Goal: Transaction & Acquisition: Purchase product/service

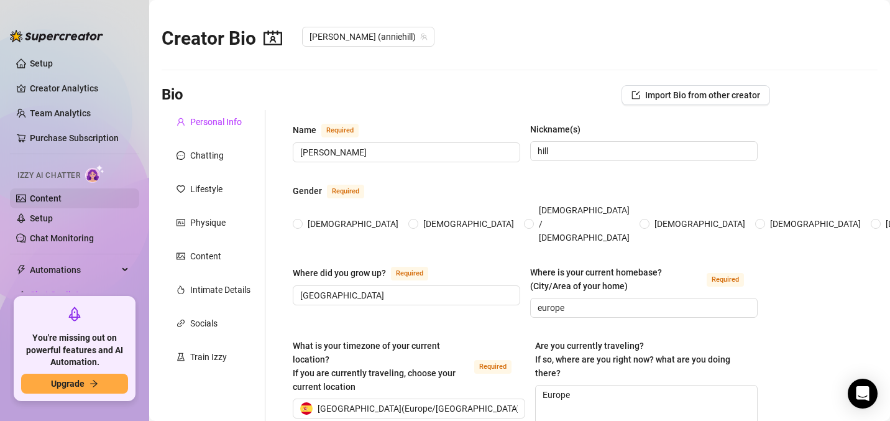
radio input "true"
type input "[DATE]"
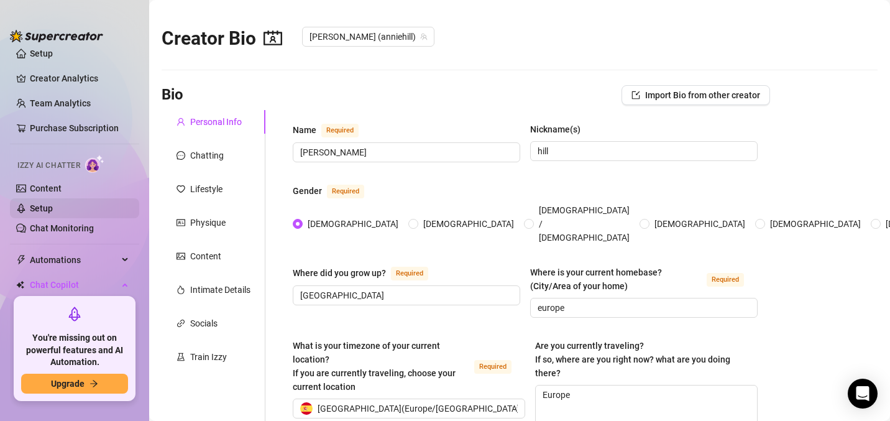
scroll to position [4, 0]
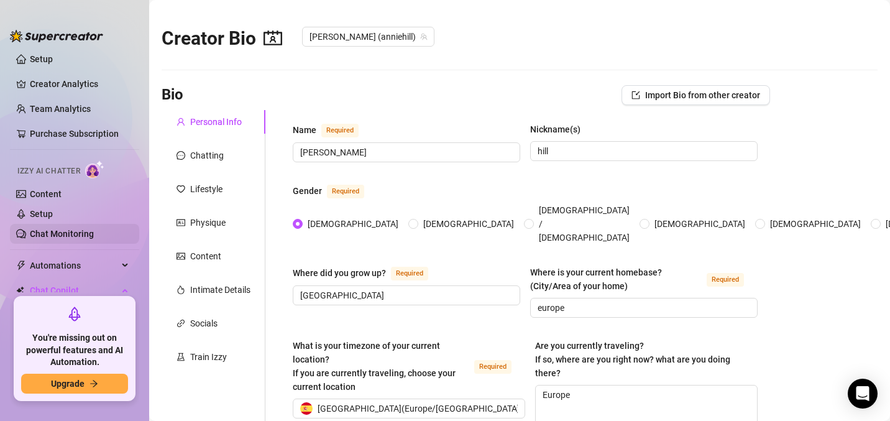
click at [67, 232] on link "Chat Monitoring" at bounding box center [62, 234] width 64 height 10
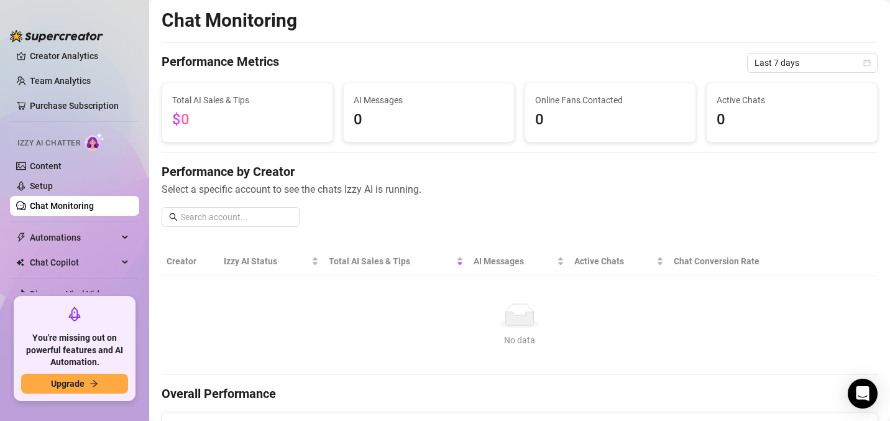
scroll to position [73, 0]
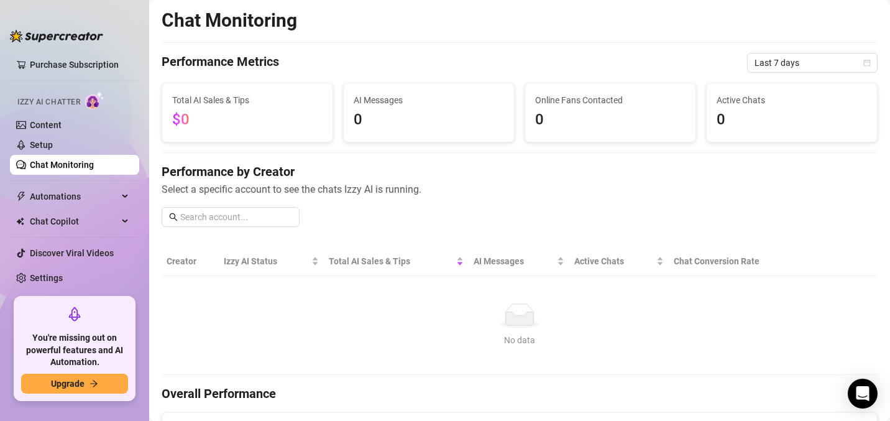
drag, startPoint x: 139, startPoint y: 142, endPoint x: 158, endPoint y: 242, distance: 102.0
click at [158, 242] on div "Setup Creator Analytics Team Analytics Purchase Subscription Izzy AI Chatter Co…" at bounding box center [445, 210] width 890 height 421
click at [62, 120] on link "Content" at bounding box center [46, 125] width 32 height 10
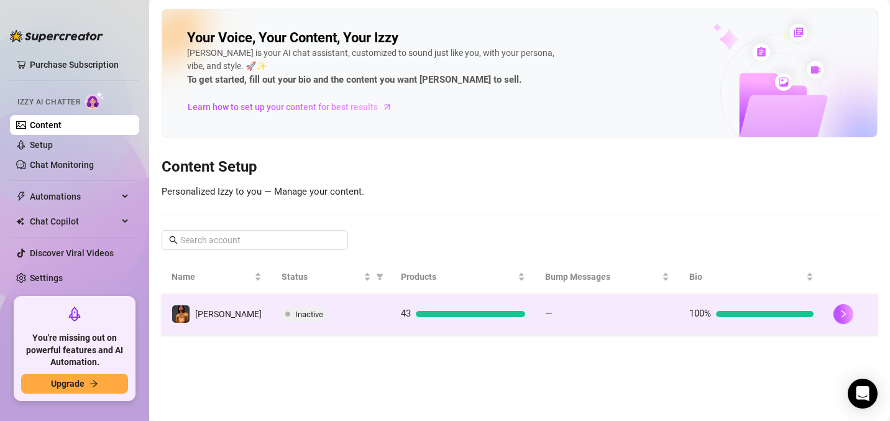
click at [380, 321] on td "Inactive" at bounding box center [331, 314] width 119 height 40
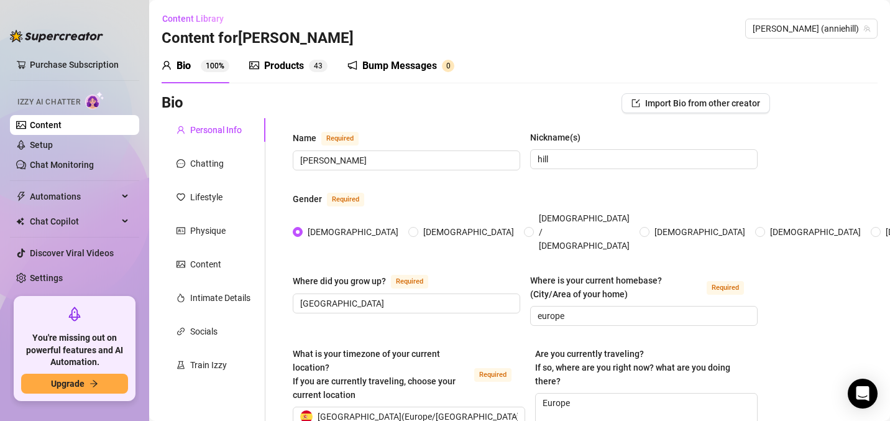
click at [382, 65] on div "Bump Messages" at bounding box center [399, 65] width 75 height 15
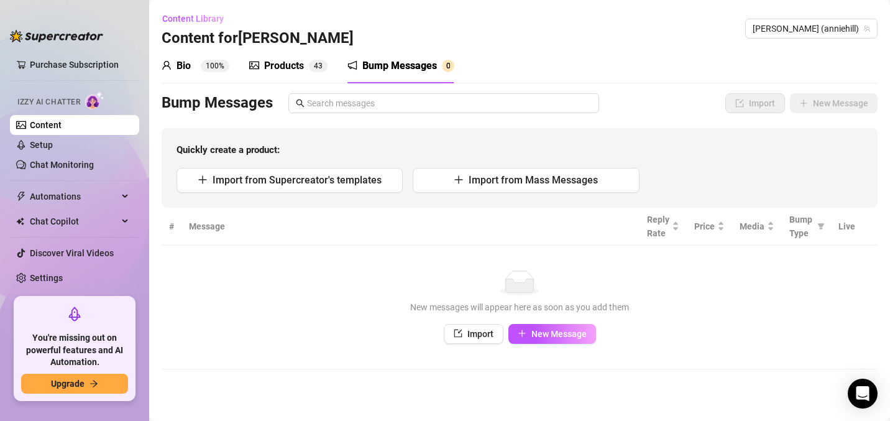
click at [270, 68] on div "Products" at bounding box center [284, 65] width 40 height 15
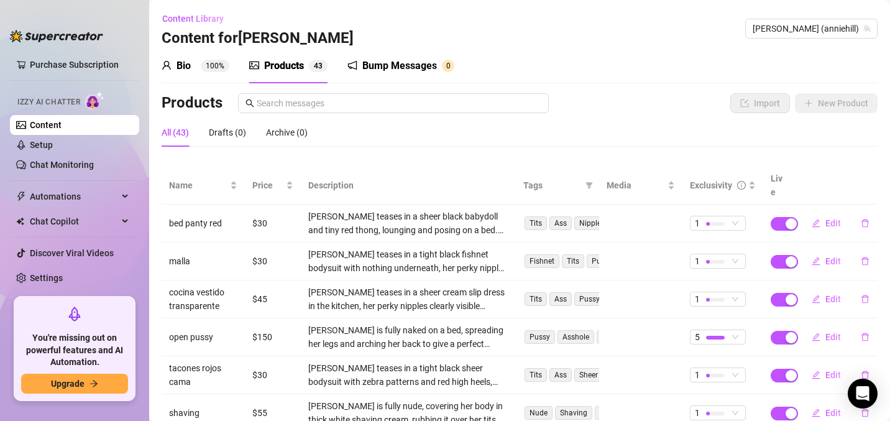
click at [198, 75] on div "Bio 100%" at bounding box center [196, 65] width 68 height 35
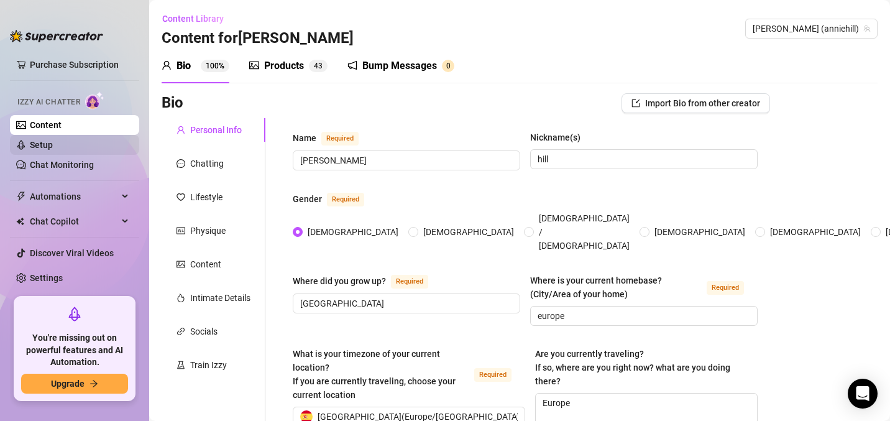
click at [51, 144] on link "Setup" at bounding box center [41, 145] width 23 height 10
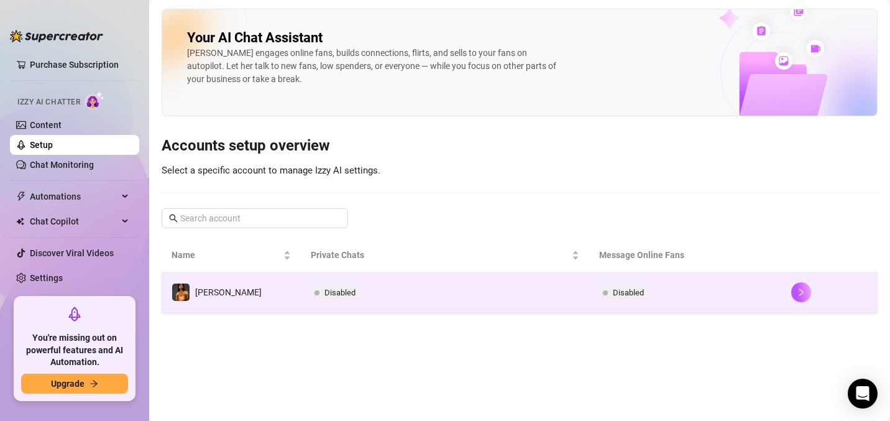
click at [369, 308] on td "Disabled" at bounding box center [445, 292] width 288 height 40
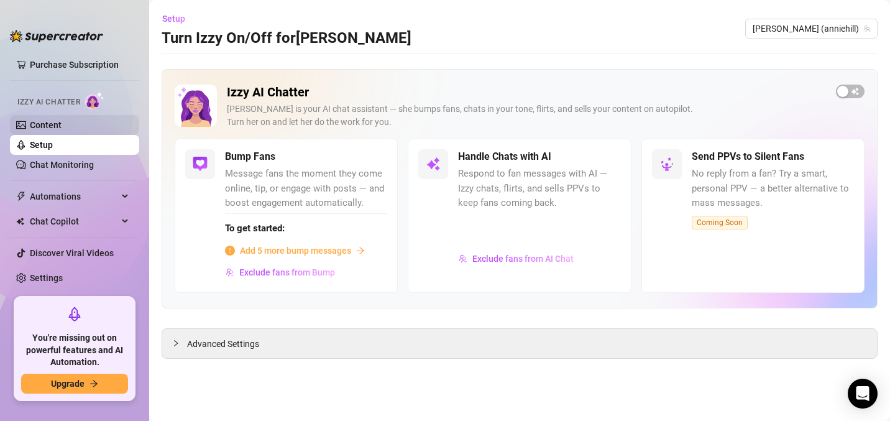
click at [39, 130] on link "Content" at bounding box center [46, 125] width 32 height 10
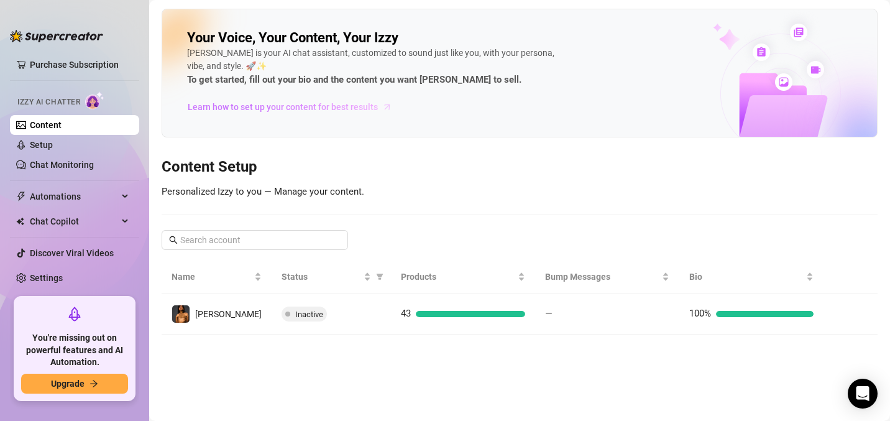
click at [257, 111] on span "Learn how to set up your content for best results" at bounding box center [283, 107] width 190 height 14
click at [71, 388] on span "Upgrade" at bounding box center [68, 383] width 34 height 10
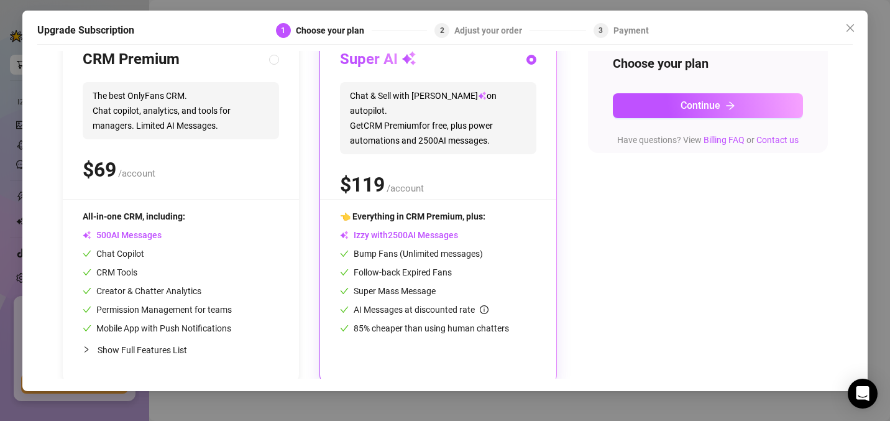
scroll to position [157, 0]
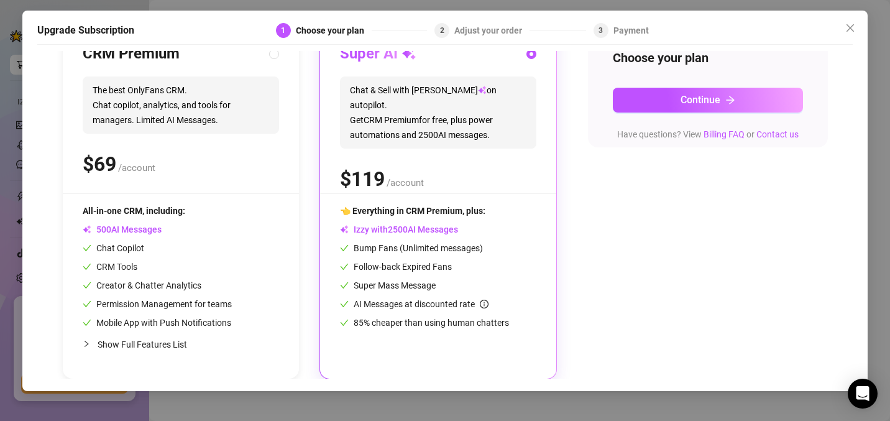
click at [461, 179] on div "Super AI Chat & Sell with Izzy on autopilot. Get CRM Premium for free, plus pow…" at bounding box center [438, 118] width 196 height 149
click at [477, 202] on div "BEST VALUE Super AI Chat & Sell with Izzy on autopilot. Get CRM Premium for fre…" at bounding box center [438, 201] width 236 height 354
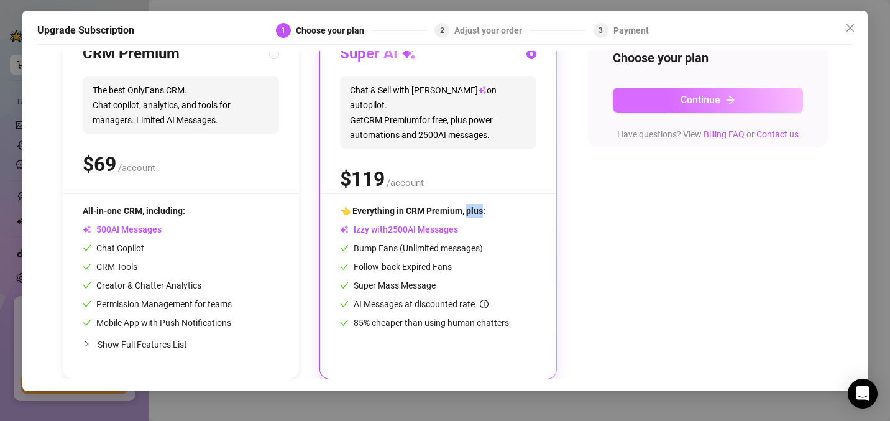
drag, startPoint x: 689, startPoint y: 86, endPoint x: 687, endPoint y: 102, distance: 15.7
click at [687, 102] on button "Continue" at bounding box center [708, 100] width 190 height 25
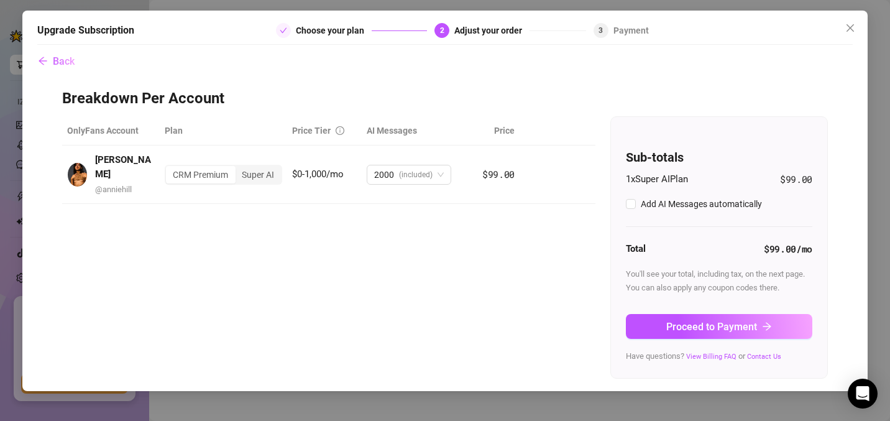
scroll to position [0, 0]
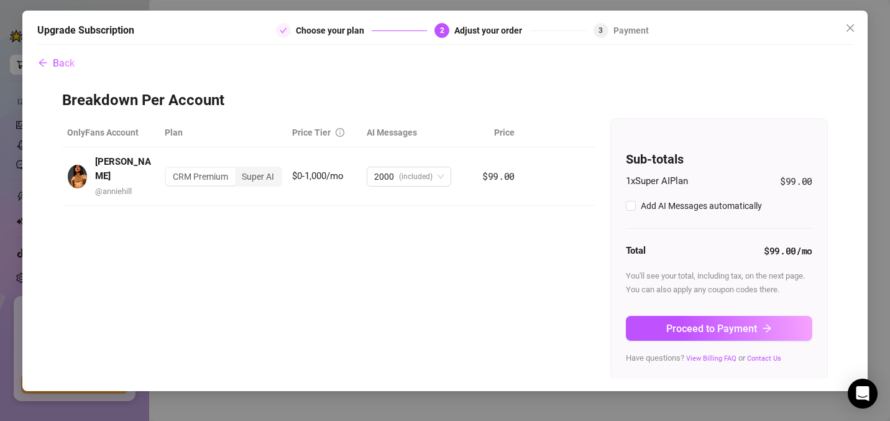
checkbox input "true"
click at [687, 102] on h3 "Breakdown Per Account" at bounding box center [445, 101] width 766 height 20
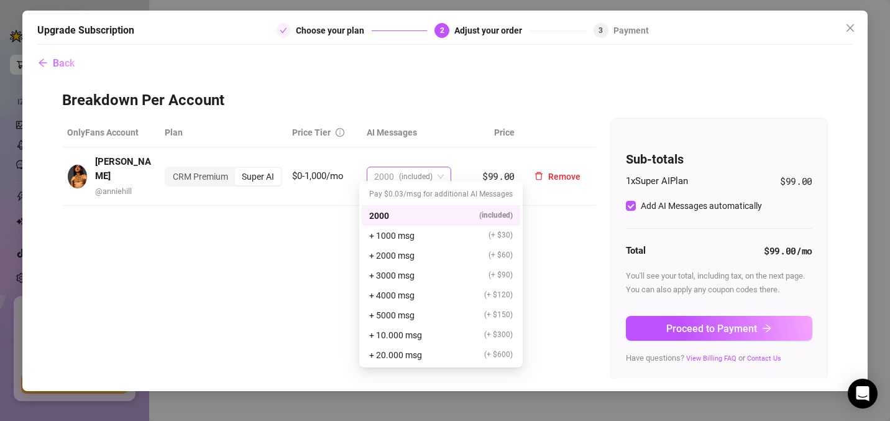
click at [409, 167] on span "(included)" at bounding box center [416, 176] width 34 height 19
click at [402, 213] on div "2000 (included)" at bounding box center [441, 216] width 144 height 14
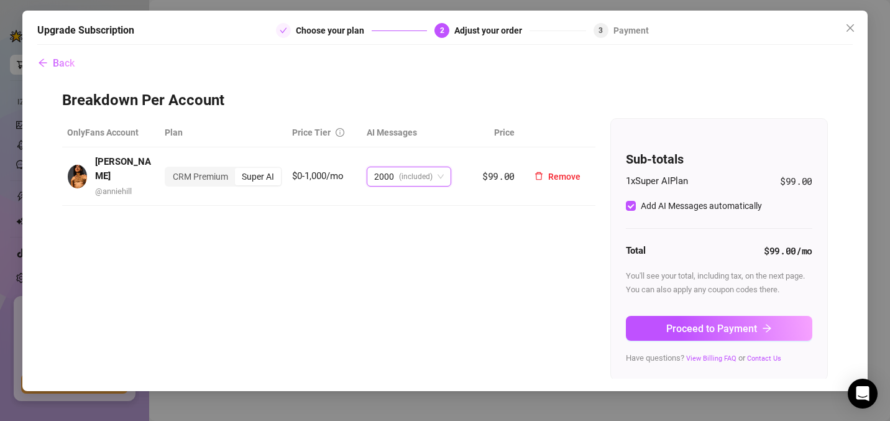
click at [265, 172] on div "Super AI" at bounding box center [258, 176] width 46 height 17
click at [238, 170] on input "Super AI" at bounding box center [238, 170] width 0 height 0
click at [201, 171] on div "CRM Premium" at bounding box center [200, 176] width 69 height 17
click at [169, 170] on input "CRM Premium" at bounding box center [169, 170] width 0 height 0
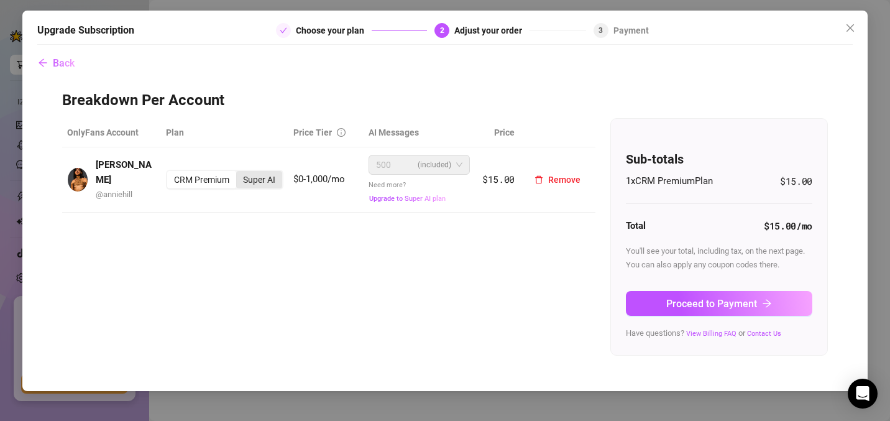
click at [259, 181] on div "Super AI" at bounding box center [259, 179] width 46 height 17
click at [239, 173] on input "Super AI" at bounding box center [239, 173] width 0 height 0
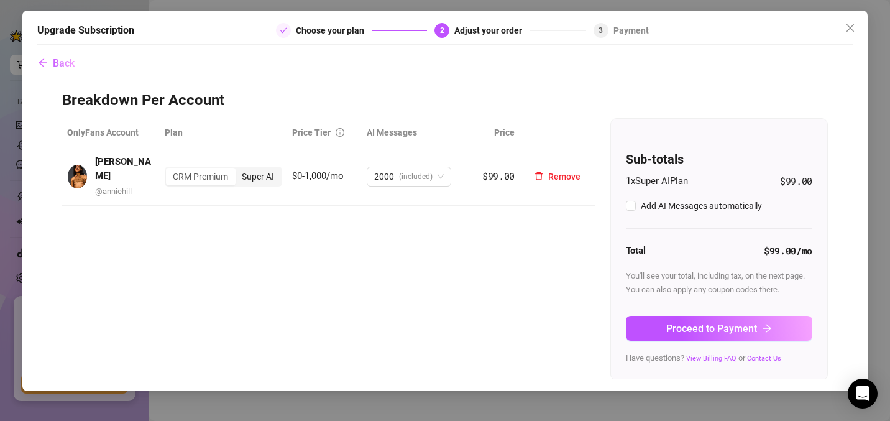
checkbox input "true"
click at [255, 170] on div "Super AI" at bounding box center [258, 176] width 46 height 17
click at [238, 170] on input "Super AI" at bounding box center [238, 170] width 0 height 0
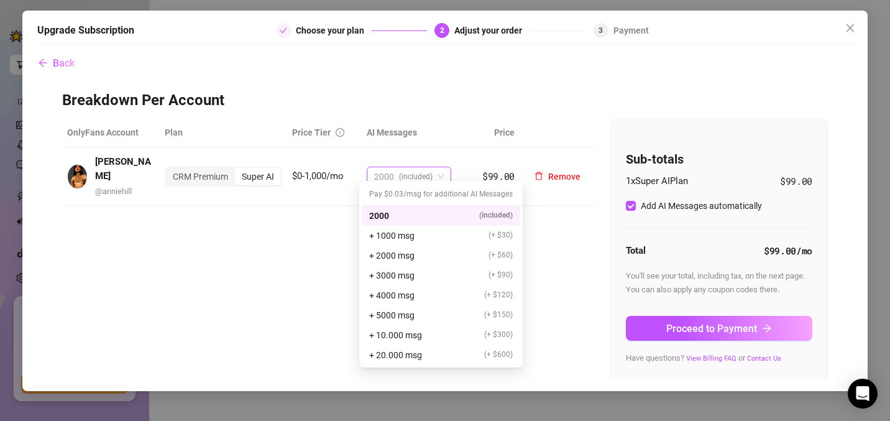
click at [406, 167] on span "(included)" at bounding box center [416, 176] width 34 height 19
click at [406, 252] on span "+ 2000 msg" at bounding box center [391, 256] width 45 height 14
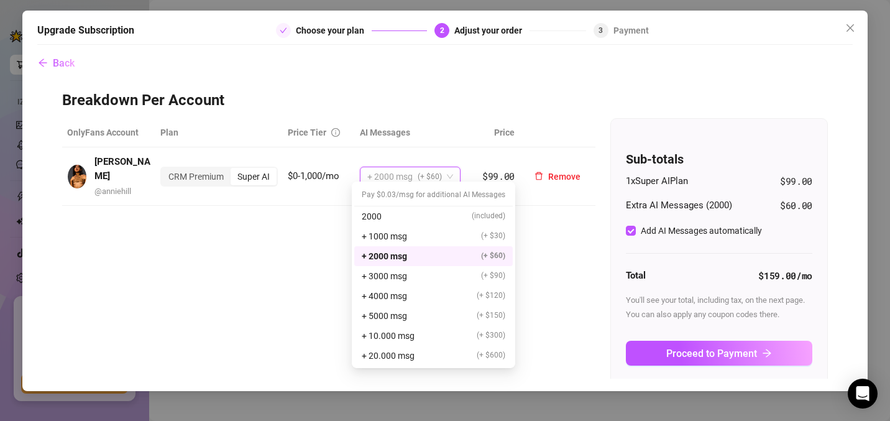
click at [393, 170] on span "+ 2000 msg" at bounding box center [389, 176] width 45 height 19
click at [399, 234] on span "+ 1000 msg" at bounding box center [384, 236] width 45 height 14
click at [380, 170] on span "+ 1000 msg" at bounding box center [389, 176] width 45 height 19
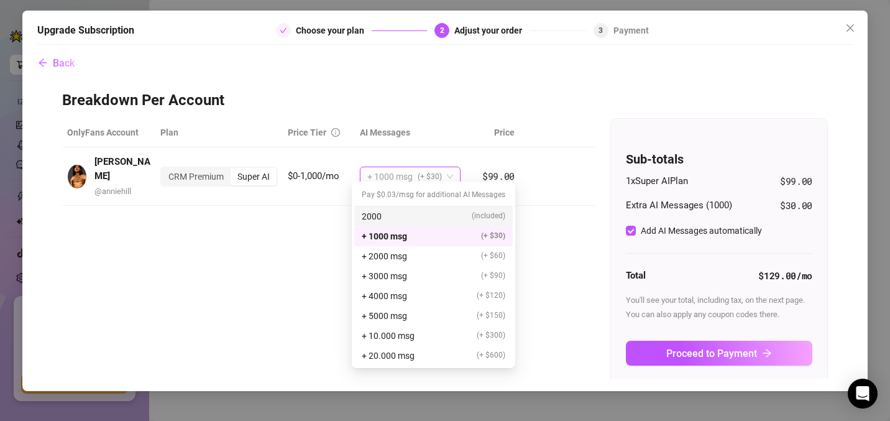
click at [387, 211] on div "2000 (included)" at bounding box center [434, 216] width 144 height 14
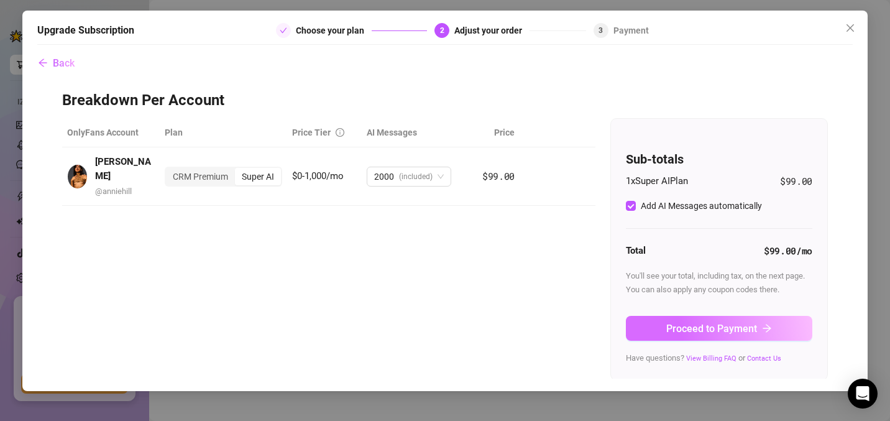
click at [685, 323] on span "Proceed to Payment" at bounding box center [711, 329] width 91 height 12
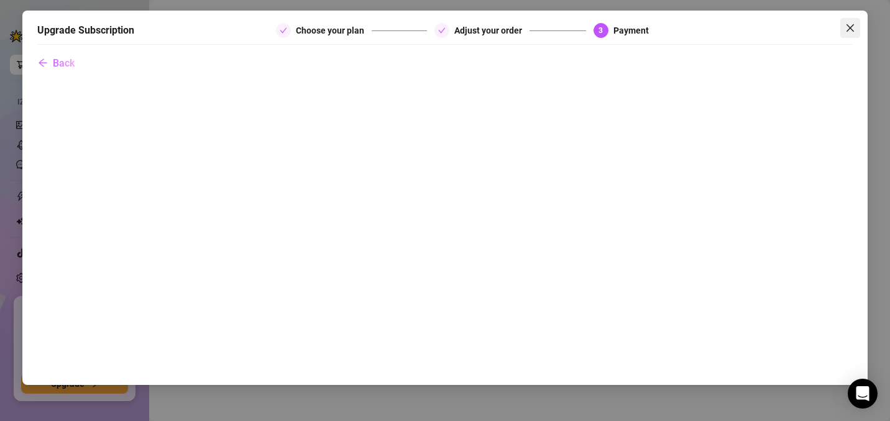
click at [849, 30] on icon "close" at bounding box center [850, 28] width 10 height 10
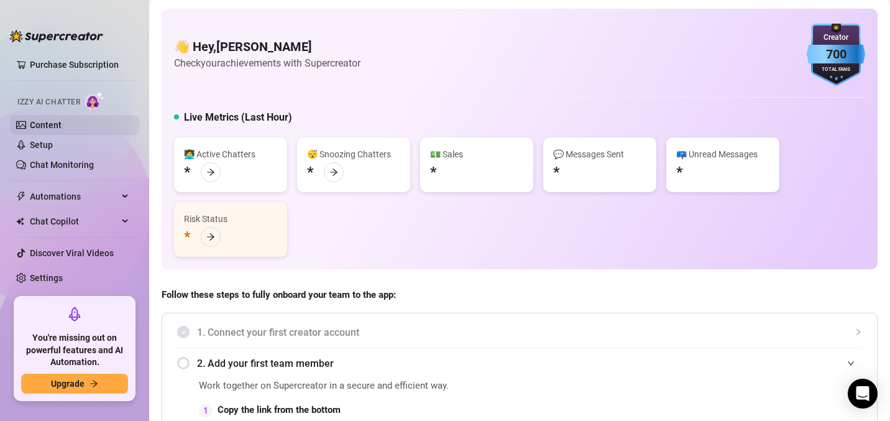
click at [62, 129] on link "Content" at bounding box center [46, 125] width 32 height 10
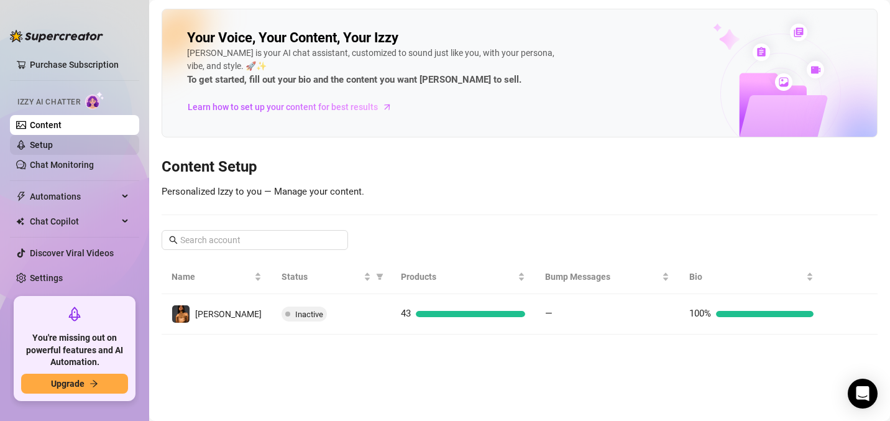
click at [53, 150] on link "Setup" at bounding box center [41, 145] width 23 height 10
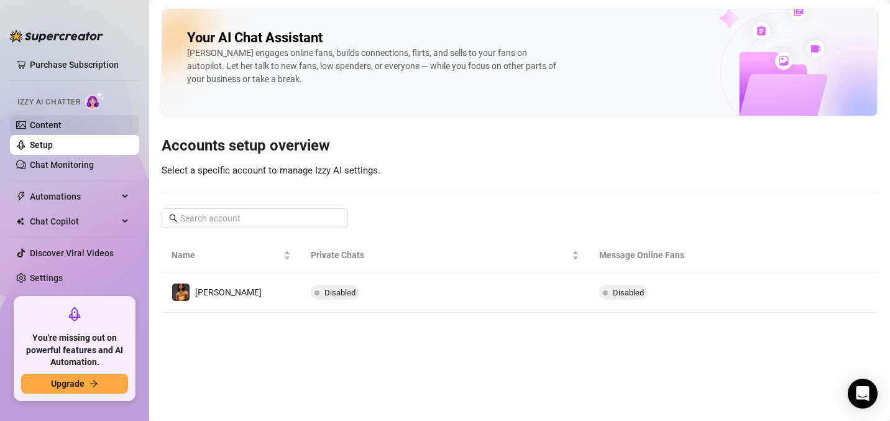
click at [39, 122] on link "Content" at bounding box center [46, 125] width 32 height 10
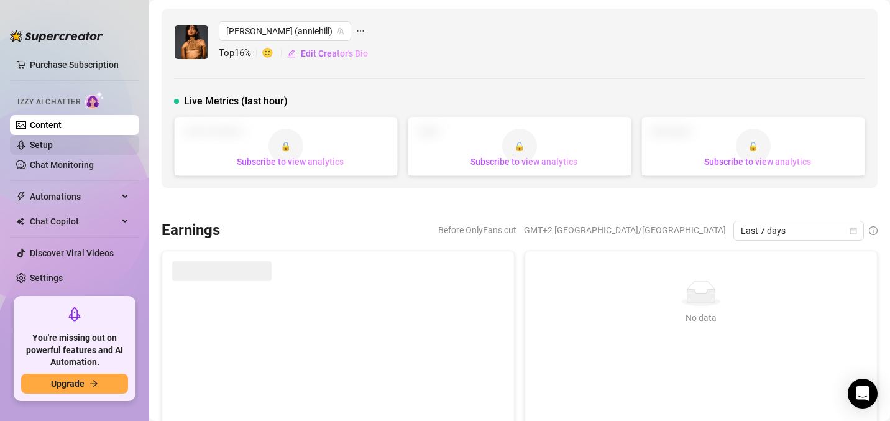
click at [34, 140] on link "Setup" at bounding box center [41, 145] width 23 height 10
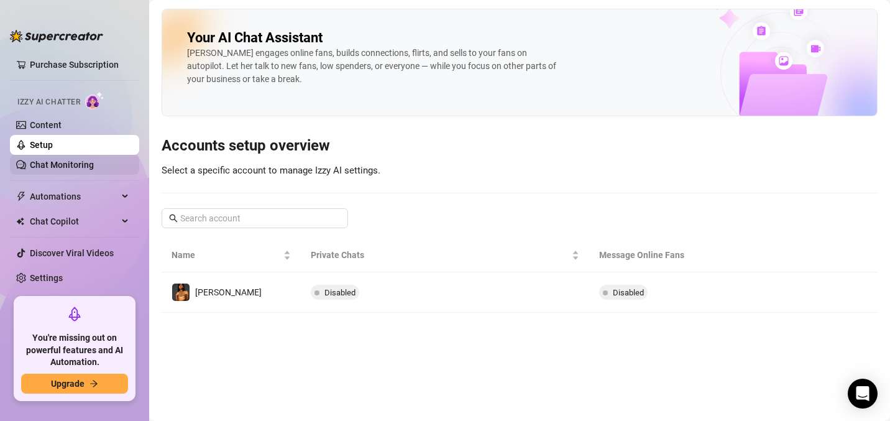
click at [48, 170] on link "Chat Monitoring" at bounding box center [62, 165] width 64 height 10
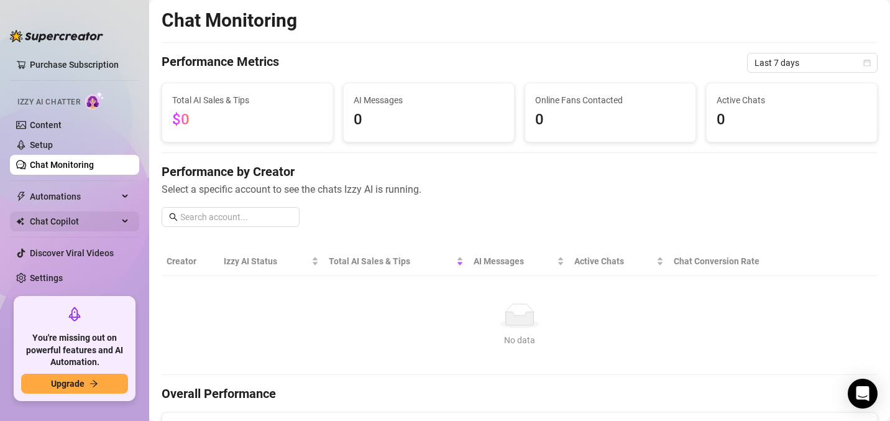
click at [64, 221] on span "Chat Copilot" at bounding box center [74, 221] width 88 height 20
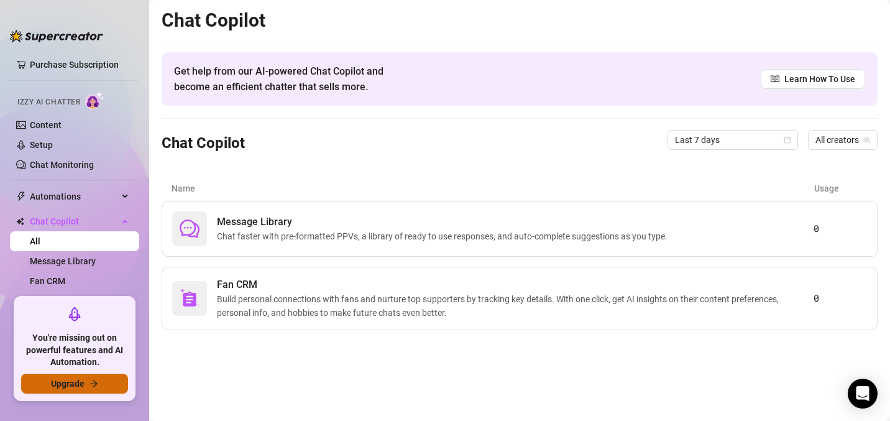
click at [56, 380] on span "Upgrade" at bounding box center [68, 383] width 34 height 10
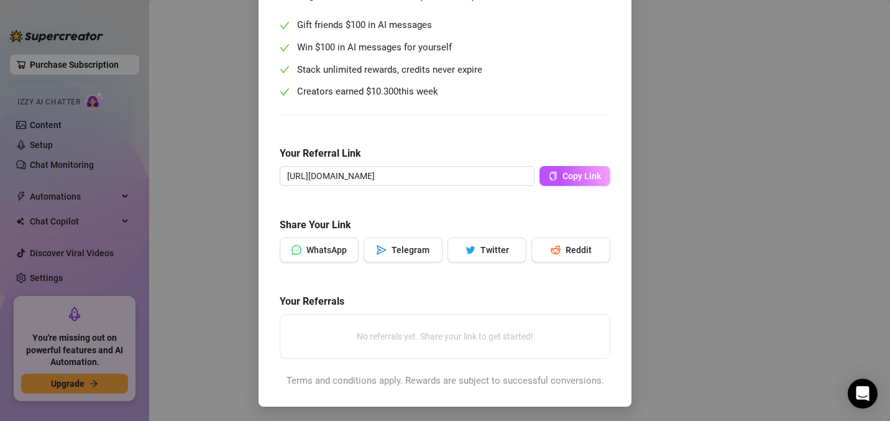
scroll to position [144, 0]
click at [582, 176] on span "Copy Link" at bounding box center [581, 176] width 39 height 10
click at [310, 245] on span "WhatsApp" at bounding box center [326, 250] width 40 height 10
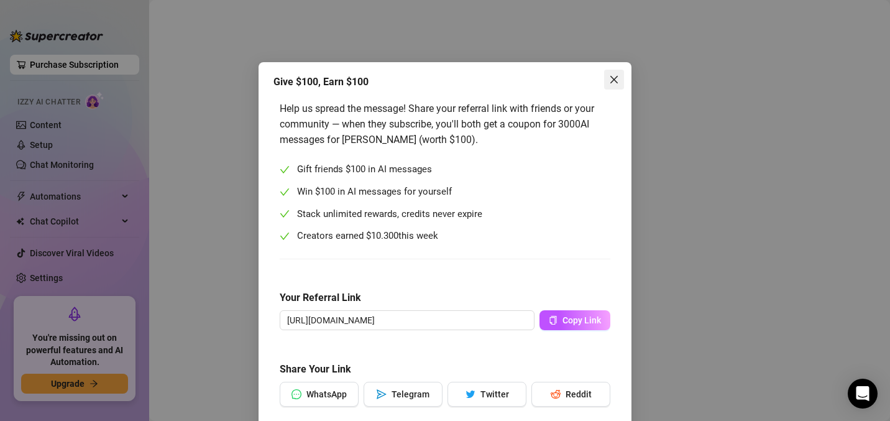
click at [613, 79] on span "Close" at bounding box center [614, 80] width 20 height 10
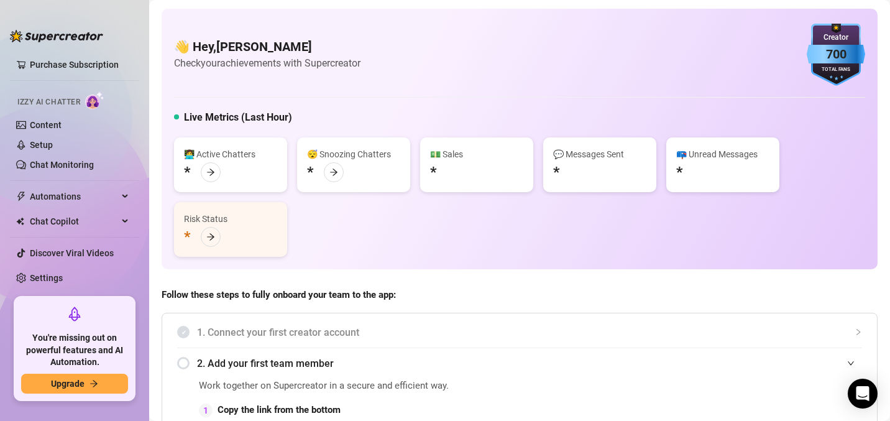
scroll to position [1, 0]
click at [56, 383] on span "Upgrade" at bounding box center [68, 383] width 34 height 10
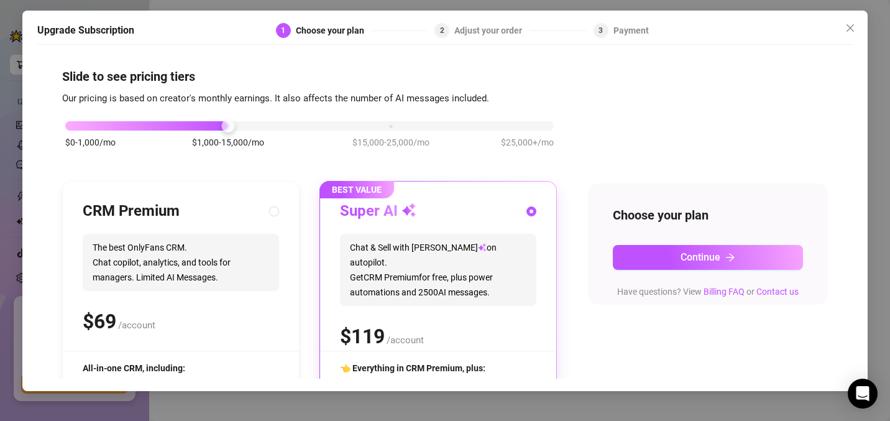
click at [484, 260] on span "Chat & Sell with Izzy on autopilot. Get CRM Premium for free, plus power automa…" at bounding box center [438, 270] width 196 height 72
click at [455, 210] on div "Super AI" at bounding box center [438, 211] width 196 height 20
click at [687, 258] on span "Continue" at bounding box center [701, 257] width 40 height 12
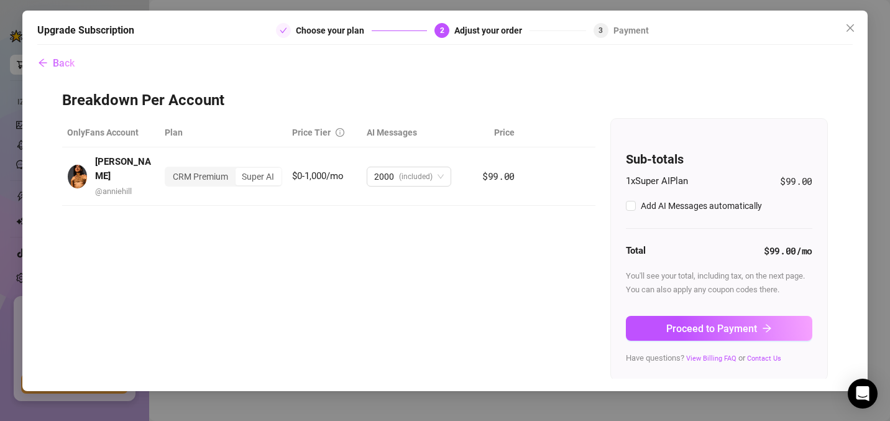
checkbox input "true"
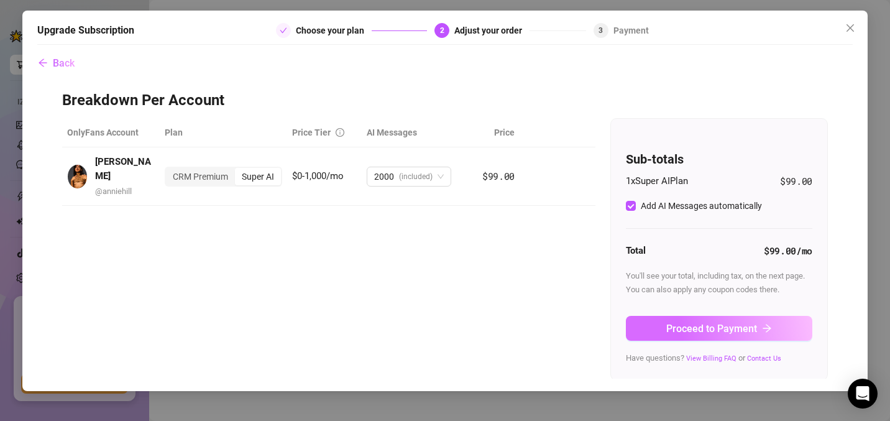
click at [670, 330] on span "Proceed to Payment" at bounding box center [711, 329] width 91 height 12
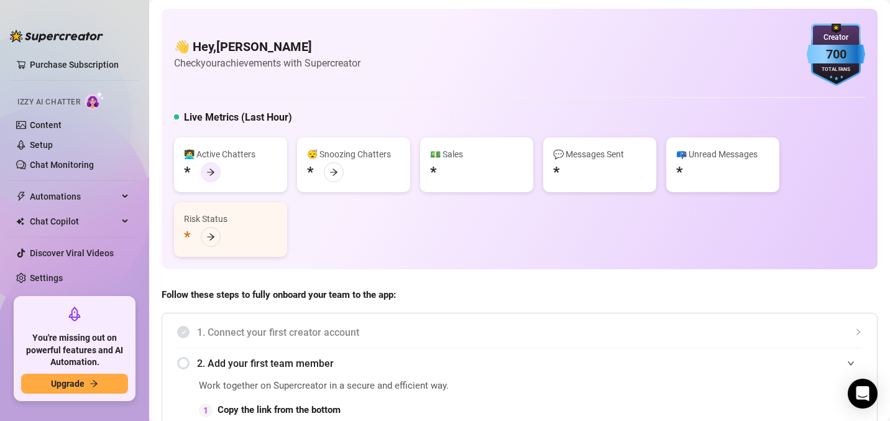
click at [214, 175] on icon "arrow-right" at bounding box center [210, 172] width 9 height 9
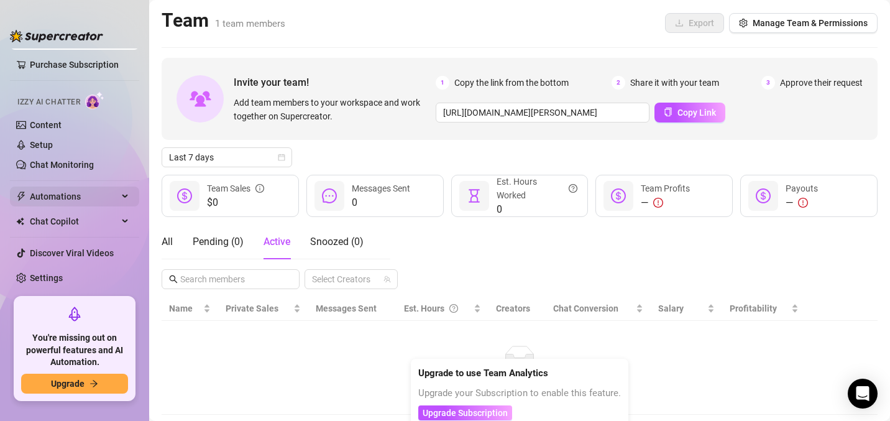
click at [64, 197] on span "Automations" at bounding box center [74, 196] width 88 height 20
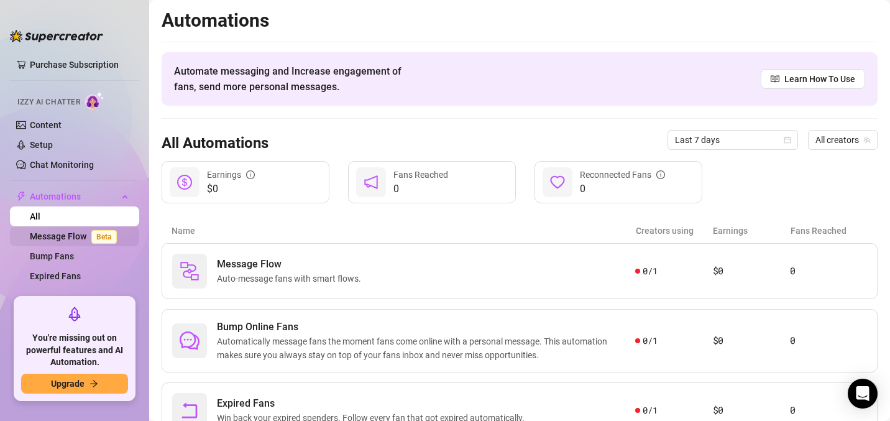
click at [54, 238] on link "Message Flow Beta" at bounding box center [76, 236] width 92 height 10
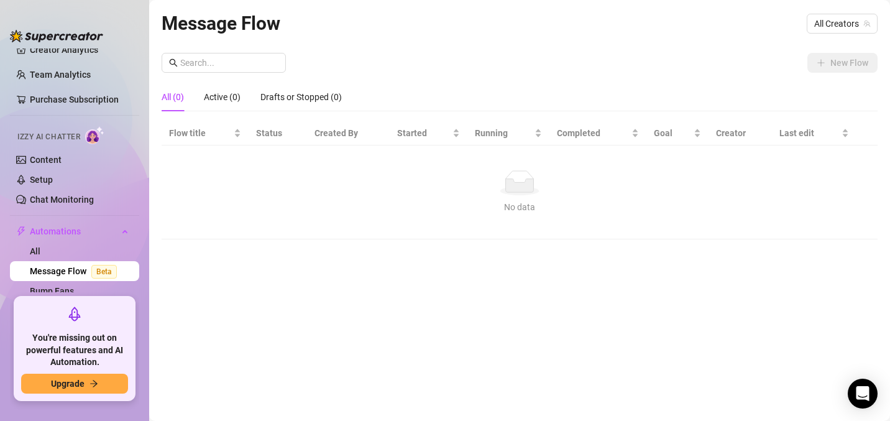
scroll to position [37, 0]
click at [62, 156] on link "Content" at bounding box center [46, 161] width 32 height 10
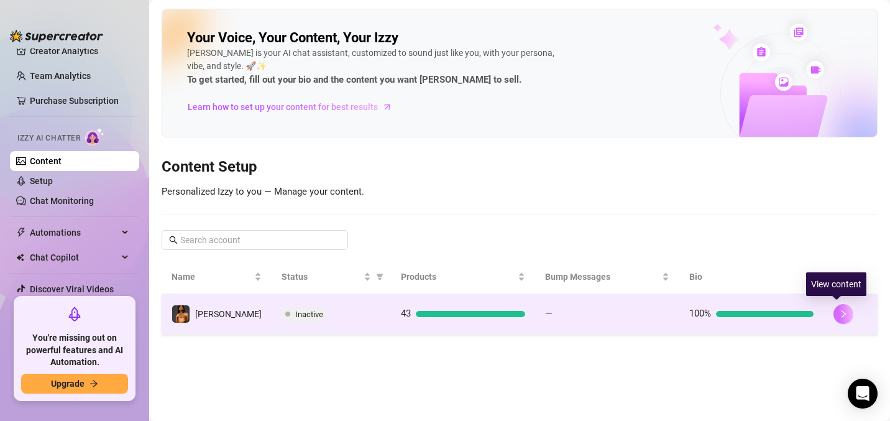
click at [839, 316] on icon "right" at bounding box center [843, 313] width 9 height 9
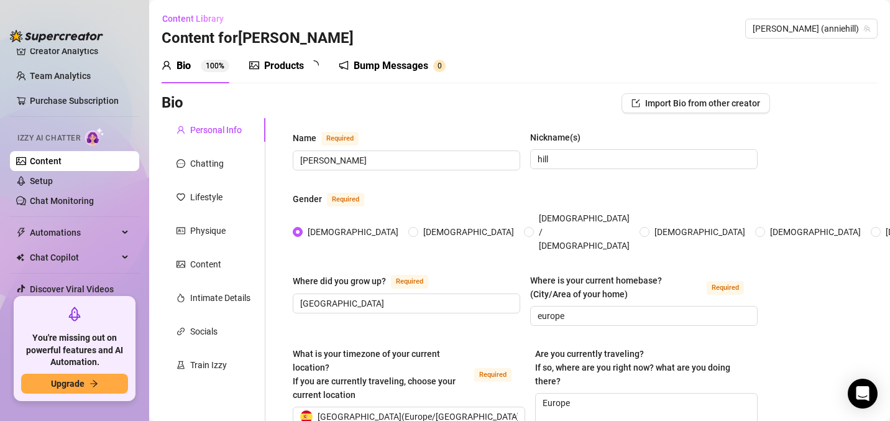
radio input "true"
type input "[DATE]"
click at [282, 57] on div "Products 4 3" at bounding box center [288, 65] width 78 height 35
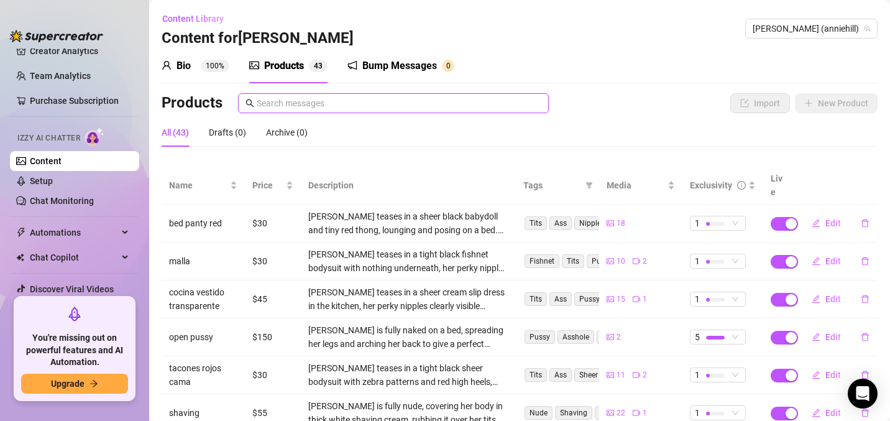
click at [491, 108] on input "text" at bounding box center [399, 103] width 285 height 14
drag, startPoint x: 571, startPoint y: 39, endPoint x: 457, endPoint y: 144, distance: 155.2
click at [457, 144] on div "All (43) Drafts (0) Archive (0)" at bounding box center [520, 132] width 716 height 29
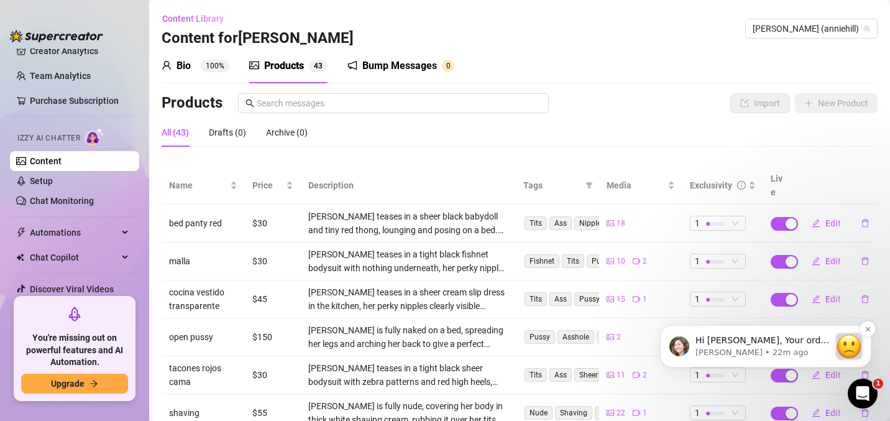
click at [756, 358] on p "Ella • 22m ago" at bounding box center [762, 352] width 134 height 11
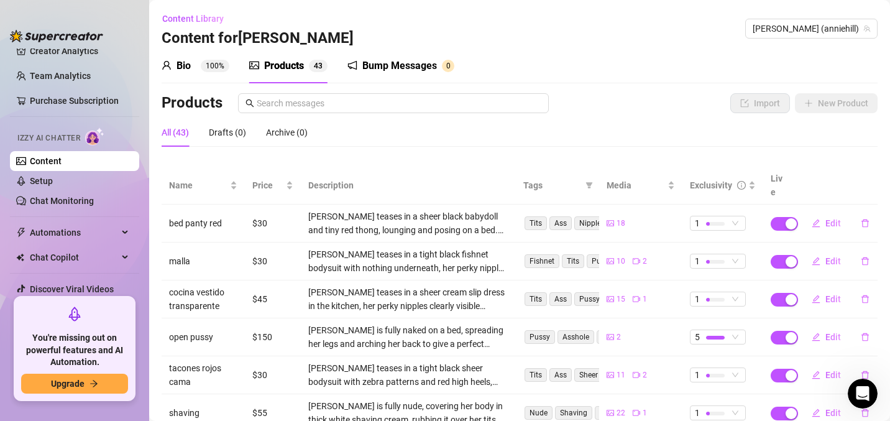
scroll to position [78, 0]
click at [103, 384] on button "Upgrade" at bounding box center [74, 384] width 107 height 20
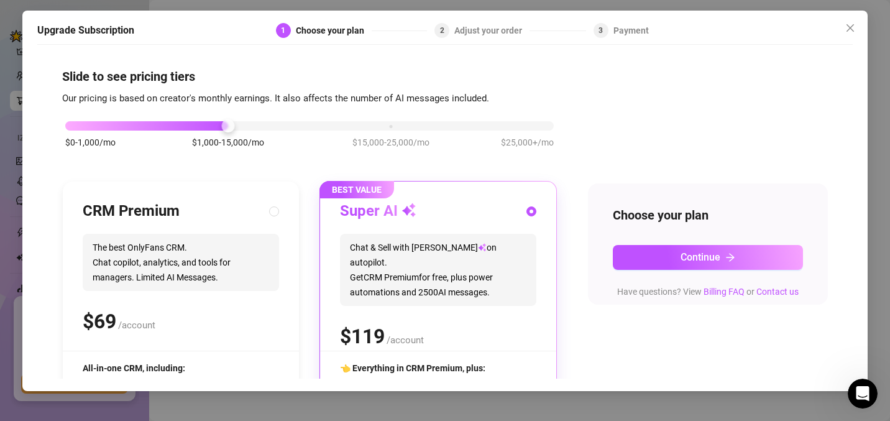
click at [454, 355] on div "BEST VALUE Super AI Chat & Sell with Izzy on autopilot. Get CRM Premium for fre…" at bounding box center [438, 358] width 236 height 354
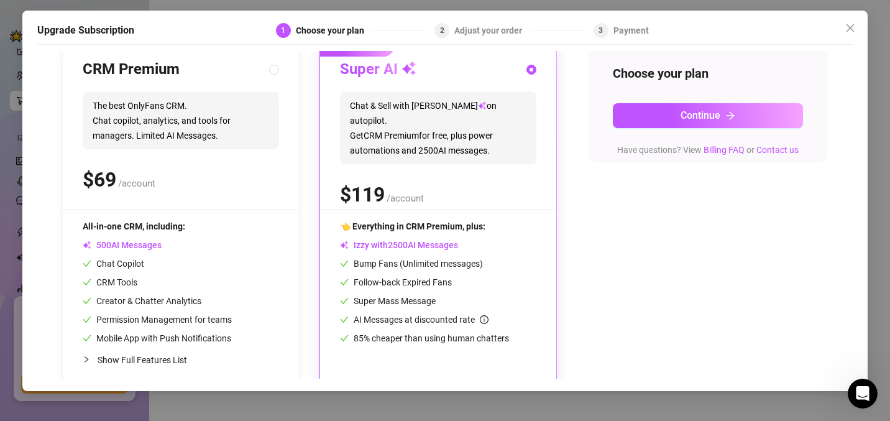
scroll to position [157, 0]
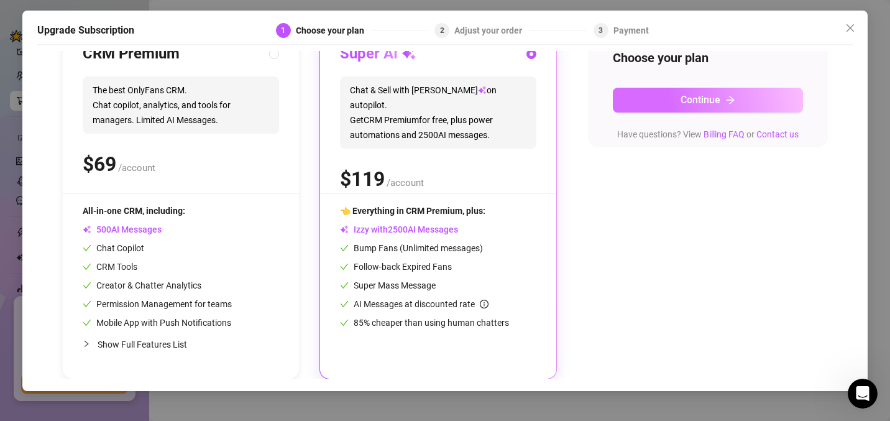
click at [681, 100] on span "Continue" at bounding box center [701, 100] width 40 height 12
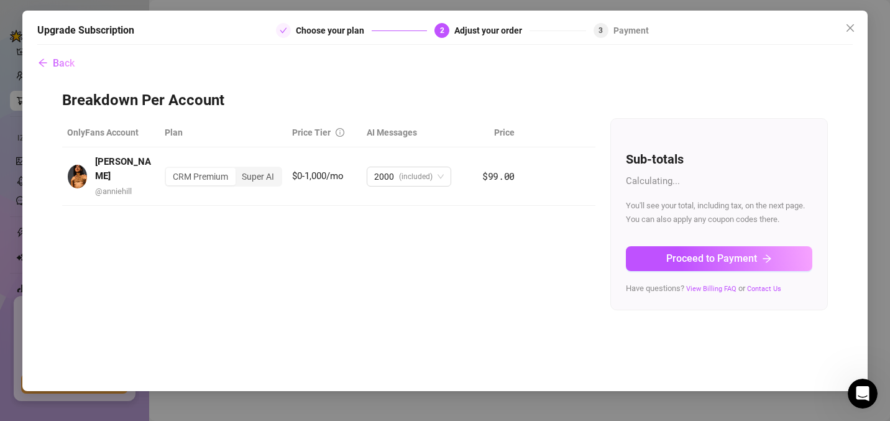
scroll to position [0, 0]
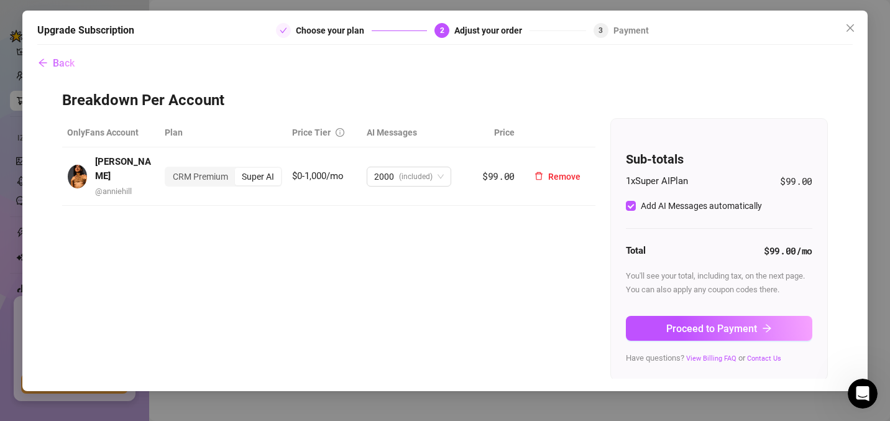
click at [252, 170] on div "Super AI" at bounding box center [258, 176] width 46 height 17
click at [238, 170] on input "Super AI" at bounding box center [238, 170] width 0 height 0
click at [252, 170] on div "Super AI" at bounding box center [258, 176] width 46 height 17
click at [238, 170] on input "Super AI" at bounding box center [238, 170] width 0 height 0
click at [196, 170] on div "CRM Premium" at bounding box center [200, 176] width 69 height 17
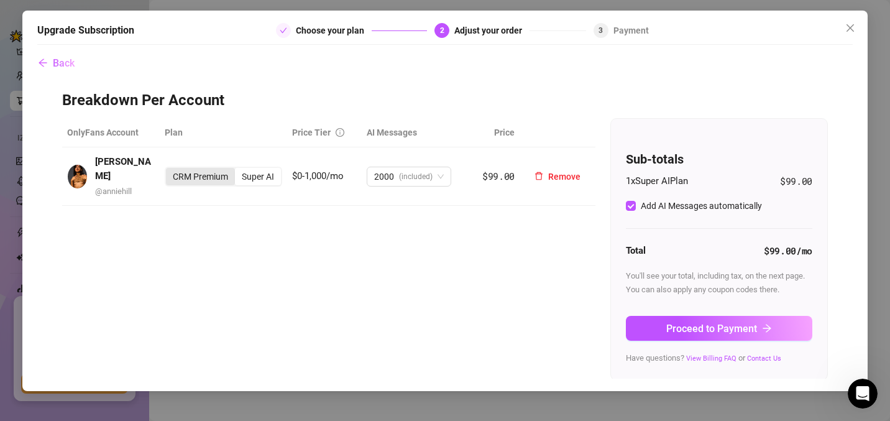
click at [169, 170] on input "CRM Premium" at bounding box center [169, 170] width 0 height 0
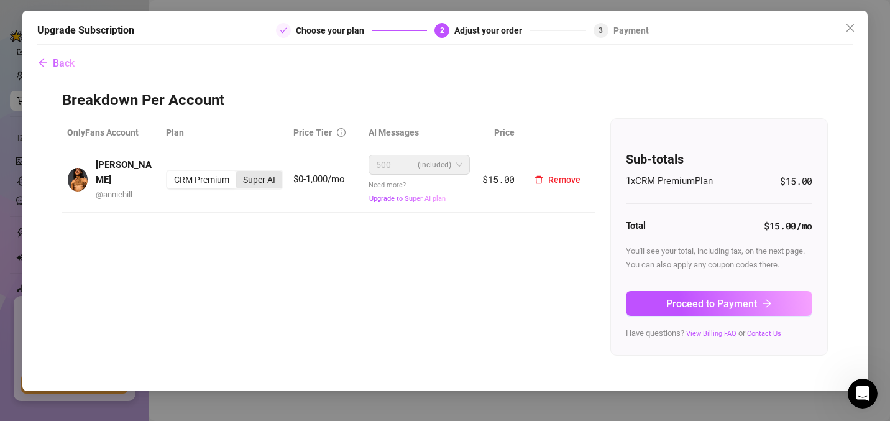
click at [257, 174] on div "Super AI" at bounding box center [259, 179] width 46 height 17
click at [239, 173] on input "Super AI" at bounding box center [239, 173] width 0 height 0
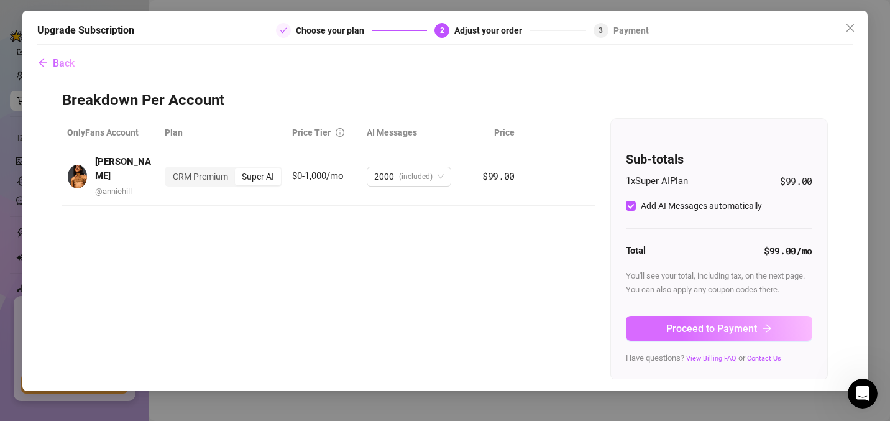
click at [685, 326] on span "Proceed to Payment" at bounding box center [711, 329] width 91 height 12
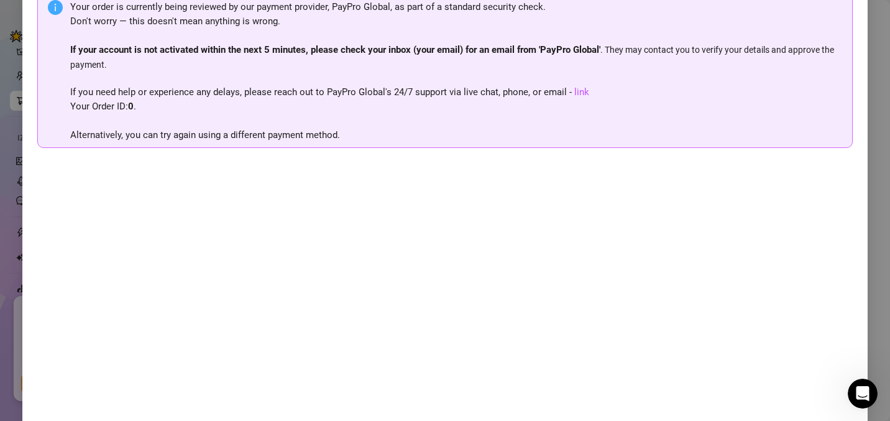
scroll to position [82, 0]
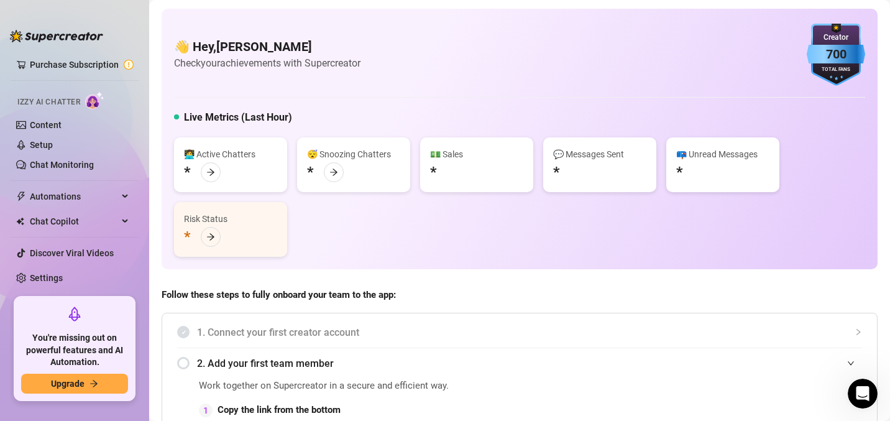
scroll to position [72, 0]
click at [87, 382] on button "Upgrade" at bounding box center [74, 384] width 107 height 20
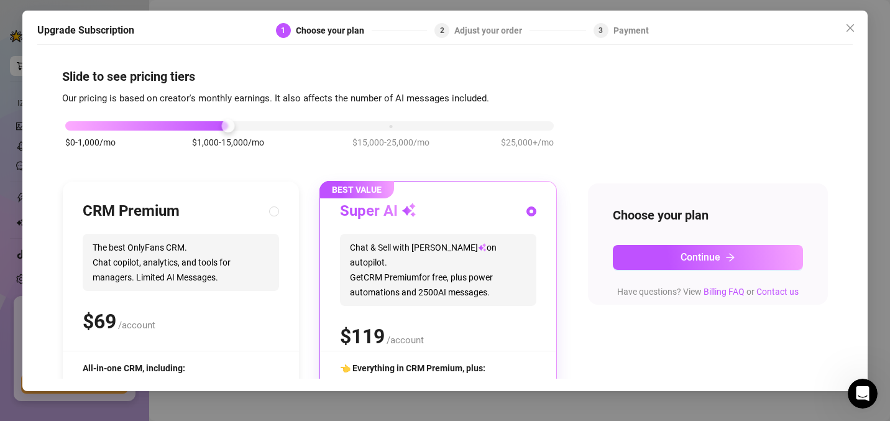
click at [393, 216] on h3 "Super AI" at bounding box center [378, 211] width 76 height 20
click at [670, 261] on button "Continue" at bounding box center [708, 257] width 190 height 25
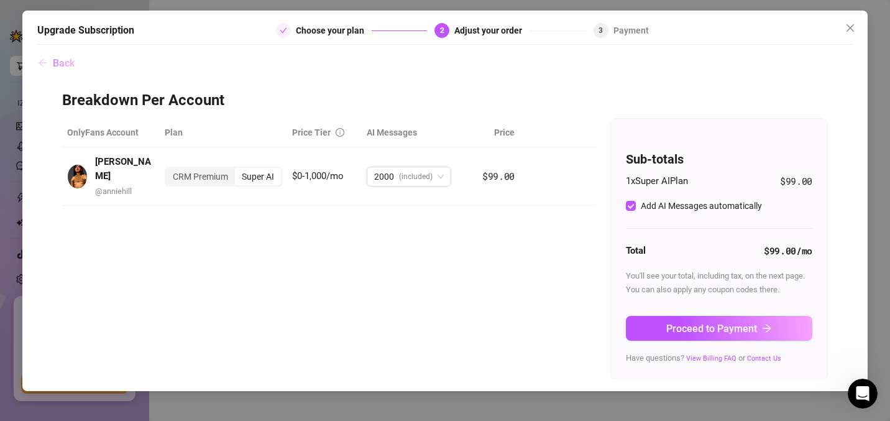
click at [55, 64] on span "Back" at bounding box center [64, 63] width 22 height 12
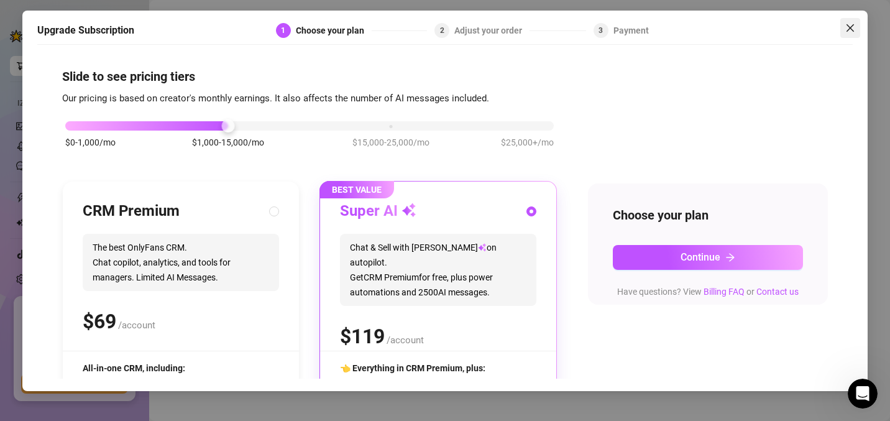
click at [858, 30] on span "Close" at bounding box center [850, 28] width 20 height 10
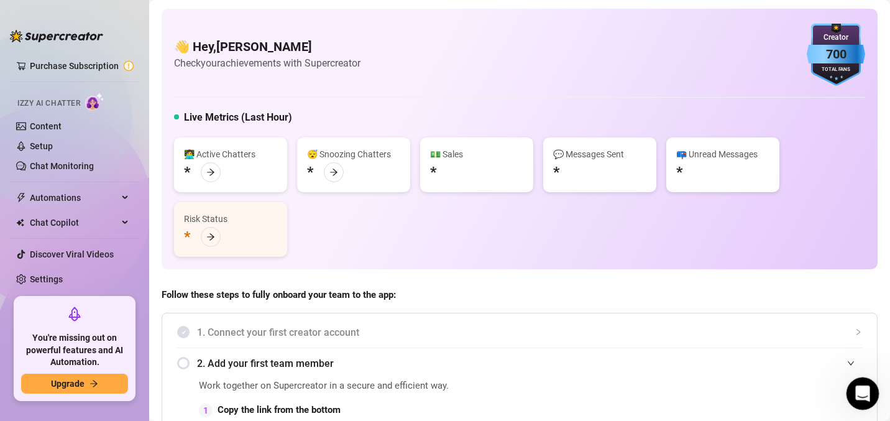
click at [869, 397] on div "Open Intercom Messenger" at bounding box center [860, 391] width 41 height 41
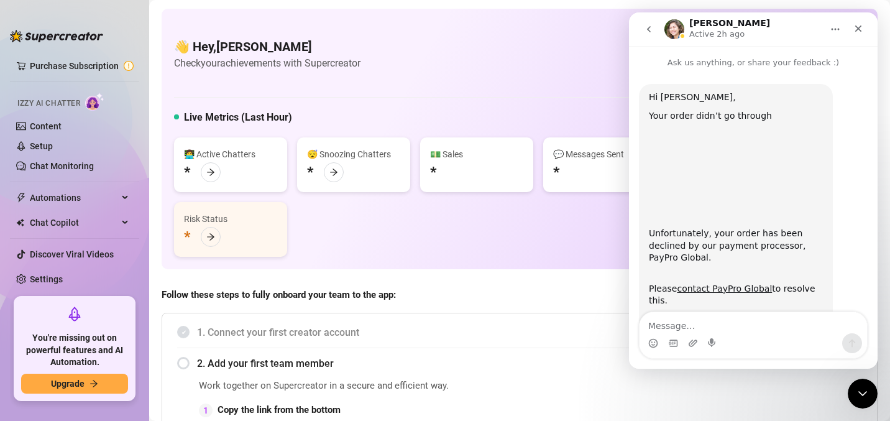
scroll to position [78, 0]
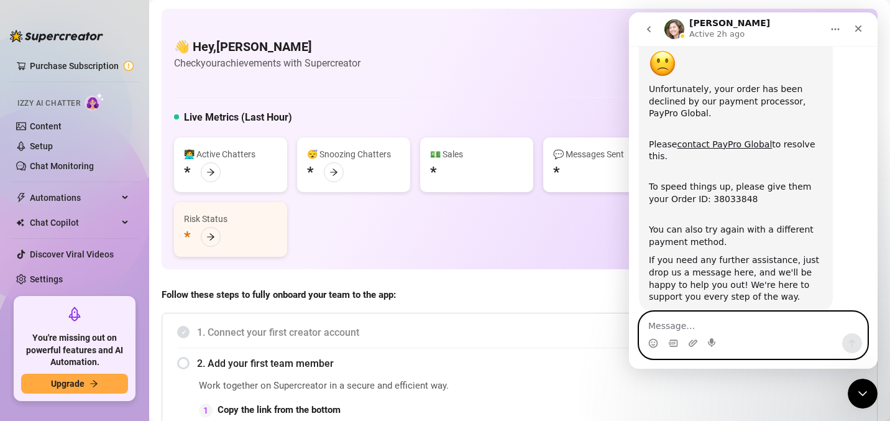
click at [754, 320] on textarea "Message…" at bounding box center [752, 322] width 227 height 21
paste textarea "5177 North Royale Dr. Imperial Mo. 63052 United States of America Bank of Ameri…"
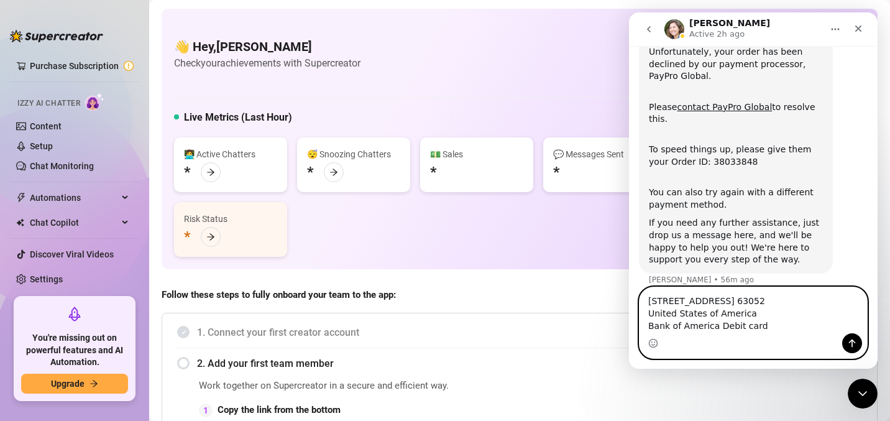
type textarea "5177 North Royale Dr. Imperial Mo. 63052 United States of America Bank of Ameri…"
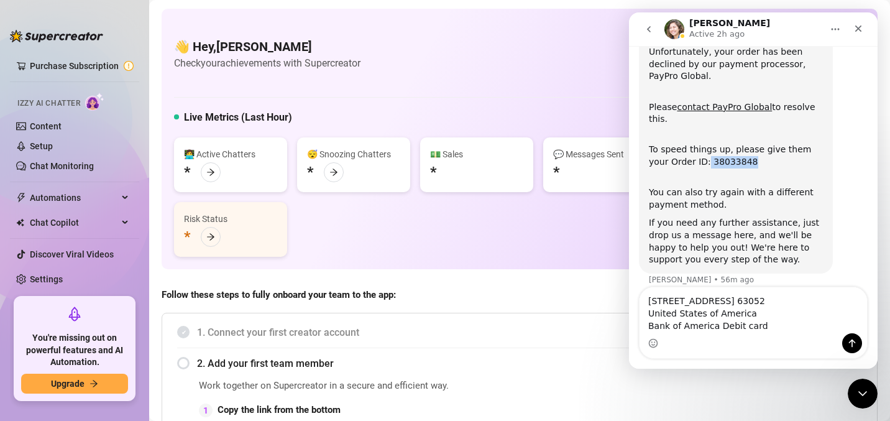
drag, startPoint x: 684, startPoint y: 135, endPoint x: 733, endPoint y: 139, distance: 49.2
click at [733, 139] on div "To speed things up, please give them your Order ID: 38033848" at bounding box center [736, 150] width 174 height 37
click at [467, 237] on div "👩‍💻 Active Chatters * 😴 Snoozing Chatters * 💵 Sales * 💬 Messages Sent * 📪 Unrea…" at bounding box center [519, 196] width 691 height 119
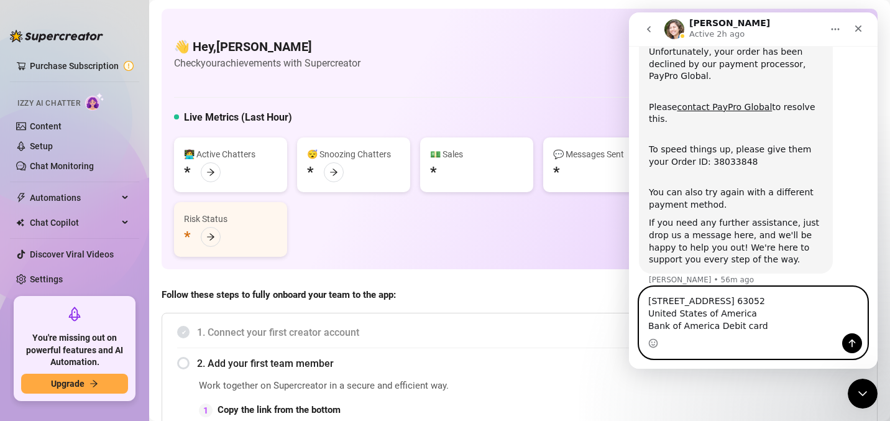
click at [753, 310] on textarea "5177 North Royale Dr. Imperial Mo. 63052 United States of America Bank of Ameri…" at bounding box center [752, 310] width 227 height 46
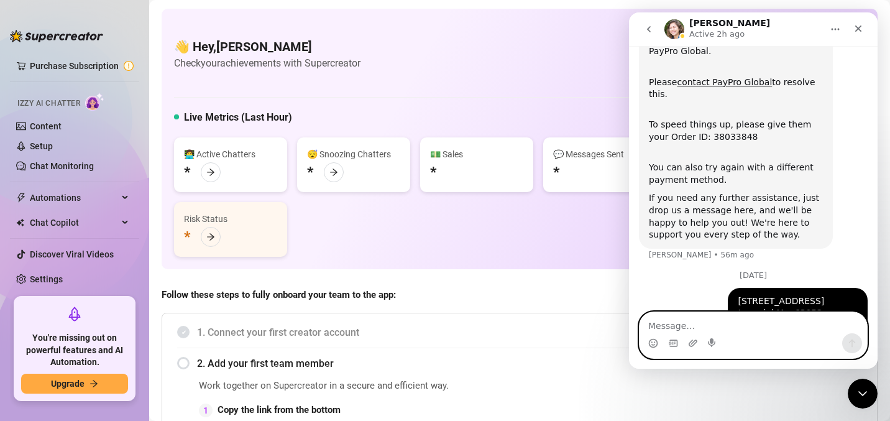
scroll to position [168, 0]
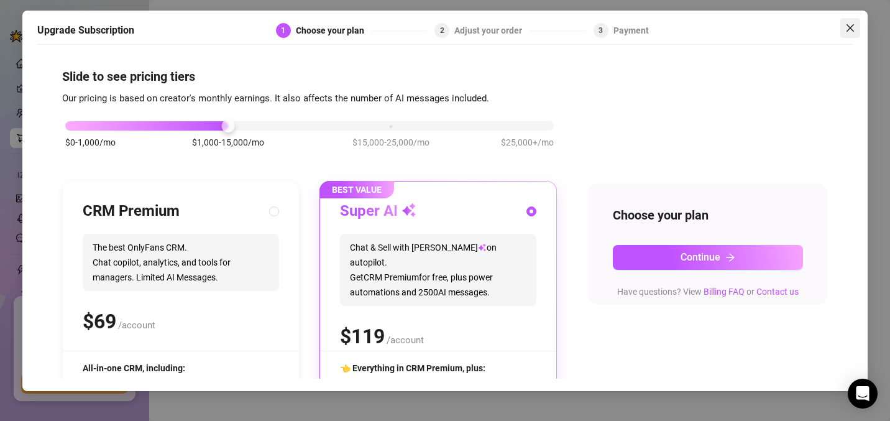
click at [853, 22] on button "Close" at bounding box center [850, 28] width 20 height 20
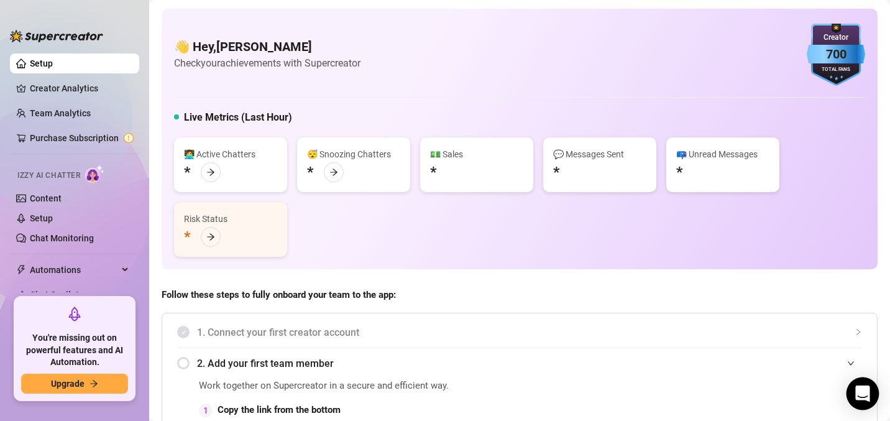
click at [861, 384] on div "Open Intercom Messenger" at bounding box center [862, 393] width 33 height 33
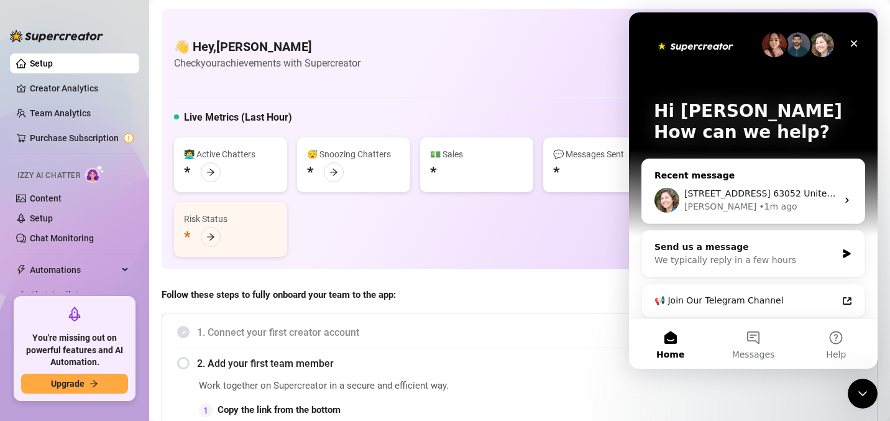
click at [778, 188] on span "[STREET_ADDRESS] 63052 United States of America Bank of America Debit card" at bounding box center [859, 193] width 351 height 10
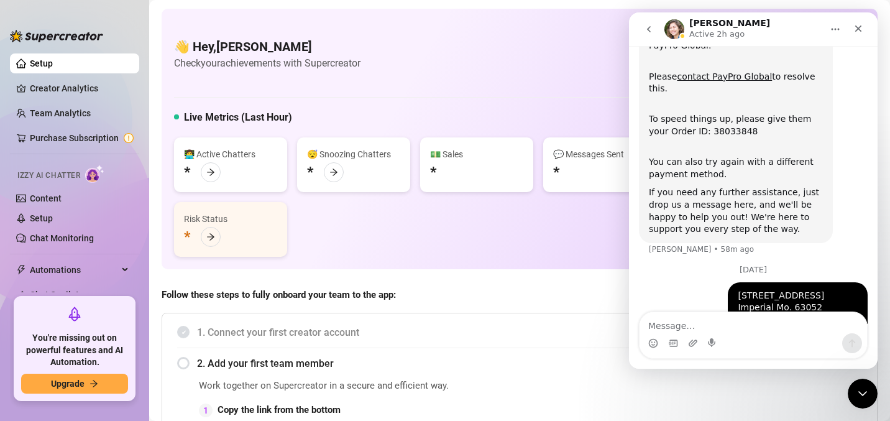
scroll to position [168, 0]
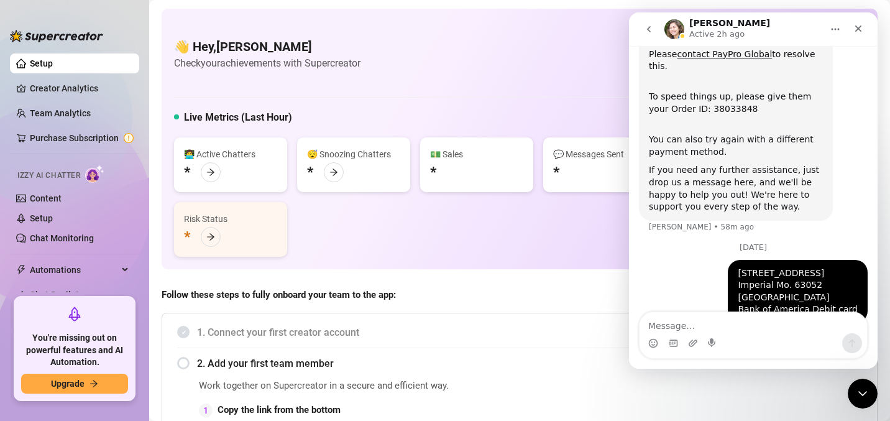
click at [654, 27] on button "go back" at bounding box center [649, 29] width 24 height 24
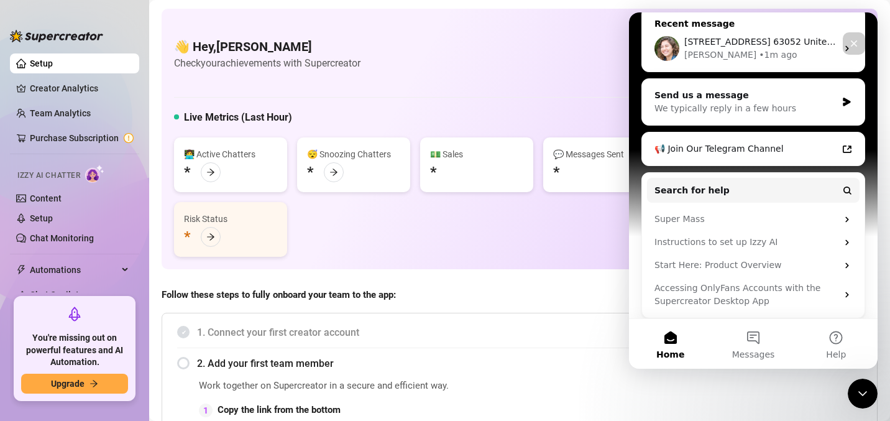
scroll to position [157, 0]
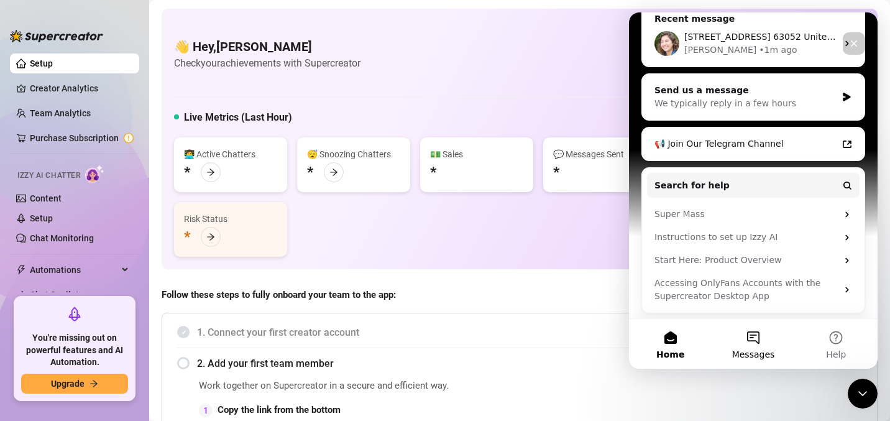
click at [763, 344] on button "Messages" at bounding box center [753, 344] width 83 height 50
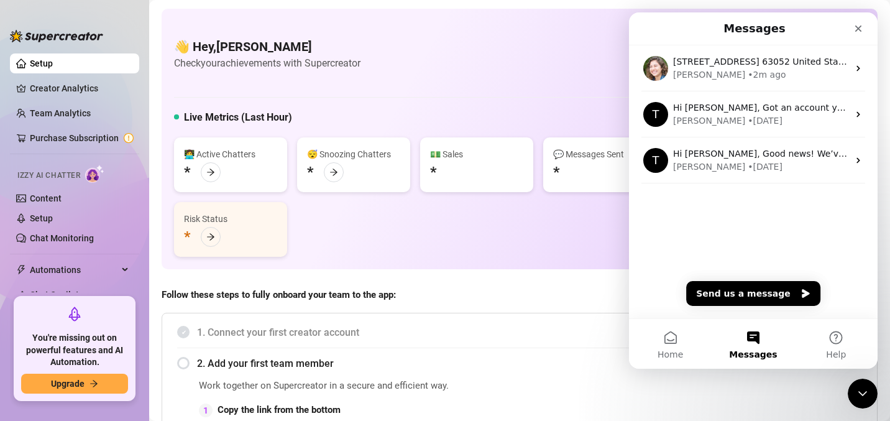
click at [760, 331] on button "Messages" at bounding box center [753, 344] width 83 height 50
click at [832, 342] on button "Help" at bounding box center [836, 344] width 83 height 50
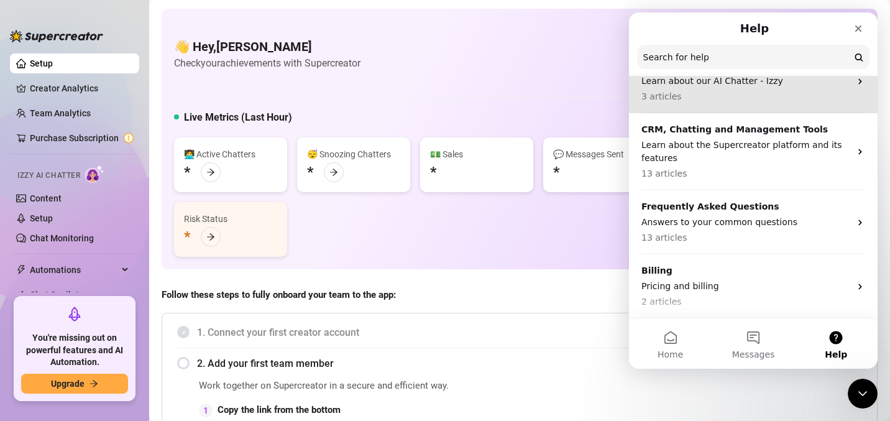
scroll to position [126, 0]
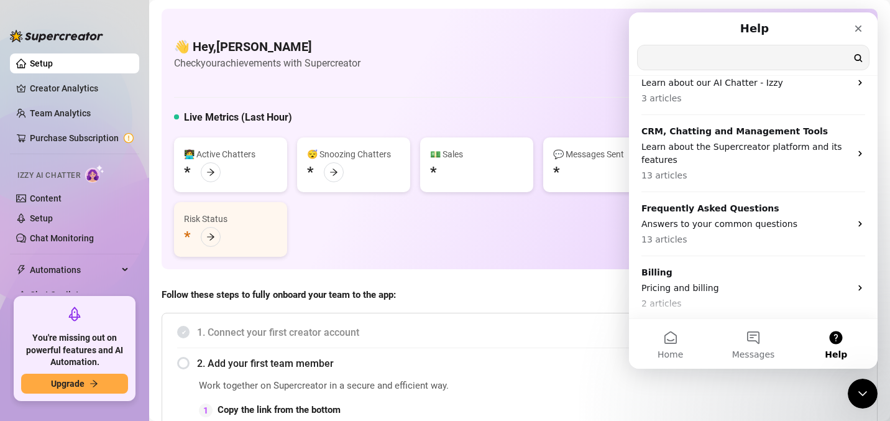
click at [711, 54] on input "Search for help" at bounding box center [753, 57] width 231 height 24
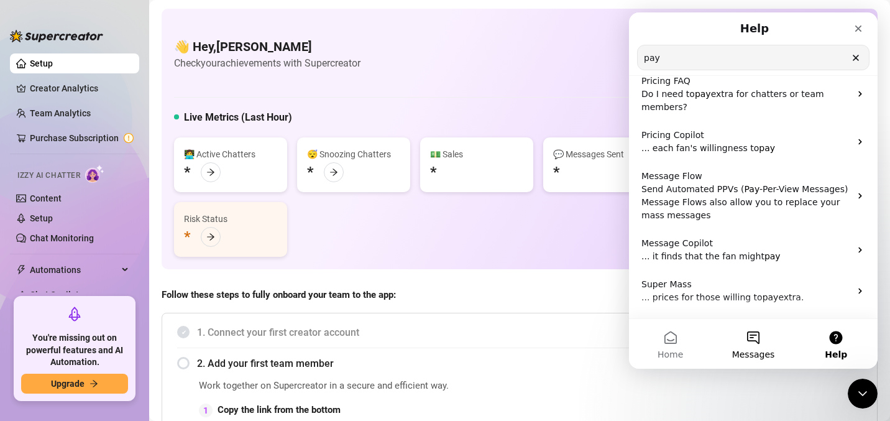
type input "pay"
click at [762, 338] on button "Messages" at bounding box center [753, 344] width 83 height 50
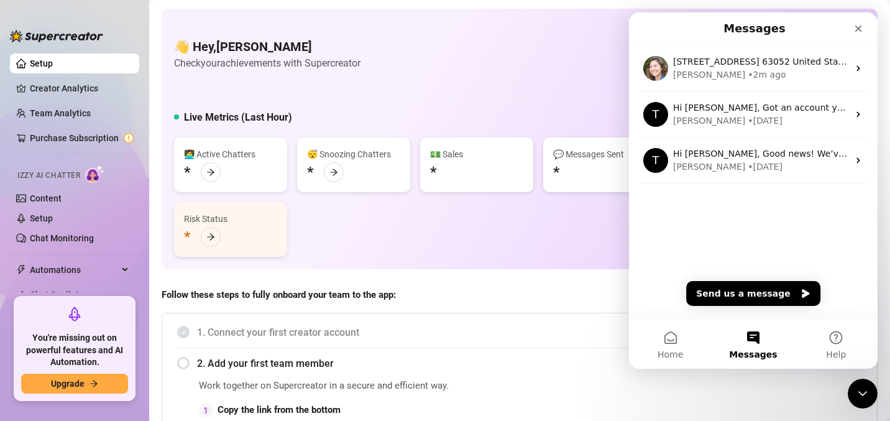
click at [762, 338] on button "Messages" at bounding box center [753, 344] width 83 height 50
click at [730, 299] on button "Send us a message" at bounding box center [753, 293] width 134 height 25
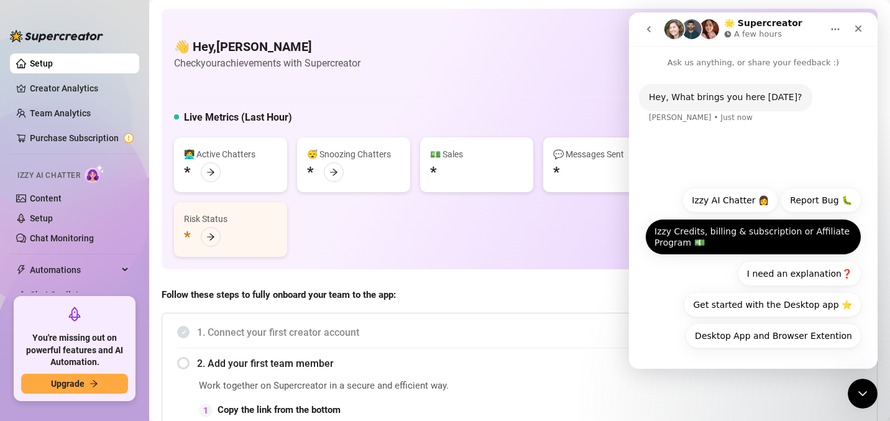
click at [748, 234] on button "Izzy Credits, billing & subscription or Affiliate Program 💵" at bounding box center [753, 237] width 216 height 36
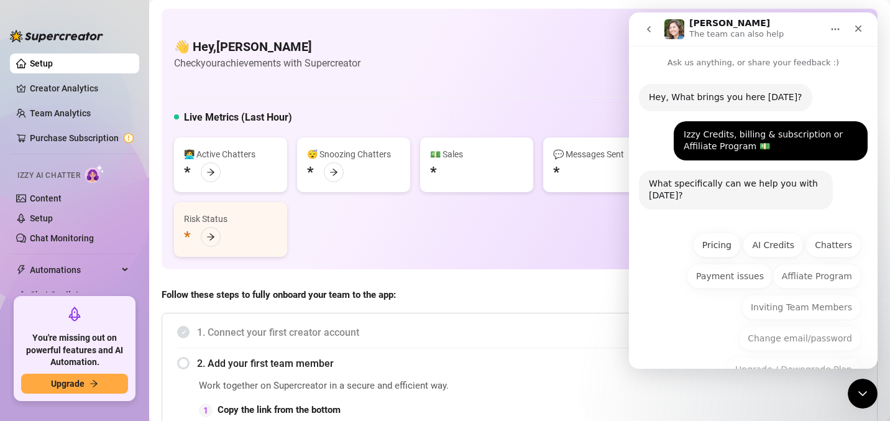
scroll to position [65, 0]
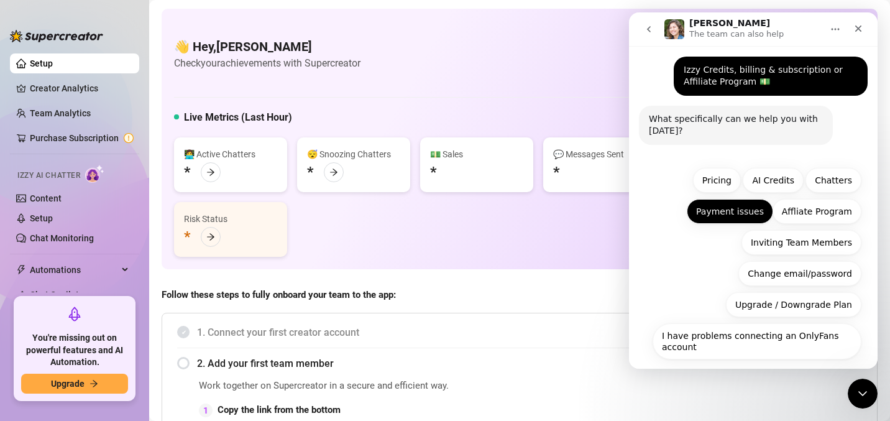
click at [736, 211] on button "Payment issues" at bounding box center [730, 211] width 86 height 25
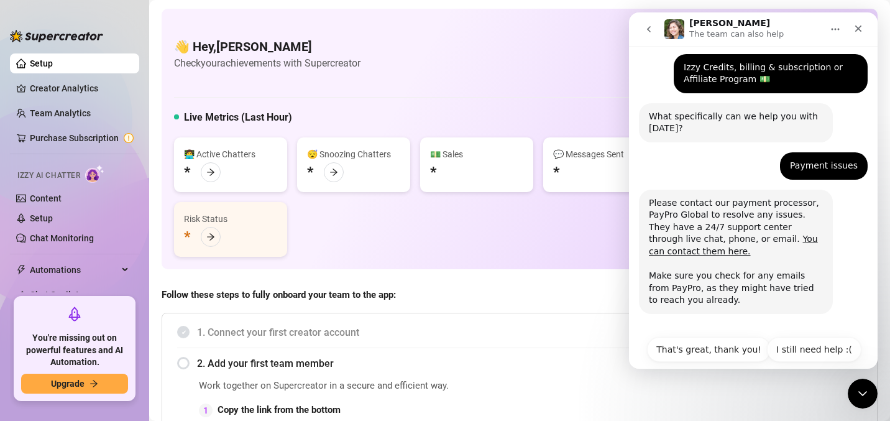
scroll to position [70, 0]
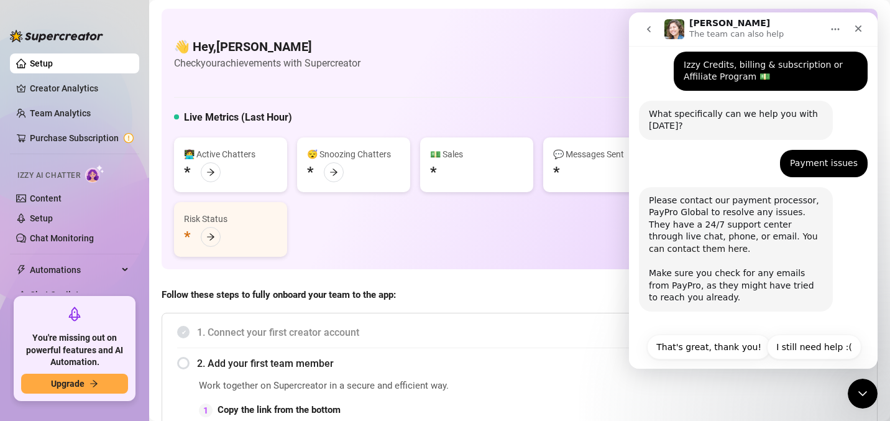
click at [761, 241] on link "You can contact them here." at bounding box center [733, 242] width 169 height 22
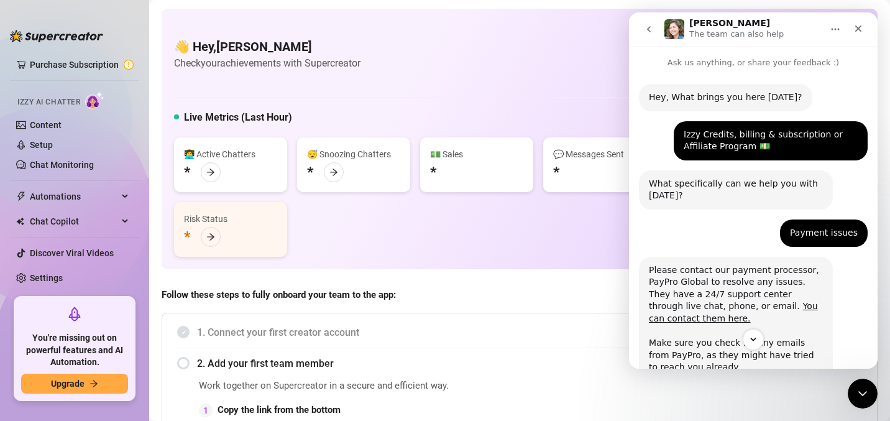
scroll to position [82, 0]
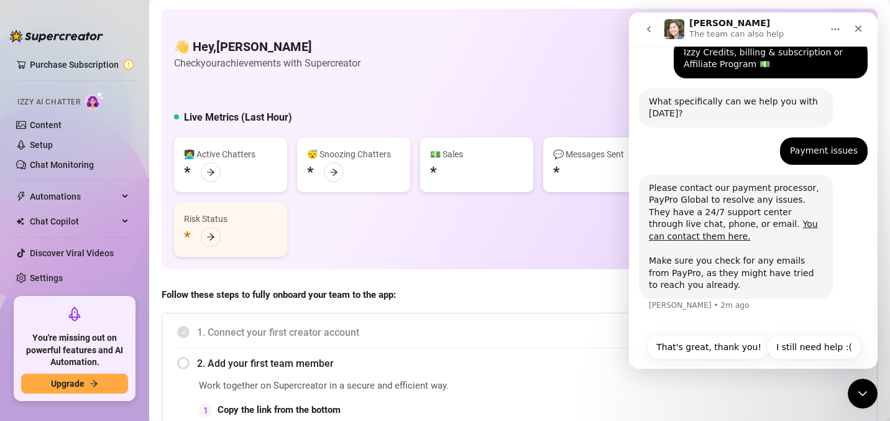
drag, startPoint x: 421, startPoint y: 220, endPoint x: 367, endPoint y: 220, distance: 54.7
click at [367, 220] on div "👩‍💻 Active Chatters * 😴 Snoozing Chatters * 💵 Sales * 💬 Messages Sent * 📪 Unrea…" at bounding box center [519, 196] width 691 height 119
click at [791, 336] on button "I still need help :(" at bounding box center [814, 346] width 94 height 25
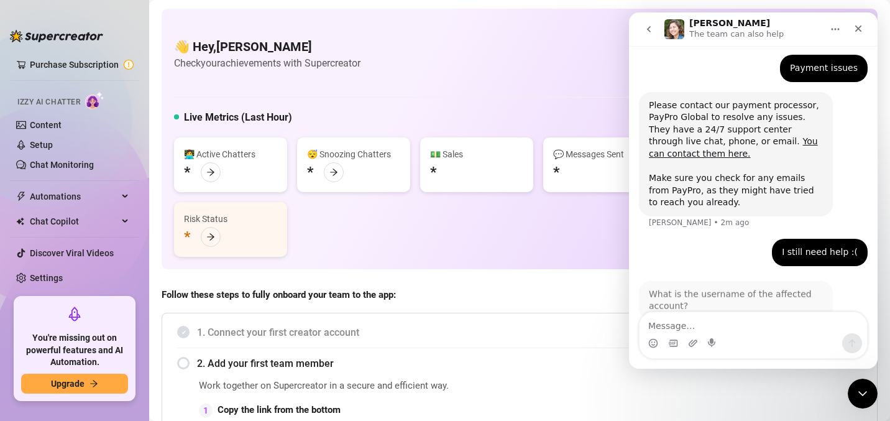
scroll to position [181, 0]
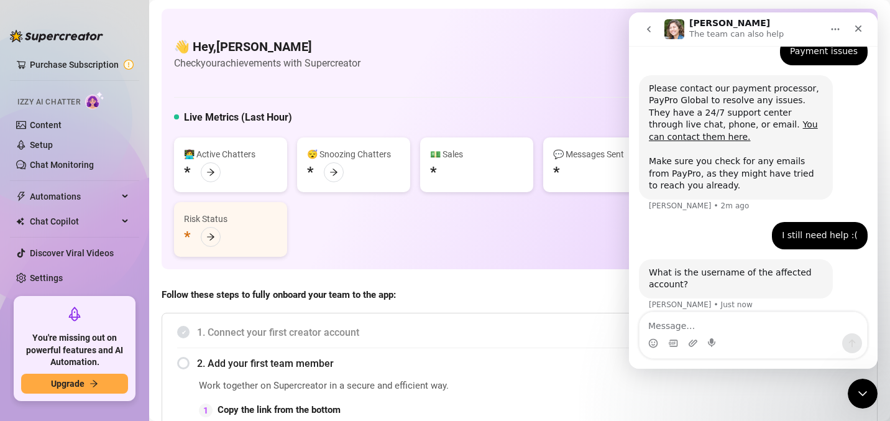
click at [744, 317] on textarea "Message…" at bounding box center [752, 322] width 227 height 21
type textarea "i pay and i cant use the pln"
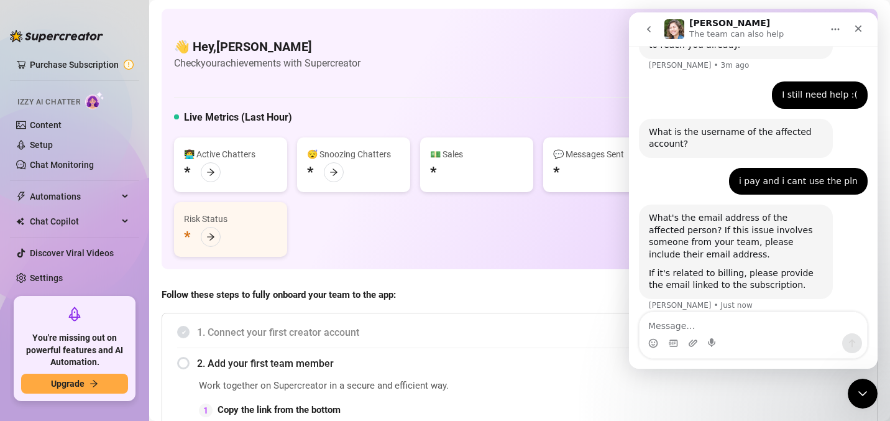
scroll to position [323, 0]
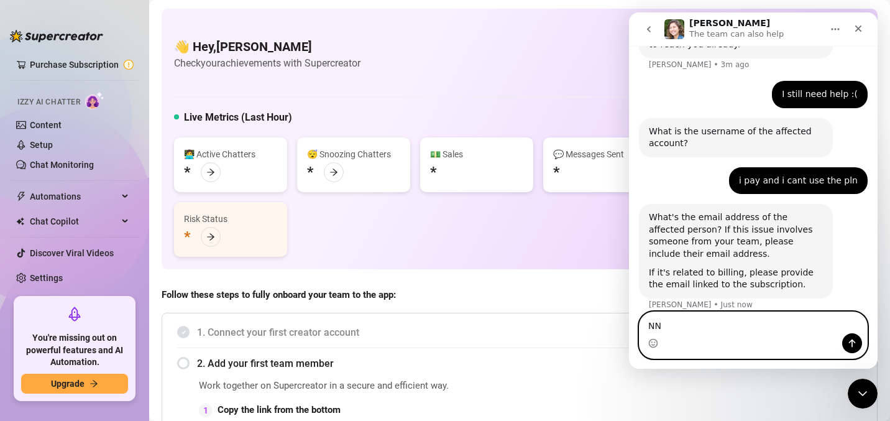
click at [692, 313] on textarea "NN" at bounding box center [752, 322] width 227 height 21
type textarea "[EMAIL_ADDRESS][DOMAIN_NAME]"
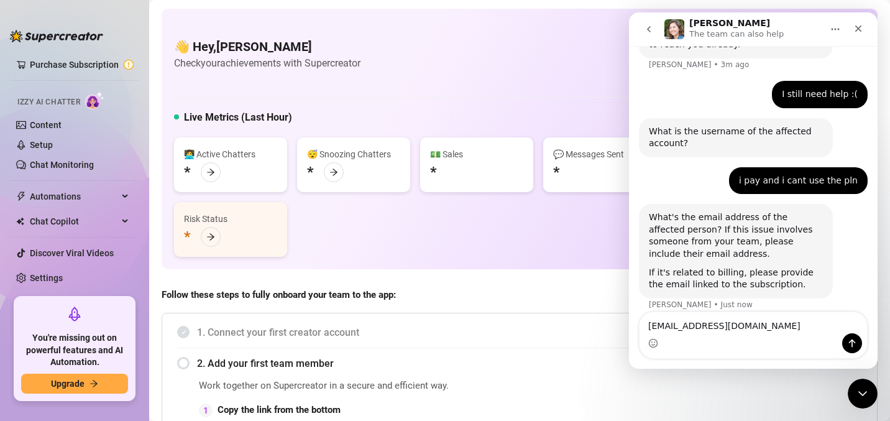
click at [762, 339] on div "Intercom messenger" at bounding box center [752, 343] width 227 height 20
click at [759, 321] on textarea "[EMAIL_ADDRESS][DOMAIN_NAME]" at bounding box center [752, 322] width 227 height 21
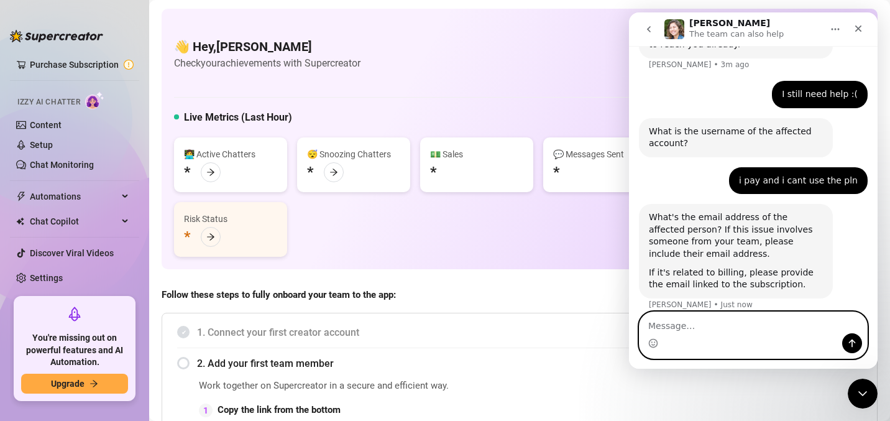
scroll to position [359, 0]
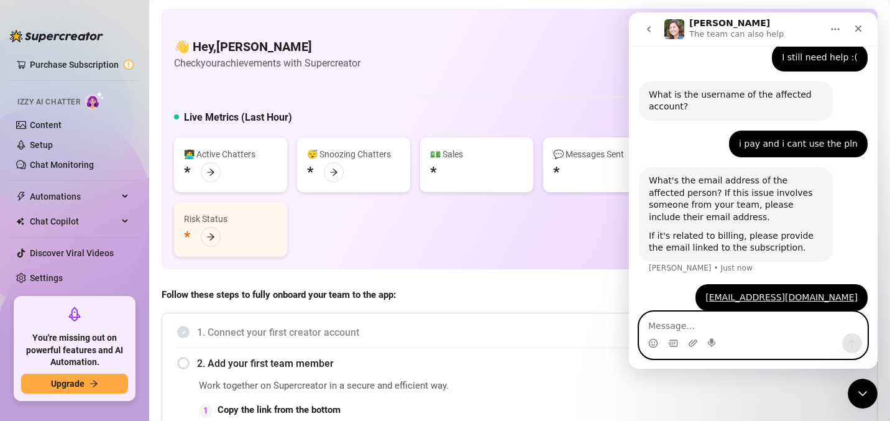
click at [759, 321] on textarea "Message…" at bounding box center [752, 322] width 227 height 21
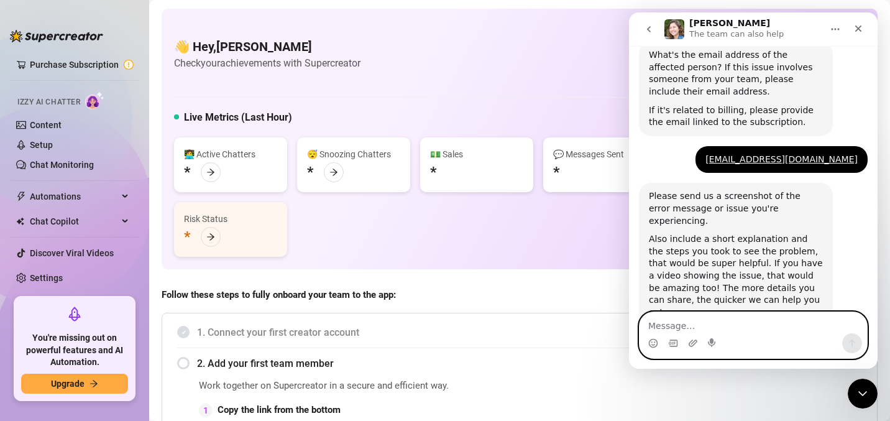
scroll to position [488, 0]
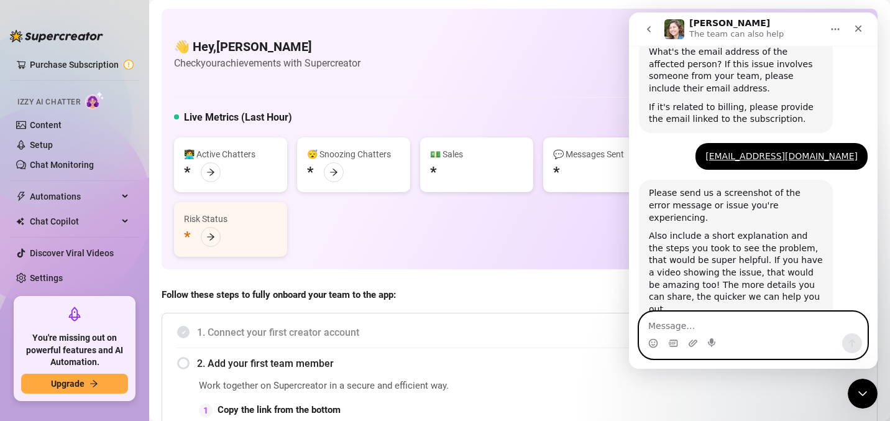
click at [754, 327] on textarea "Message…" at bounding box center [752, 322] width 227 height 21
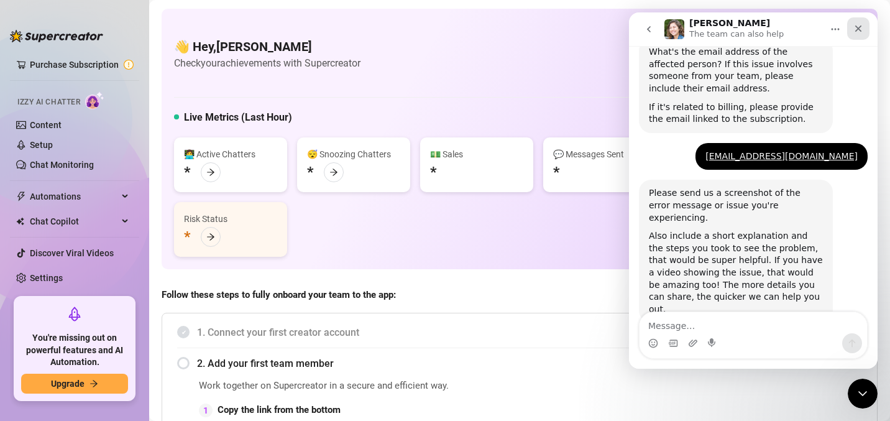
click at [861, 25] on icon "Close" at bounding box center [858, 28] width 7 height 7
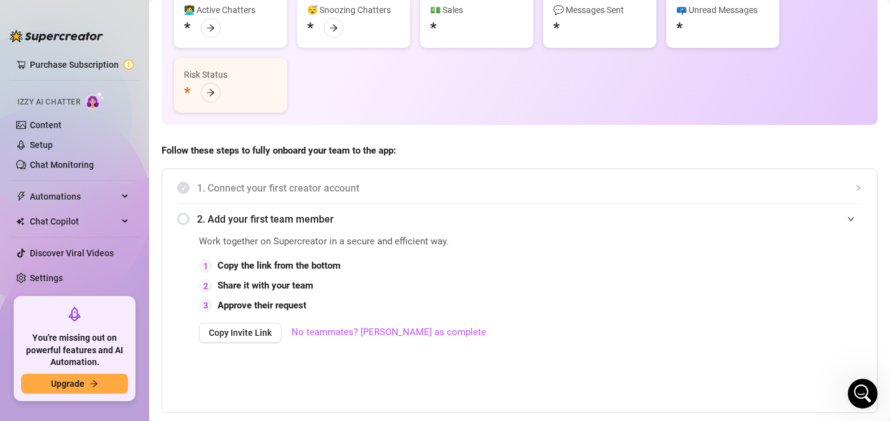
scroll to position [0, 0]
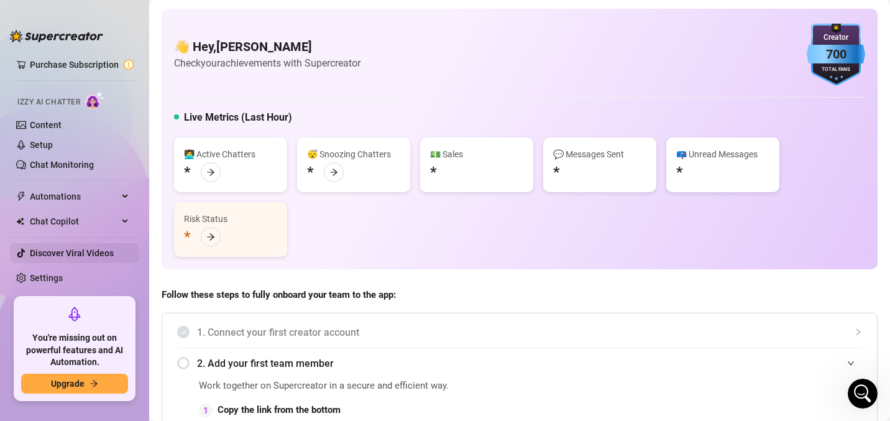
click at [56, 250] on link "Discover Viral Videos" at bounding box center [72, 253] width 84 height 10
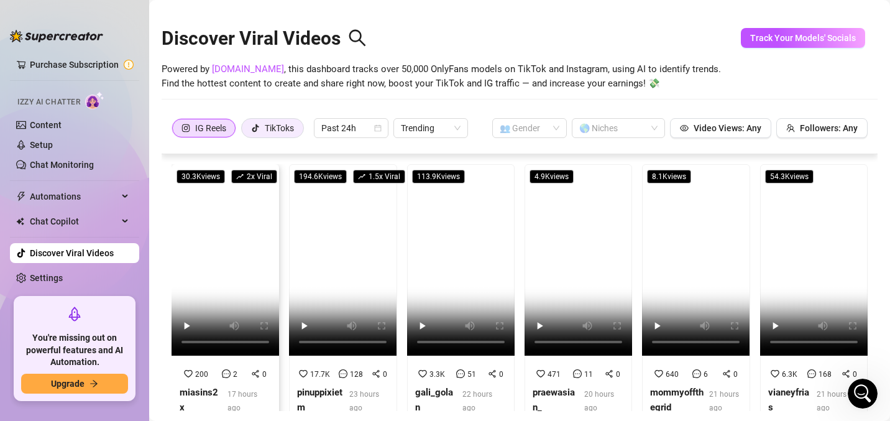
click at [277, 124] on div "TikToks" at bounding box center [279, 128] width 29 height 19
click at [245, 131] on input "TikToks" at bounding box center [245, 131] width 0 height 0
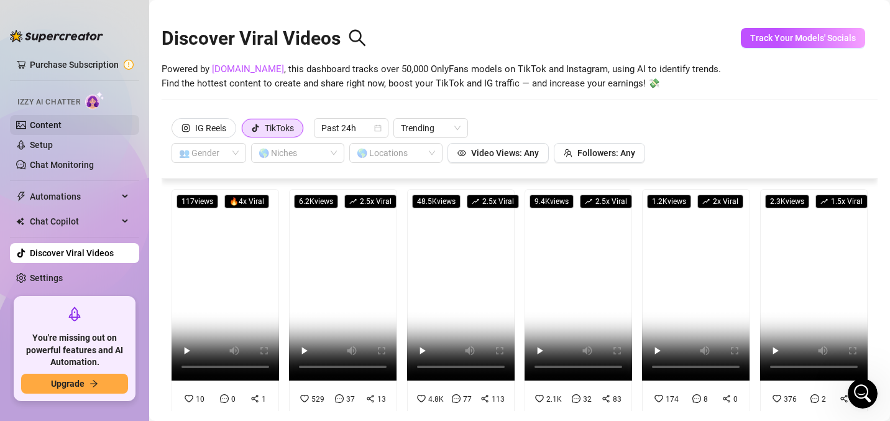
click at [62, 120] on link "Content" at bounding box center [46, 125] width 32 height 10
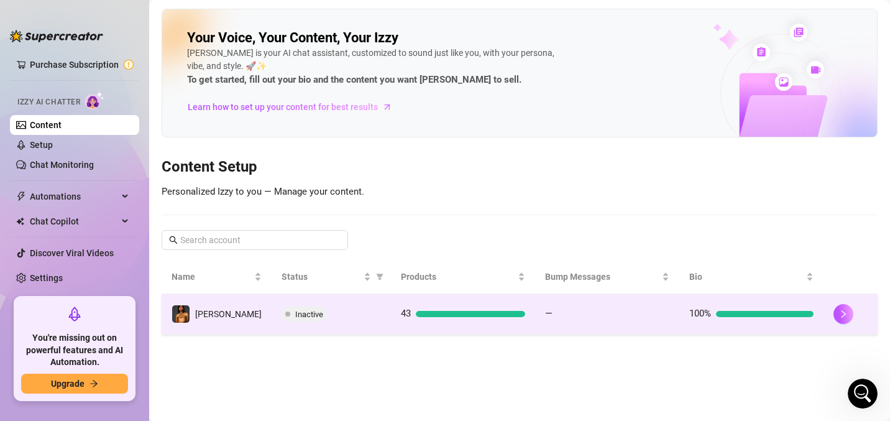
click at [306, 326] on td "Inactive" at bounding box center [331, 314] width 119 height 40
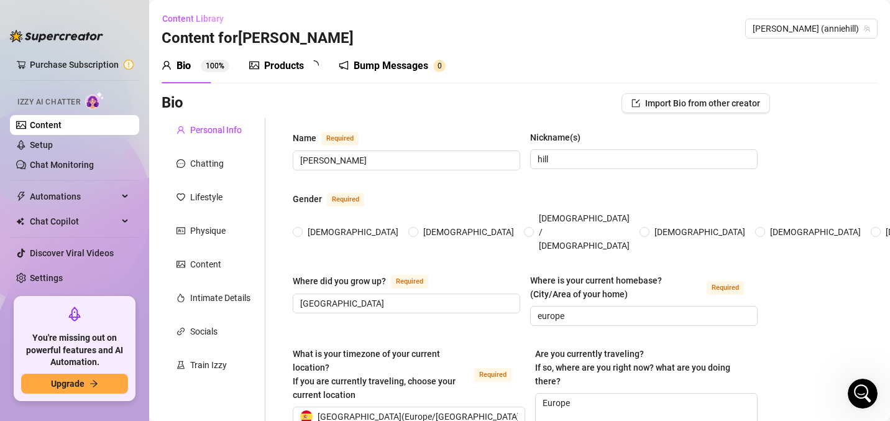
radio input "true"
type input "[DATE]"
click at [53, 147] on link "Setup" at bounding box center [41, 145] width 23 height 10
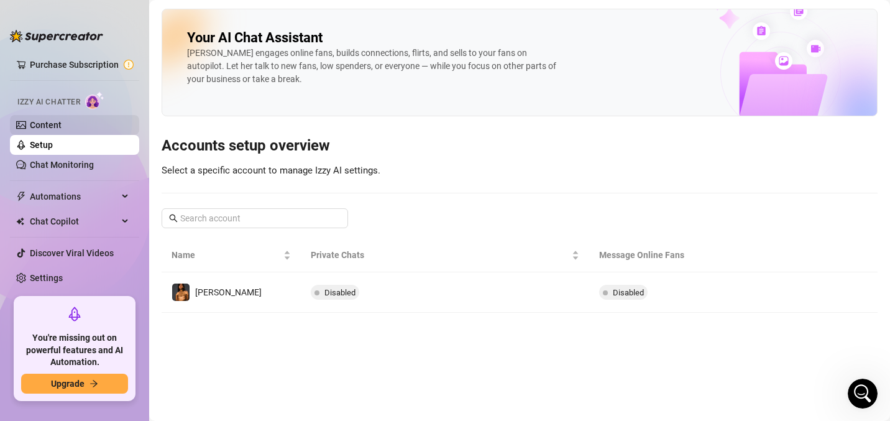
click at [62, 120] on link "Content" at bounding box center [46, 125] width 32 height 10
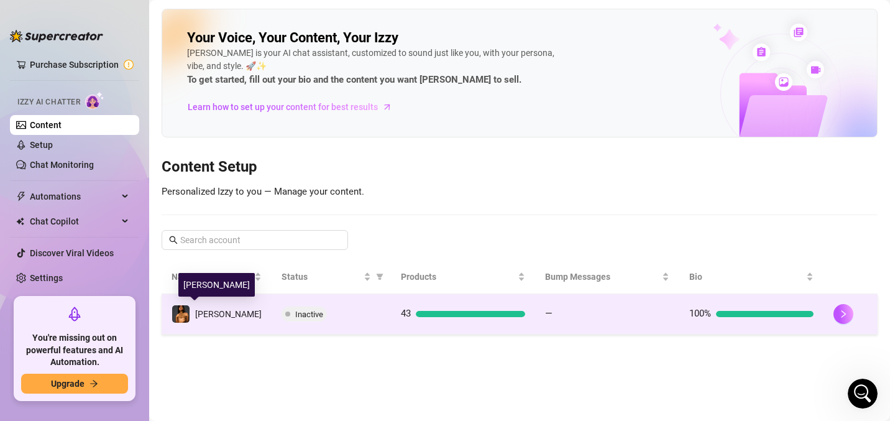
click at [218, 315] on td "[PERSON_NAME]" at bounding box center [217, 314] width 110 height 40
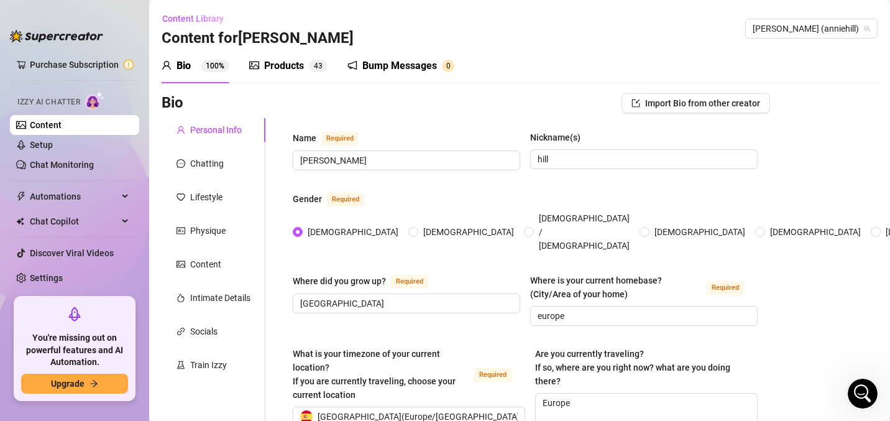
click at [280, 68] on div "Products" at bounding box center [284, 65] width 40 height 15
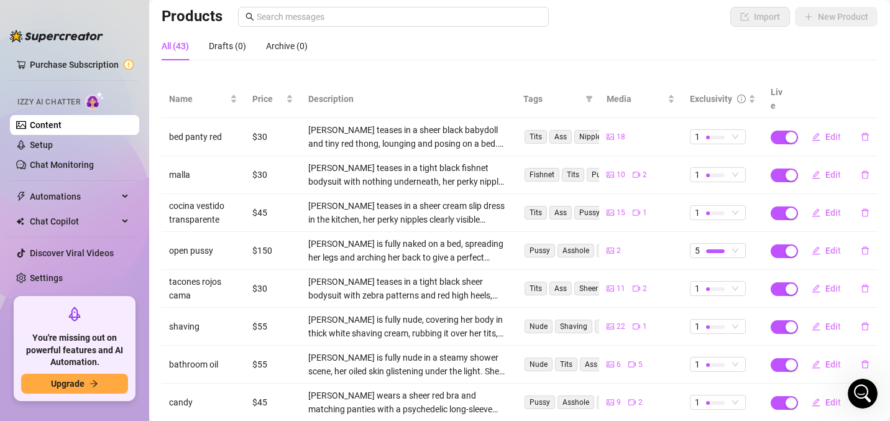
scroll to position [84, 0]
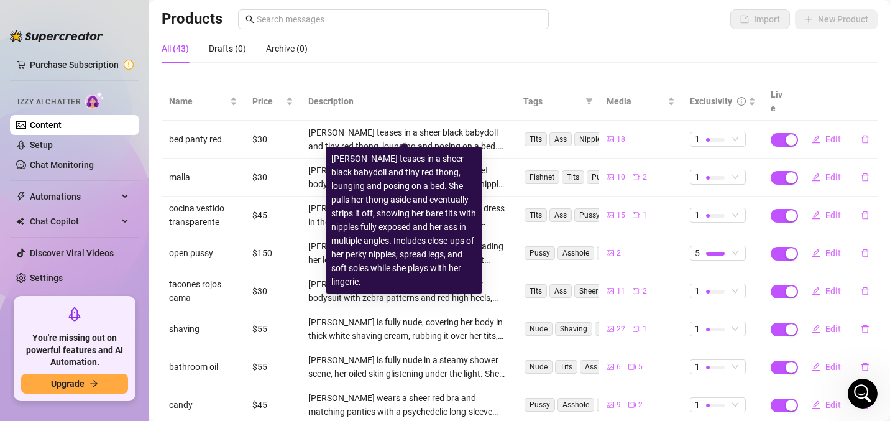
click at [341, 126] on div "[PERSON_NAME] teases in a sheer black babydoll and tiny red thong, lounging and…" at bounding box center [408, 139] width 200 height 27
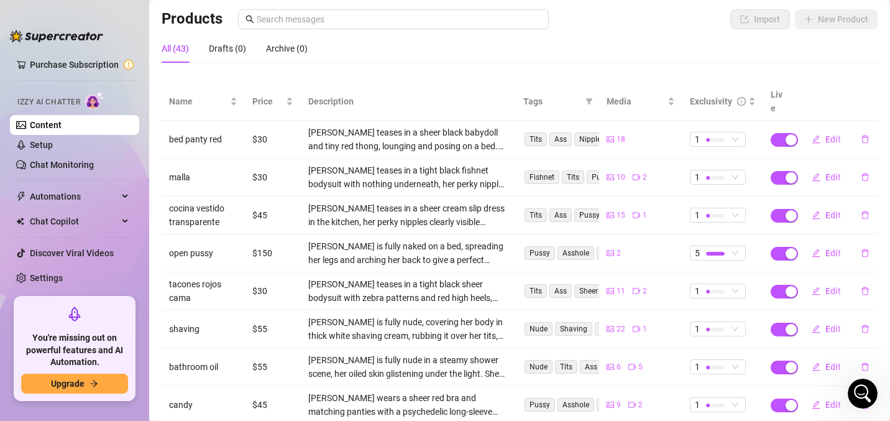
click at [200, 122] on td "bed panty red" at bounding box center [203, 140] width 83 height 38
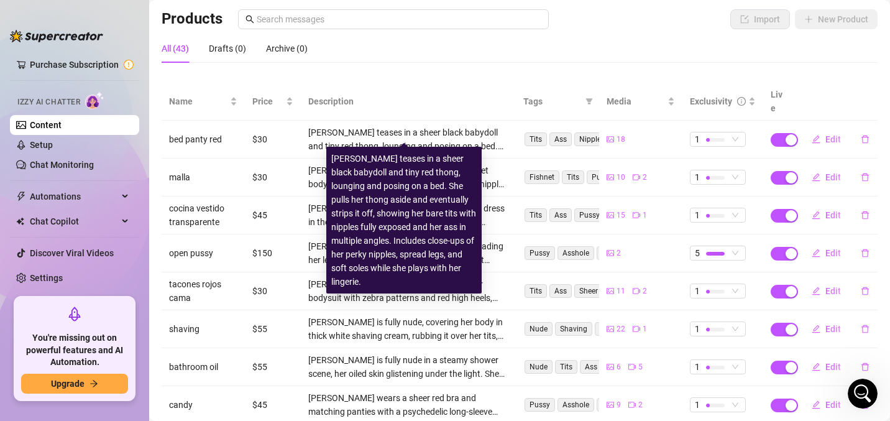
click at [309, 126] on div "[PERSON_NAME] teases in a sheer black babydoll and tiny red thong, lounging and…" at bounding box center [408, 139] width 200 height 27
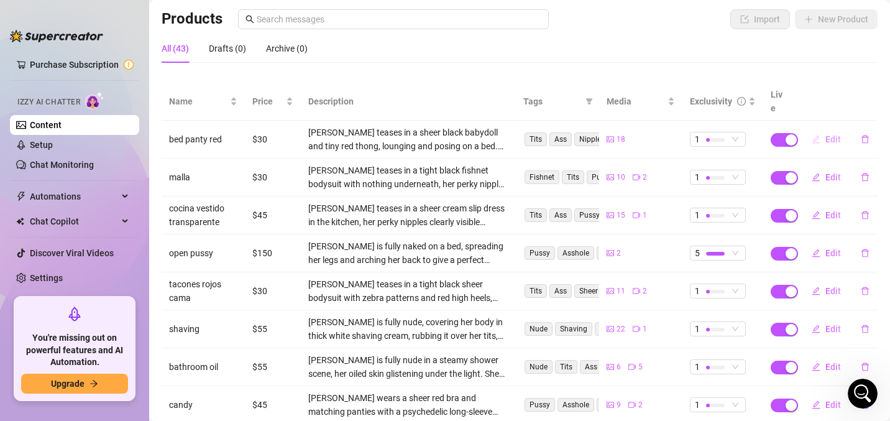
click at [825, 134] on span "Edit" at bounding box center [833, 139] width 16 height 10
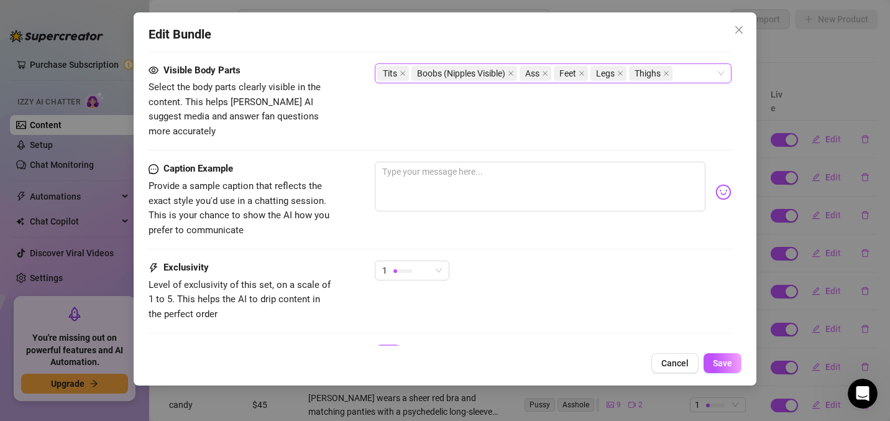
scroll to position [929, 0]
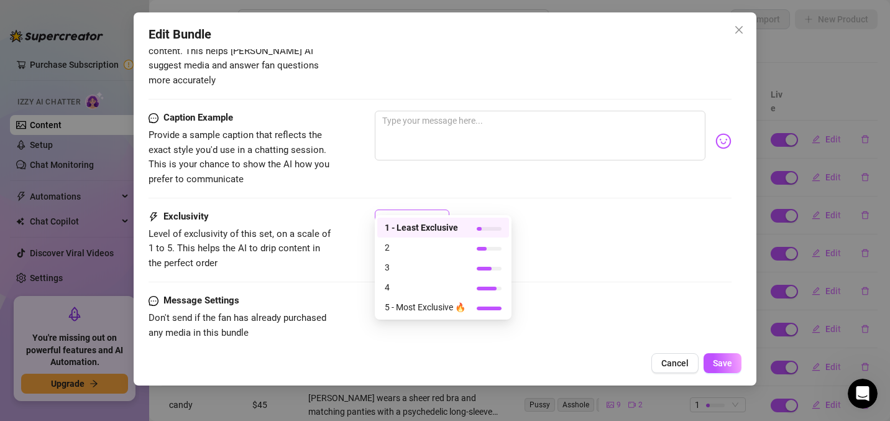
click at [441, 210] on span "1" at bounding box center [412, 219] width 60 height 19
click at [439, 249] on span "2" at bounding box center [425, 248] width 81 height 14
click at [392, 210] on div "2" at bounding box center [406, 219] width 48 height 19
click at [405, 229] on span "1 - Least Exclusive" at bounding box center [425, 228] width 81 height 14
click at [394, 214] on div at bounding box center [402, 220] width 19 height 12
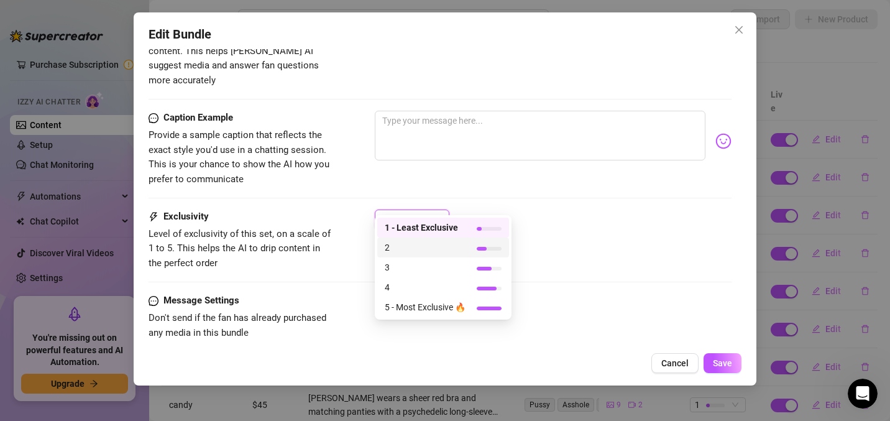
click at [415, 247] on span "2" at bounding box center [425, 248] width 81 height 14
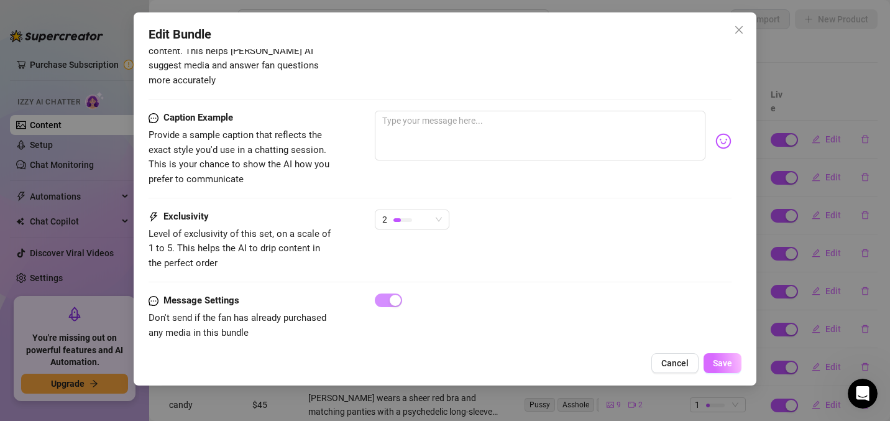
click at [740, 359] on button "Save" at bounding box center [723, 363] width 38 height 20
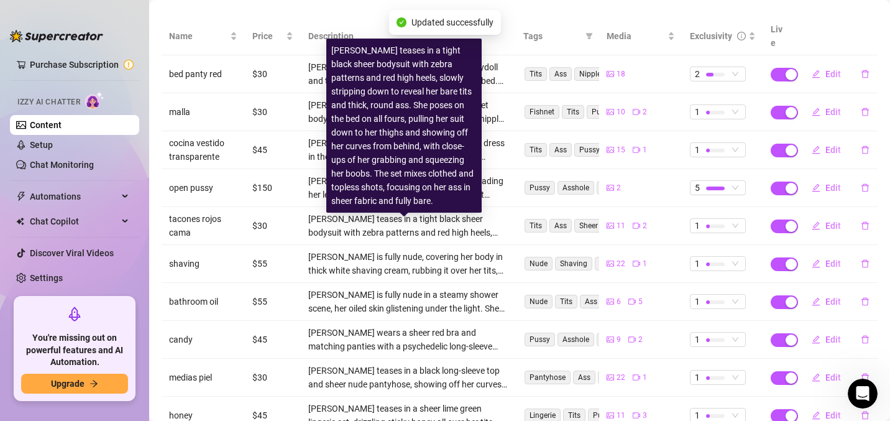
scroll to position [219, 0]
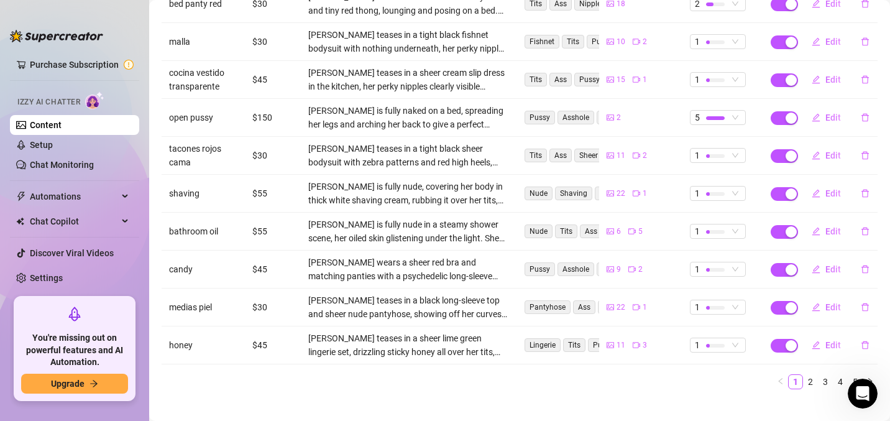
click at [270, 111] on td "$150" at bounding box center [273, 118] width 56 height 38
click at [825, 112] on span "Edit" at bounding box center [833, 117] width 16 height 10
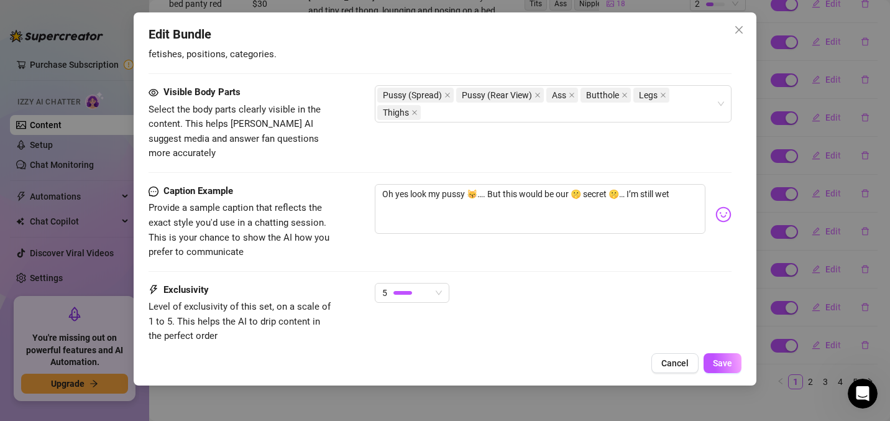
scroll to position [694, 0]
click at [436, 283] on span "5" at bounding box center [412, 292] width 60 height 19
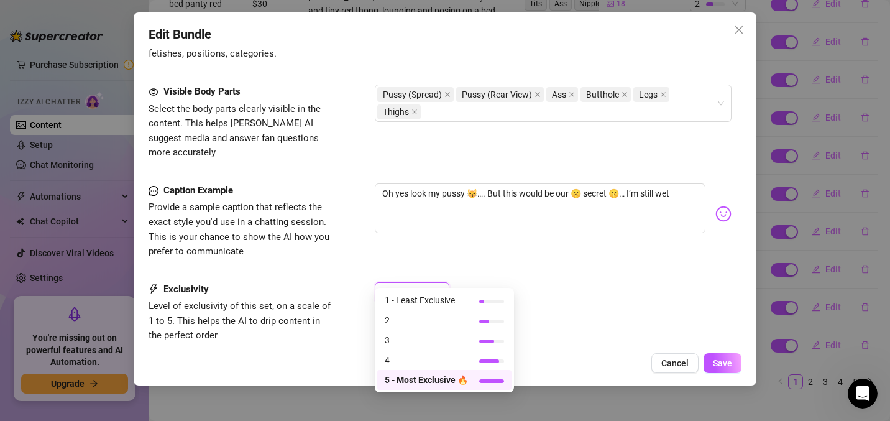
click at [438, 388] on div "5 - Most Exclusive 🔥" at bounding box center [444, 380] width 134 height 20
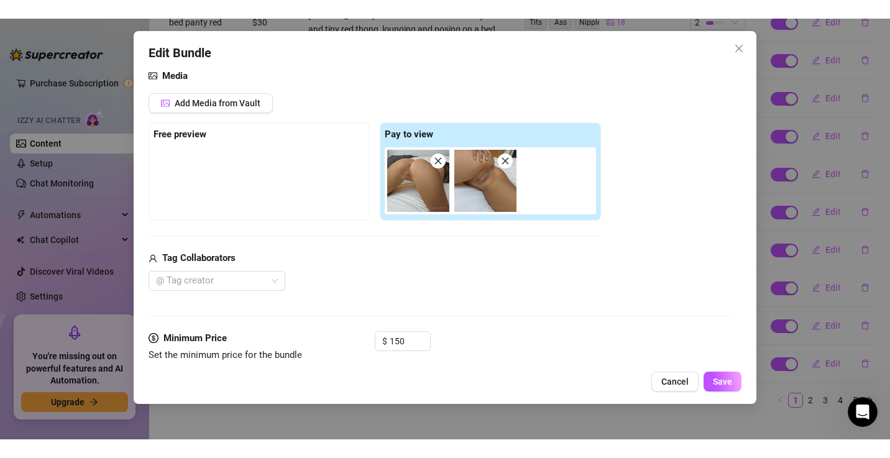
scroll to position [139, 0]
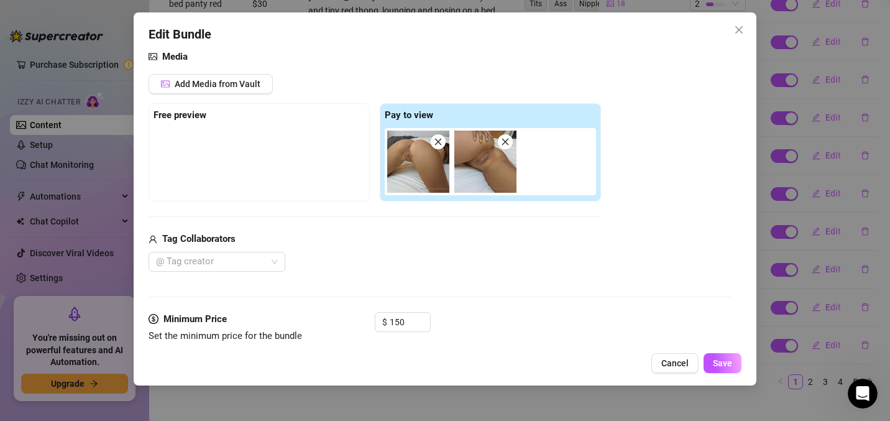
click at [431, 175] on img at bounding box center [418, 162] width 62 height 62
click at [405, 321] on input "150" at bounding box center [410, 322] width 40 height 19
click at [426, 316] on span "Increase Value" at bounding box center [423, 318] width 14 height 11
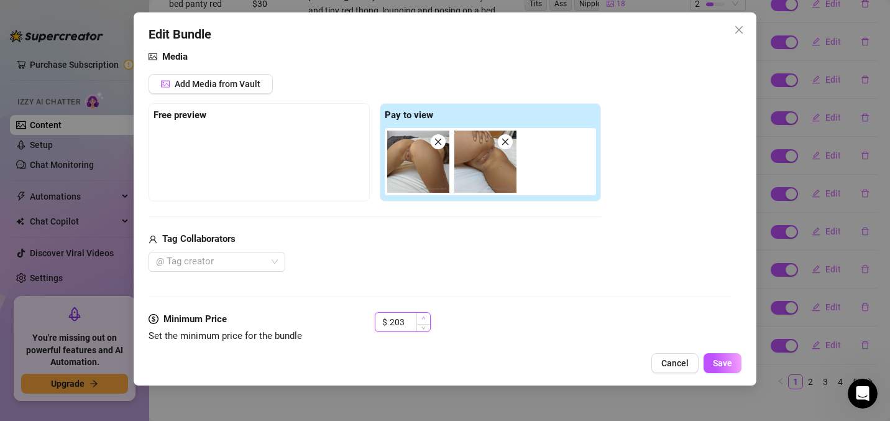
click at [426, 316] on span "Increase Value" at bounding box center [423, 318] width 14 height 11
drag, startPoint x: 426, startPoint y: 316, endPoint x: 426, endPoint y: 328, distance: 11.8
click at [426, 328] on div at bounding box center [423, 322] width 14 height 19
click at [426, 328] on span "Decrease Value" at bounding box center [423, 325] width 14 height 11
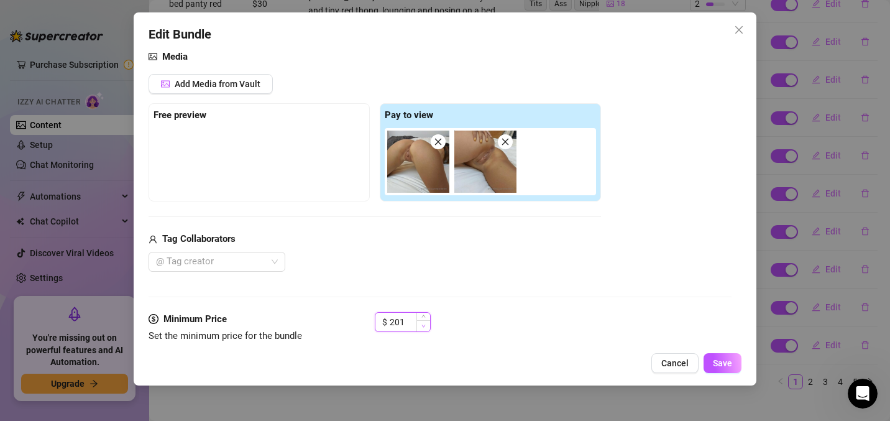
click at [426, 328] on span "Decrease Value" at bounding box center [423, 325] width 14 height 11
click at [422, 313] on span "Increase Value" at bounding box center [423, 318] width 14 height 11
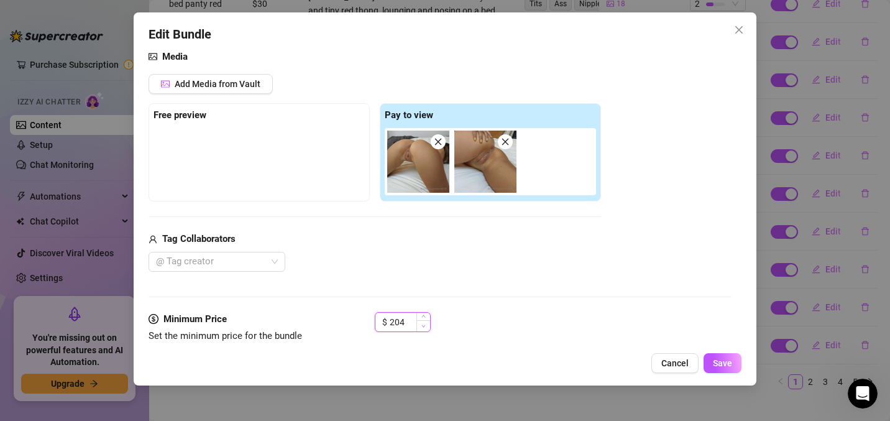
drag, startPoint x: 422, startPoint y: 313, endPoint x: 421, endPoint y: 323, distance: 10.0
click at [421, 323] on div at bounding box center [423, 322] width 14 height 19
click at [421, 324] on icon "down" at bounding box center [423, 326] width 4 height 4
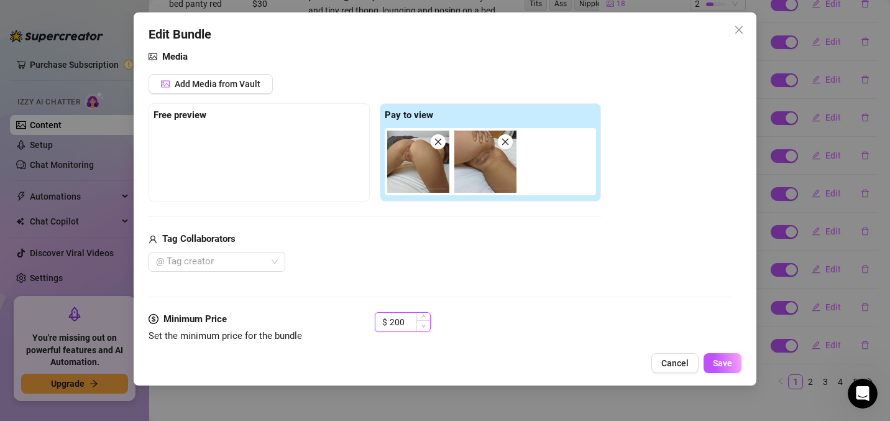
click at [421, 324] on icon "down" at bounding box center [423, 326] width 4 height 4
type input "200"
click at [715, 355] on button "Save" at bounding box center [723, 363] width 38 height 20
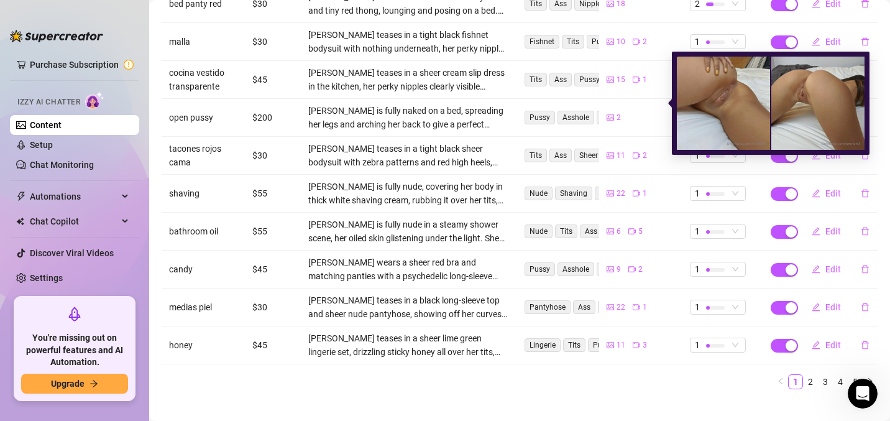
click at [607, 114] on icon "picture" at bounding box center [610, 117] width 7 height 6
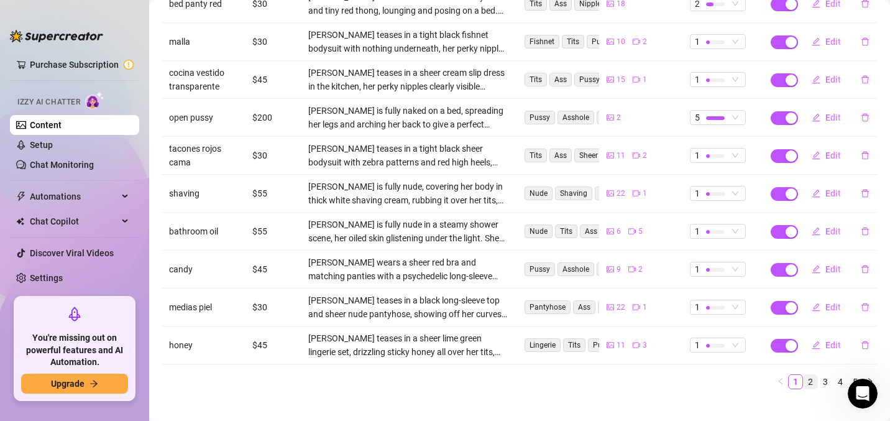
click at [804, 375] on link "2" at bounding box center [811, 382] width 14 height 14
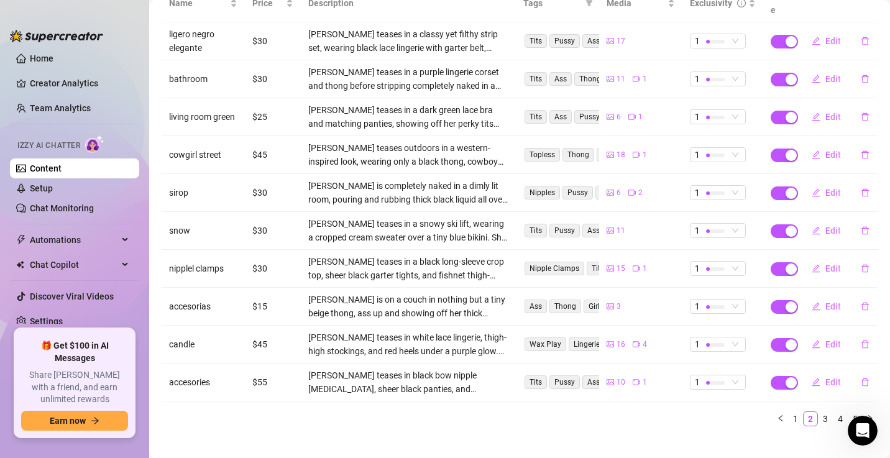
scroll to position [5, 0]
click at [789, 412] on link "1" at bounding box center [796, 419] width 14 height 14
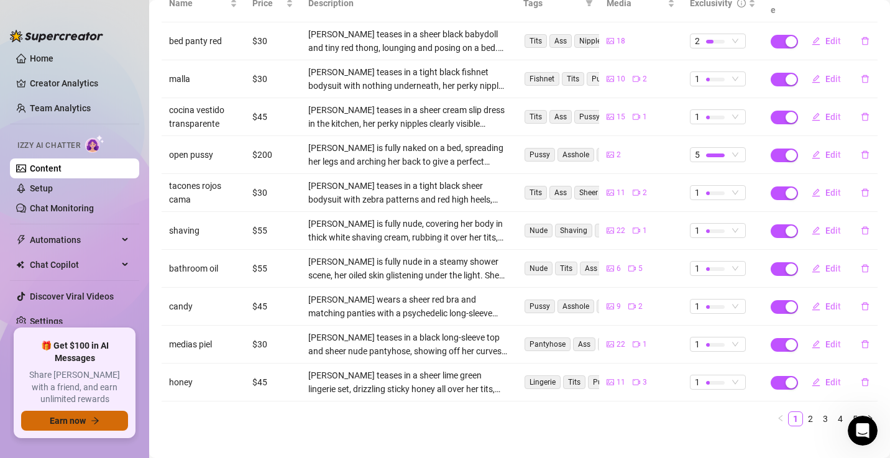
click at [80, 418] on span "Earn now" at bounding box center [68, 421] width 36 height 10
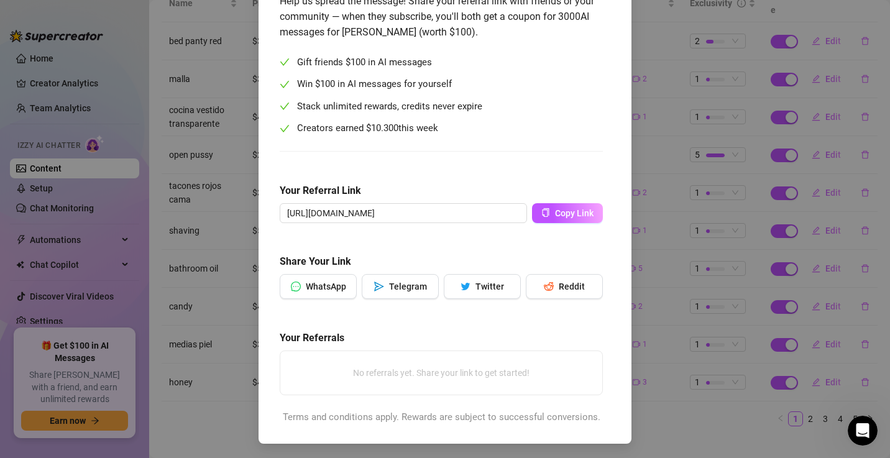
scroll to position [0, 0]
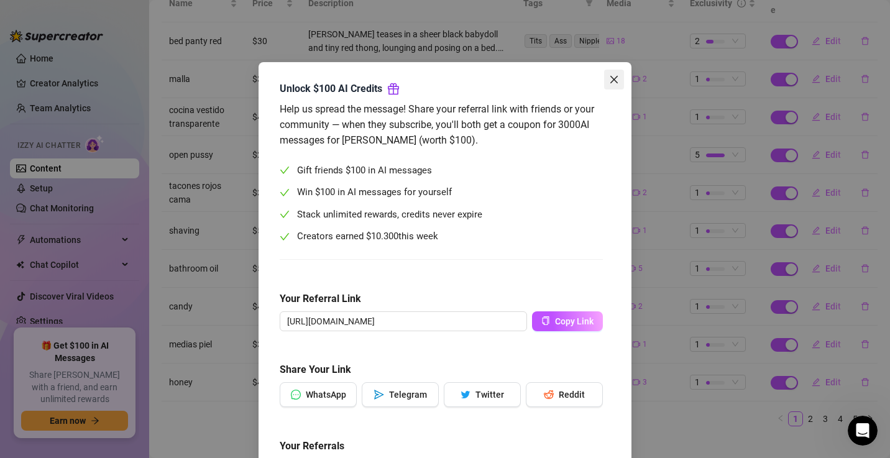
click at [610, 80] on icon "close" at bounding box center [614, 80] width 10 height 10
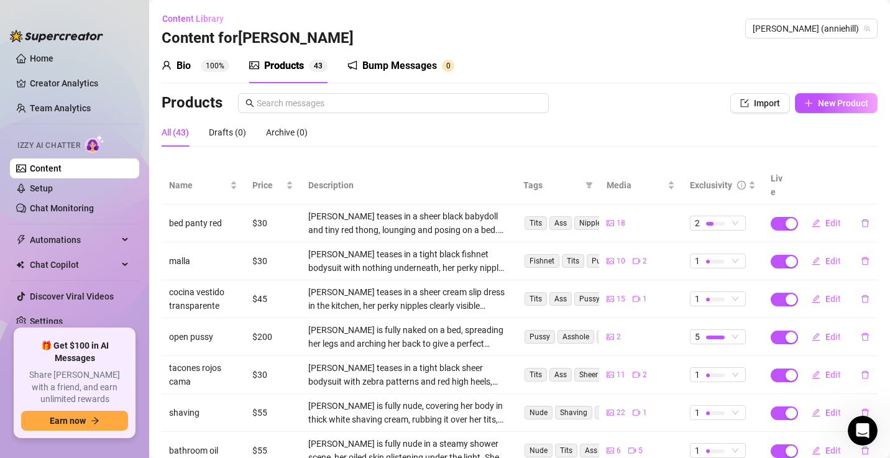
click at [58, 135] on div "Izzy AI Chatter" at bounding box center [73, 144] width 112 height 18
drag, startPoint x: 58, startPoint y: 135, endPoint x: 57, endPoint y: 144, distance: 9.5
click at [57, 144] on div "Izzy AI Chatter" at bounding box center [73, 144] width 112 height 18
click at [57, 144] on span "Izzy AI Chatter" at bounding box center [48, 146] width 63 height 12
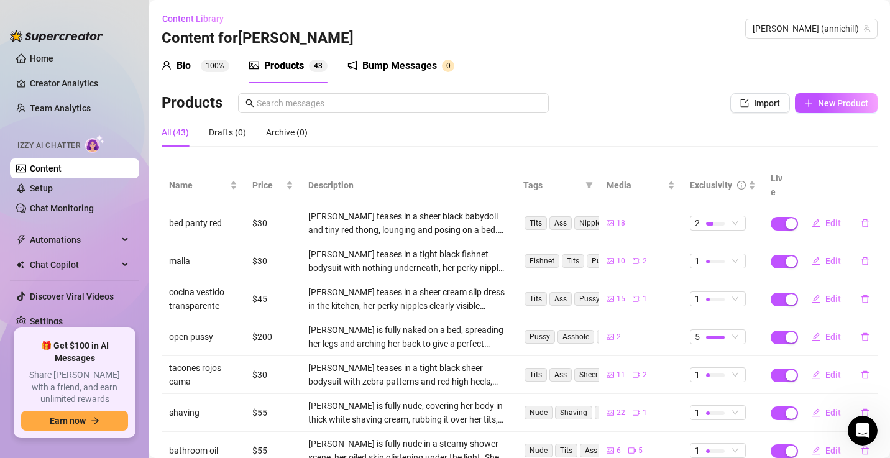
click at [57, 144] on span "Izzy AI Chatter" at bounding box center [48, 146] width 63 height 12
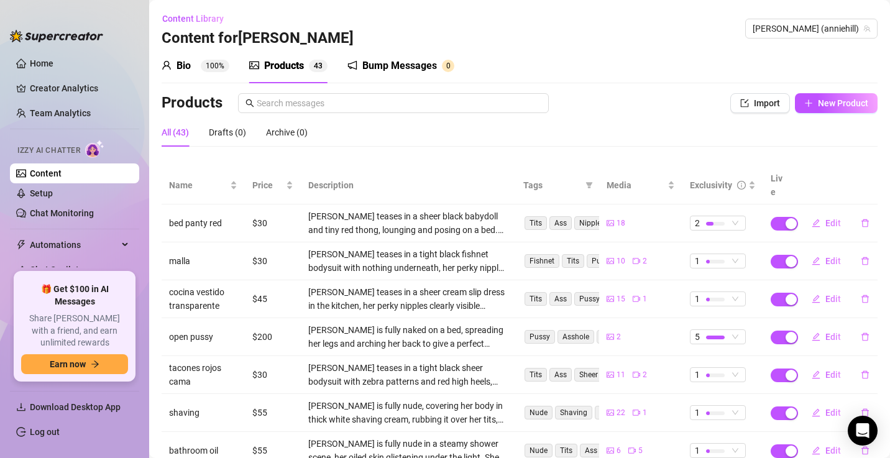
click at [62, 173] on link "Content" at bounding box center [46, 173] width 32 height 10
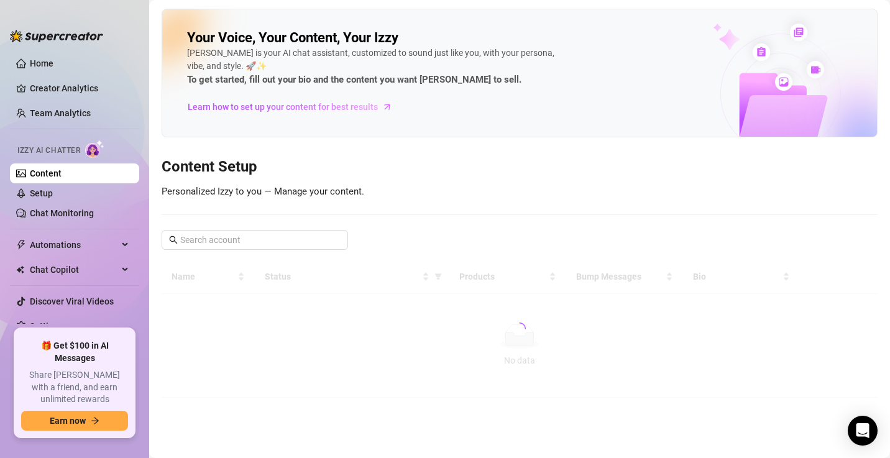
click at [62, 173] on link "Content" at bounding box center [46, 173] width 32 height 10
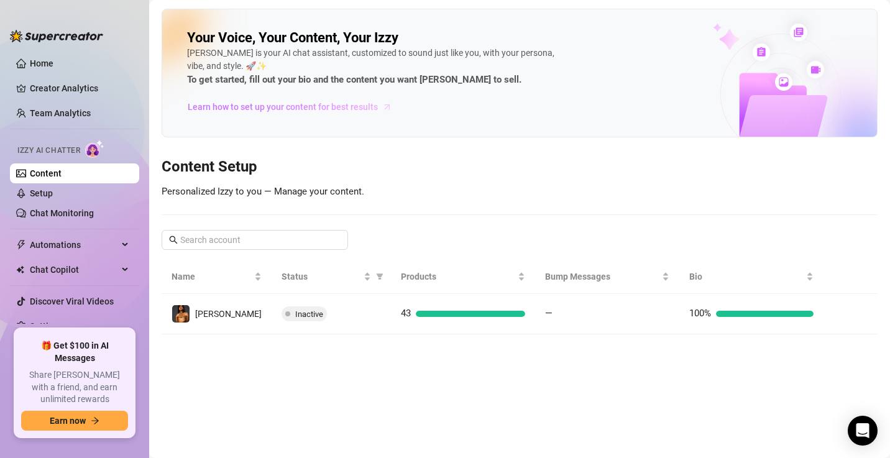
click at [247, 108] on span "Learn how to set up your content for best results" at bounding box center [283, 107] width 190 height 14
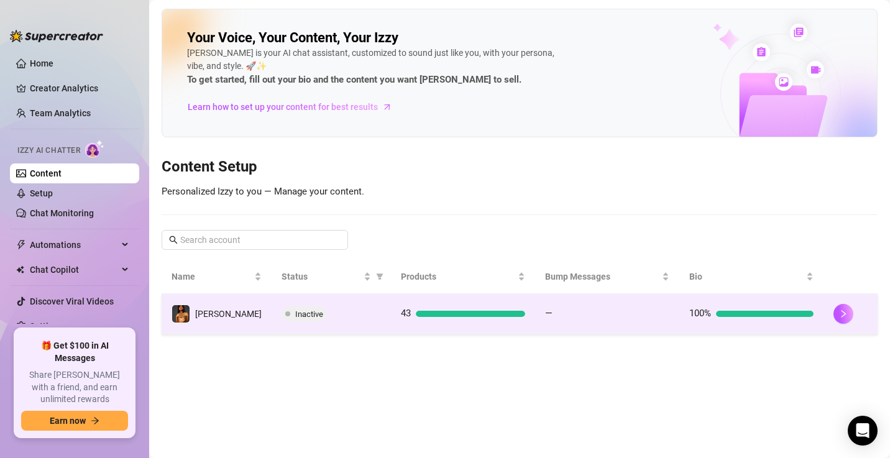
click at [320, 314] on div "Inactive" at bounding box center [331, 313] width 99 height 15
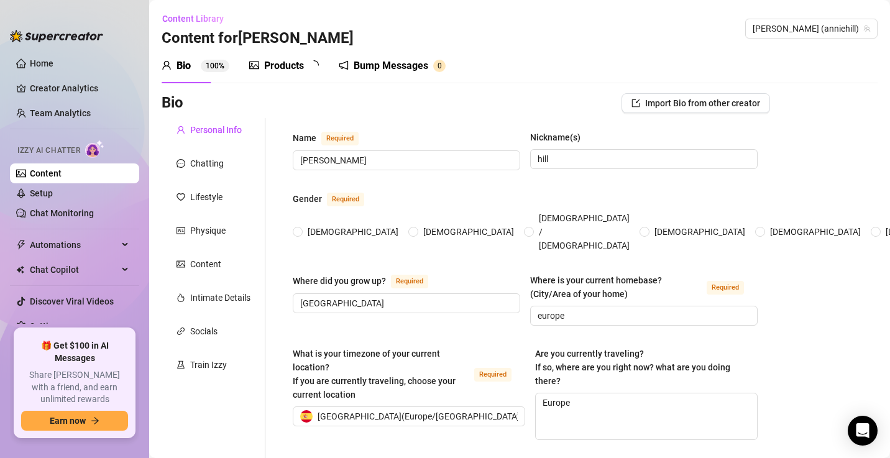
radio input "true"
type input "[DATE]"
click at [492, 61] on div "Bio 100% Products 4 3 Bump Messages 0" at bounding box center [520, 65] width 716 height 35
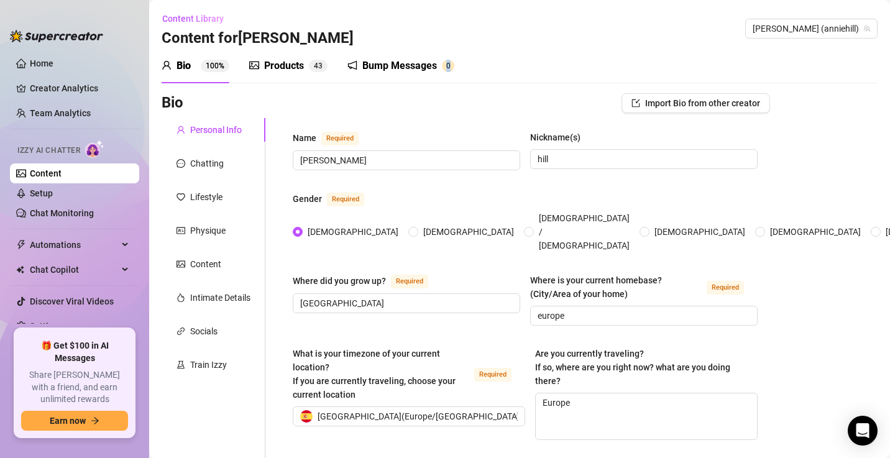
click at [492, 61] on div "Bio 100% Products 4 3 Bump Messages 0" at bounding box center [520, 65] width 716 height 35
click at [53, 189] on link "Setup" at bounding box center [41, 193] width 23 height 10
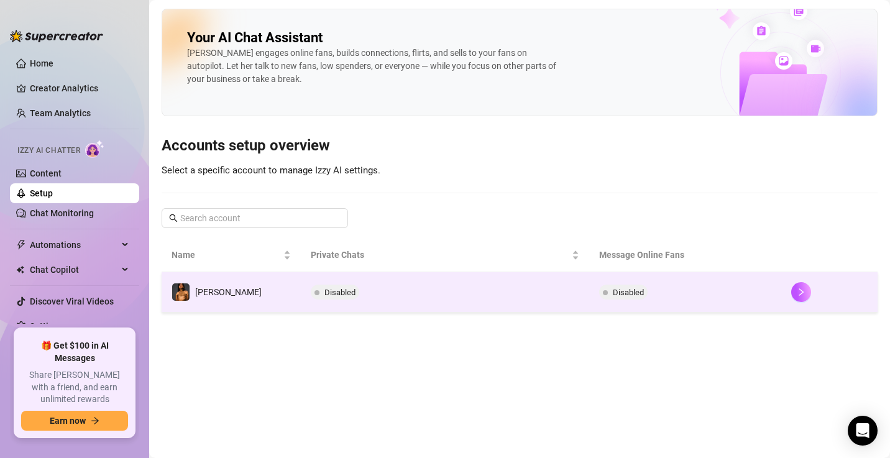
click at [327, 291] on span "Disabled" at bounding box center [339, 292] width 31 height 9
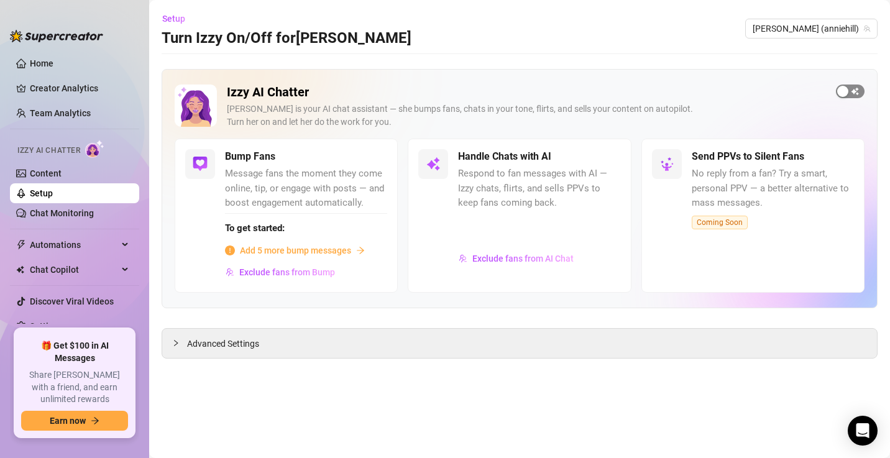
click at [853, 89] on span "button" at bounding box center [850, 92] width 29 height 14
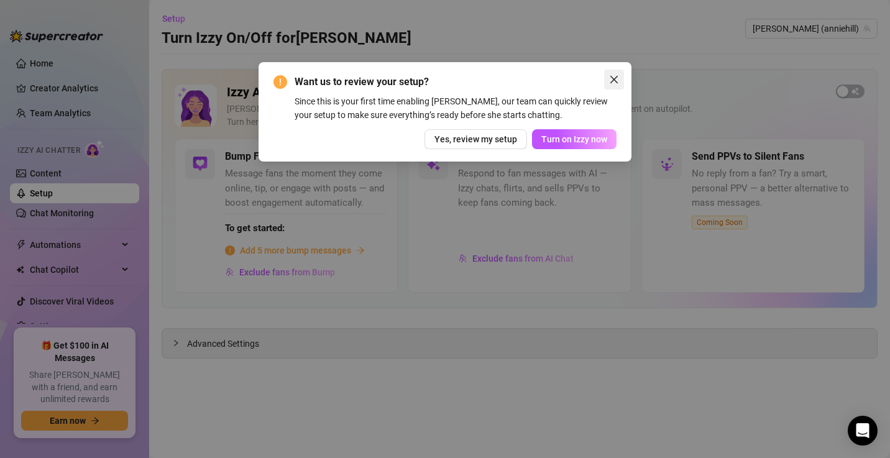
click at [612, 80] on icon "close" at bounding box center [614, 80] width 10 height 10
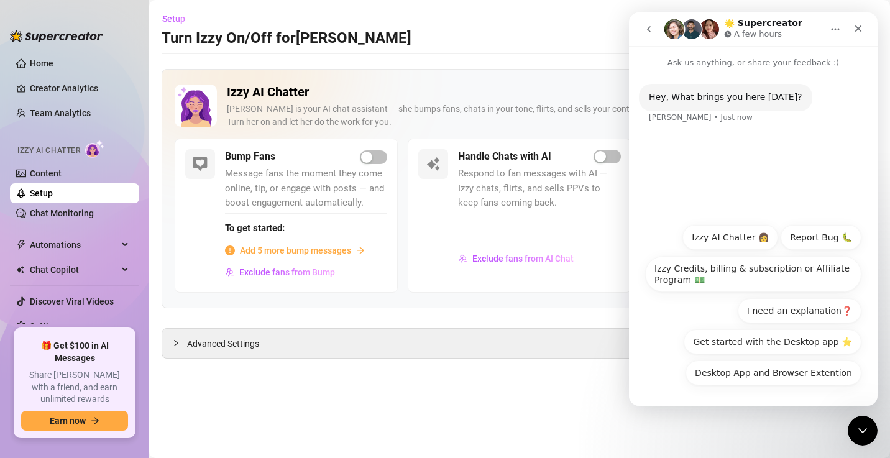
click at [511, 89] on h2 "Izzy AI Chatter" at bounding box center [526, 93] width 599 height 16
click at [859, 27] on icon "Close" at bounding box center [858, 28] width 7 height 7
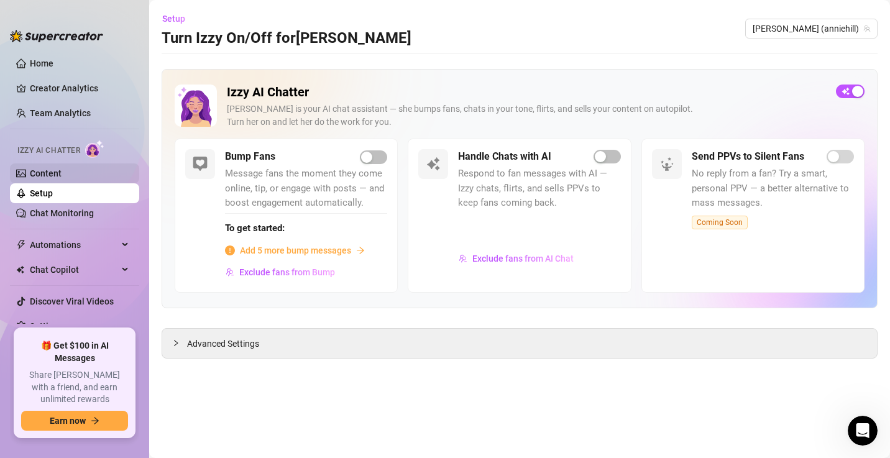
click at [61, 176] on link "Content" at bounding box center [46, 173] width 32 height 10
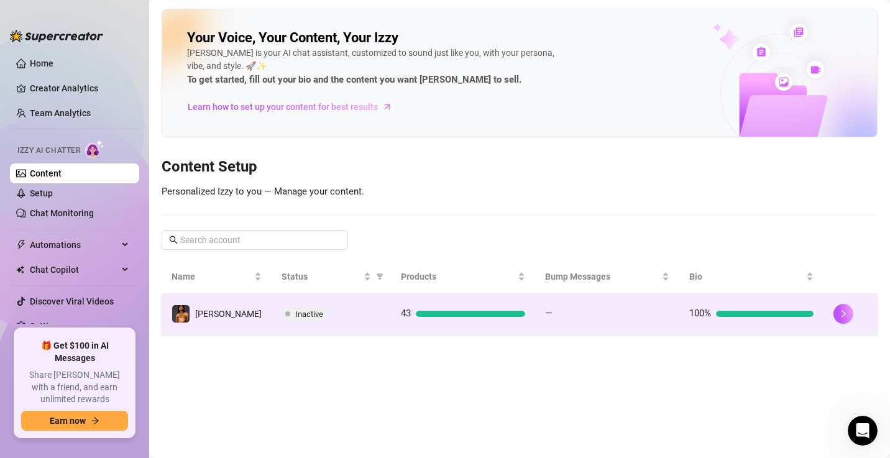
click at [366, 313] on div "Inactive" at bounding box center [331, 313] width 99 height 15
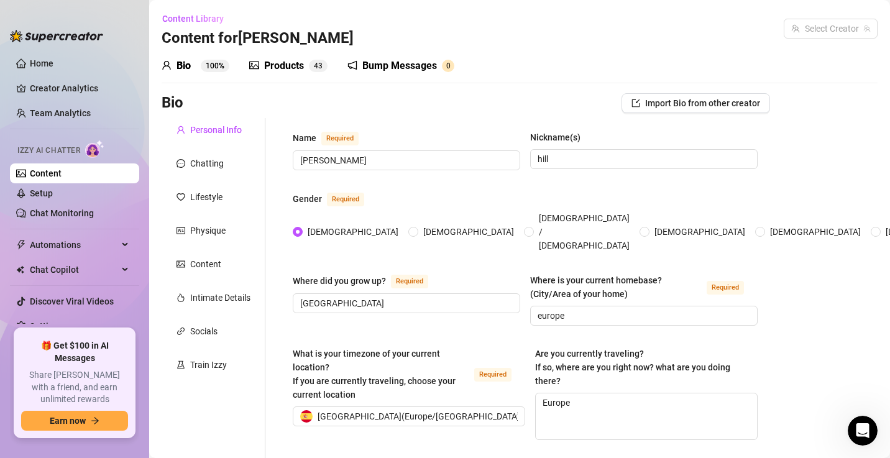
click at [366, 313] on div "Where did you grow up? Required venezuela Where is your current homebase? (City…" at bounding box center [525, 304] width 465 height 63
click at [260, 70] on div "Products 4 3" at bounding box center [288, 65] width 78 height 15
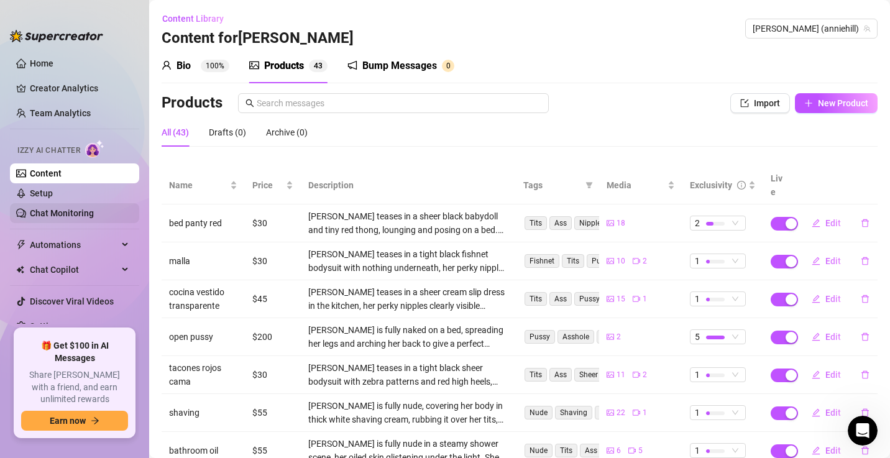
click at [52, 211] on link "Chat Monitoring" at bounding box center [62, 213] width 64 height 10
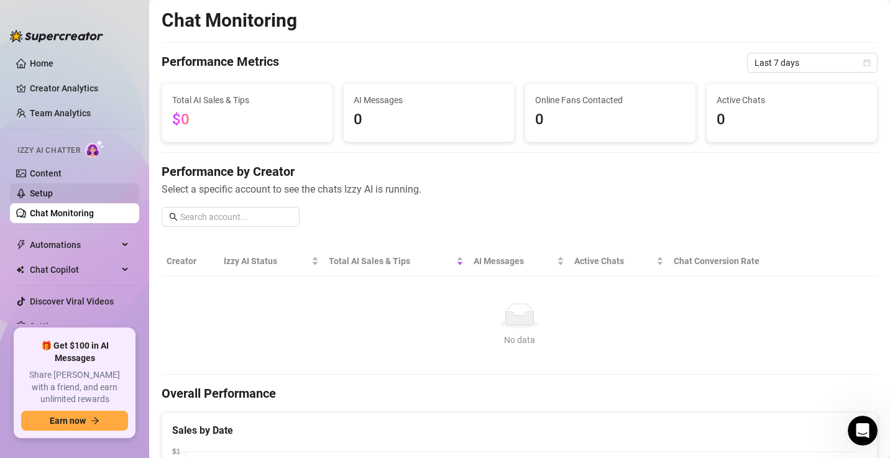
click at [53, 191] on link "Setup" at bounding box center [41, 193] width 23 height 10
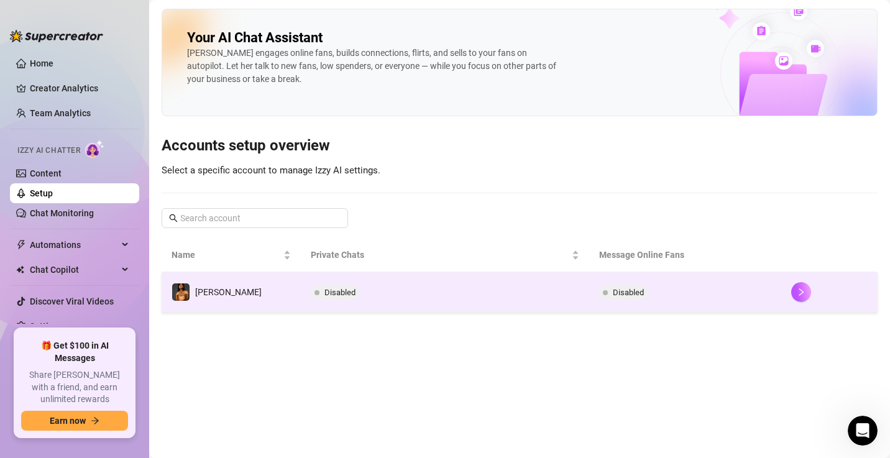
click at [529, 295] on td "Disabled" at bounding box center [445, 292] width 288 height 40
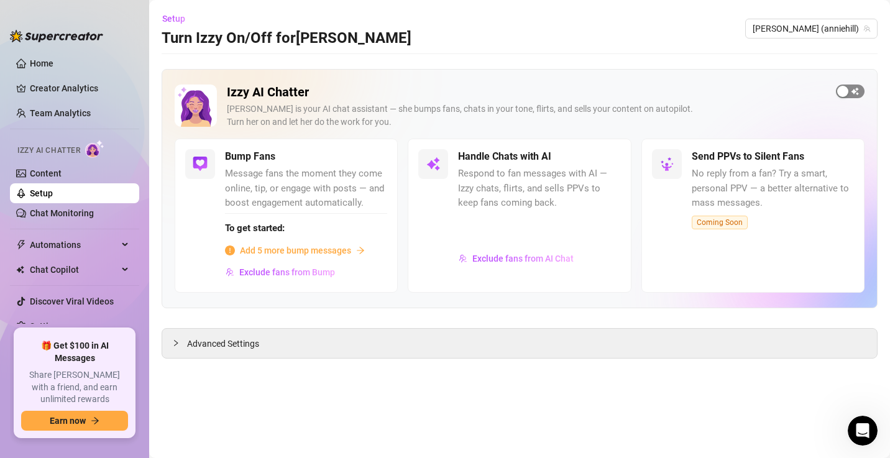
click at [850, 89] on button "button" at bounding box center [850, 92] width 29 height 14
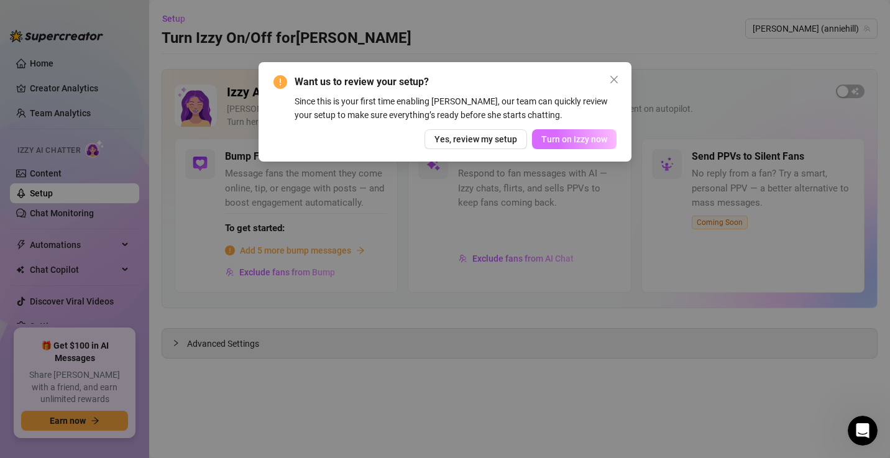
click at [583, 145] on button "Turn on Izzy now" at bounding box center [574, 139] width 85 height 20
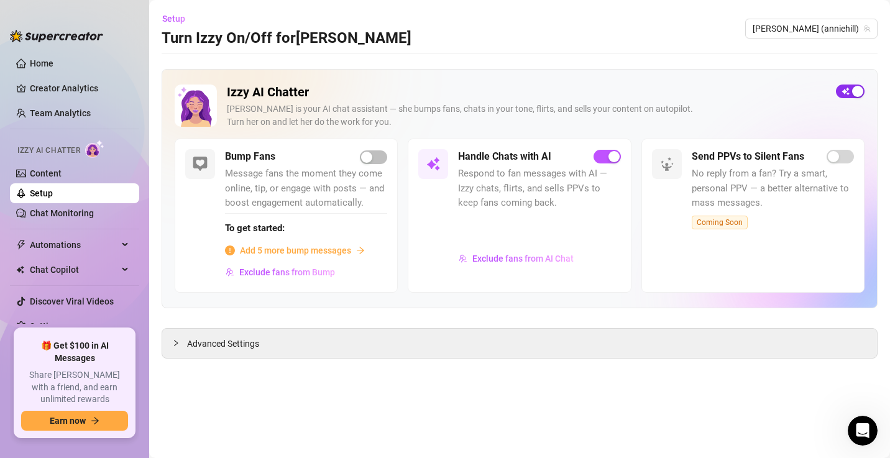
click at [848, 93] on span "button" at bounding box center [850, 92] width 29 height 14
click at [72, 209] on link "Chat Monitoring" at bounding box center [62, 213] width 64 height 10
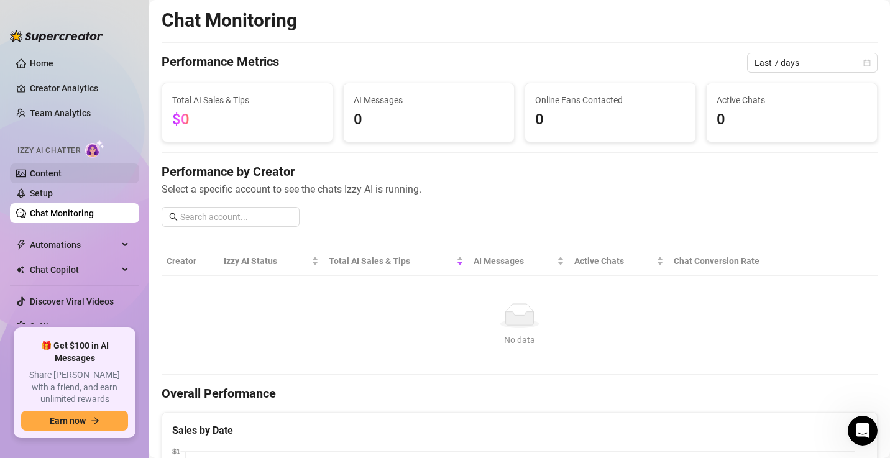
click at [30, 168] on link "Content" at bounding box center [46, 173] width 32 height 10
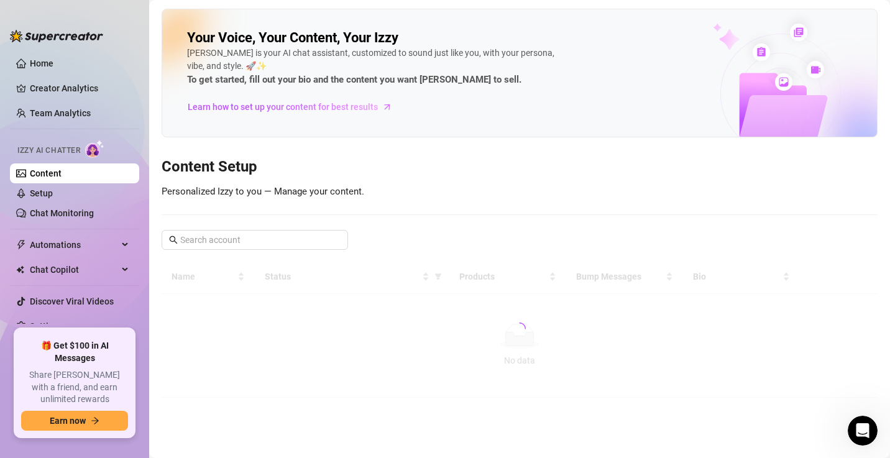
click at [30, 168] on link "Content" at bounding box center [46, 173] width 32 height 10
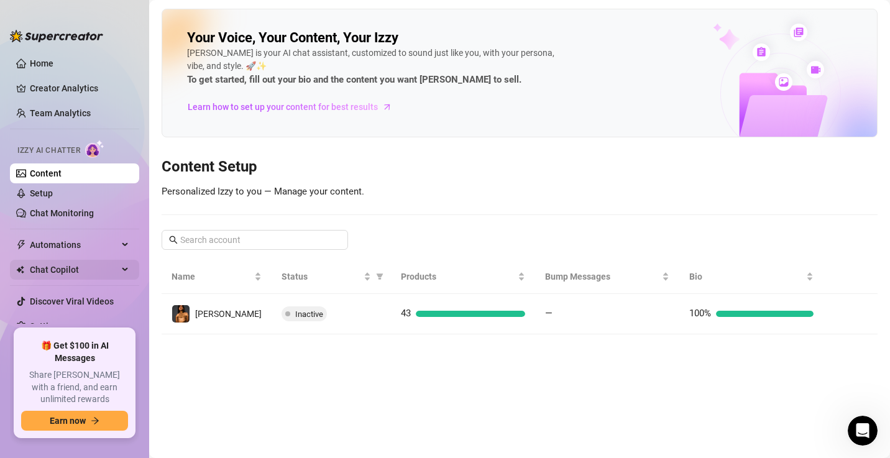
click at [53, 271] on span "Chat Copilot" at bounding box center [74, 270] width 88 height 20
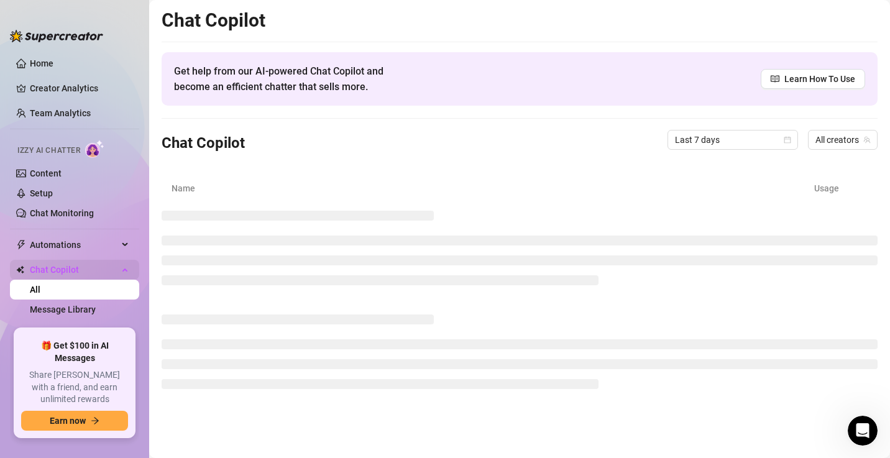
click at [53, 271] on span "Chat Copilot" at bounding box center [74, 270] width 88 height 20
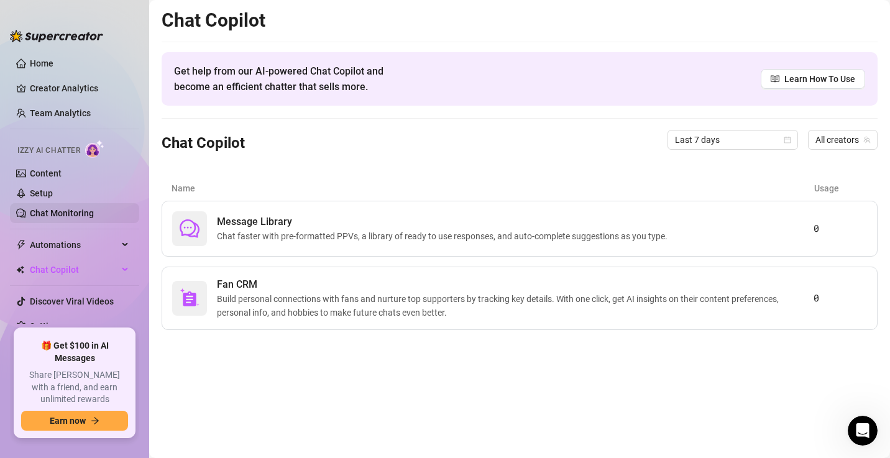
click at [83, 210] on link "Chat Monitoring" at bounding box center [62, 213] width 64 height 10
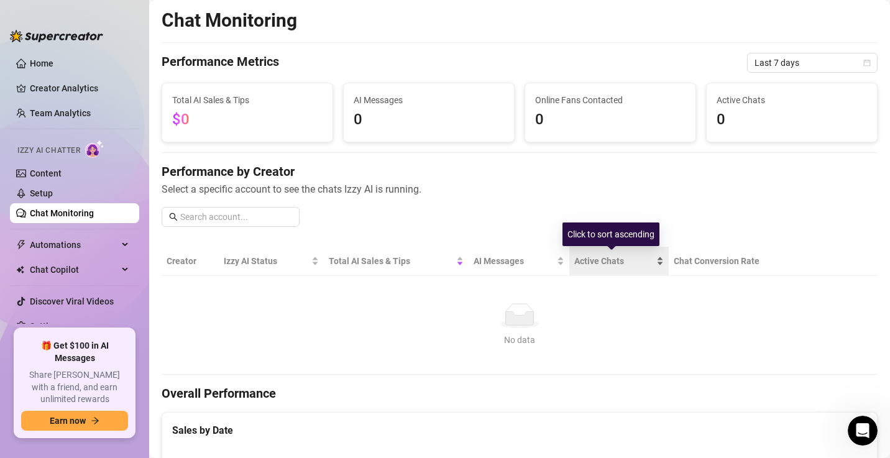
click at [584, 259] on span "Active Chats" at bounding box center [614, 261] width 80 height 14
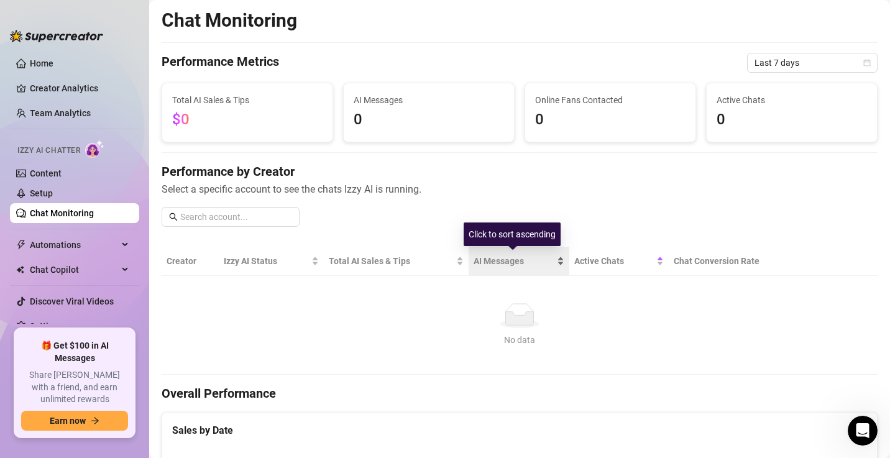
click at [553, 254] on div "AI Messages" at bounding box center [519, 261] width 91 height 14
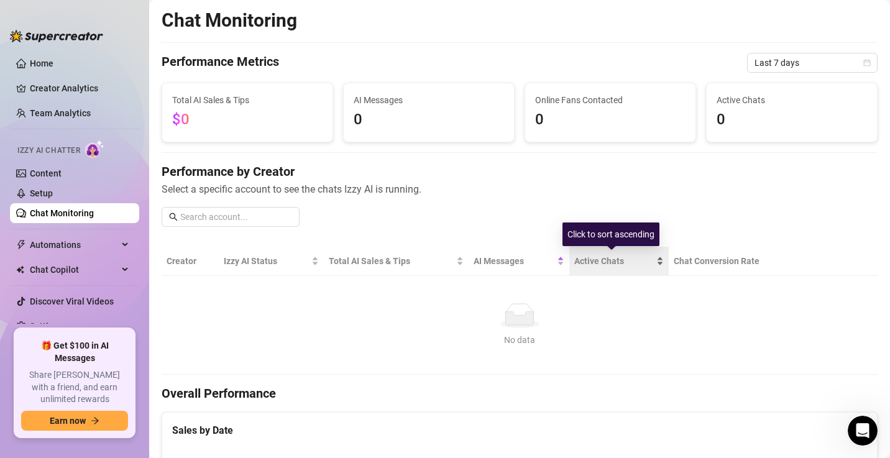
click at [651, 262] on div "Active Chats" at bounding box center [618, 261] width 89 height 14
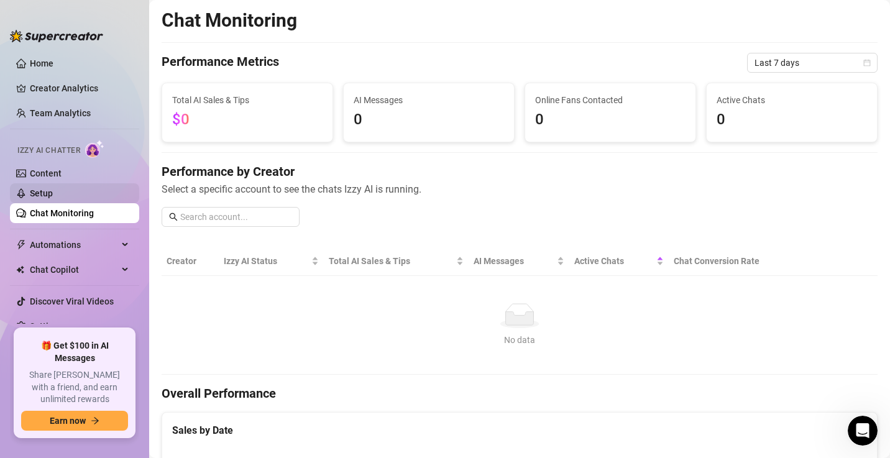
click at [53, 194] on link "Setup" at bounding box center [41, 193] width 23 height 10
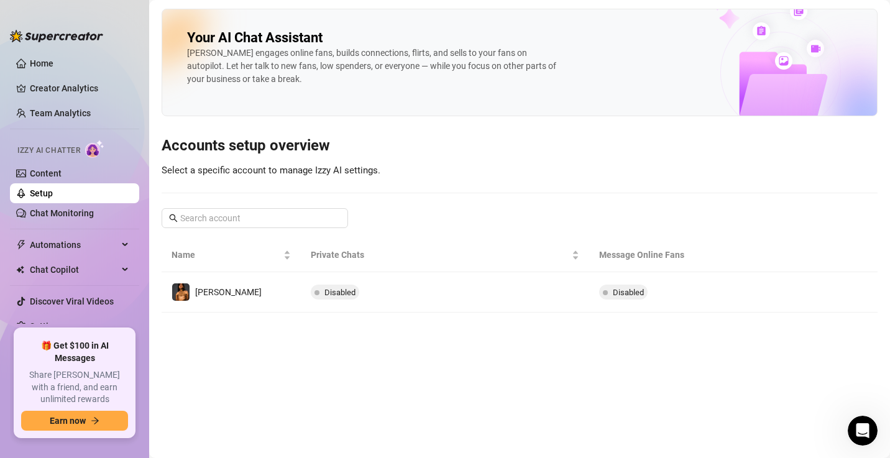
click at [401, 279] on td "Disabled" at bounding box center [445, 292] width 288 height 40
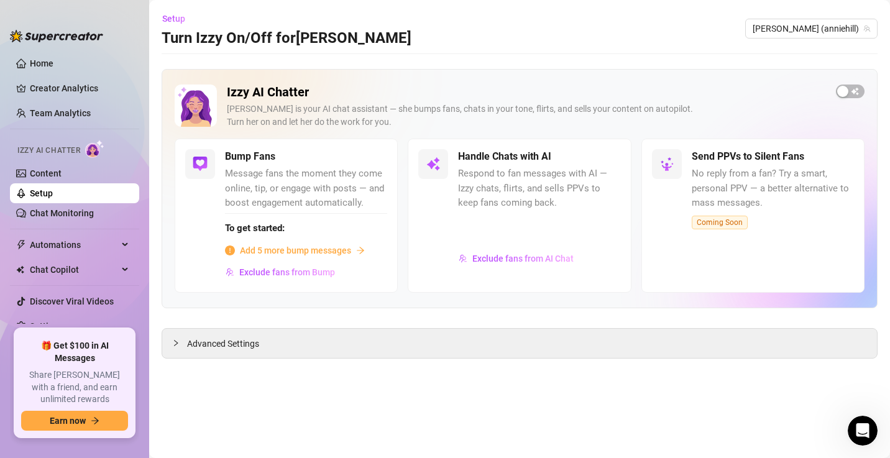
click at [401, 279] on main "Setup Turn Izzy On/Off for Annie Annie (anniehill) Izzy AI Chatter Izzy is your…" at bounding box center [519, 229] width 741 height 458
click at [470, 376] on main "Setup Turn Izzy On/Off for Annie Annie (anniehill) Izzy AI Chatter Izzy is your…" at bounding box center [519, 229] width 741 height 458
click at [53, 192] on link "Setup" at bounding box center [41, 193] width 23 height 10
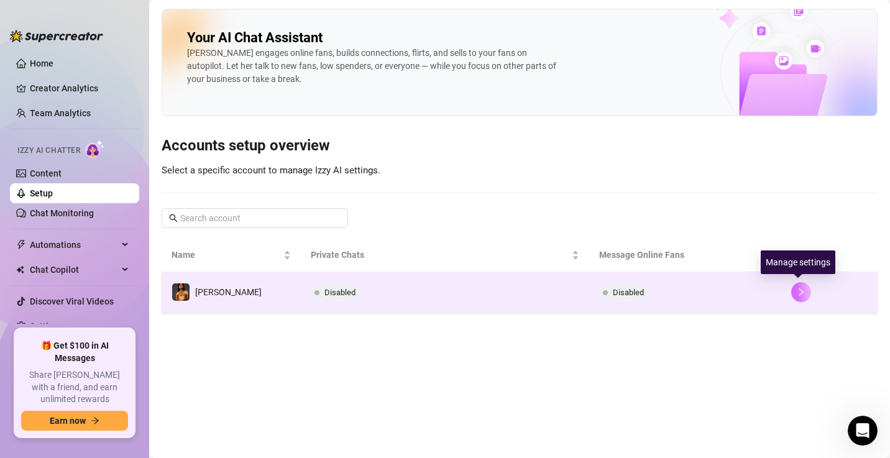
click at [802, 291] on icon "right" at bounding box center [801, 292] width 9 height 9
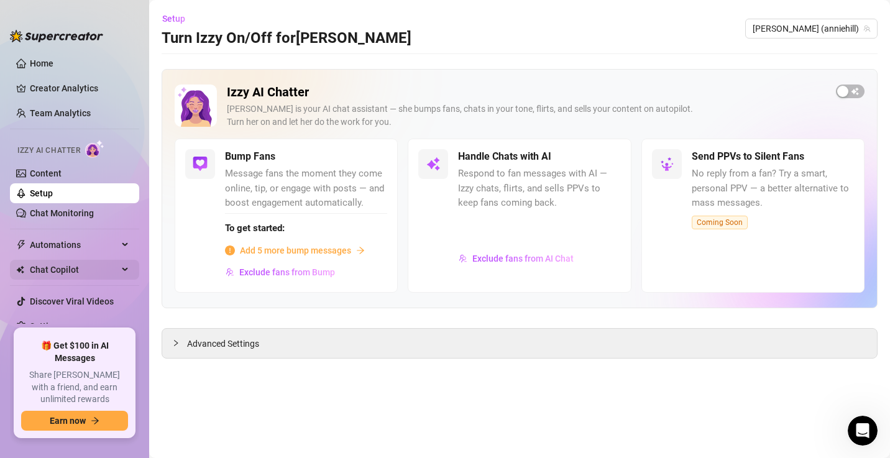
click at [54, 267] on span "Chat Copilot" at bounding box center [74, 270] width 88 height 20
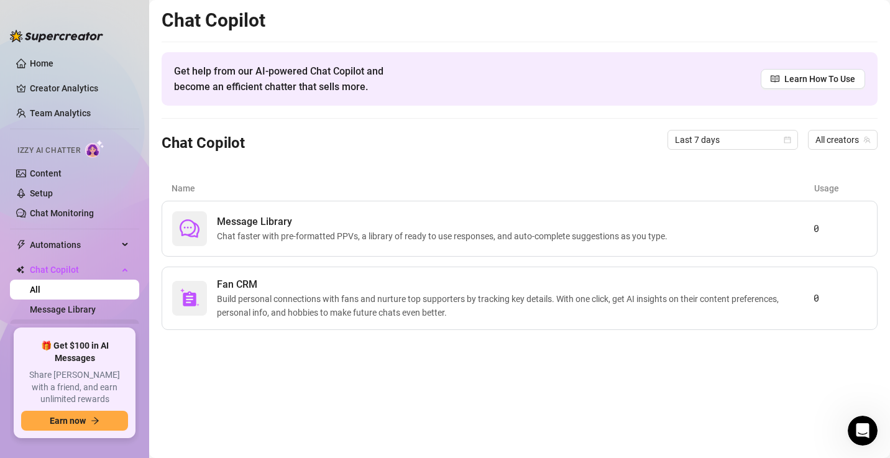
click at [65, 329] on link "Fan CRM" at bounding box center [47, 329] width 35 height 10
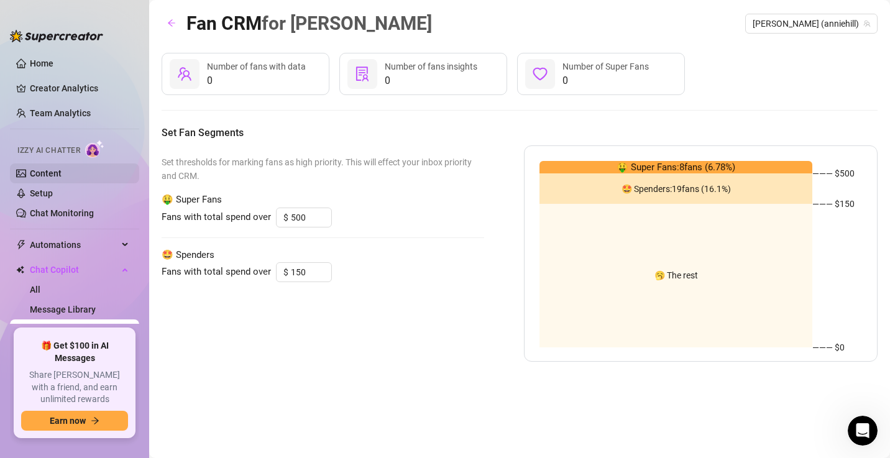
click at [62, 172] on link "Content" at bounding box center [46, 173] width 32 height 10
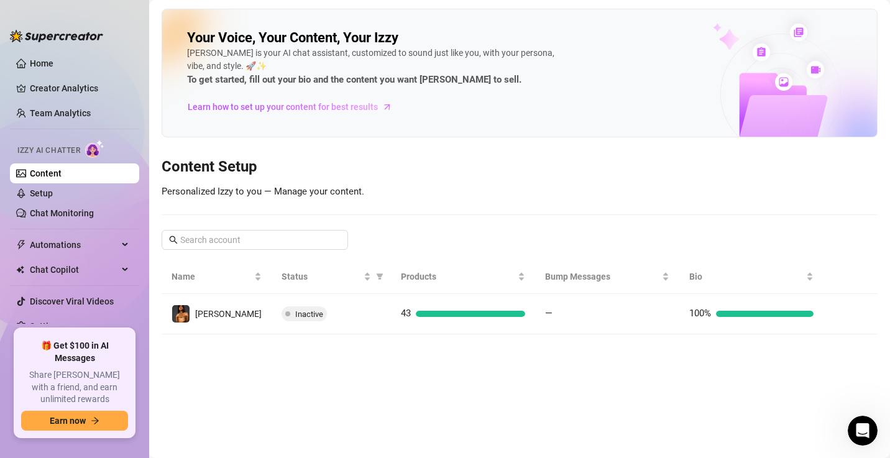
click at [63, 152] on span "Izzy AI Chatter" at bounding box center [48, 151] width 63 height 12
click at [63, 146] on span "Izzy AI Chatter" at bounding box center [48, 151] width 63 height 12
click at [56, 216] on link "Chat Monitoring" at bounding box center [62, 213] width 64 height 10
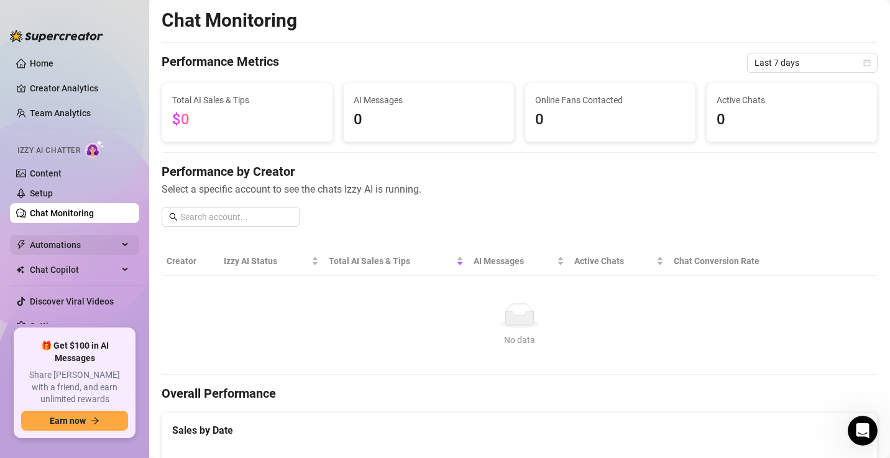
click at [47, 244] on span "Automations" at bounding box center [74, 245] width 88 height 20
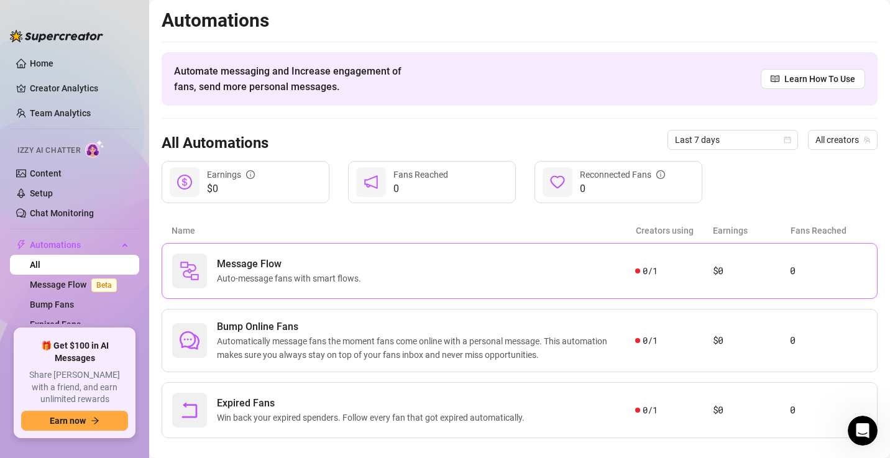
scroll to position [16, 0]
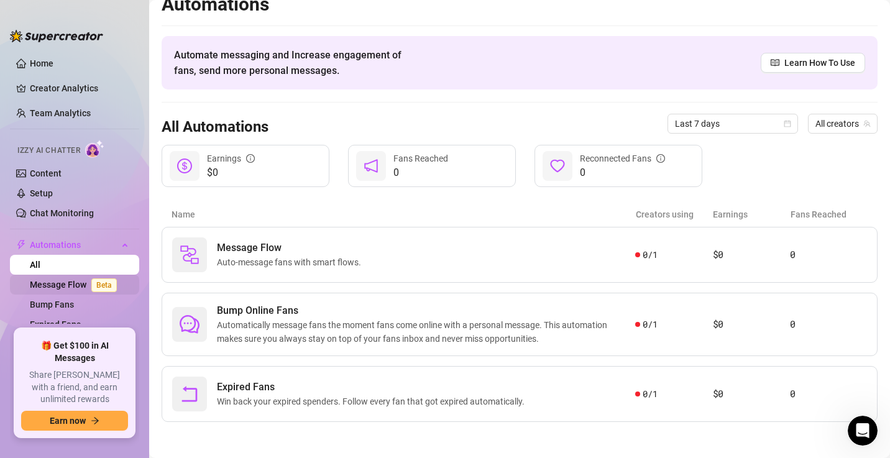
click at [64, 282] on link "Message Flow Beta" at bounding box center [76, 285] width 92 height 10
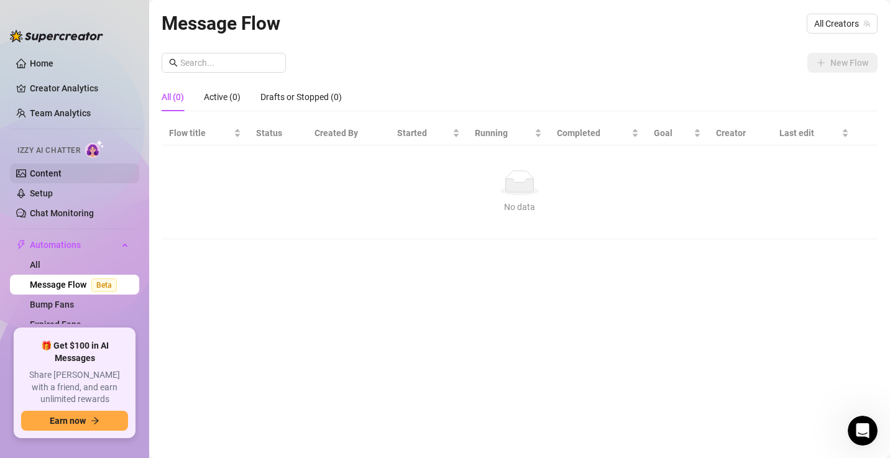
click at [34, 176] on link "Content" at bounding box center [46, 173] width 32 height 10
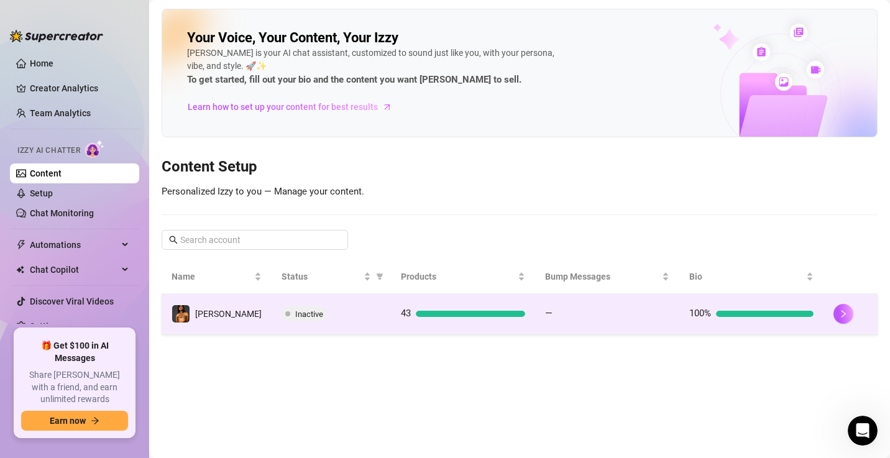
click at [285, 309] on span at bounding box center [287, 313] width 5 height 15
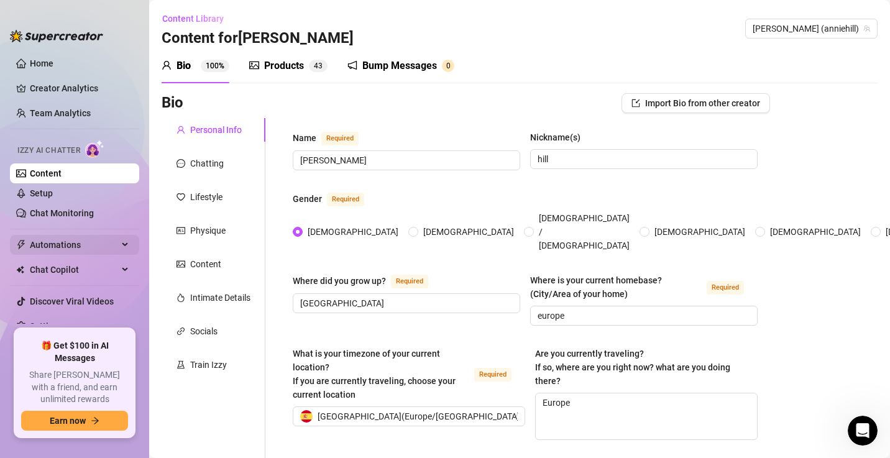
click at [68, 241] on span "Automations" at bounding box center [74, 245] width 88 height 20
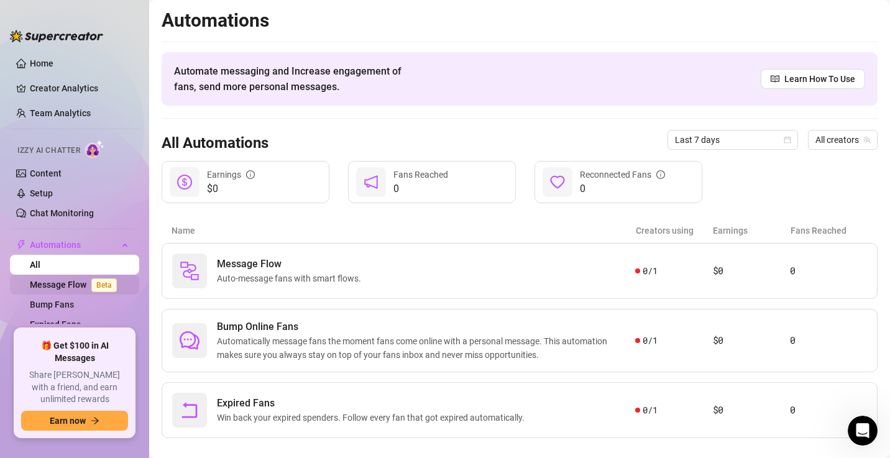
click at [68, 281] on link "Message Flow Beta" at bounding box center [76, 285] width 92 height 10
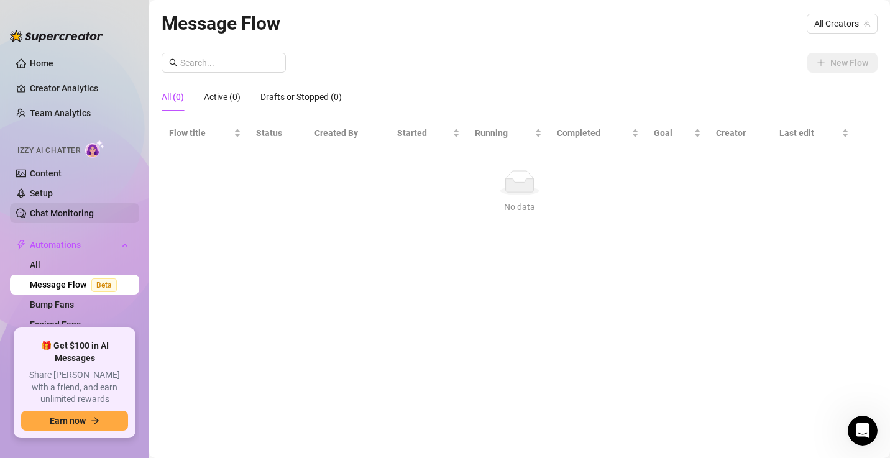
click at [55, 212] on link "Chat Monitoring" at bounding box center [62, 213] width 64 height 10
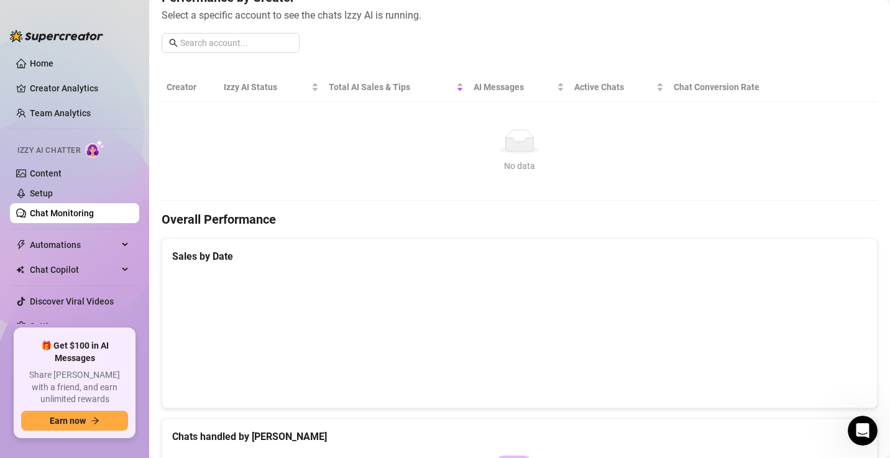
scroll to position [180, 0]
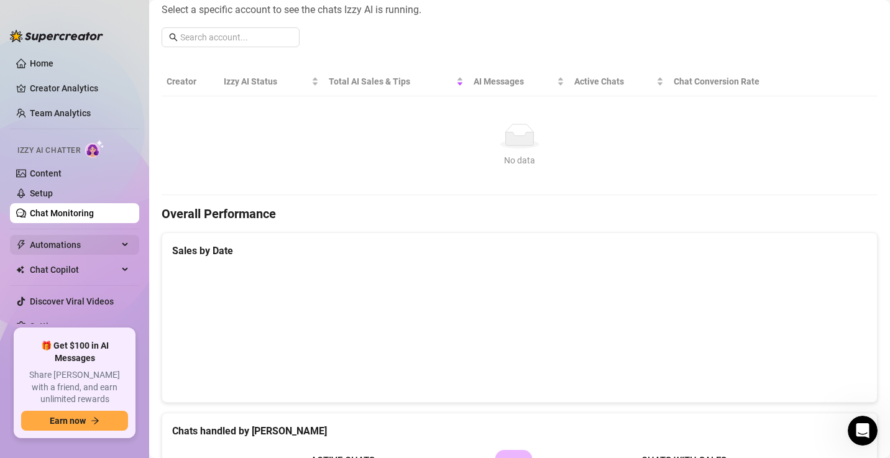
click at [40, 249] on span "Automations" at bounding box center [74, 245] width 88 height 20
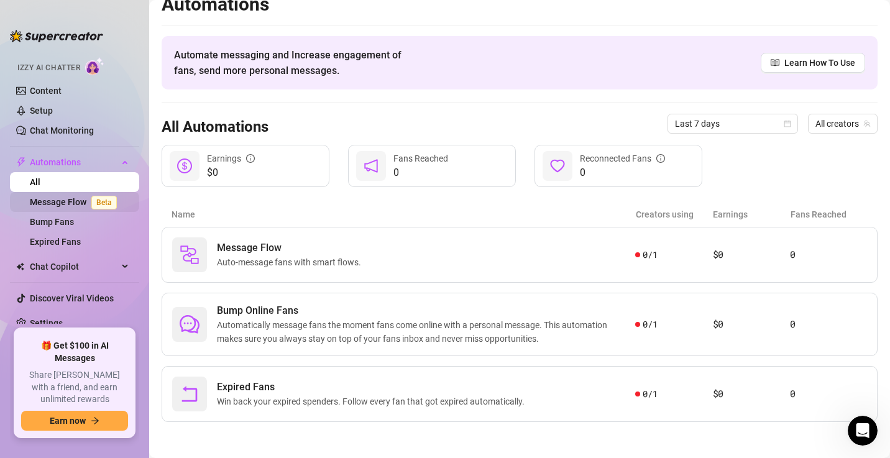
scroll to position [85, 0]
click at [34, 196] on link "Message Flow Beta" at bounding box center [76, 200] width 92 height 10
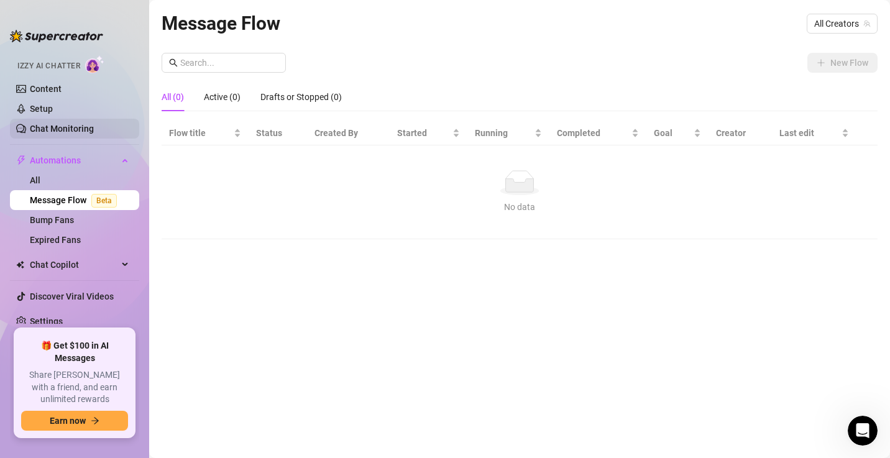
click at [45, 129] on link "Chat Monitoring" at bounding box center [62, 129] width 64 height 10
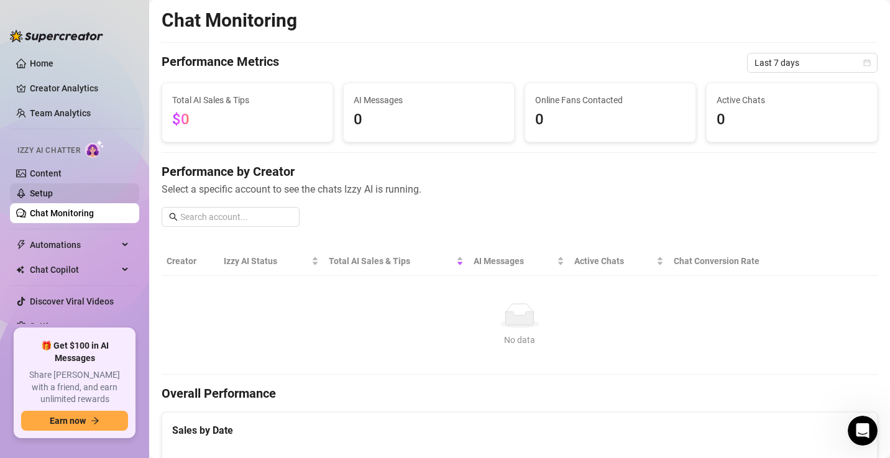
scroll to position [5, 0]
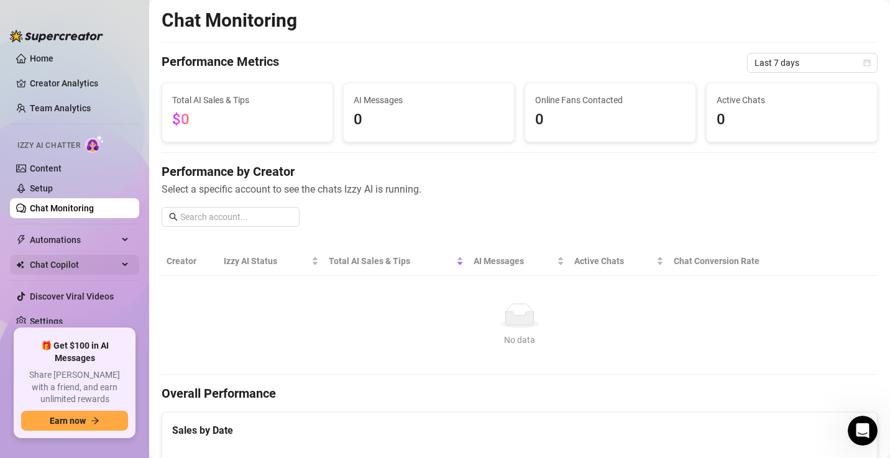
click at [55, 268] on span "Chat Copilot" at bounding box center [74, 265] width 88 height 20
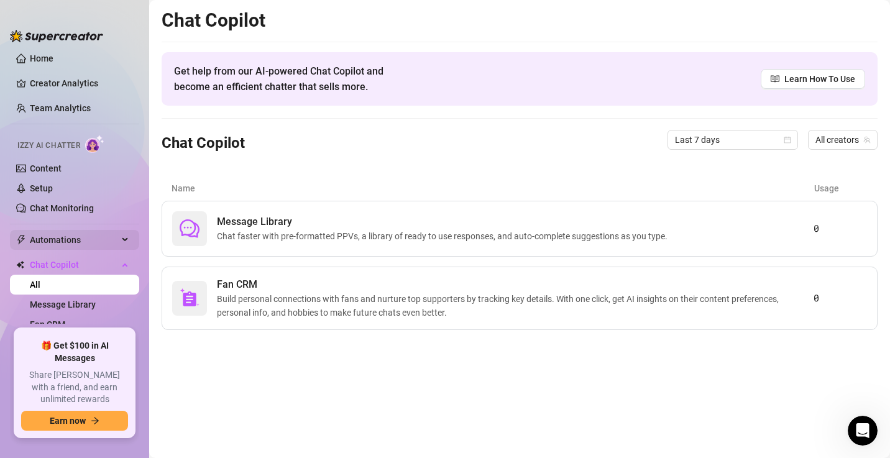
click at [45, 235] on span "Automations" at bounding box center [74, 240] width 88 height 20
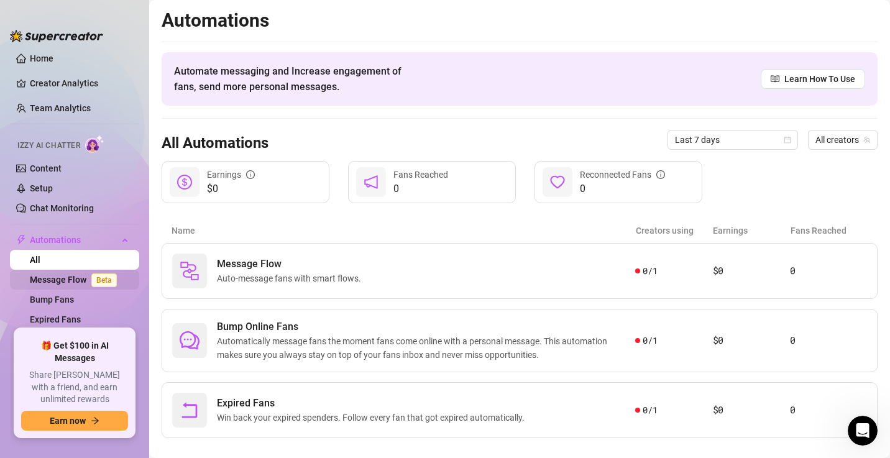
click at [54, 281] on link "Message Flow Beta" at bounding box center [76, 280] width 92 height 10
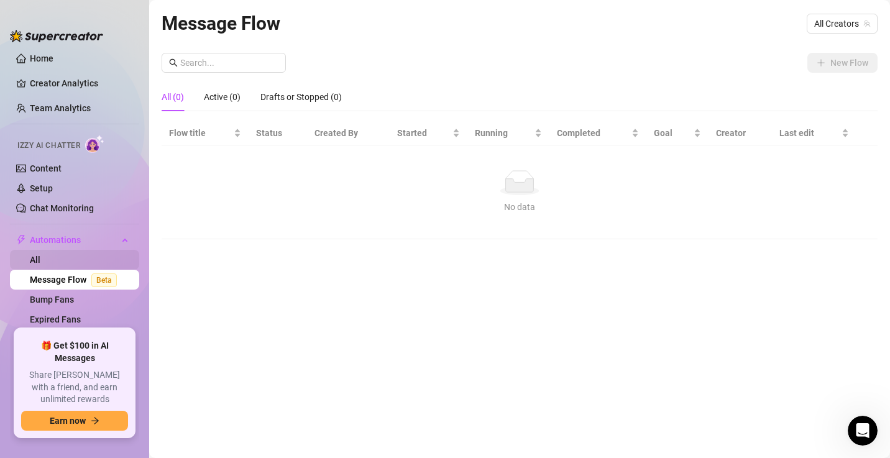
click at [40, 255] on link "All" at bounding box center [35, 260] width 11 height 10
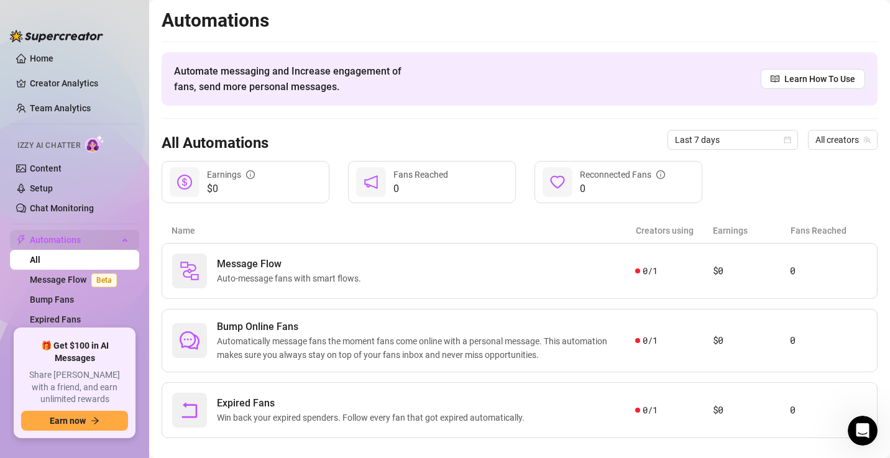
click at [40, 236] on span "Automations" at bounding box center [74, 240] width 88 height 20
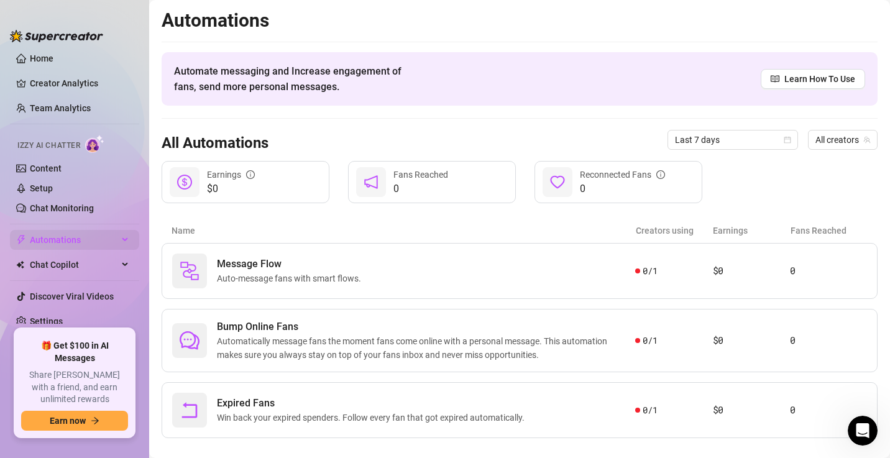
click at [40, 236] on span "Automations" at bounding box center [74, 240] width 88 height 20
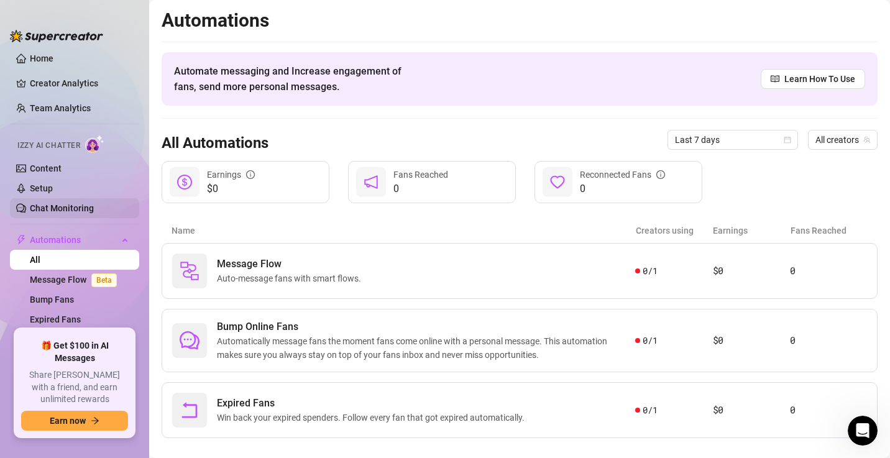
click at [42, 203] on link "Chat Monitoring" at bounding box center [62, 208] width 64 height 10
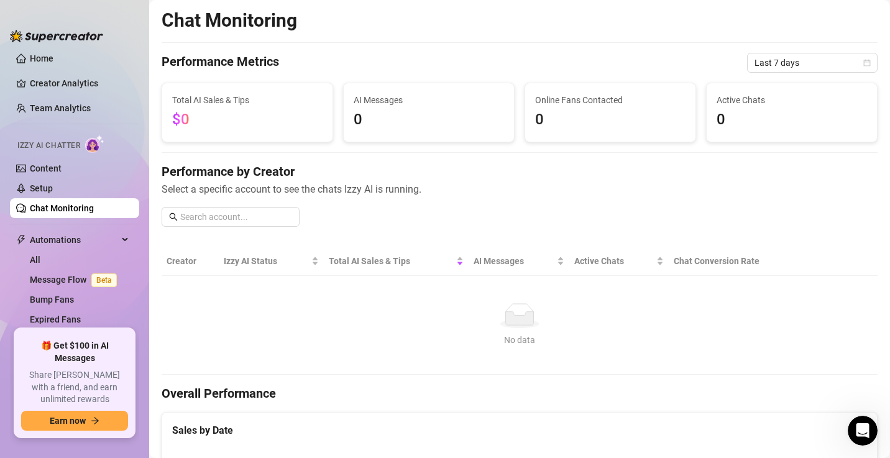
click at [42, 203] on link "Chat Monitoring" at bounding box center [62, 208] width 64 height 10
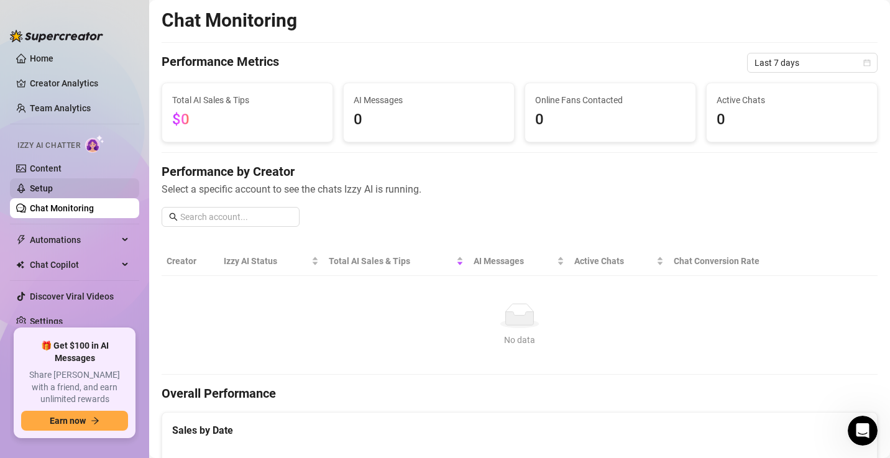
click at [34, 188] on link "Setup" at bounding box center [41, 188] width 23 height 10
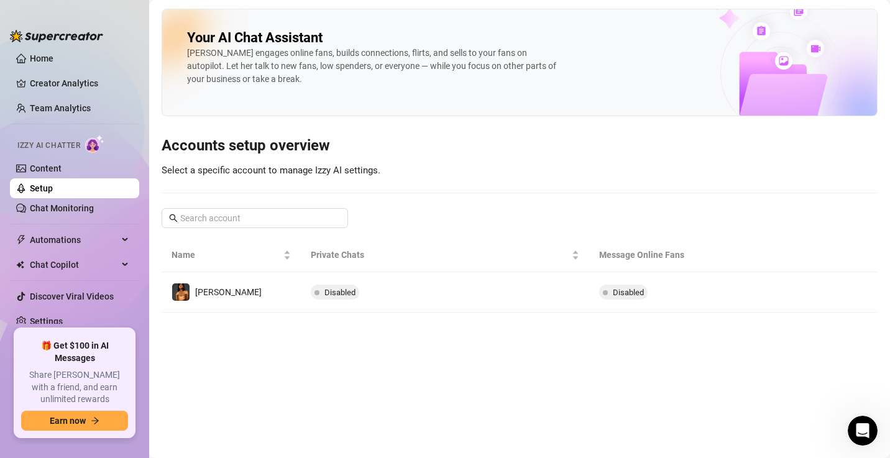
click at [34, 188] on link "Setup" at bounding box center [41, 188] width 23 height 10
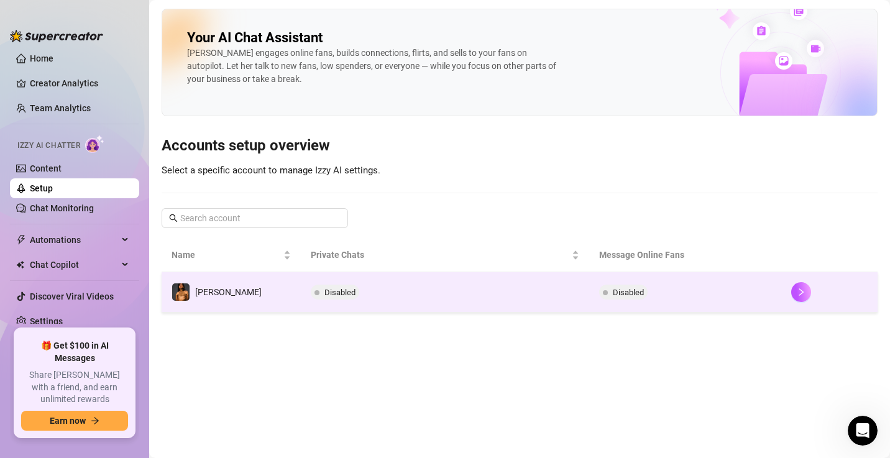
click at [324, 290] on span "Disabled" at bounding box center [339, 292] width 31 height 9
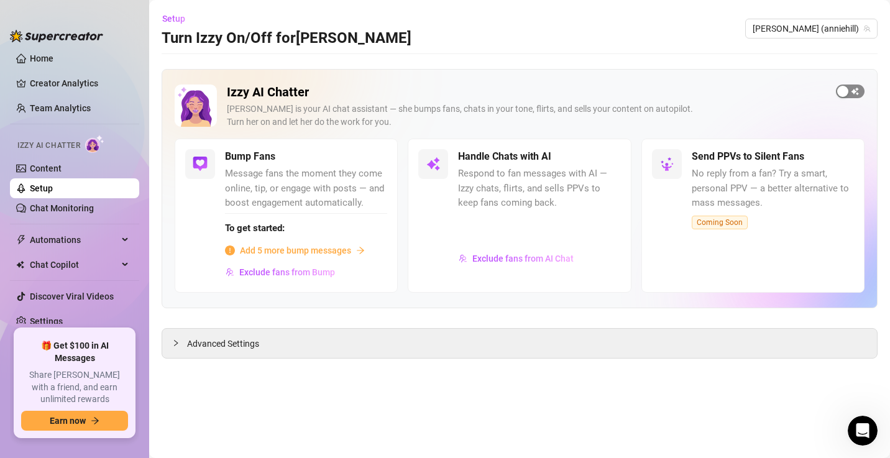
click at [851, 96] on span "button" at bounding box center [850, 92] width 29 height 14
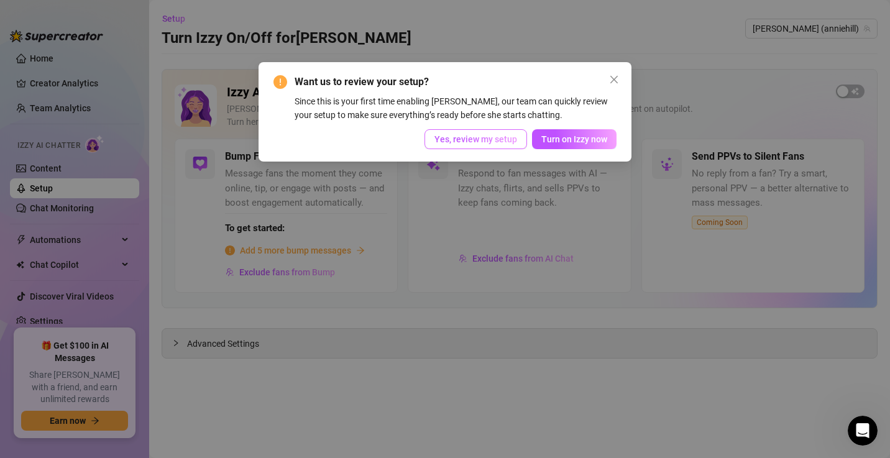
click at [461, 140] on span "Yes, review my setup" at bounding box center [475, 139] width 83 height 10
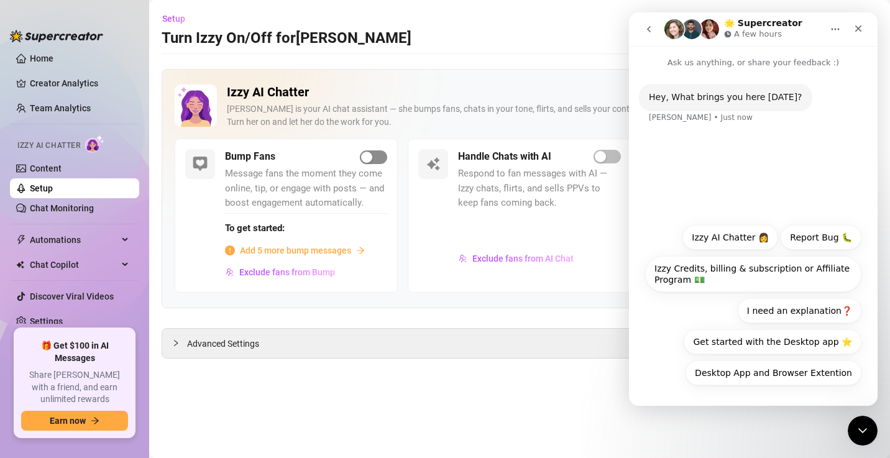
click at [369, 162] on div "button" at bounding box center [366, 157] width 11 height 11
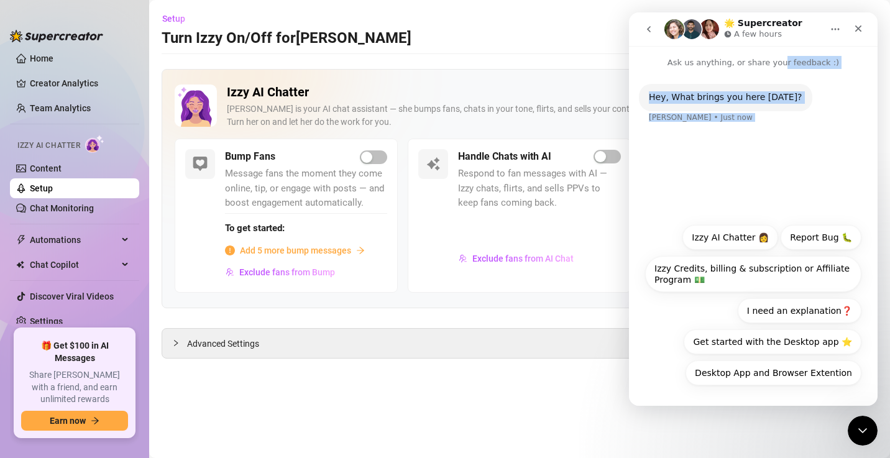
drag, startPoint x: 782, startPoint y: 47, endPoint x: 851, endPoint y: 103, distance: 88.4
click at [851, 103] on div "Ask us anything, or share your feedback :) Hey, What brings you here today? Ell…" at bounding box center [753, 226] width 249 height 360
click at [851, 103] on div "Hey, What brings you here today? Ella • Just now" at bounding box center [753, 111] width 229 height 55
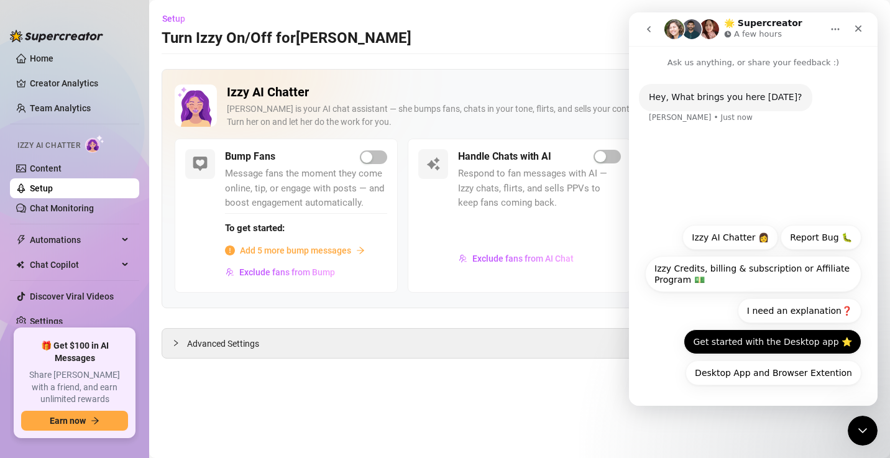
click at [762, 353] on button "Get started with the Desktop app ⭐️" at bounding box center [773, 341] width 178 height 25
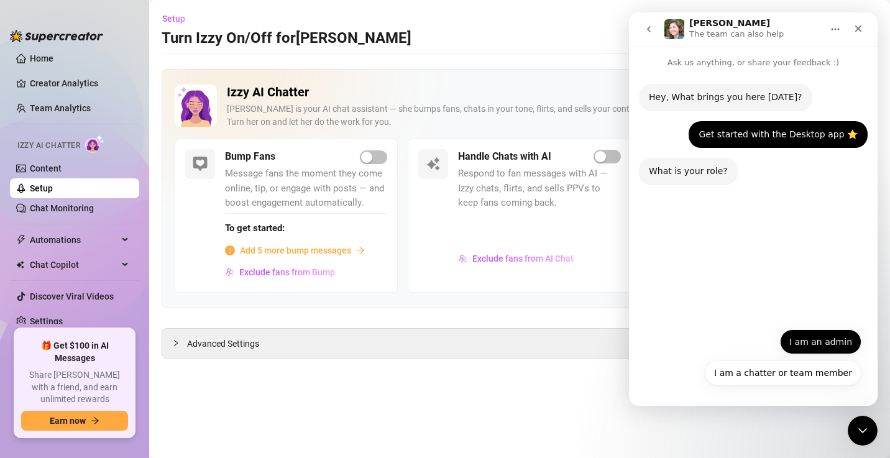
click at [814, 351] on button "I am an admin" at bounding box center [820, 341] width 81 height 25
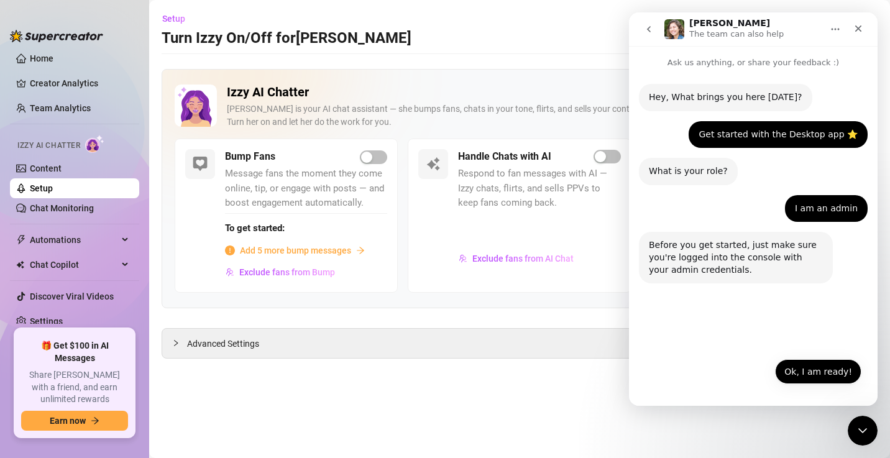
click at [841, 382] on button "Ok, I am ready!" at bounding box center [818, 371] width 86 height 25
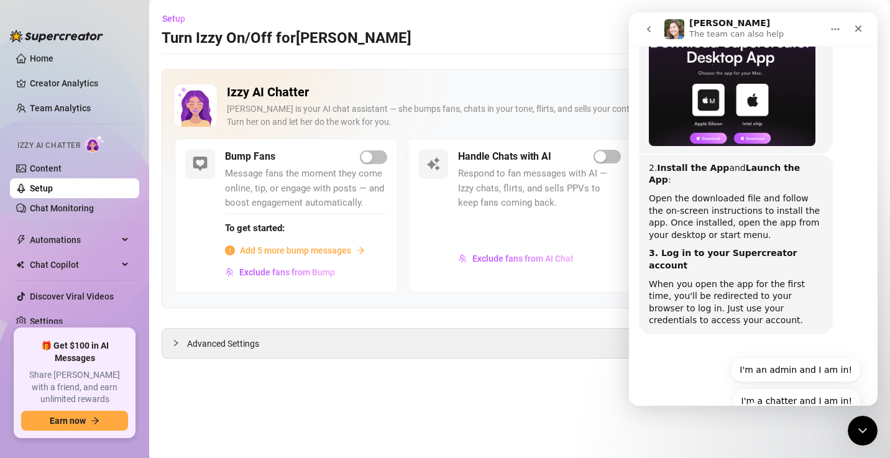
scroll to position [368, 0]
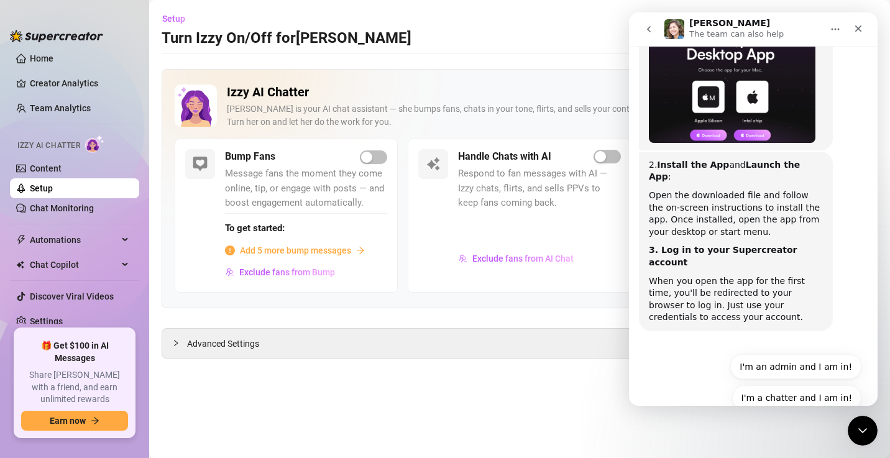
click at [572, 372] on main "Setup Turn Izzy On/Off for Annie Annie (anniehill) Izzy AI Chatter Izzy is your…" at bounding box center [519, 229] width 741 height 458
click at [856, 29] on icon "Close" at bounding box center [858, 29] width 10 height 10
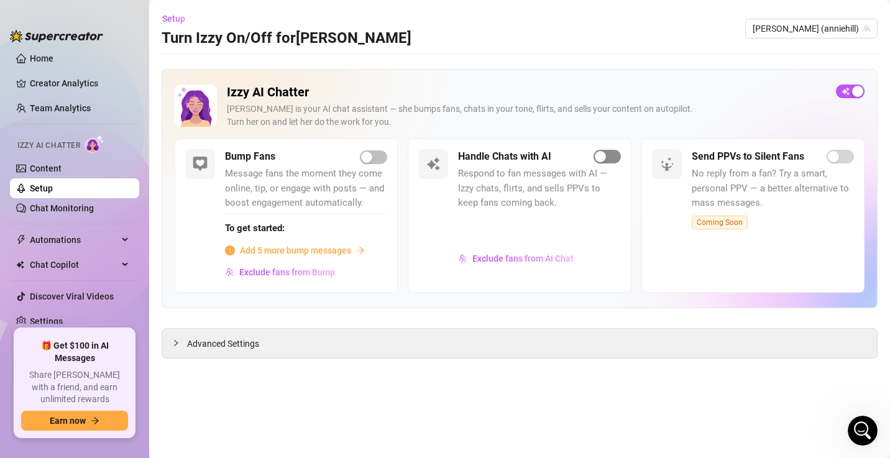
click at [615, 161] on span "button" at bounding box center [607, 157] width 27 height 14
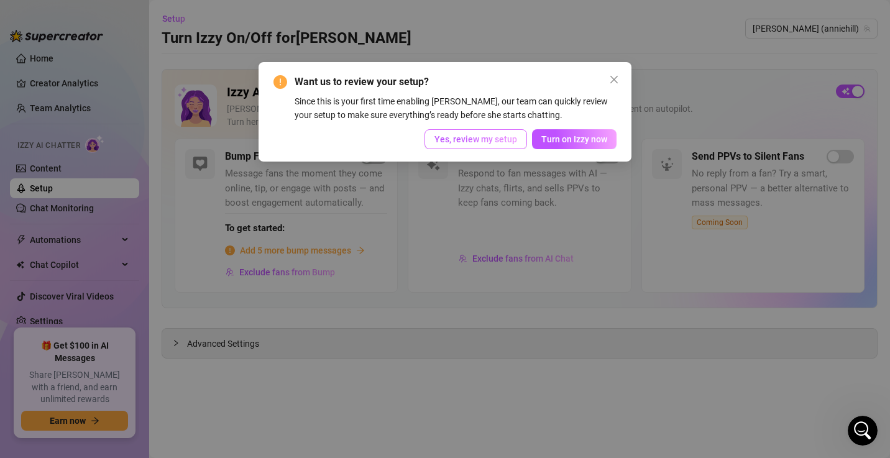
click at [464, 140] on span "Yes, review my setup" at bounding box center [475, 139] width 83 height 10
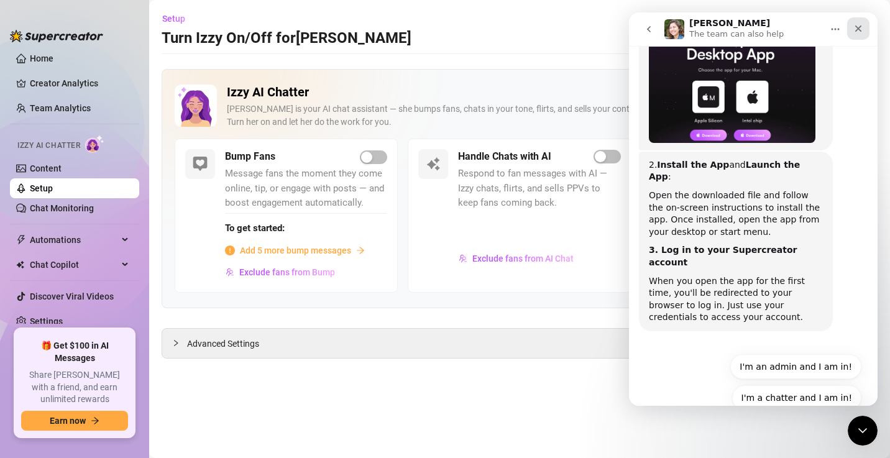
click at [859, 27] on icon "Close" at bounding box center [858, 29] width 10 height 10
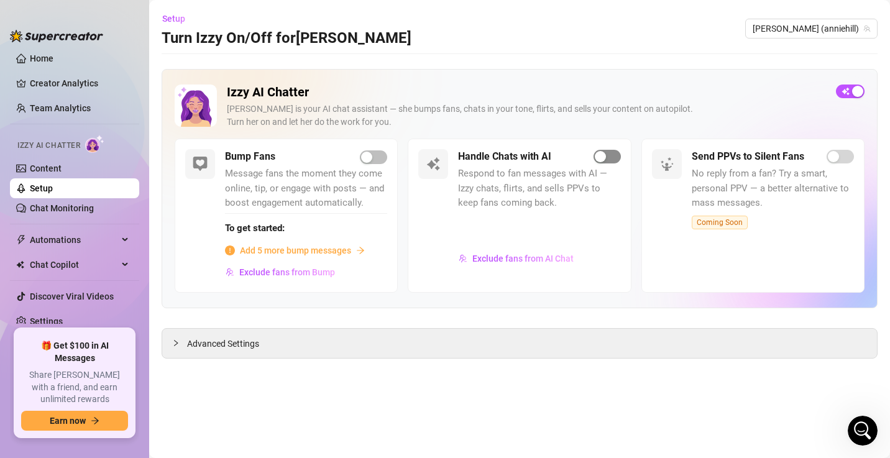
click at [605, 160] on div "button" at bounding box center [600, 156] width 11 height 11
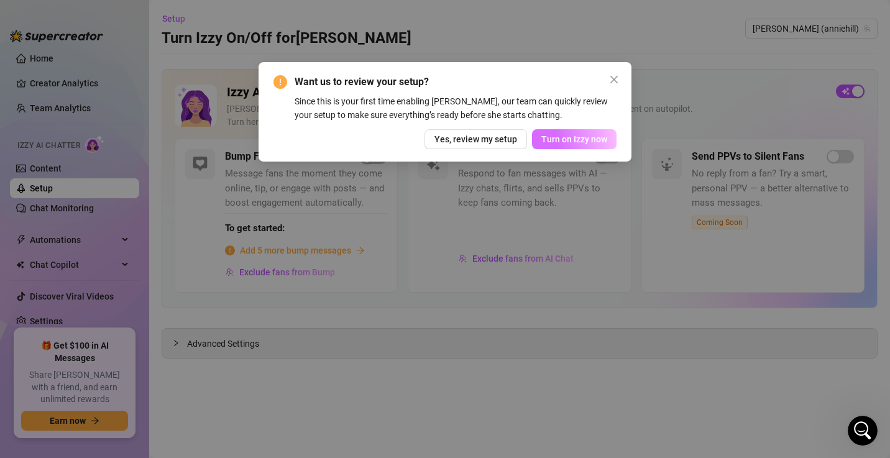
click at [580, 139] on span "Turn on Izzy now" at bounding box center [574, 139] width 66 height 10
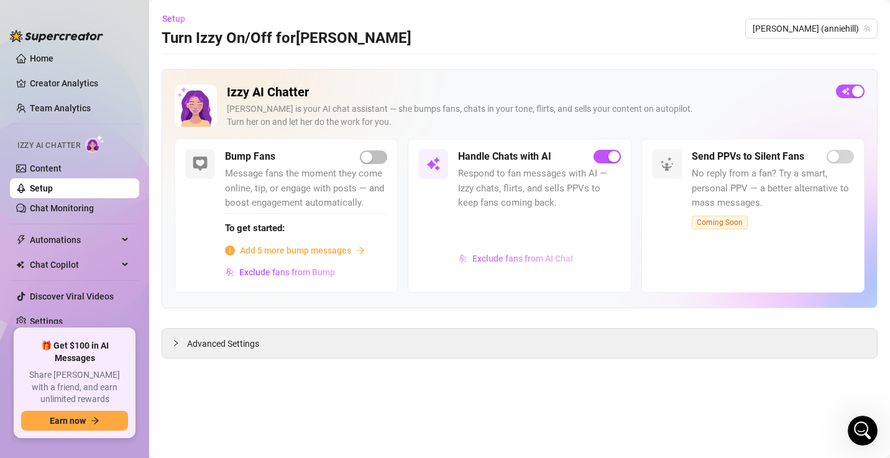
click at [499, 259] on span "Exclude fans from AI Chat" at bounding box center [522, 259] width 101 height 10
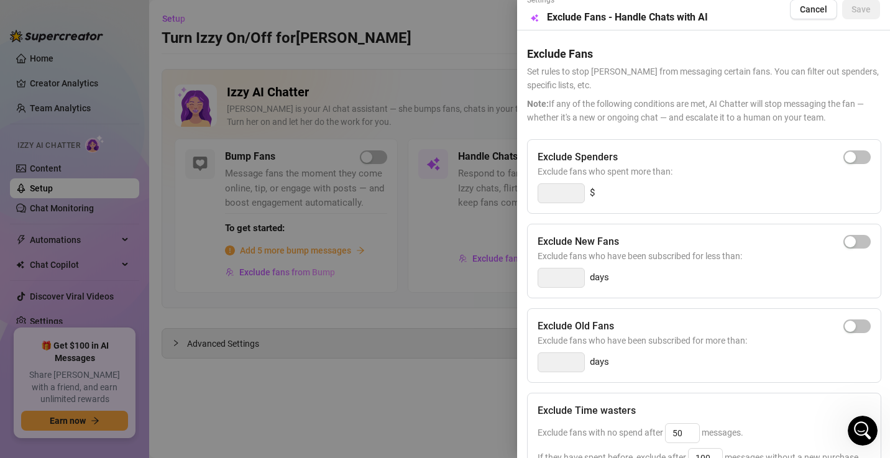
scroll to position [0, 0]
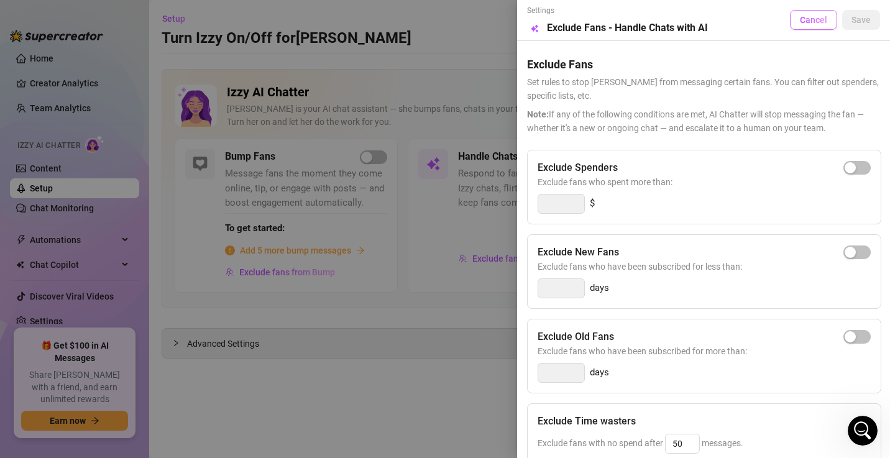
click at [797, 27] on button "Cancel" at bounding box center [813, 20] width 47 height 20
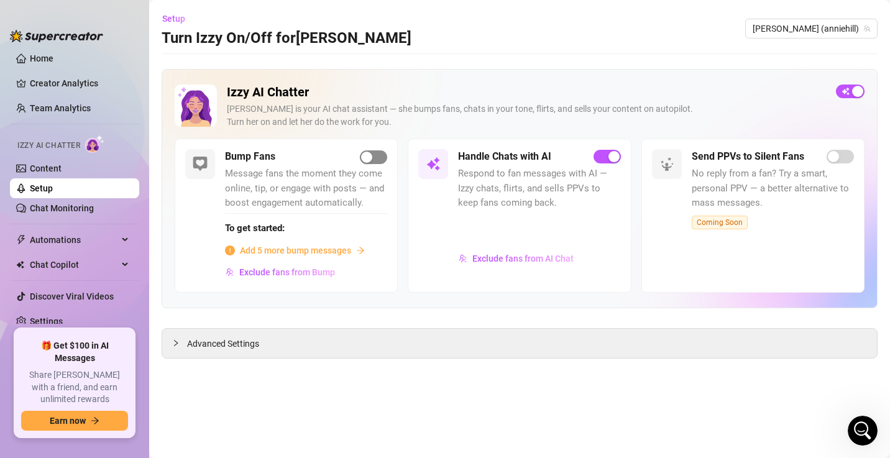
click at [386, 157] on span "button" at bounding box center [373, 157] width 27 height 14
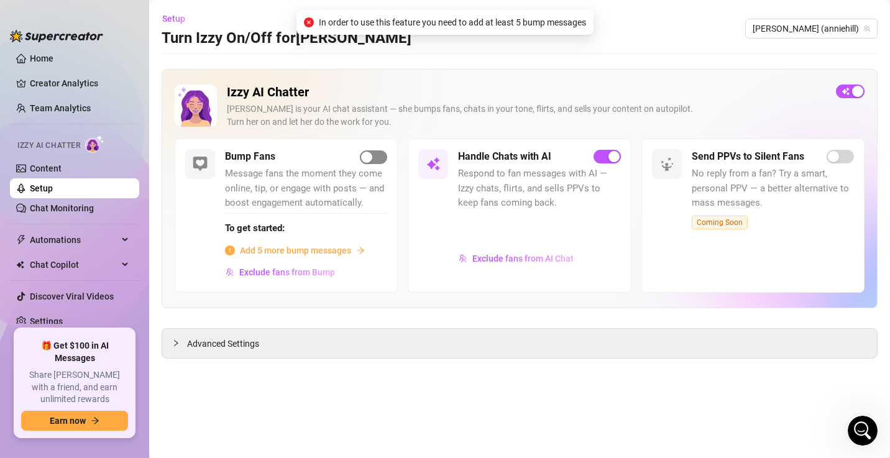
click at [376, 154] on span "button" at bounding box center [373, 157] width 27 height 14
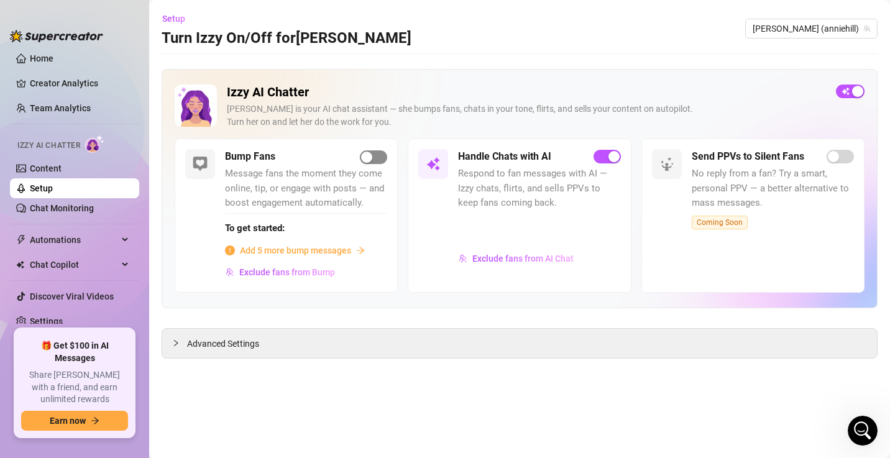
click at [376, 154] on span "button" at bounding box center [373, 157] width 27 height 14
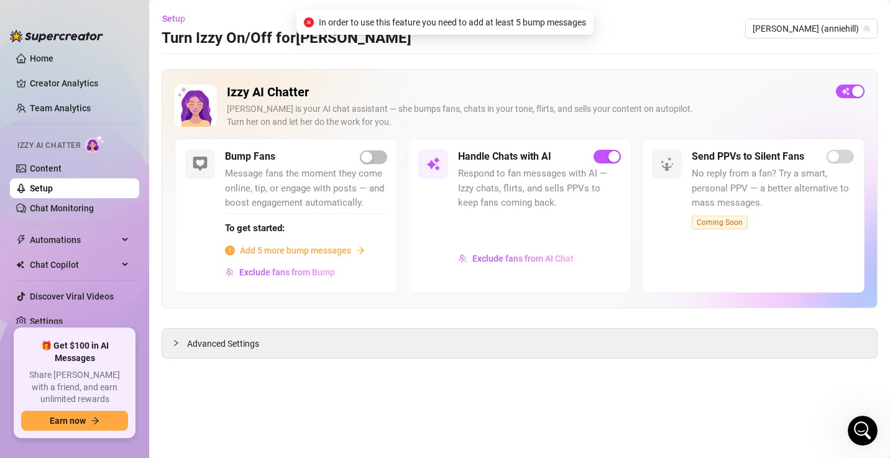
click at [841, 163] on div "Send PPVs to Silent Fans" at bounding box center [773, 156] width 162 height 15
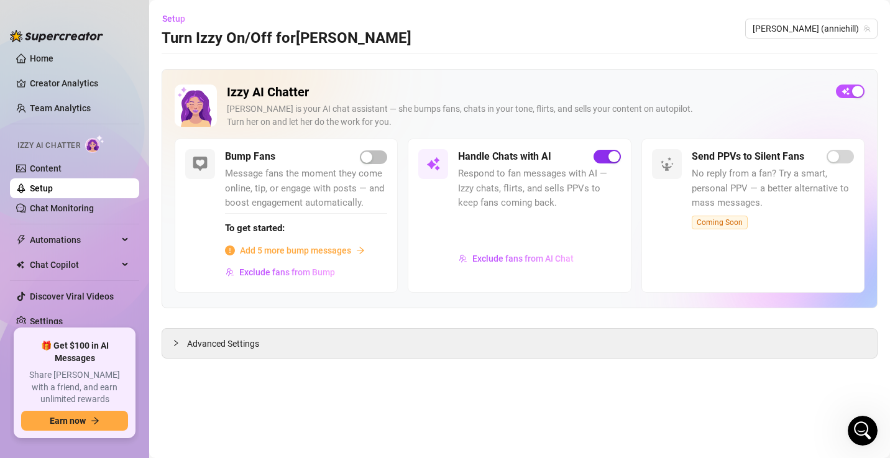
click at [603, 153] on span "button" at bounding box center [607, 157] width 27 height 14
click at [844, 92] on div "button" at bounding box center [842, 91] width 11 height 11
click at [377, 154] on span "button" at bounding box center [373, 157] width 27 height 14
click at [537, 257] on span "Exclude fans from AI Chat" at bounding box center [522, 259] width 101 height 10
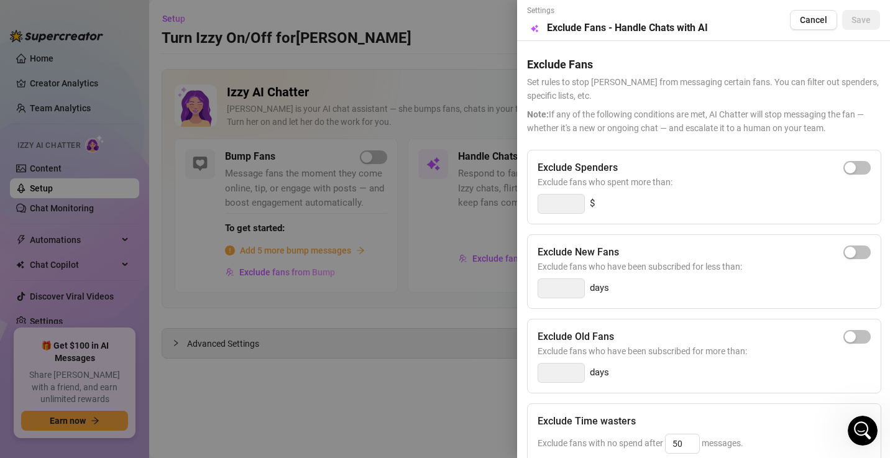
scroll to position [206, 0]
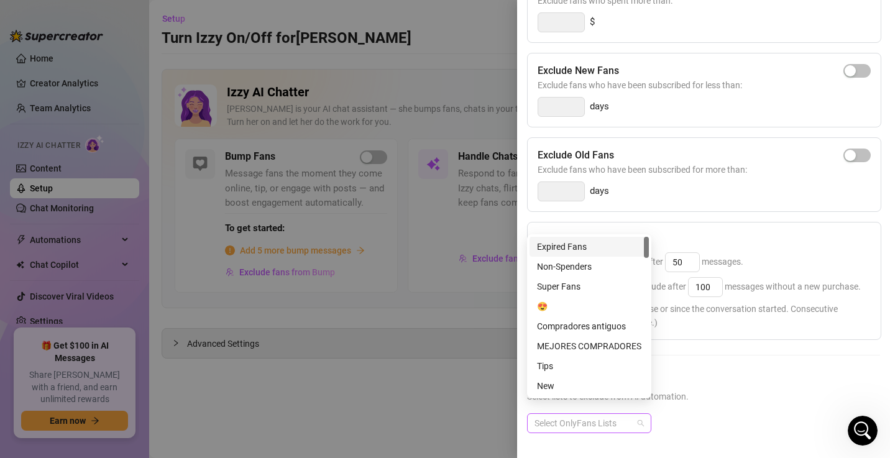
click at [603, 415] on div at bounding box center [582, 423] width 106 height 17
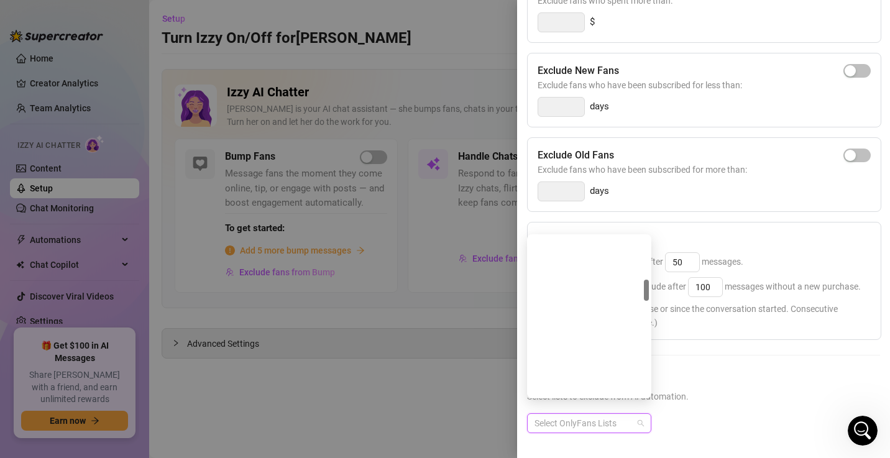
scroll to position [0, 0]
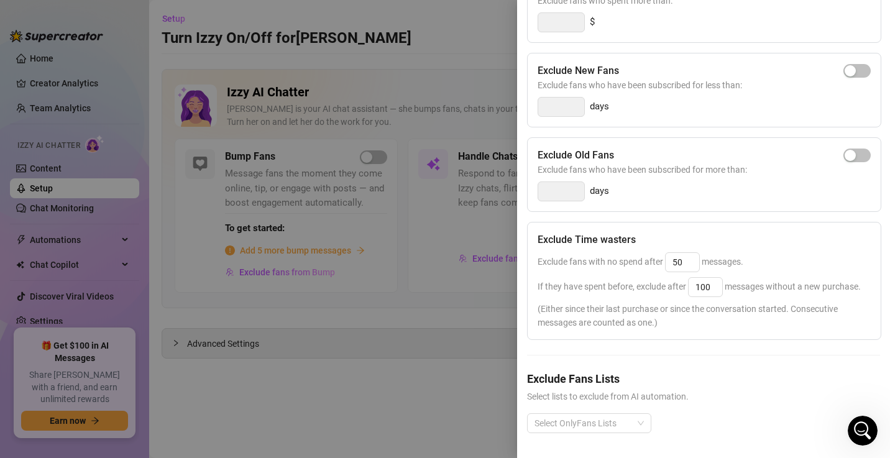
click at [730, 355] on div "Exclude Spenders Exclude fans who spent more than: $ Exclude New Fans Exclude f…" at bounding box center [703, 210] width 353 height 485
click at [687, 264] on input "50" at bounding box center [683, 262] width 34 height 19
type input "5"
type input "1"
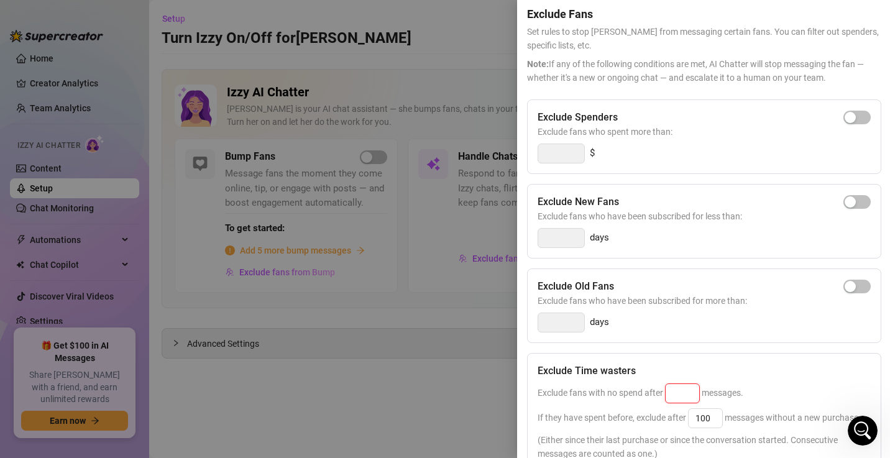
scroll to position [0, 0]
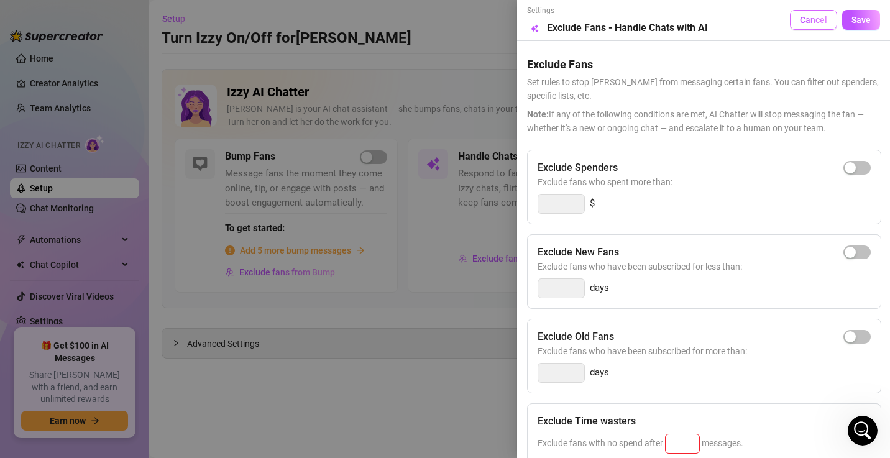
click at [794, 28] on button "Cancel" at bounding box center [813, 20] width 47 height 20
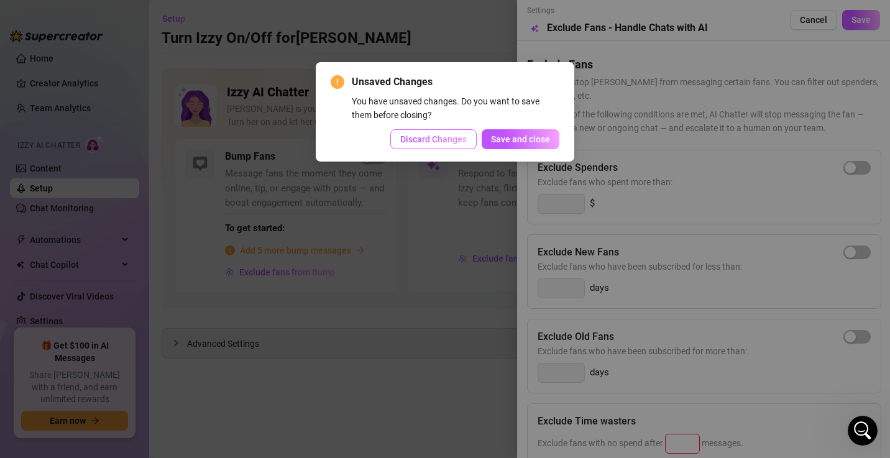
click at [446, 144] on span "Discard Changes" at bounding box center [433, 139] width 66 height 10
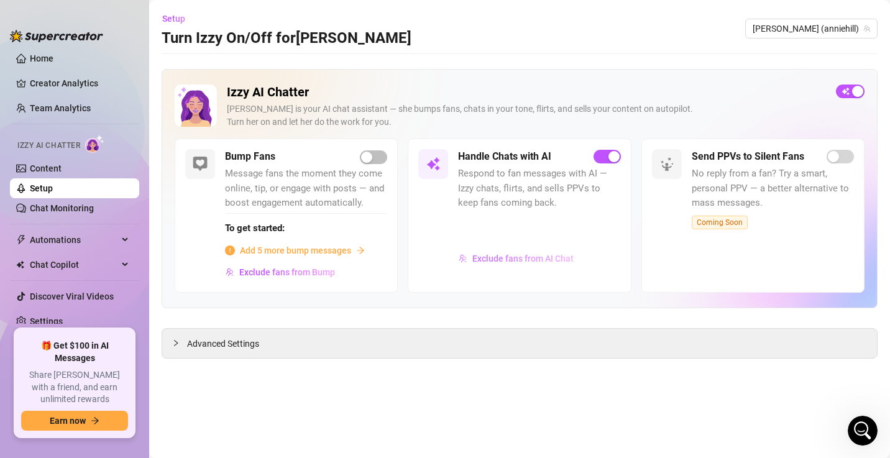
click at [472, 259] on span "Exclude fans from AI Chat" at bounding box center [522, 259] width 101 height 10
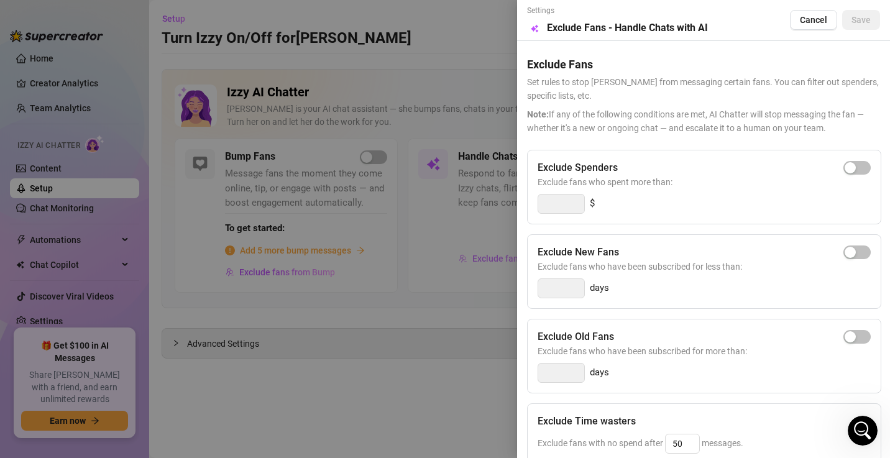
click at [472, 259] on div at bounding box center [445, 229] width 890 height 458
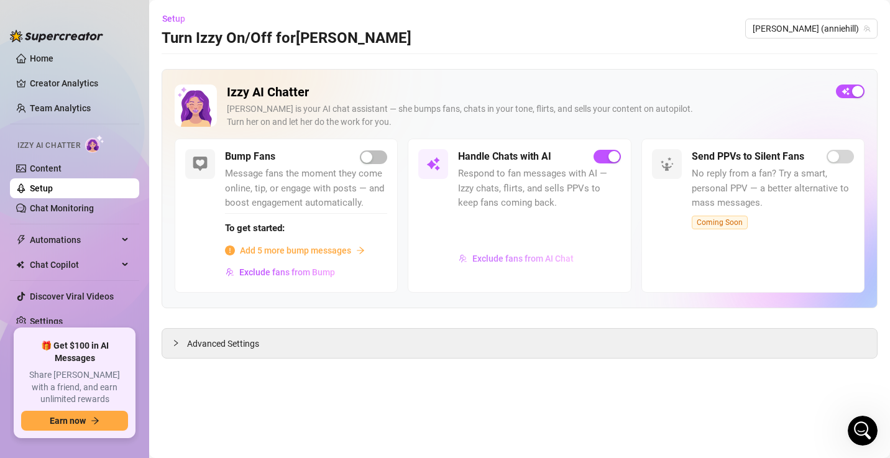
click at [501, 260] on span "Exclude fans from AI Chat" at bounding box center [522, 259] width 101 height 10
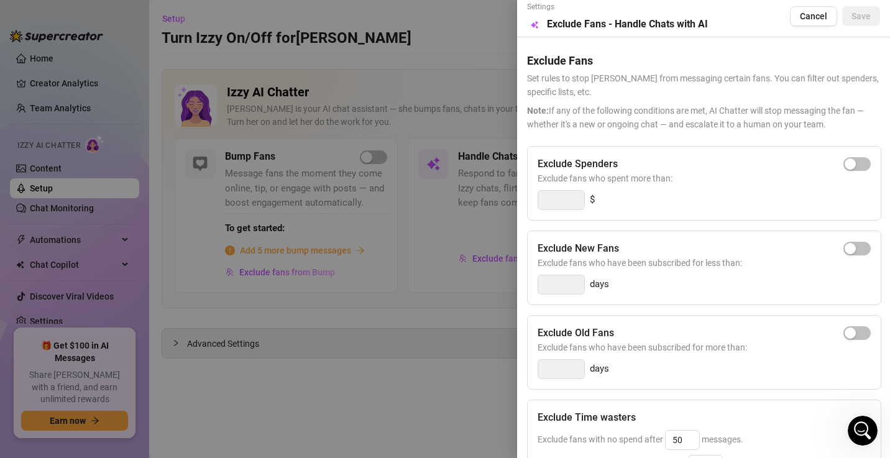
scroll to position [2, 0]
click at [854, 168] on span "button" at bounding box center [856, 165] width 27 height 14
click at [582, 203] on input "300" at bounding box center [561, 201] width 46 height 19
type input "1000"
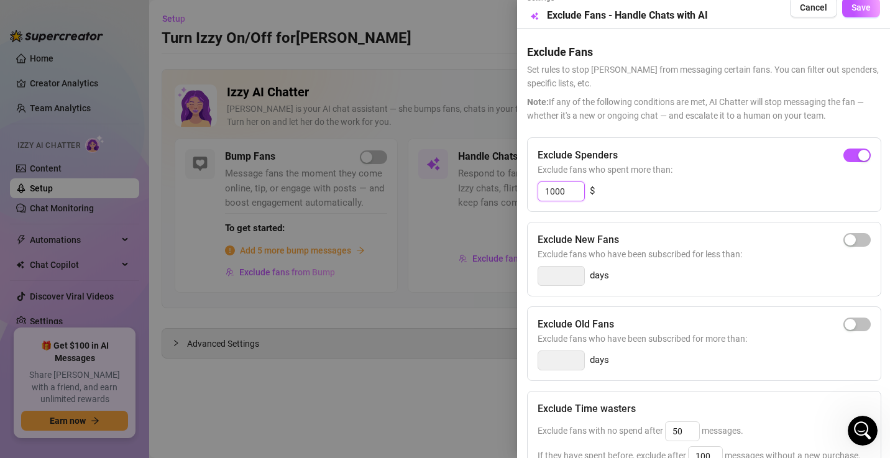
scroll to position [0, 0]
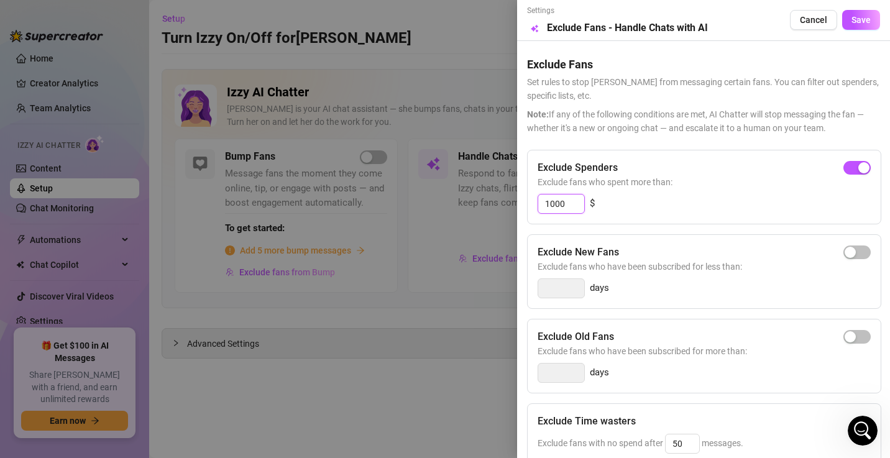
click at [563, 199] on input "1000" at bounding box center [561, 204] width 46 height 19
click at [848, 251] on span "button" at bounding box center [856, 252] width 27 height 14
type input "3"
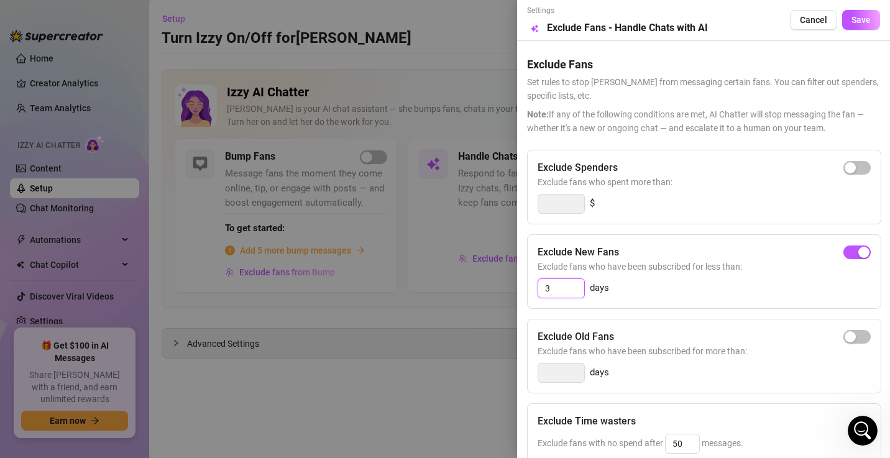
click at [577, 289] on input "3" at bounding box center [561, 288] width 46 height 19
click at [851, 251] on span "button" at bounding box center [856, 252] width 27 height 14
type input "3"
click at [568, 290] on input "3" at bounding box center [561, 288] width 46 height 19
click at [846, 248] on span "button" at bounding box center [856, 252] width 27 height 14
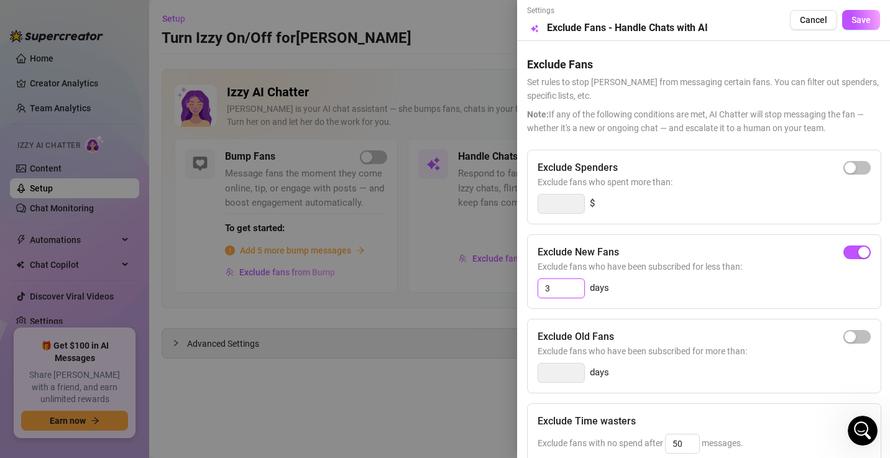
click at [568, 295] on input "3" at bounding box center [561, 288] width 46 height 19
click at [549, 288] on input "300" at bounding box center [561, 288] width 46 height 19
type input "365"
click at [774, 278] on div "365 days" at bounding box center [704, 288] width 333 height 20
click at [847, 25] on button "Save" at bounding box center [861, 20] width 38 height 20
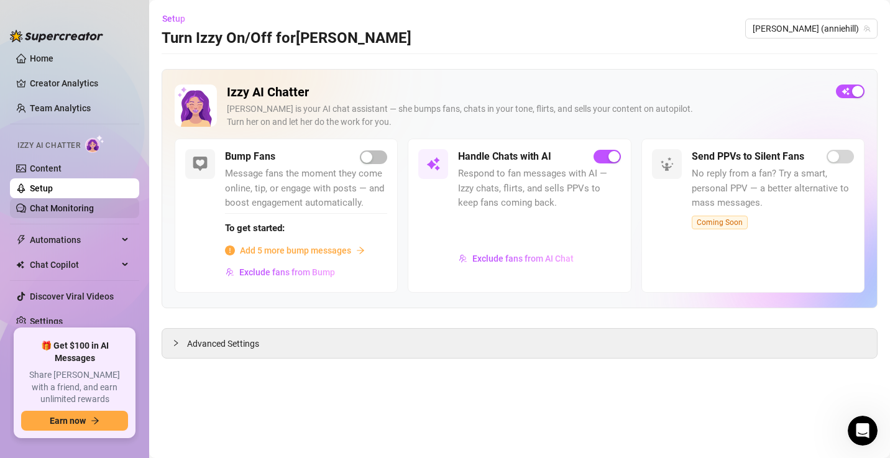
click at [36, 208] on link "Chat Monitoring" at bounding box center [62, 208] width 64 height 10
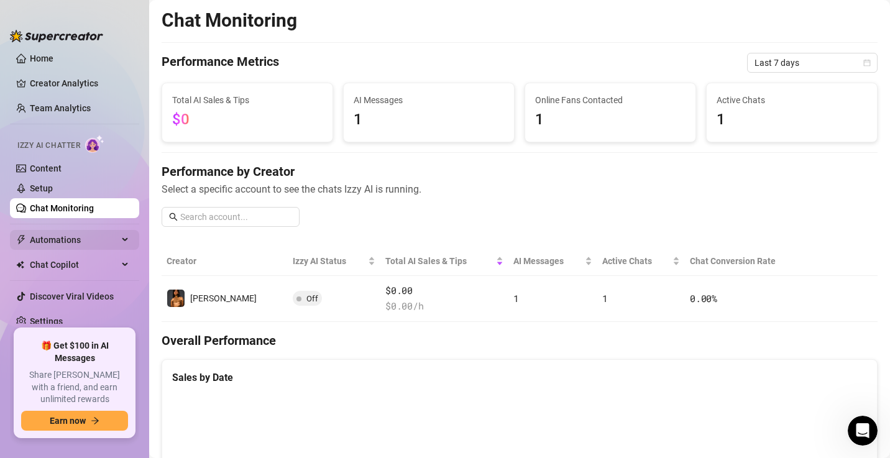
click at [71, 239] on span "Automations" at bounding box center [74, 240] width 88 height 20
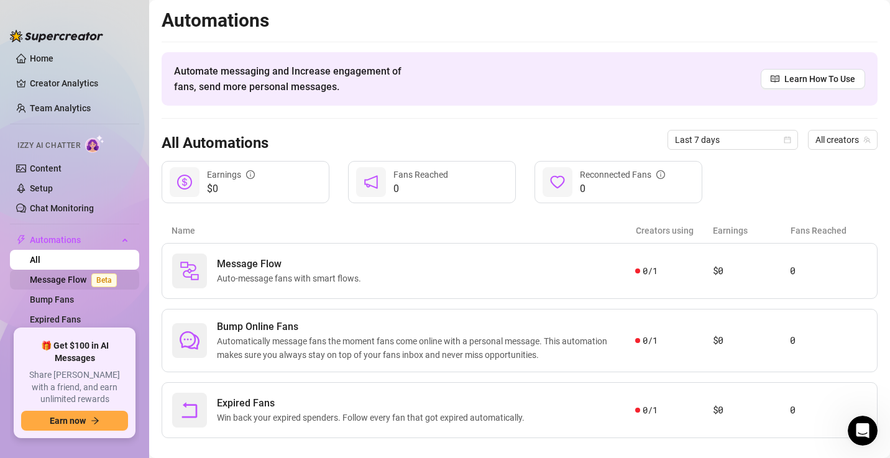
click at [81, 281] on link "Message Flow Beta" at bounding box center [76, 280] width 92 height 10
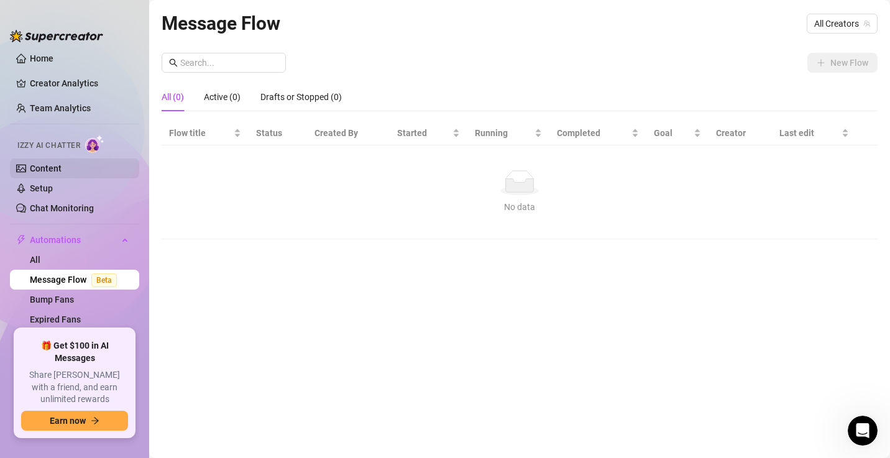
click at [30, 163] on link "Content" at bounding box center [46, 168] width 32 height 10
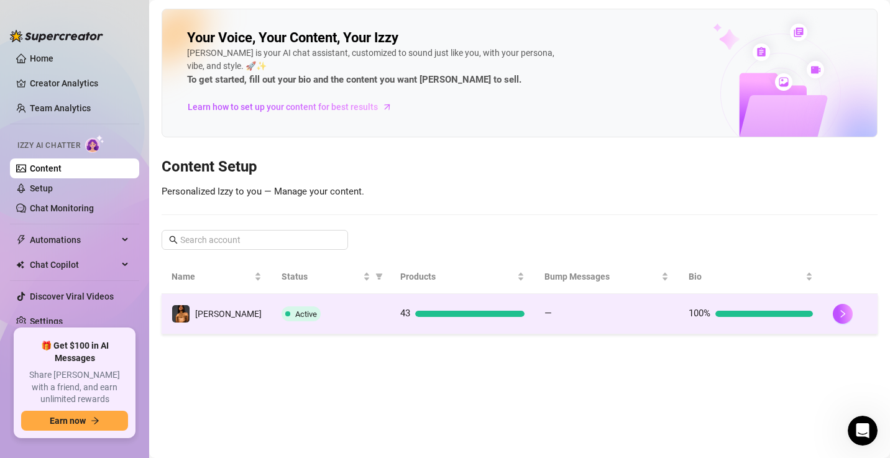
click at [282, 321] on td "Active" at bounding box center [331, 314] width 119 height 40
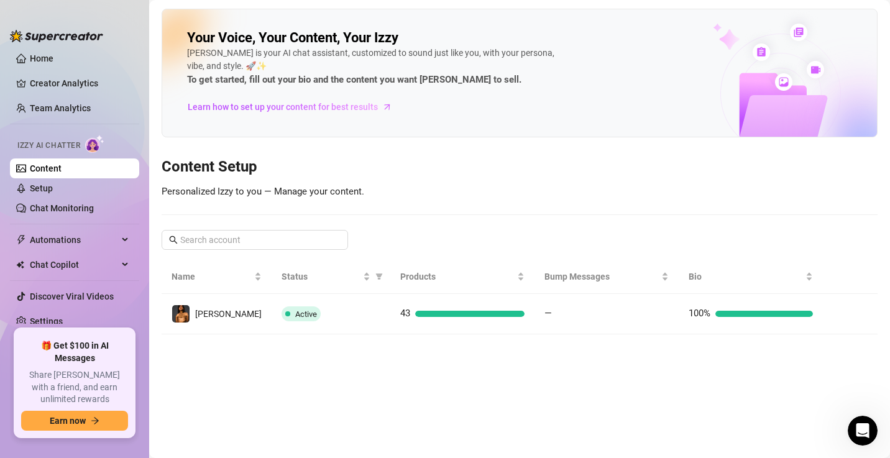
click at [282, 321] on main "Your Voice, Your Content, Your Izzy Izzy is your AI chat assistant, customized …" at bounding box center [519, 229] width 741 height 458
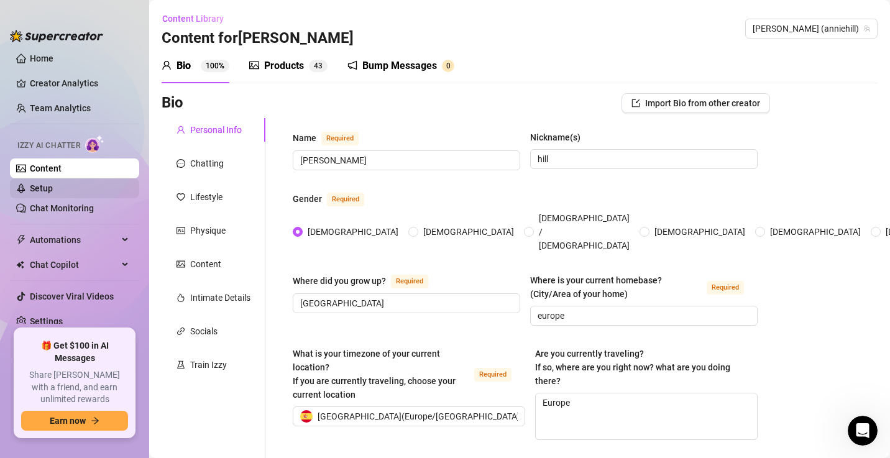
click at [47, 186] on link "Setup" at bounding box center [41, 188] width 23 height 10
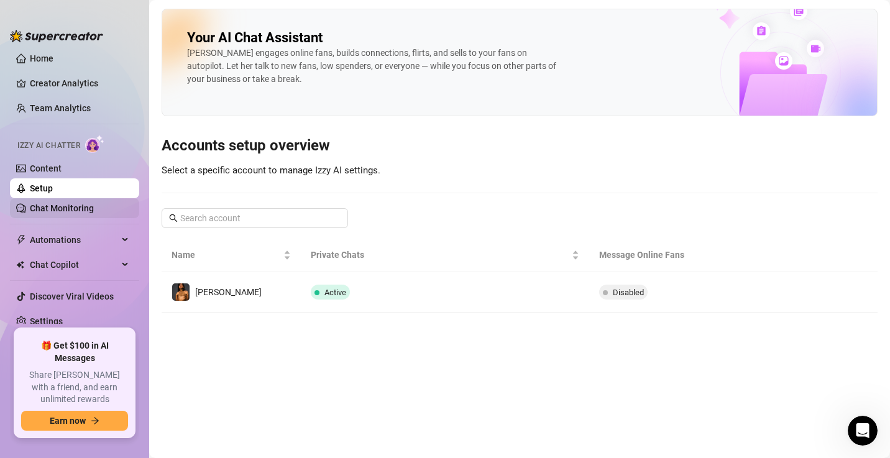
click at [47, 209] on link "Chat Monitoring" at bounding box center [62, 208] width 64 height 10
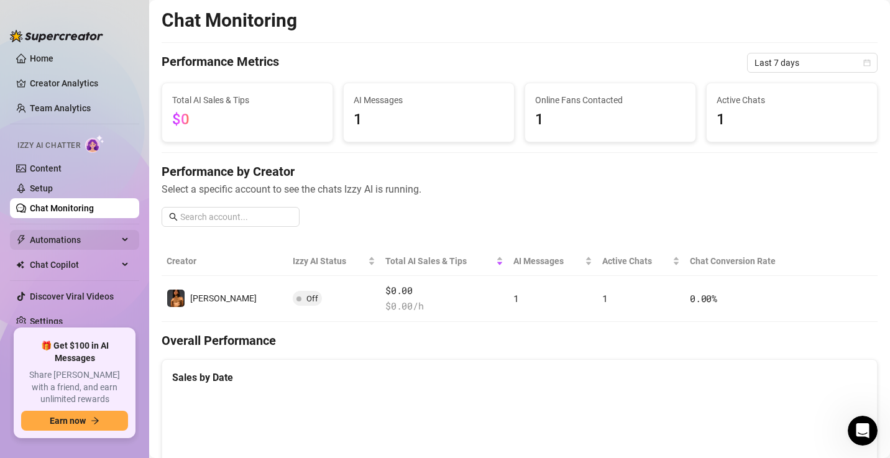
click at [47, 239] on span "Automations" at bounding box center [74, 240] width 88 height 20
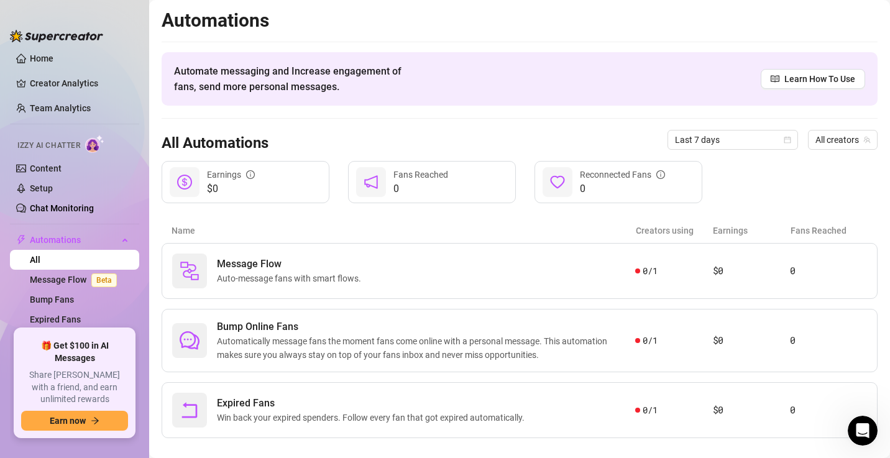
scroll to position [16, 0]
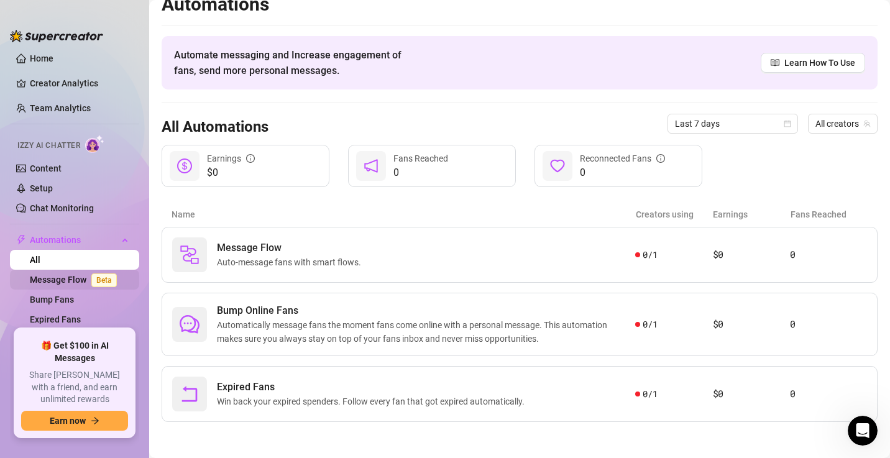
click at [42, 275] on link "Message Flow Beta" at bounding box center [76, 280] width 92 height 10
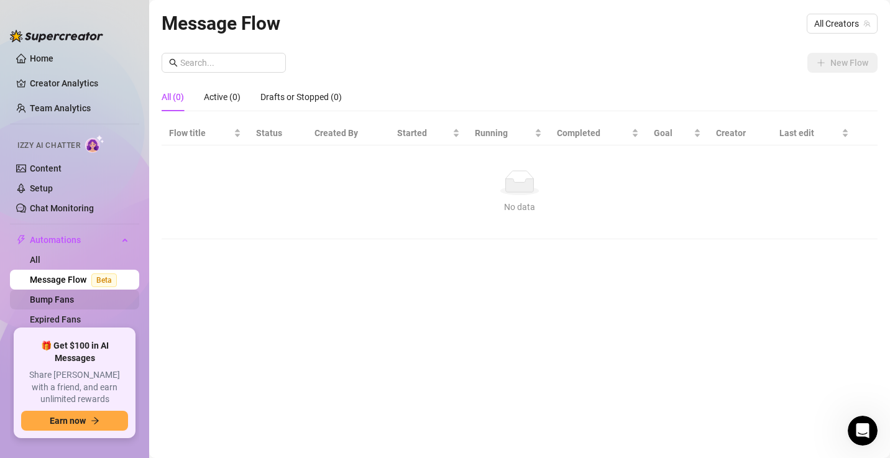
click at [66, 301] on link "Bump Fans" at bounding box center [52, 300] width 44 height 10
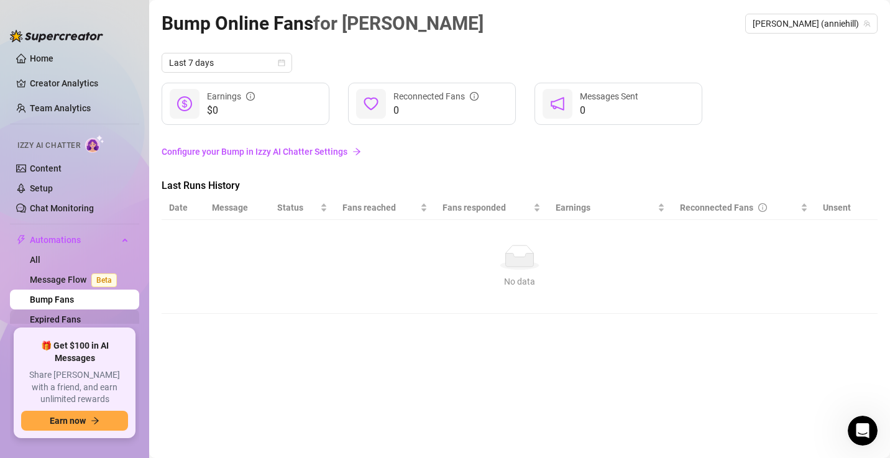
click at [73, 324] on link "Expired Fans" at bounding box center [55, 319] width 51 height 10
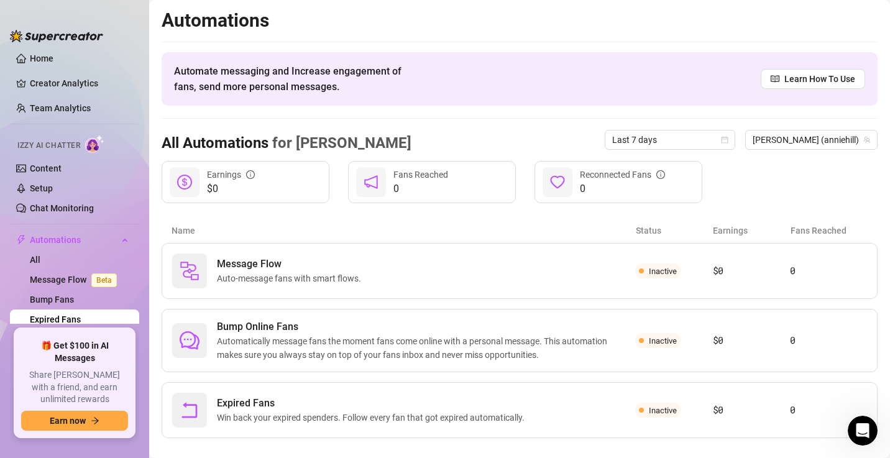
scroll to position [16, 0]
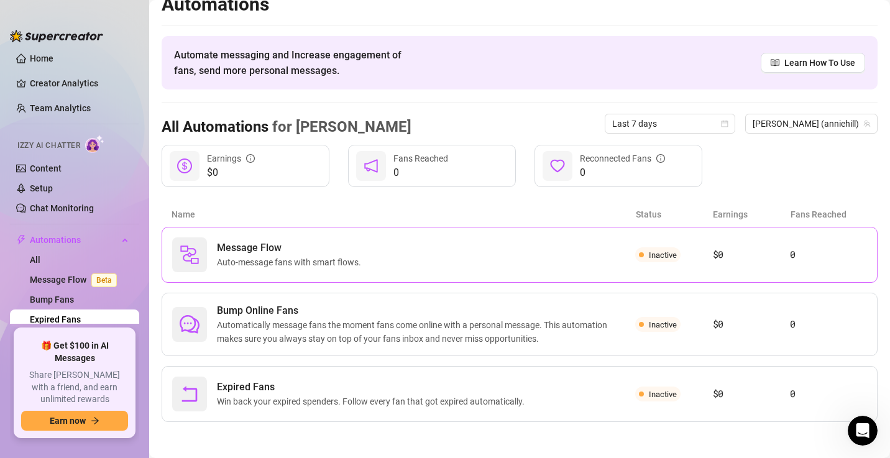
click at [649, 255] on span "Inactive" at bounding box center [663, 254] width 28 height 9
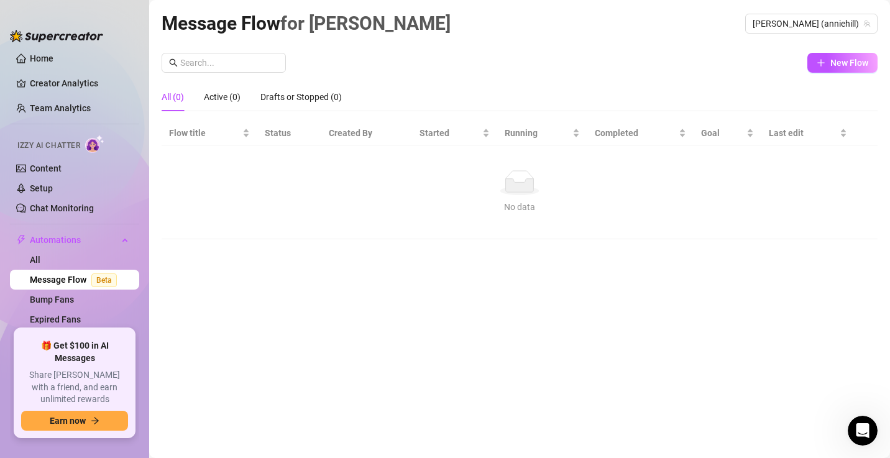
click at [506, 176] on icon "No data" at bounding box center [520, 182] width 40 height 25
click at [841, 65] on span "New Flow" at bounding box center [849, 63] width 38 height 10
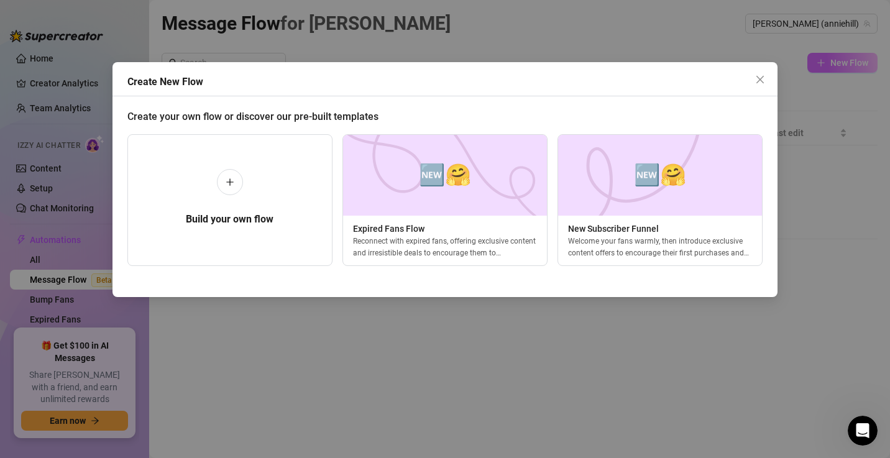
click at [841, 65] on div "Create New Flow Create your own flow or discover our pre-built templates Build …" at bounding box center [445, 229] width 890 height 458
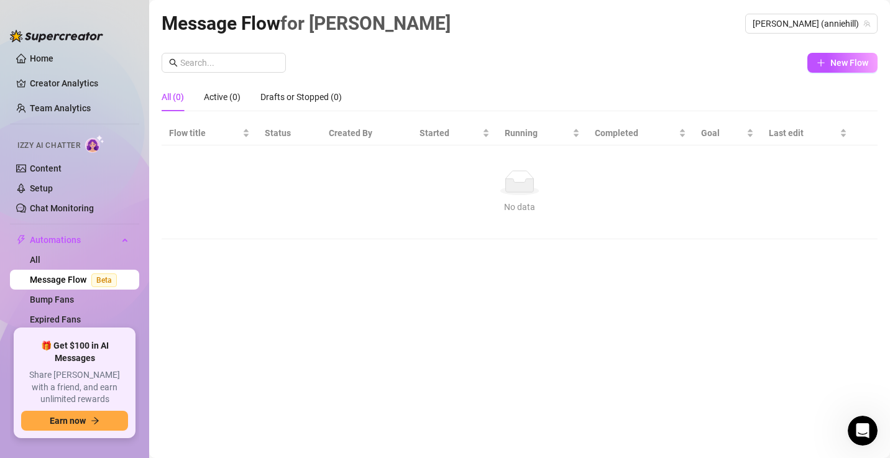
click at [93, 279] on span "Beta" at bounding box center [103, 280] width 25 height 14
click at [71, 295] on link "Bump Fans" at bounding box center [52, 300] width 44 height 10
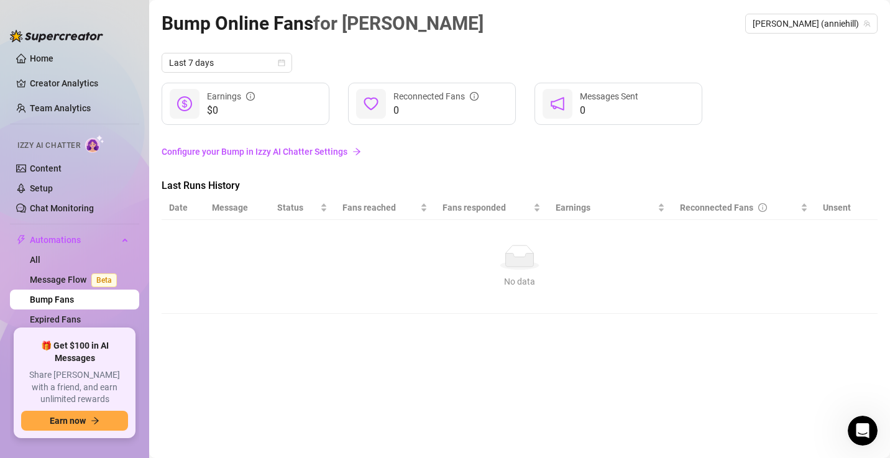
click at [71, 295] on link "Bump Fans" at bounding box center [52, 300] width 44 height 10
click at [75, 321] on link "Expired Fans" at bounding box center [55, 319] width 51 height 10
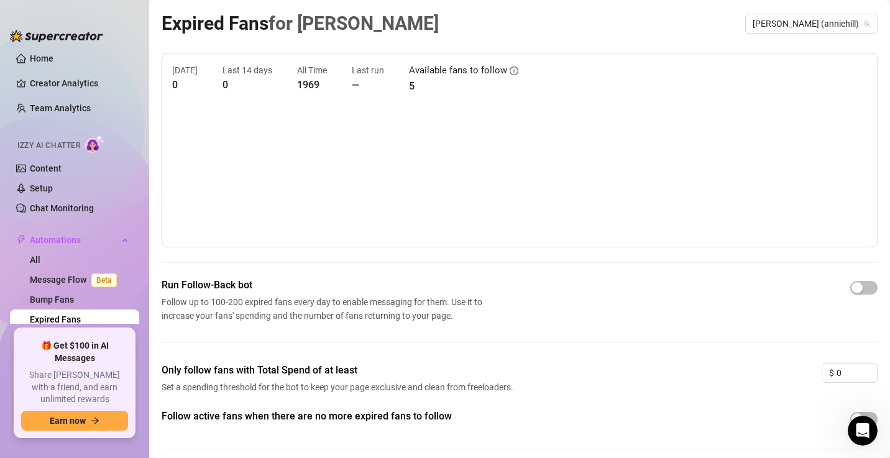
click at [75, 321] on link "Expired Fans" at bounding box center [55, 319] width 51 height 10
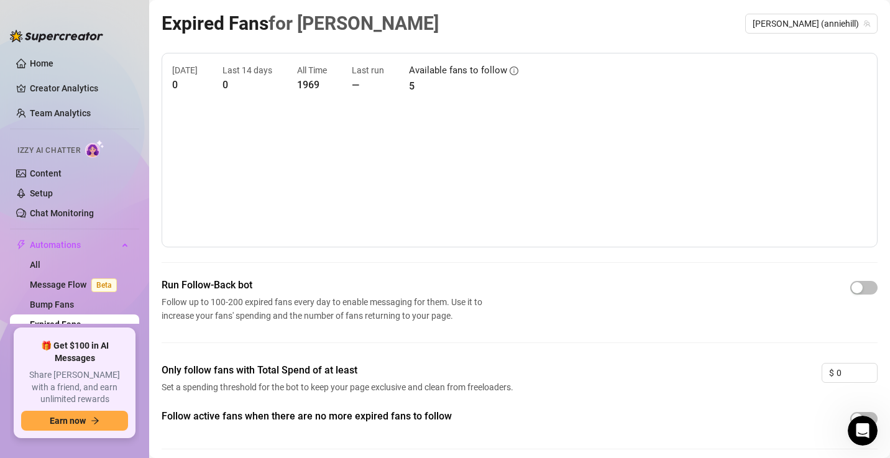
click at [59, 146] on span "Izzy AI Chatter" at bounding box center [48, 151] width 63 height 12
drag, startPoint x: 59, startPoint y: 146, endPoint x: 57, endPoint y: 167, distance: 20.6
click at [57, 167] on li "Izzy AI Chatter Content Setup Chat Monitoring" at bounding box center [74, 179] width 129 height 88
click at [57, 168] on link "Content" at bounding box center [46, 173] width 32 height 10
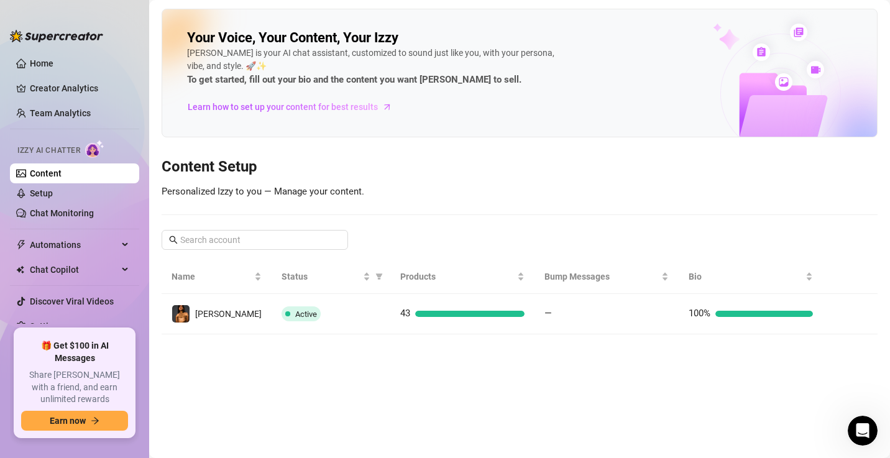
click at [57, 168] on link "Content" at bounding box center [46, 173] width 32 height 10
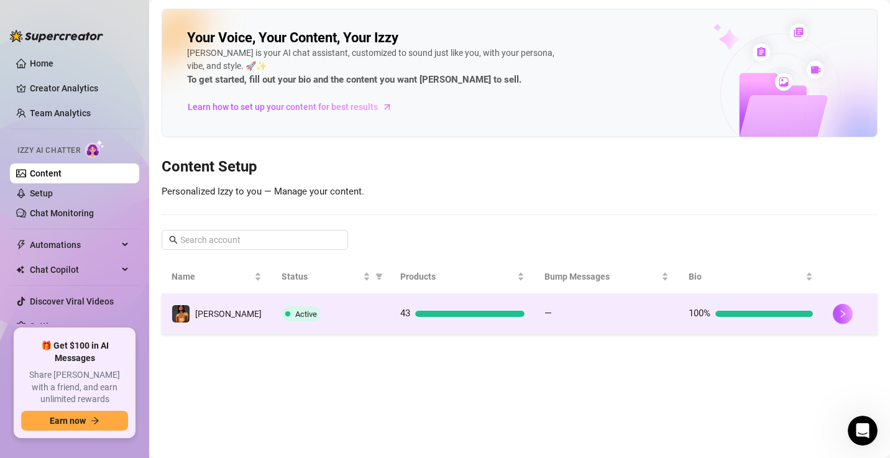
click at [237, 311] on td "[PERSON_NAME]" at bounding box center [217, 314] width 110 height 40
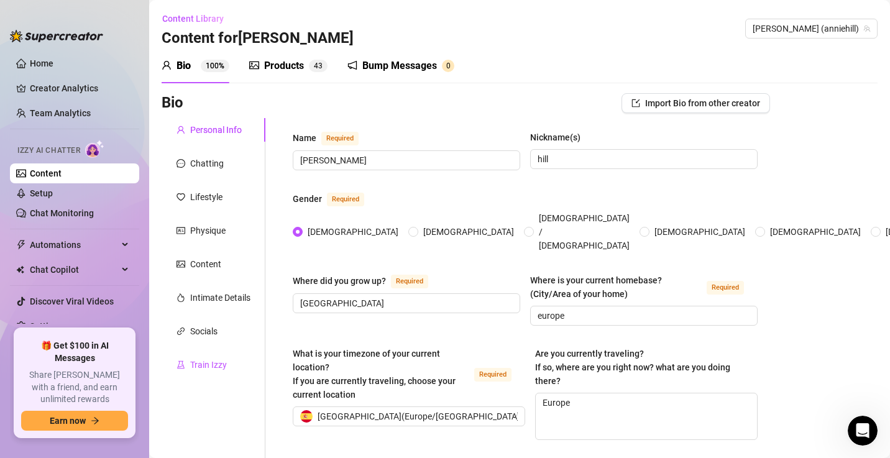
click at [215, 361] on div "Train Izzy" at bounding box center [208, 365] width 37 height 14
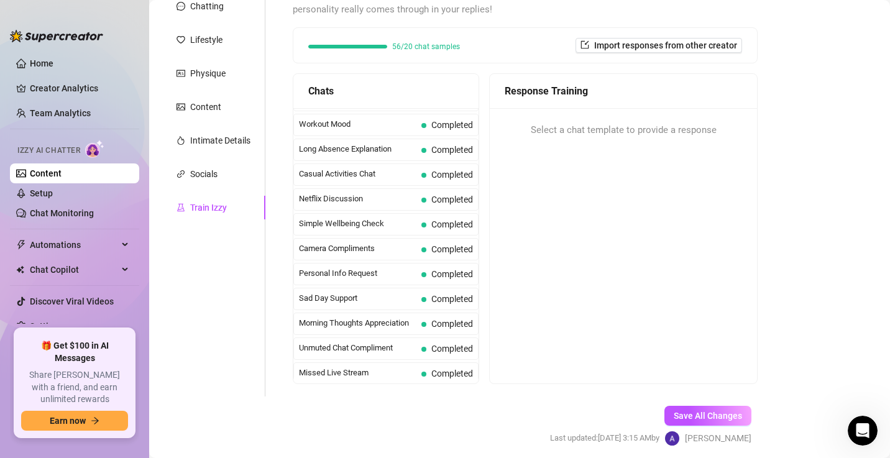
scroll to position [204, 0]
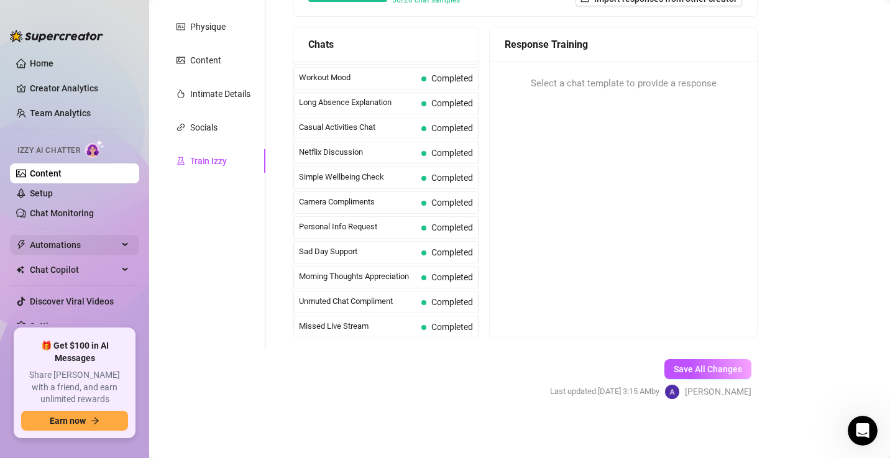
click at [57, 235] on span "Automations" at bounding box center [74, 245] width 88 height 20
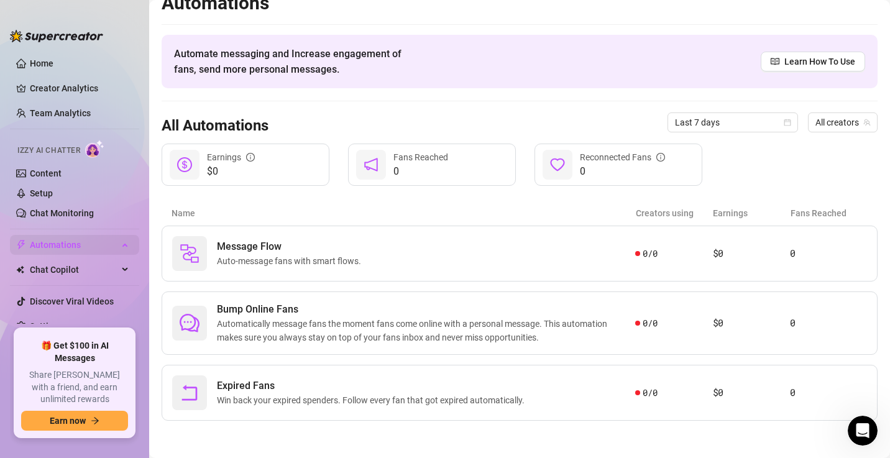
scroll to position [16, 0]
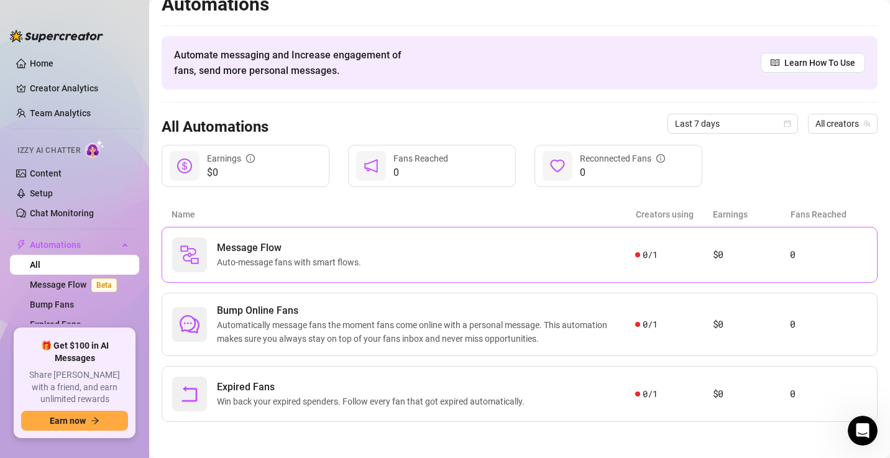
click at [394, 242] on div "Message Flow Auto-message fans with smart flows." at bounding box center [403, 254] width 463 height 35
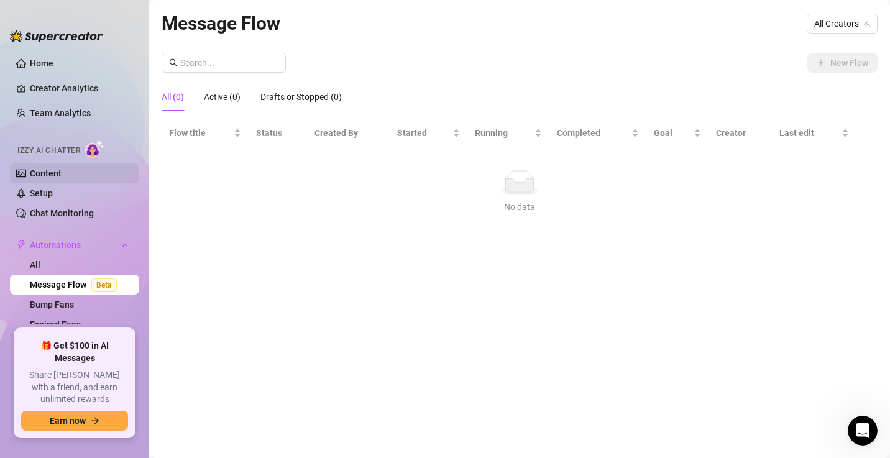
click at [62, 168] on link "Content" at bounding box center [46, 173] width 32 height 10
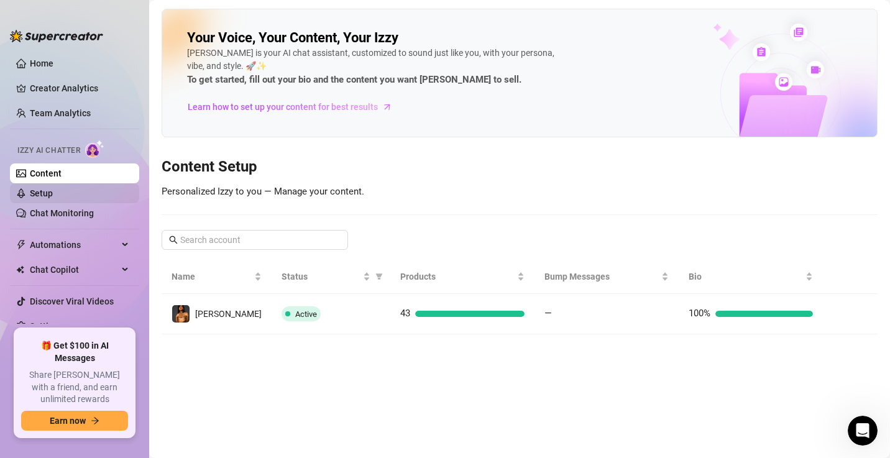
click at [53, 191] on link "Setup" at bounding box center [41, 193] width 23 height 10
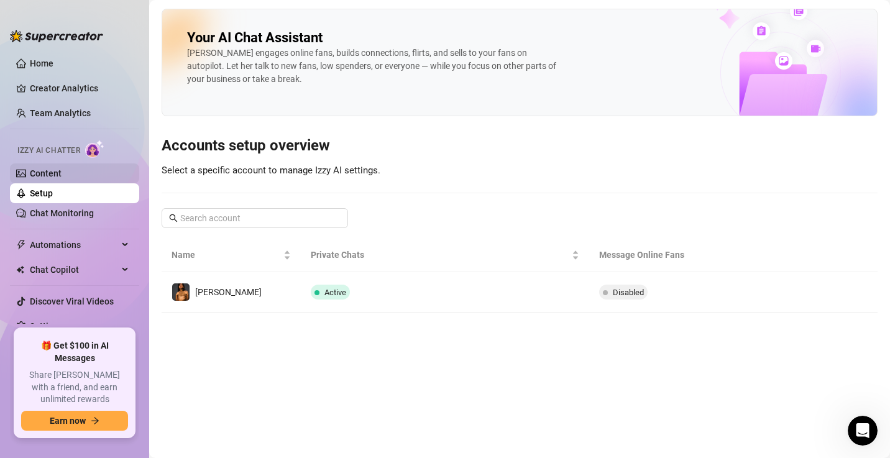
click at [56, 171] on link "Content" at bounding box center [46, 173] width 32 height 10
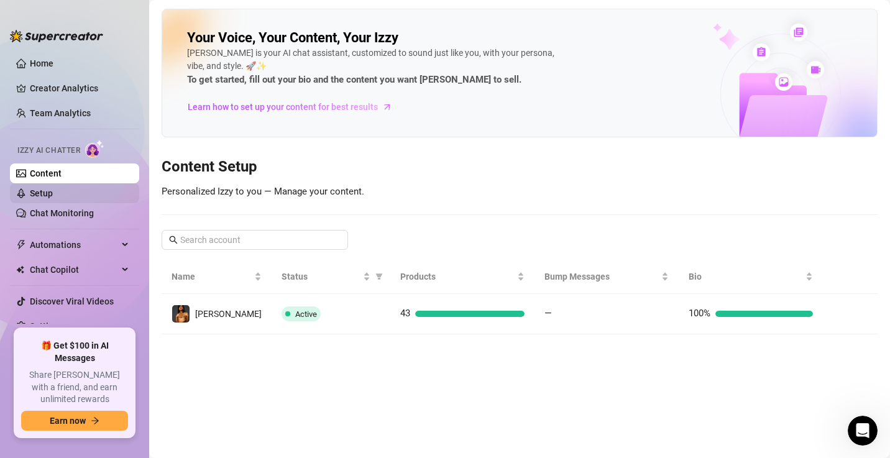
click at [53, 196] on link "Setup" at bounding box center [41, 193] width 23 height 10
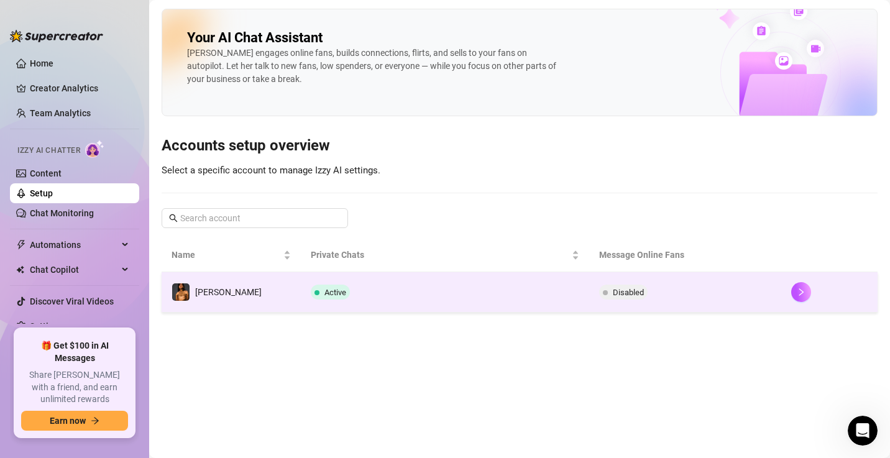
click at [618, 290] on span "Disabled" at bounding box center [628, 292] width 31 height 9
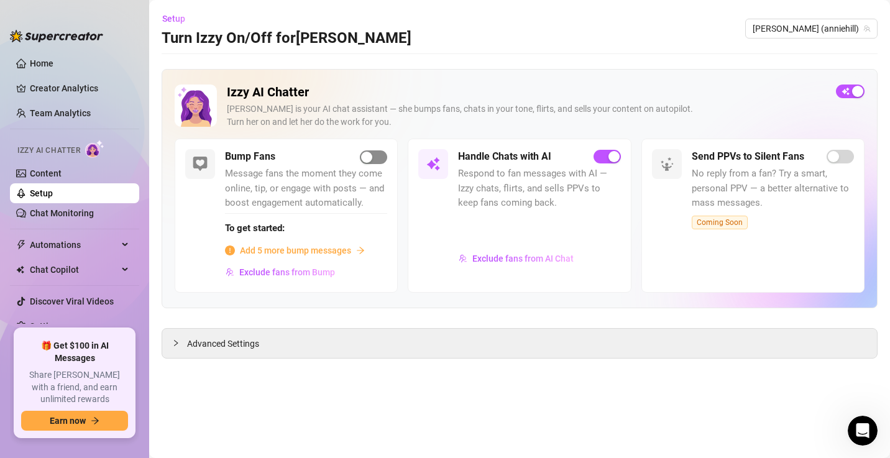
click at [371, 158] on div "button" at bounding box center [366, 157] width 11 height 11
click at [352, 248] on div "Add 5 more bump messages" at bounding box center [306, 251] width 162 height 14
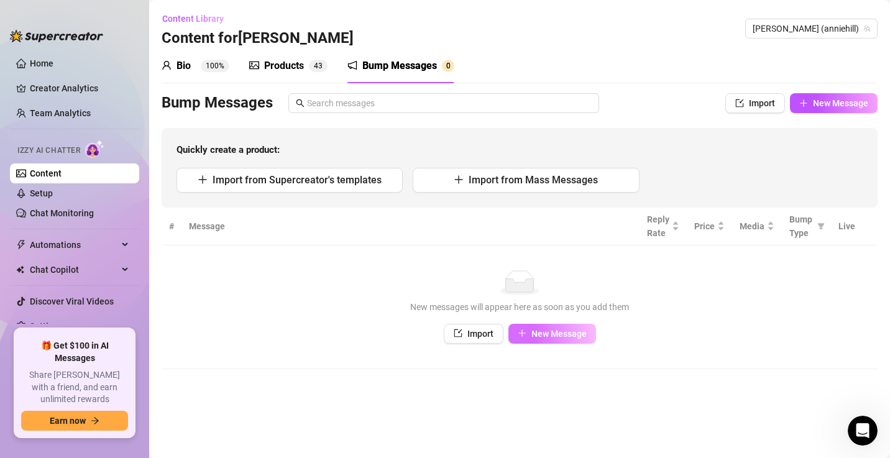
click at [564, 334] on span "New Message" at bounding box center [558, 334] width 55 height 10
type textarea "Type your message here..."
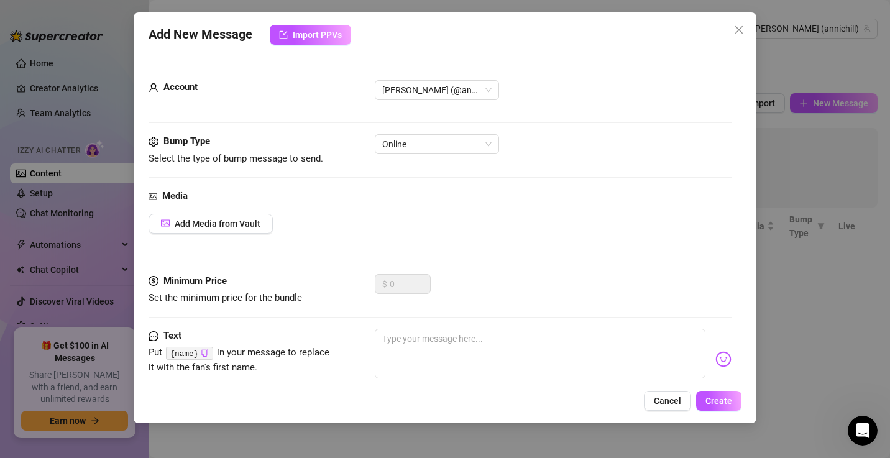
scroll to position [28, 0]
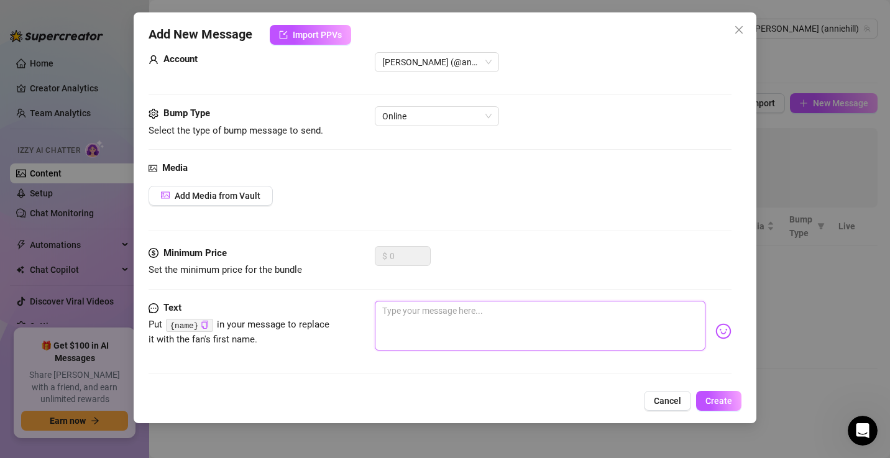
click at [431, 313] on textarea at bounding box center [540, 326] width 331 height 50
type textarea "h"
type textarea "hi"
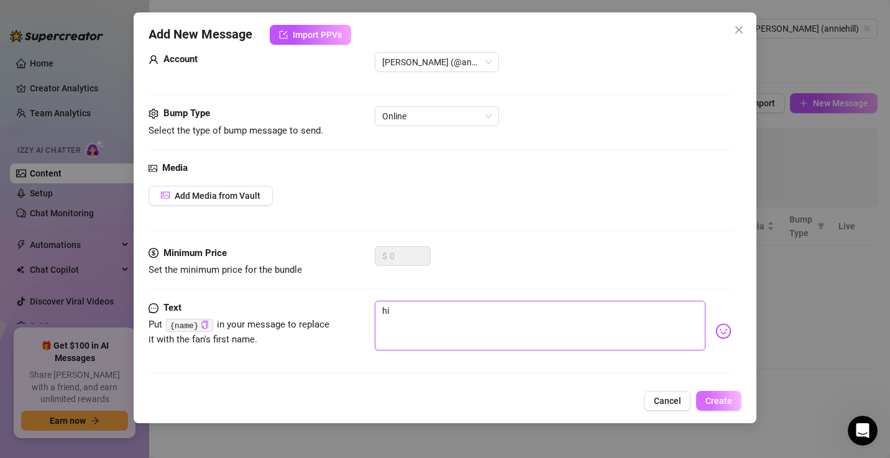
type textarea "hi"
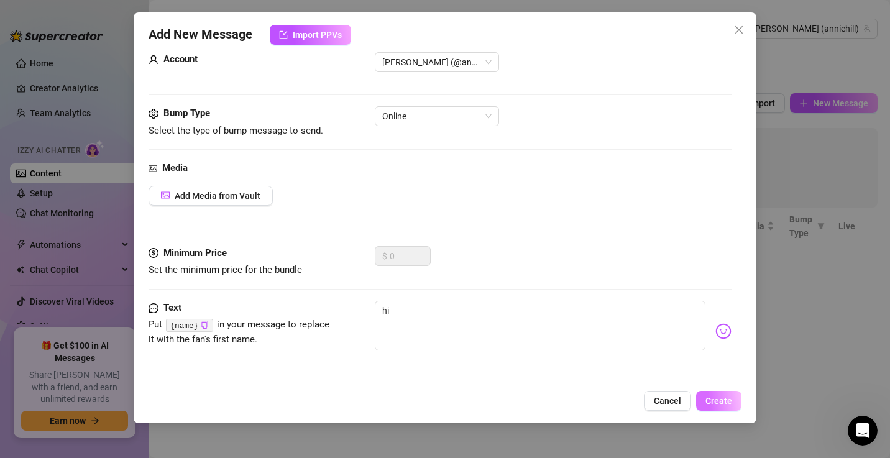
click at [717, 406] on button "Create" at bounding box center [718, 401] width 45 height 20
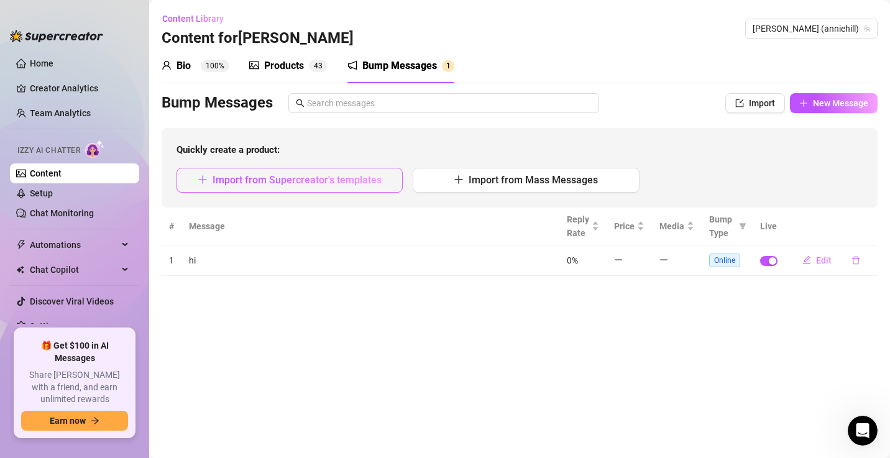
click at [319, 186] on button "Import from Supercreator's templates" at bounding box center [289, 180] width 226 height 25
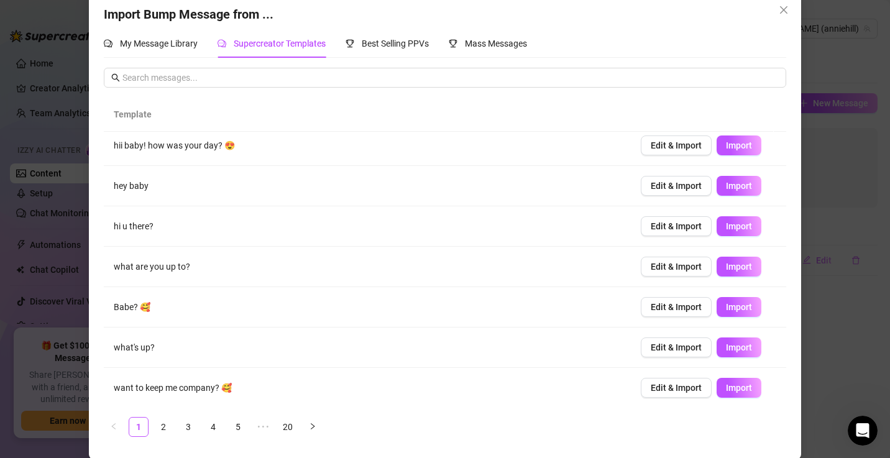
scroll to position [0, 0]
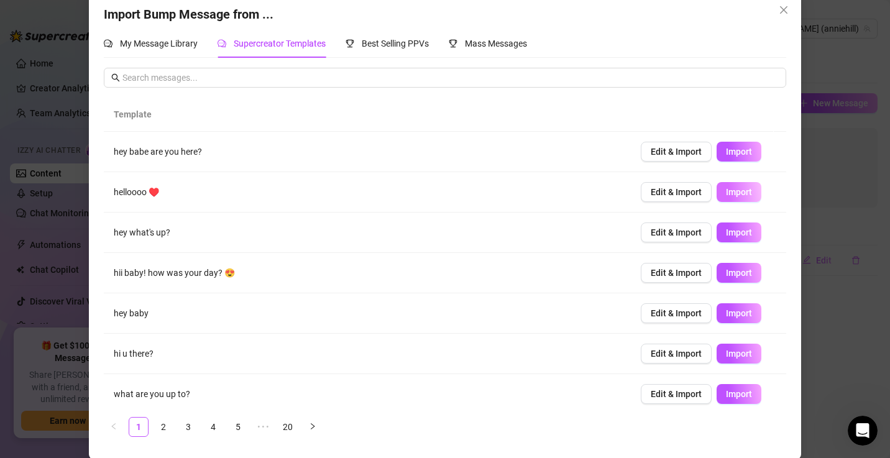
click at [726, 193] on span "Import" at bounding box center [739, 192] width 26 height 10
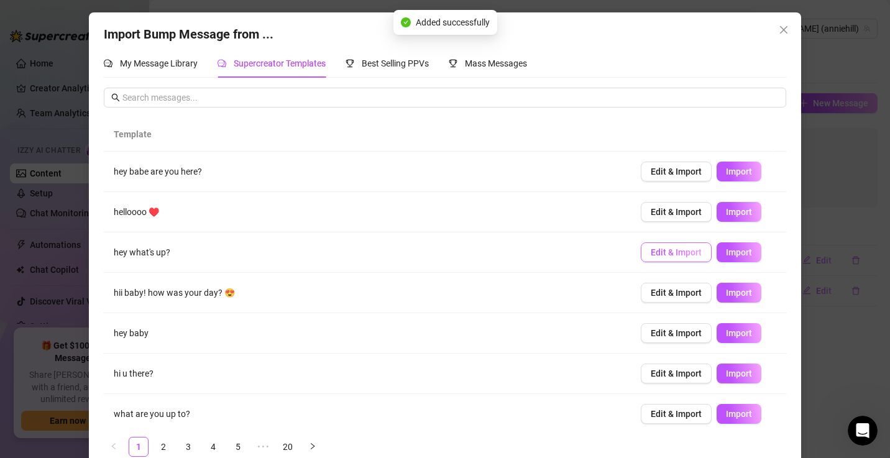
scroll to position [20, 0]
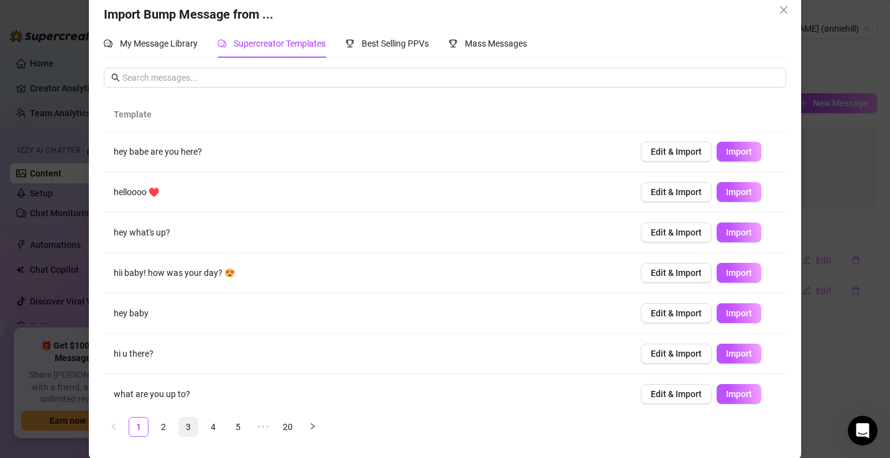
click at [183, 423] on link "3" at bounding box center [188, 427] width 19 height 19
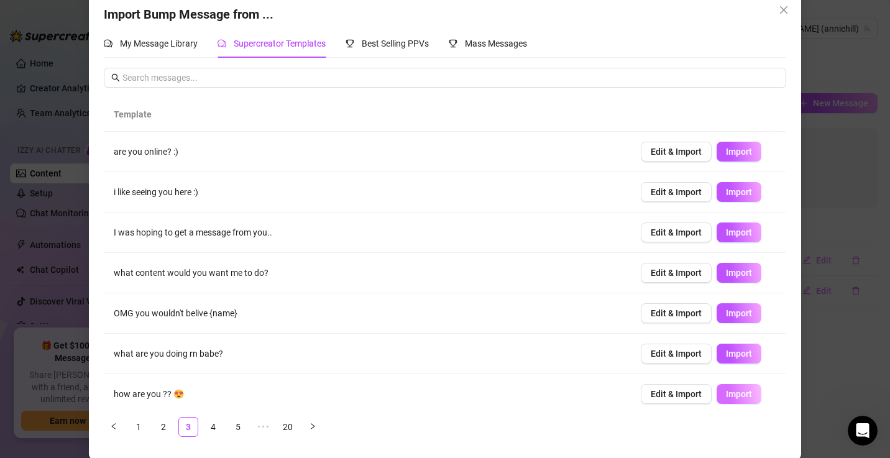
click at [727, 390] on span "Import" at bounding box center [739, 394] width 26 height 10
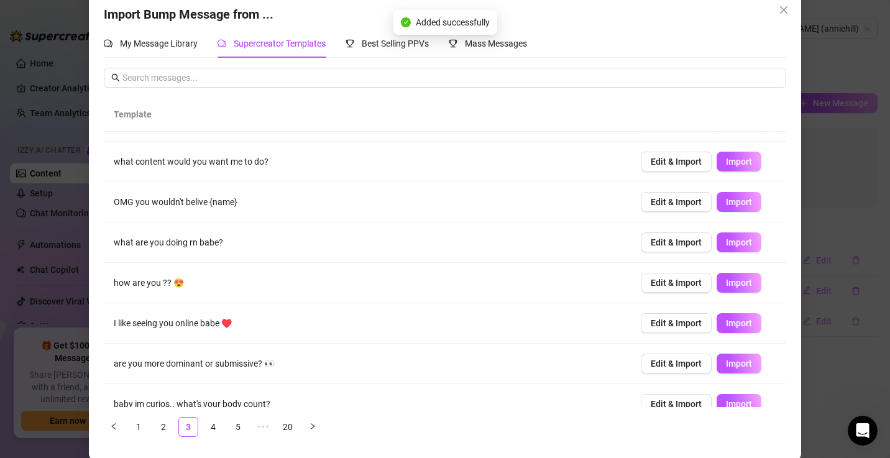
scroll to position [127, 0]
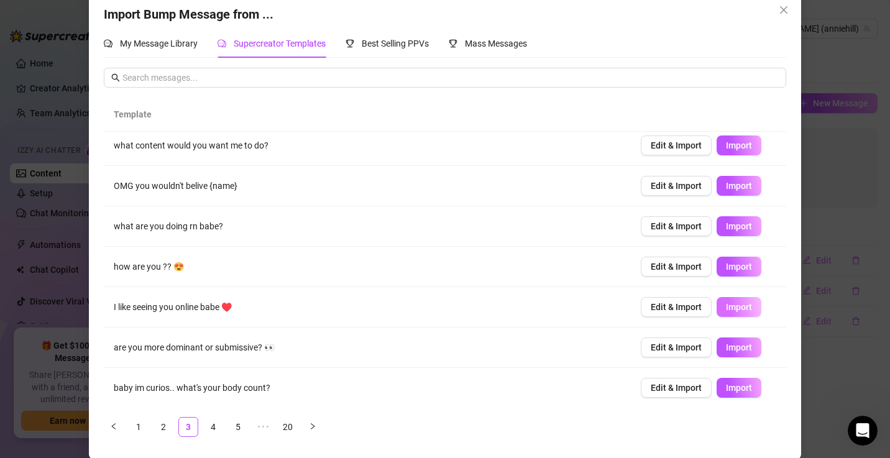
click at [726, 305] on span "Import" at bounding box center [739, 307] width 26 height 10
click at [231, 425] on link "5" at bounding box center [238, 427] width 19 height 19
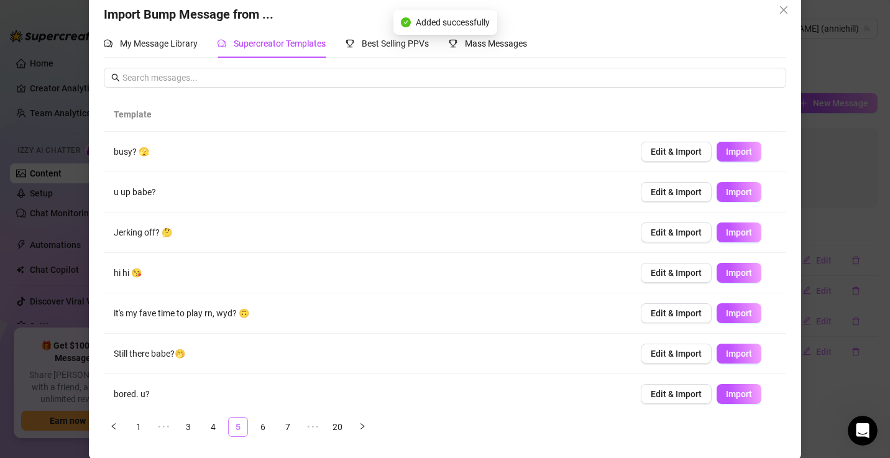
scroll to position [0, 0]
click at [730, 270] on span "Import" at bounding box center [739, 273] width 26 height 10
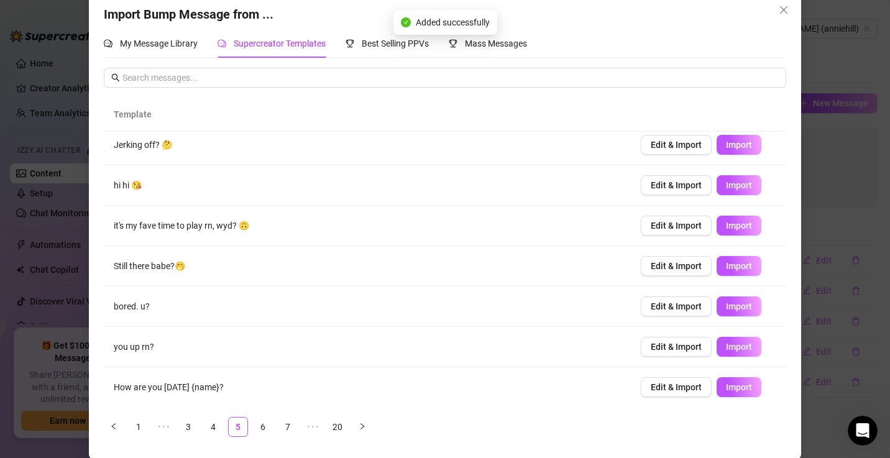
scroll to position [127, 0]
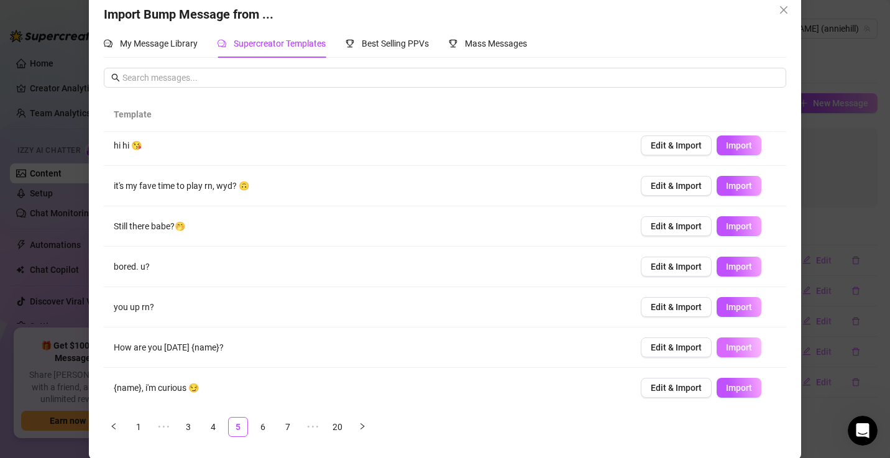
click at [717, 351] on button "Import" at bounding box center [739, 347] width 45 height 20
type textarea "How are you today {name}?"
click at [779, 5] on icon "close" at bounding box center [784, 10] width 10 height 10
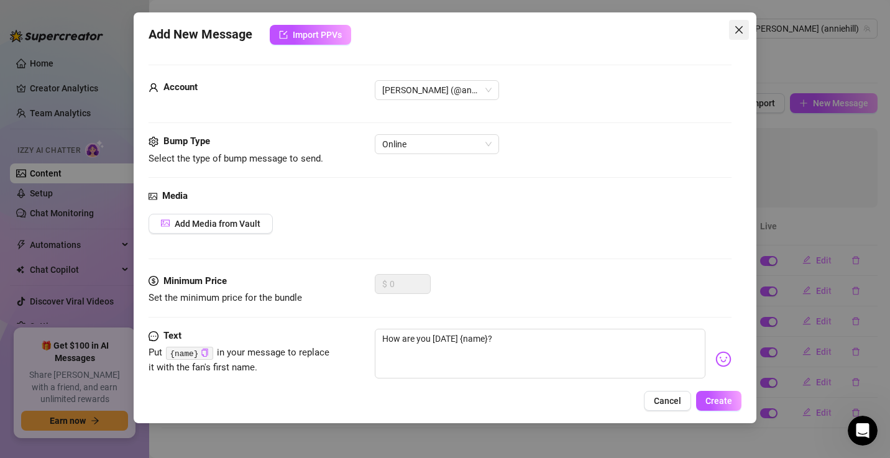
click at [741, 25] on icon "close" at bounding box center [739, 30] width 10 height 10
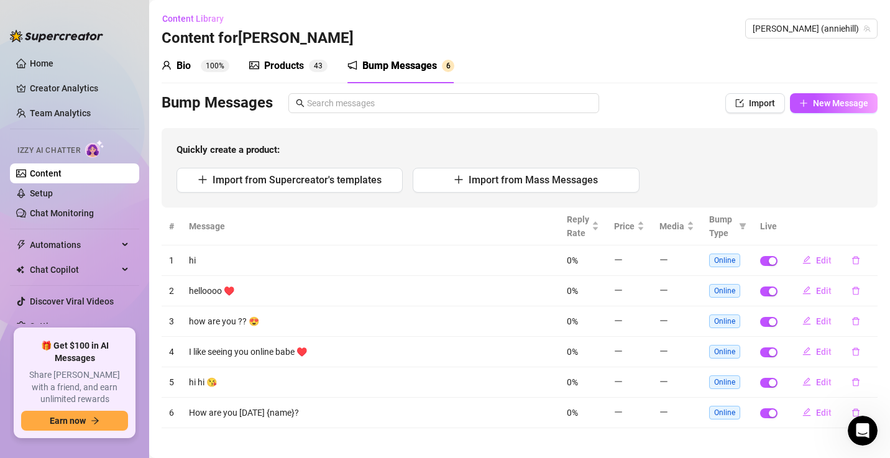
scroll to position [6, 0]
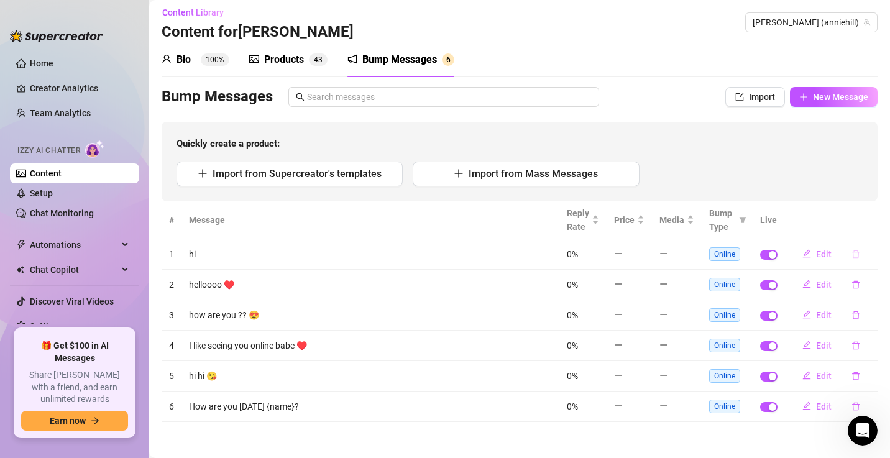
click at [851, 250] on icon "delete" at bounding box center [855, 254] width 9 height 9
click at [873, 221] on span "Yes" at bounding box center [868, 221] width 15 height 10
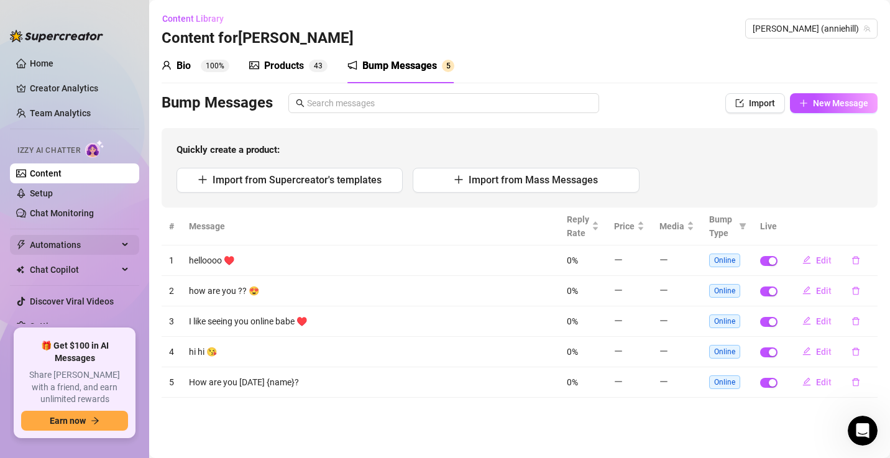
click at [57, 249] on span "Automations" at bounding box center [74, 245] width 88 height 20
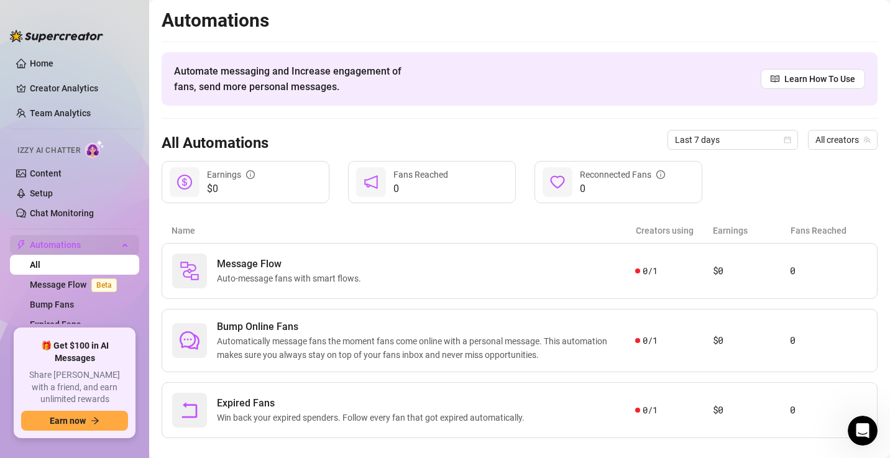
click at [57, 249] on span "Automations" at bounding box center [74, 245] width 88 height 20
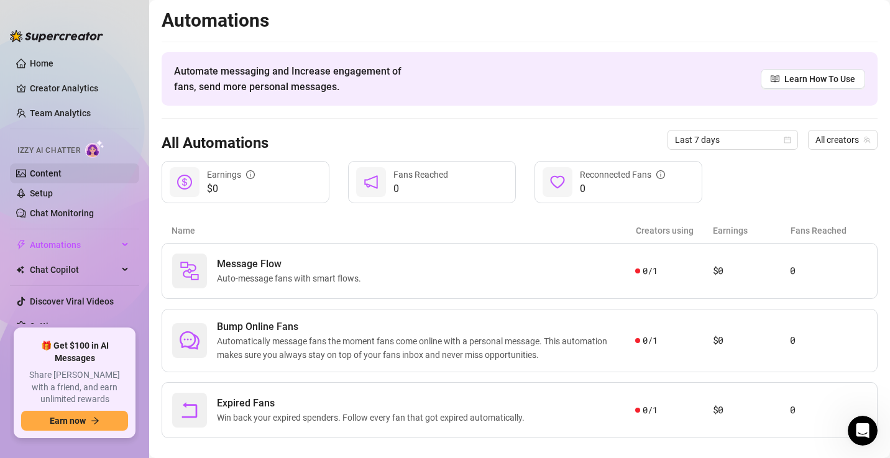
click at [43, 172] on link "Content" at bounding box center [46, 173] width 32 height 10
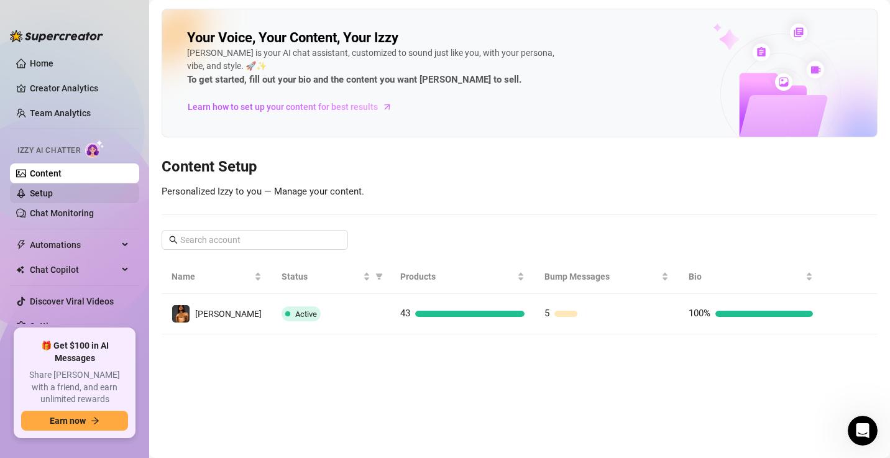
click at [47, 188] on link "Setup" at bounding box center [41, 193] width 23 height 10
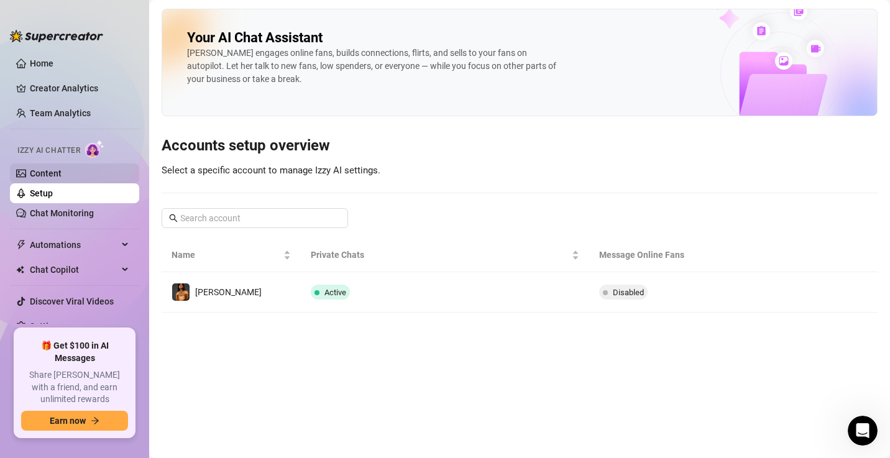
click at [42, 168] on link "Content" at bounding box center [46, 173] width 32 height 10
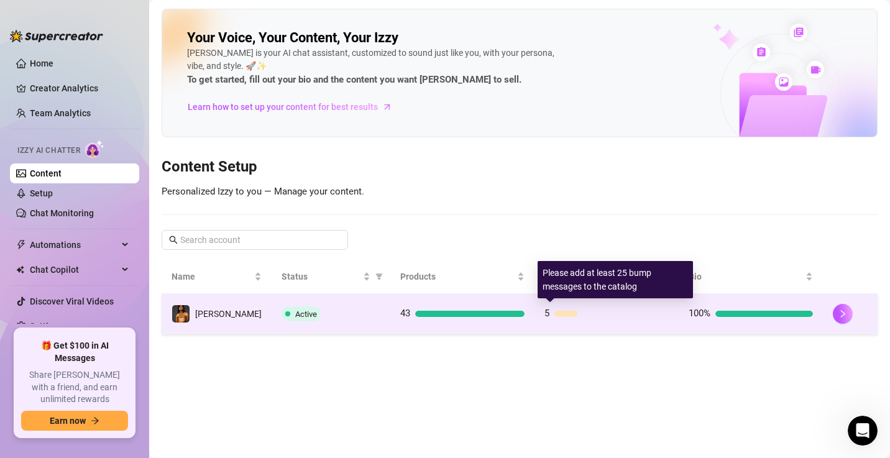
click at [582, 308] on div "5" at bounding box center [606, 313] width 124 height 15
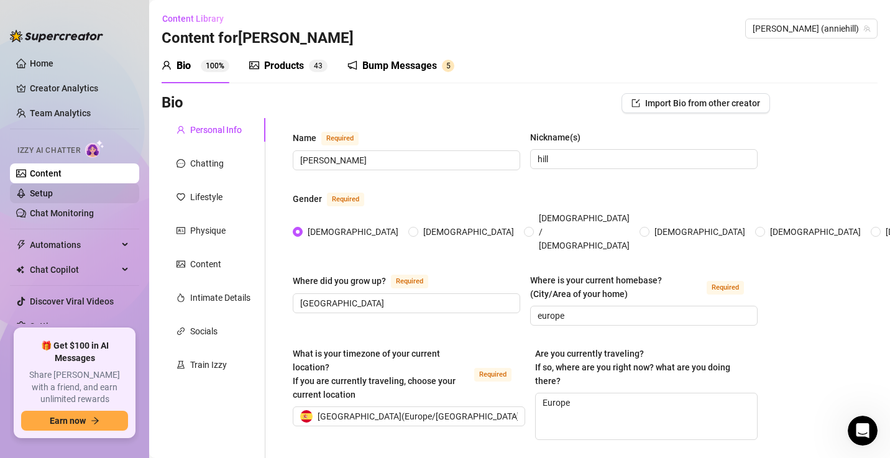
click at [34, 198] on link "Setup" at bounding box center [41, 193] width 23 height 10
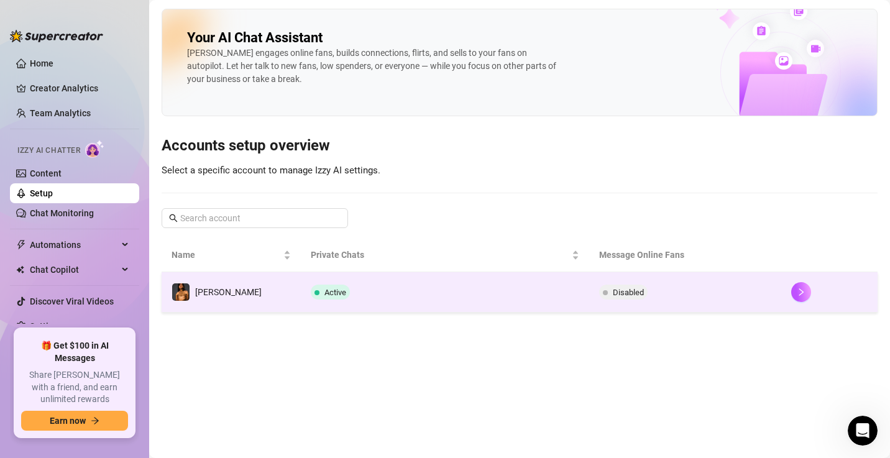
click at [646, 282] on td "Disabled" at bounding box center [685, 292] width 192 height 40
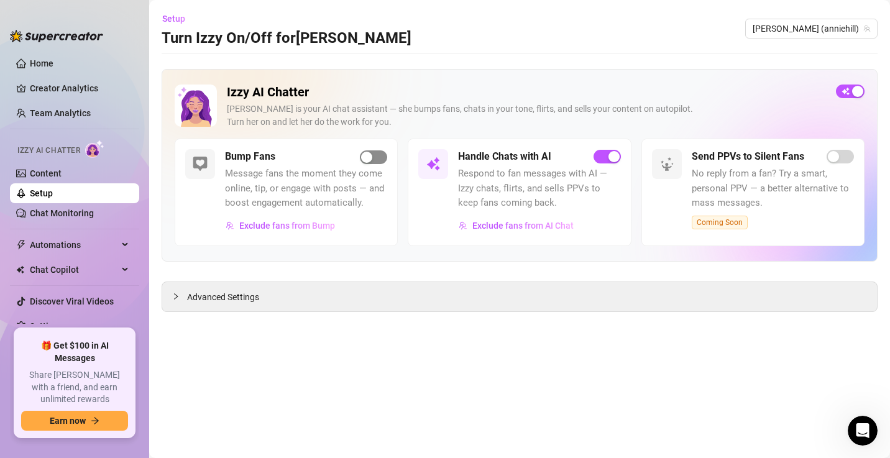
click at [381, 154] on span "button" at bounding box center [373, 157] width 27 height 14
click at [567, 226] on span "Exclude fans from AI Chat" at bounding box center [522, 226] width 101 height 10
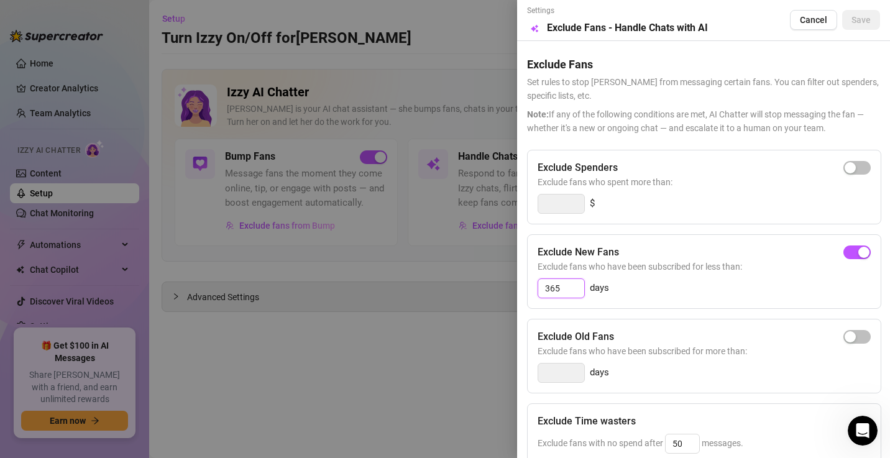
click at [556, 289] on input "365" at bounding box center [561, 288] width 46 height 19
click at [859, 16] on button "Save" at bounding box center [861, 20] width 38 height 20
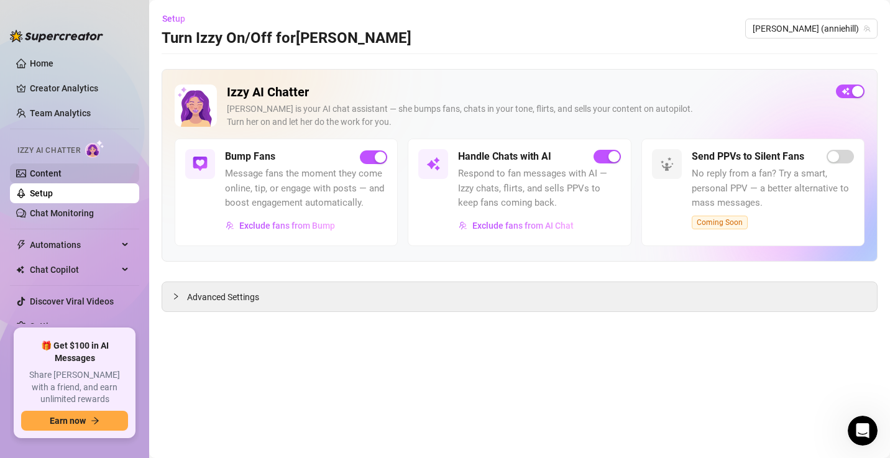
click at [34, 175] on link "Content" at bounding box center [46, 173] width 32 height 10
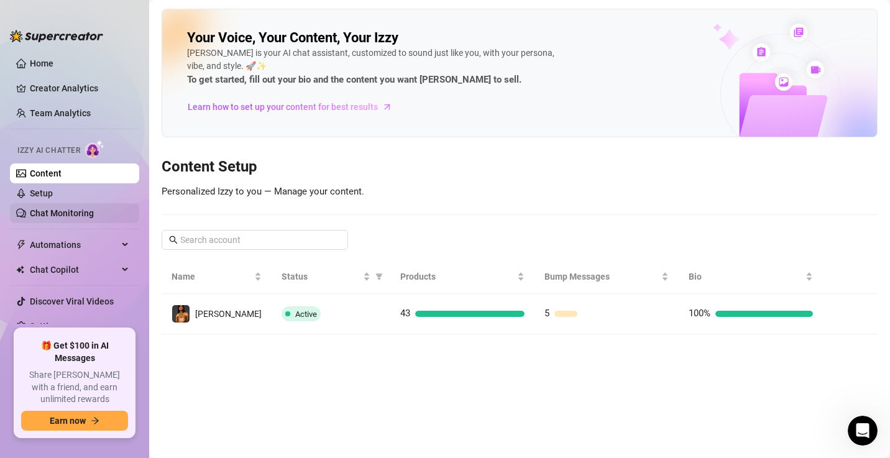
click at [34, 211] on link "Chat Monitoring" at bounding box center [62, 213] width 64 height 10
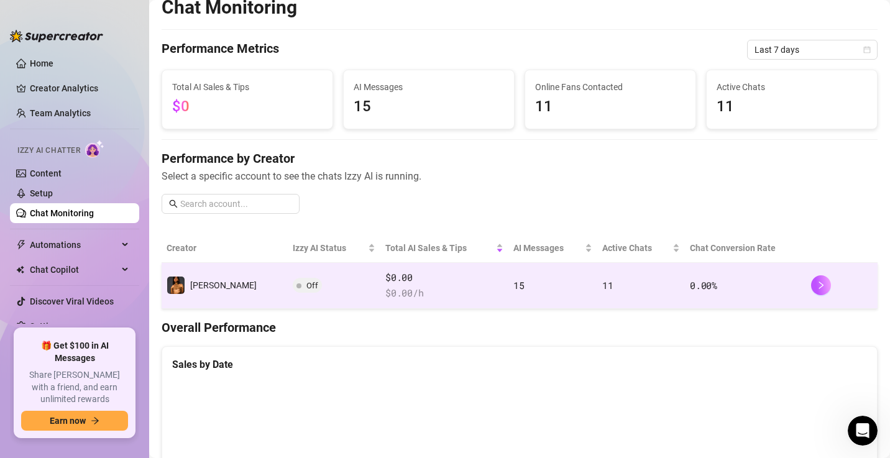
scroll to position [13, 0]
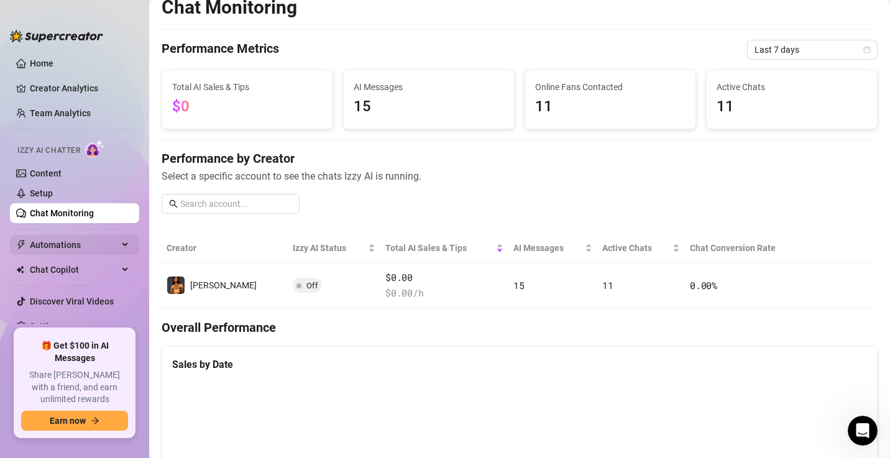
click at [76, 243] on span "Automations" at bounding box center [74, 245] width 88 height 20
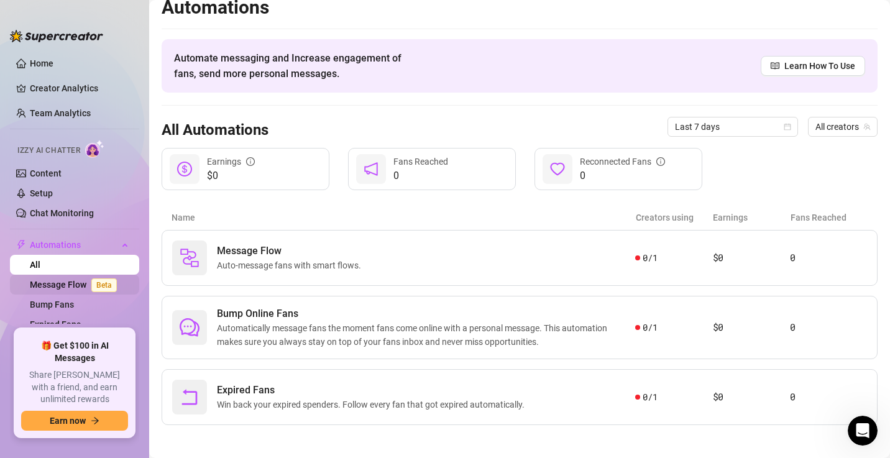
click at [91, 280] on span "Beta" at bounding box center [103, 285] width 25 height 14
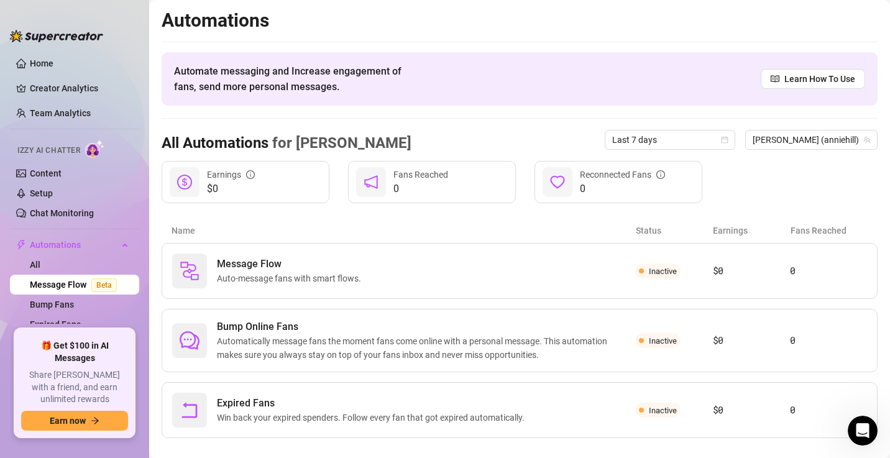
scroll to position [16, 0]
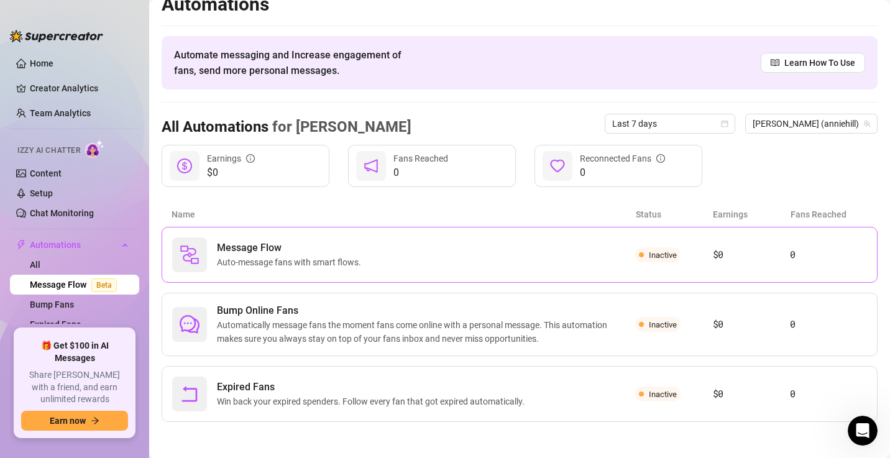
click at [656, 252] on span "Inactive" at bounding box center [663, 254] width 28 height 9
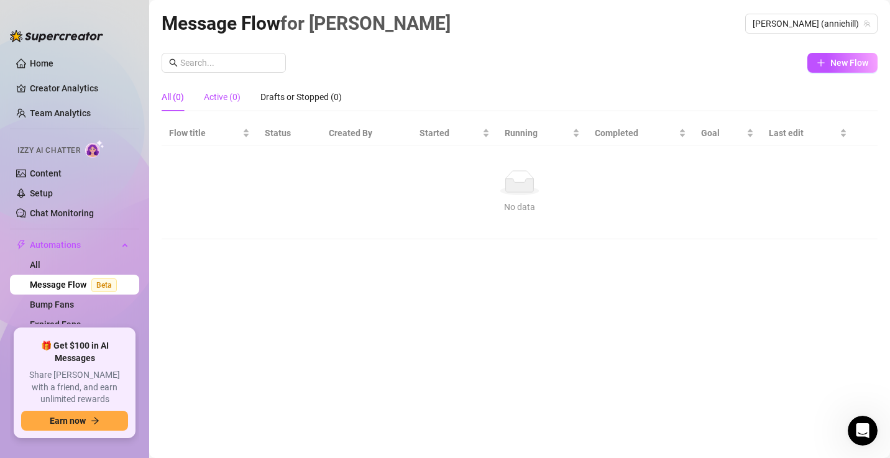
click at [216, 94] on div "Active (0)" at bounding box center [222, 97] width 37 height 14
click at [817, 65] on icon "plus" at bounding box center [821, 62] width 9 height 9
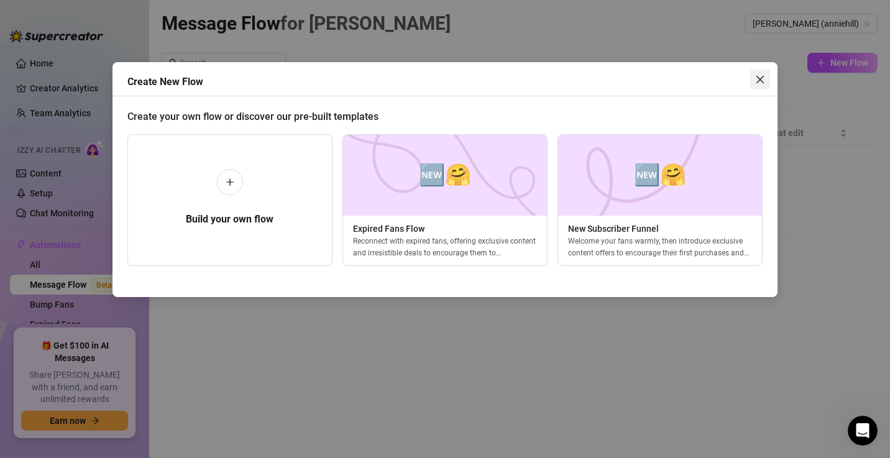
click at [761, 79] on icon "close" at bounding box center [759, 79] width 7 height 7
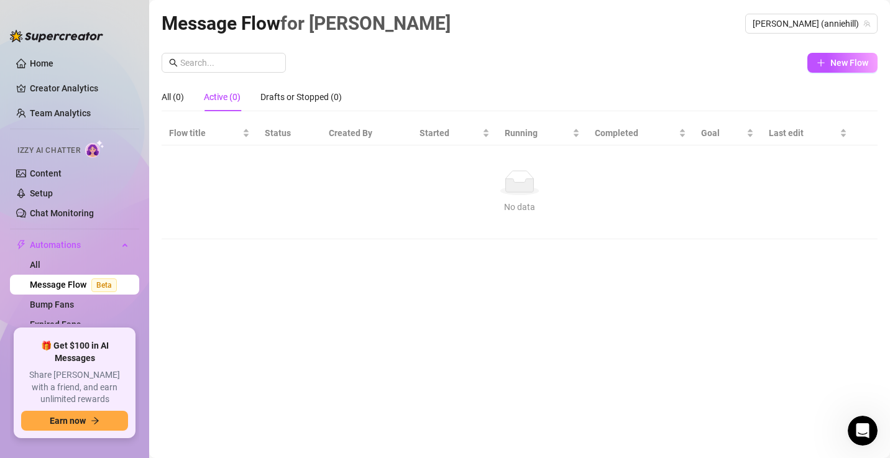
click at [58, 282] on link "Message Flow Beta" at bounding box center [76, 285] width 92 height 10
click at [40, 266] on link "All" at bounding box center [35, 265] width 11 height 10
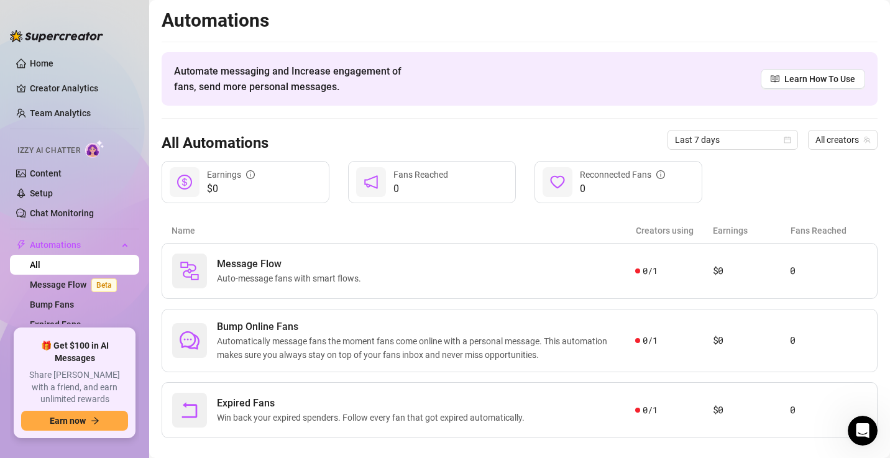
click at [40, 266] on link "All" at bounding box center [35, 265] width 11 height 10
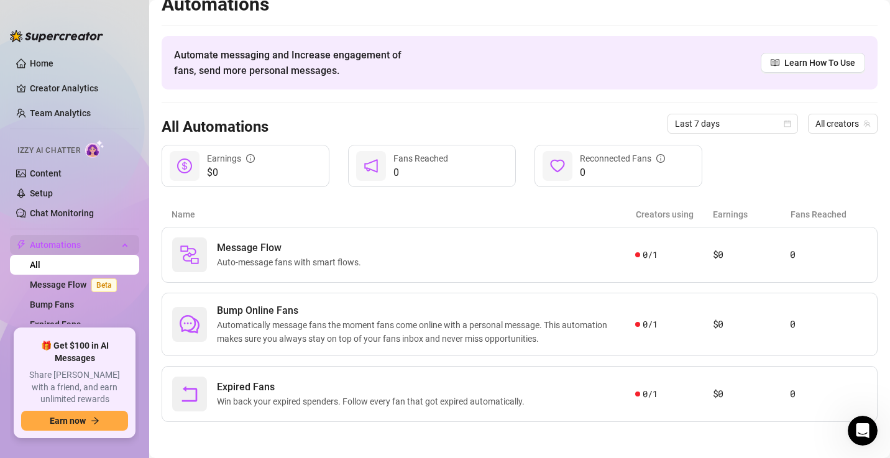
click at [71, 245] on span "Automations" at bounding box center [74, 245] width 88 height 20
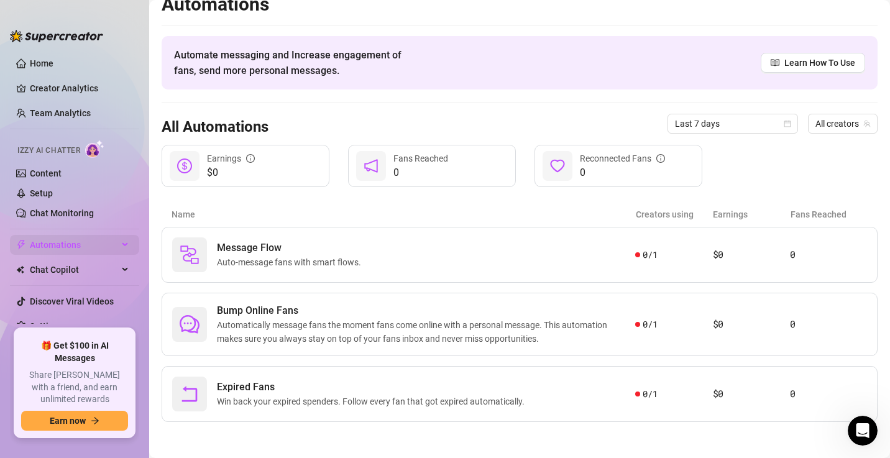
click at [71, 245] on span "Automations" at bounding box center [74, 245] width 88 height 20
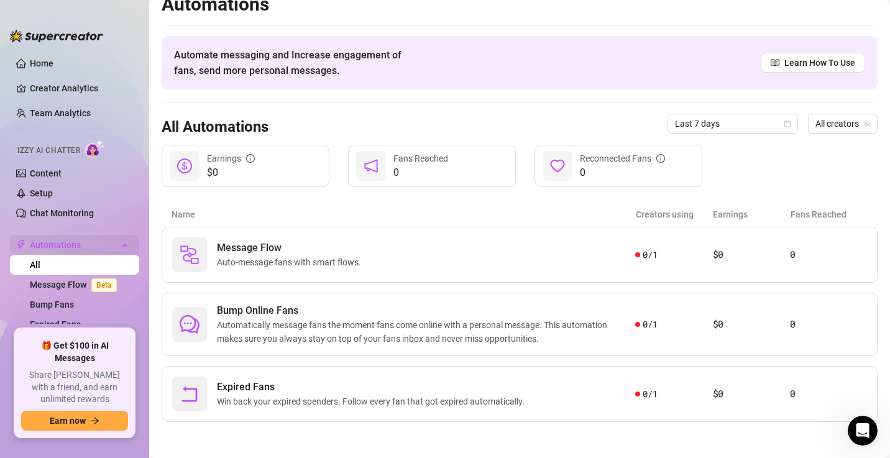
click at [71, 245] on span "Automations" at bounding box center [74, 245] width 88 height 20
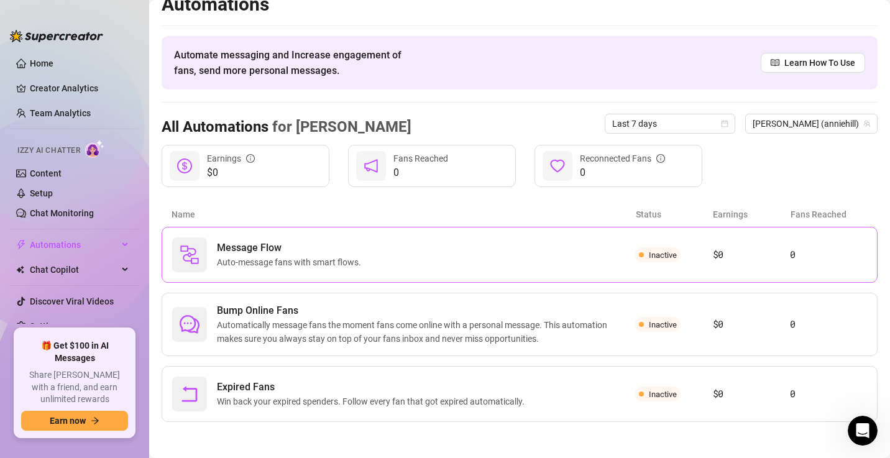
click at [635, 260] on div "Inactive" at bounding box center [673, 254] width 77 height 15
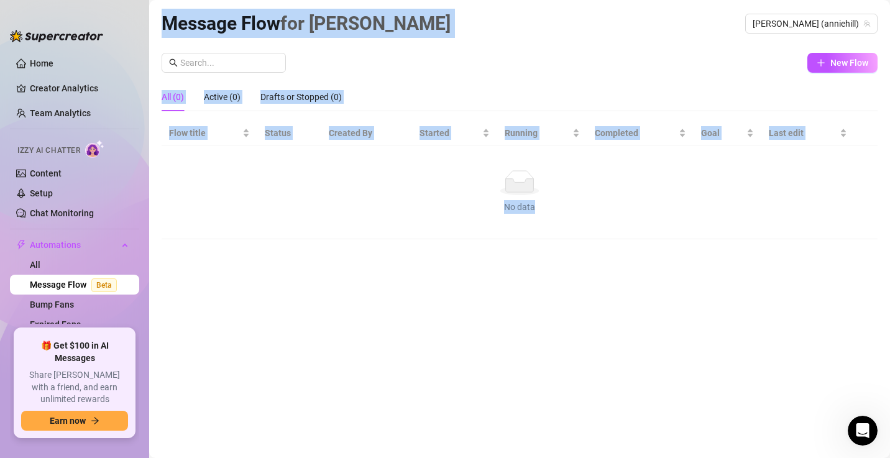
click at [627, 260] on div "Message Flow for Annie Annie (anniehill) New Flow All (0) Active (0) Drafts or …" at bounding box center [520, 215] width 716 height 412
click at [630, 183] on div "No data" at bounding box center [519, 182] width 691 height 25
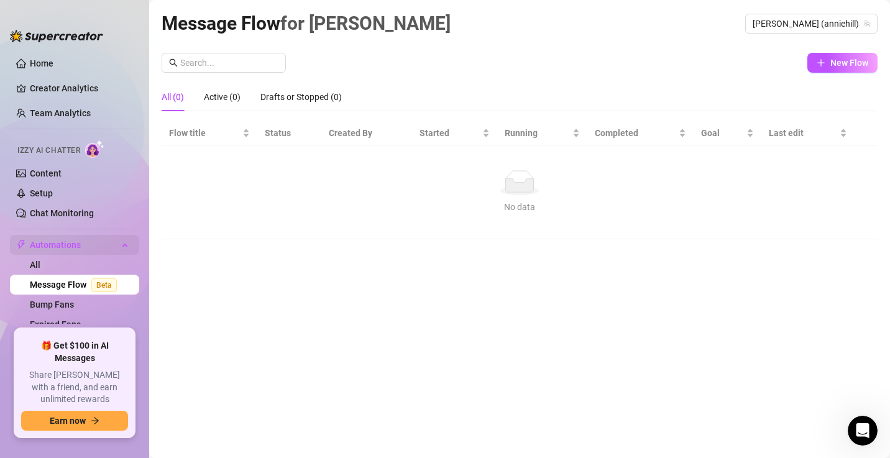
click at [69, 239] on span "Automations" at bounding box center [74, 245] width 88 height 20
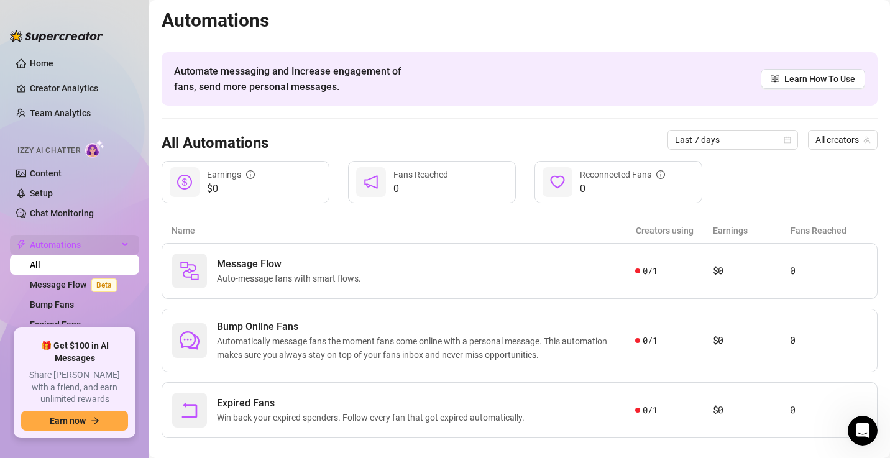
click at [69, 239] on span "Automations" at bounding box center [74, 245] width 88 height 20
click at [357, 211] on div "Automations Automate messaging and Increase engagement of fans, send more perso…" at bounding box center [520, 223] width 716 height 429
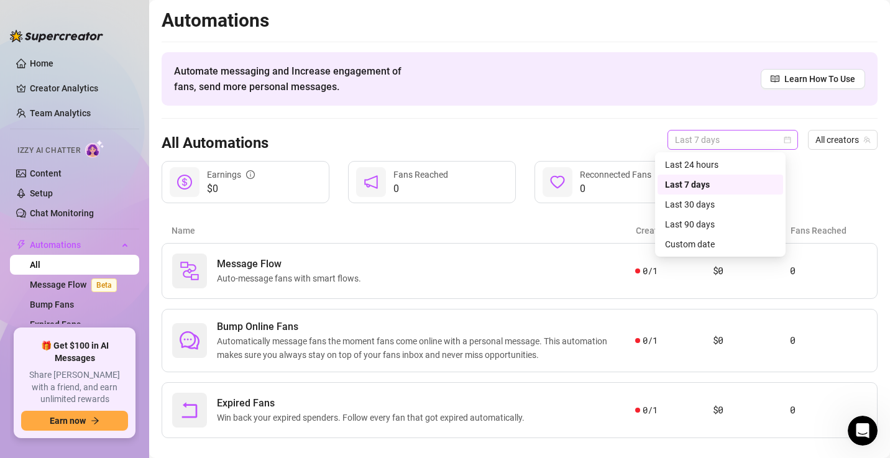
click at [724, 144] on span "Last 7 days" at bounding box center [733, 140] width 116 height 19
click at [726, 169] on div "Last 24 hours" at bounding box center [720, 165] width 111 height 14
click at [753, 133] on span "Last 24 hours" at bounding box center [733, 140] width 116 height 19
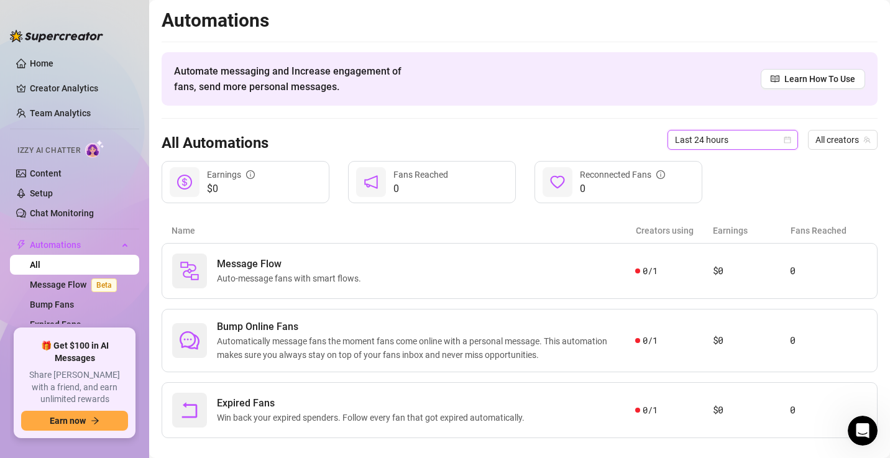
click at [753, 133] on span "Last 24 hours" at bounding box center [733, 140] width 116 height 19
click at [689, 281] on div "Message Flow Auto-message fans with smart flows. 0 / 1 $0 0" at bounding box center [520, 271] width 716 height 56
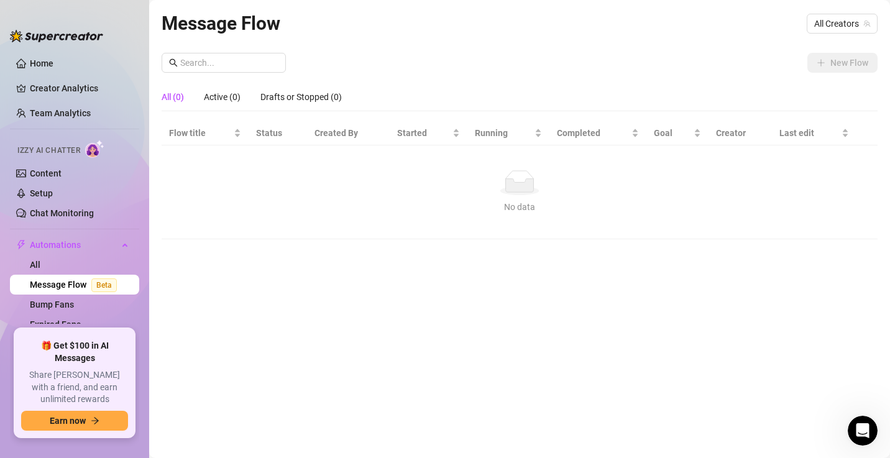
click at [689, 281] on div "Message Flow All Creators New Flow All (0) Active (0) Drafts or Stopped (0) Flo…" at bounding box center [520, 215] width 716 height 412
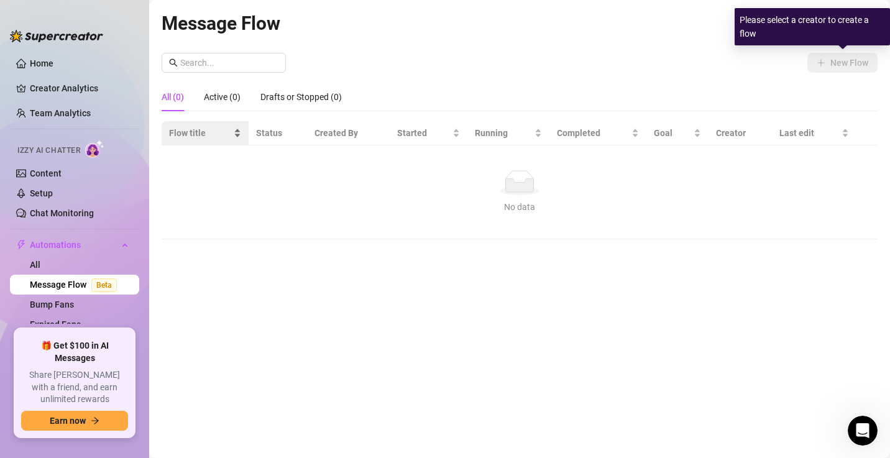
click at [235, 137] on div "New Flow All (0) Active (0) Drafts or Stopped (0) Flow title Status Created By …" at bounding box center [520, 146] width 716 height 186
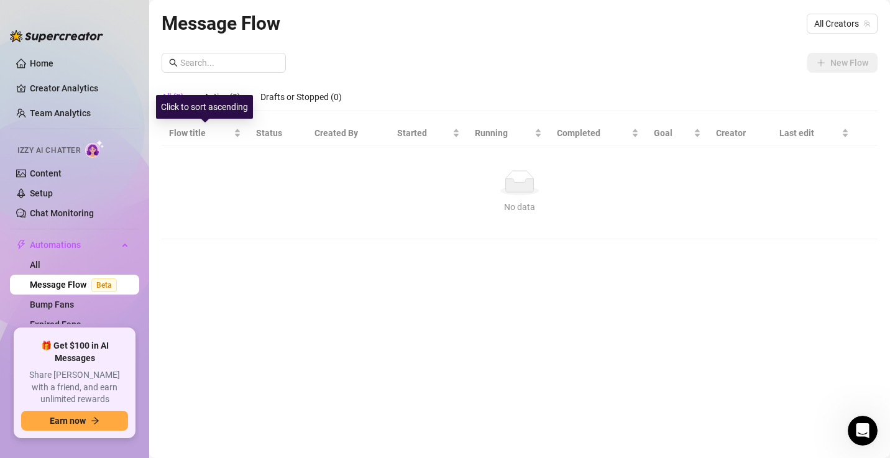
click at [170, 95] on div "Click to sort ascending" at bounding box center [204, 107] width 97 height 24
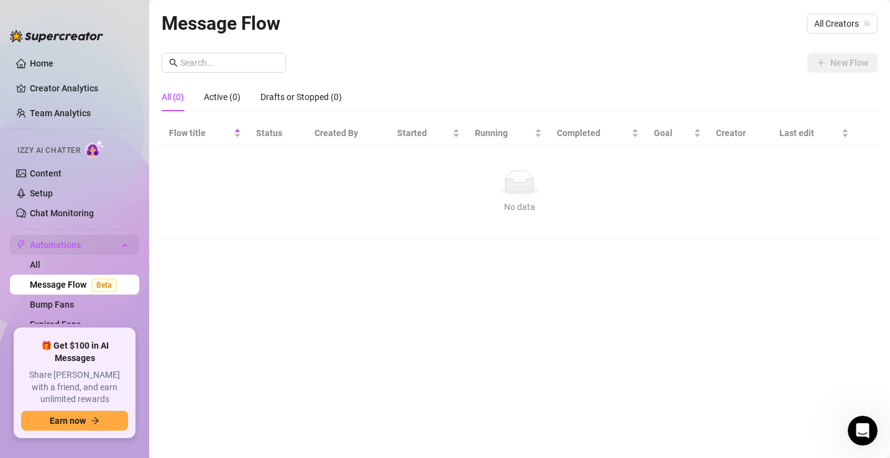
click at [65, 254] on span "Automations" at bounding box center [74, 245] width 88 height 20
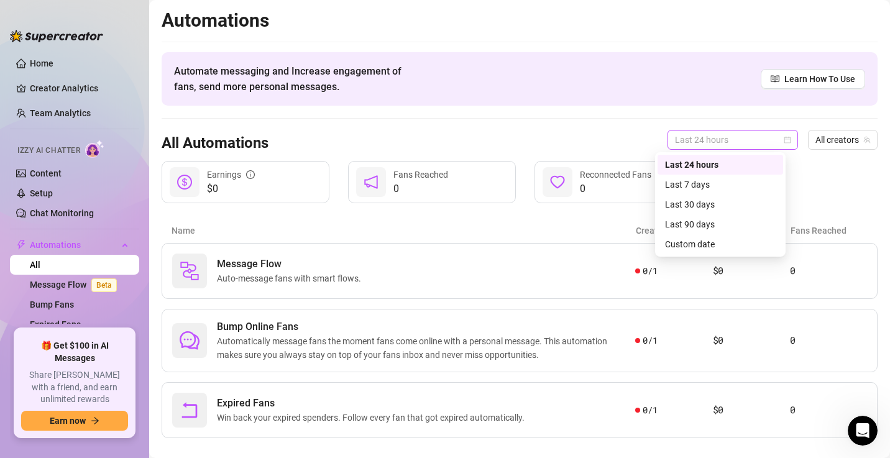
click at [777, 134] on span "Last 24 hours" at bounding box center [733, 140] width 116 height 19
click at [735, 189] on div "Last 7 days" at bounding box center [720, 185] width 111 height 14
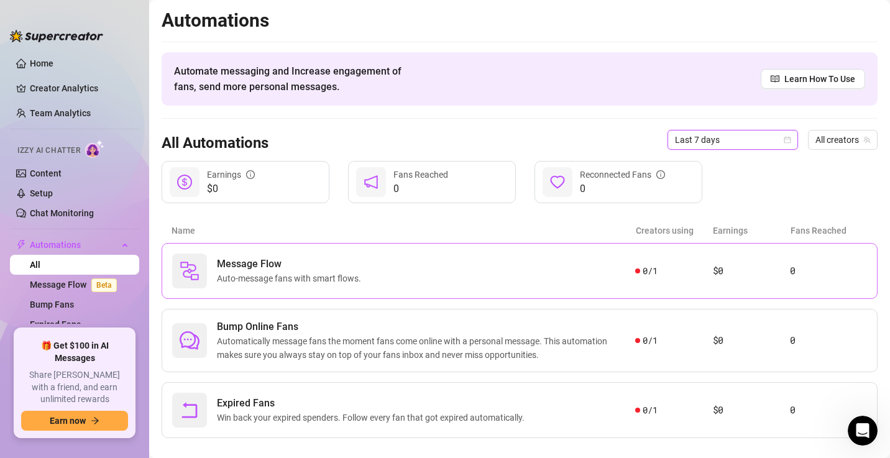
click at [661, 259] on div "Message Flow Auto-message fans with smart flows. 0 / 1 $0 0" at bounding box center [520, 271] width 716 height 56
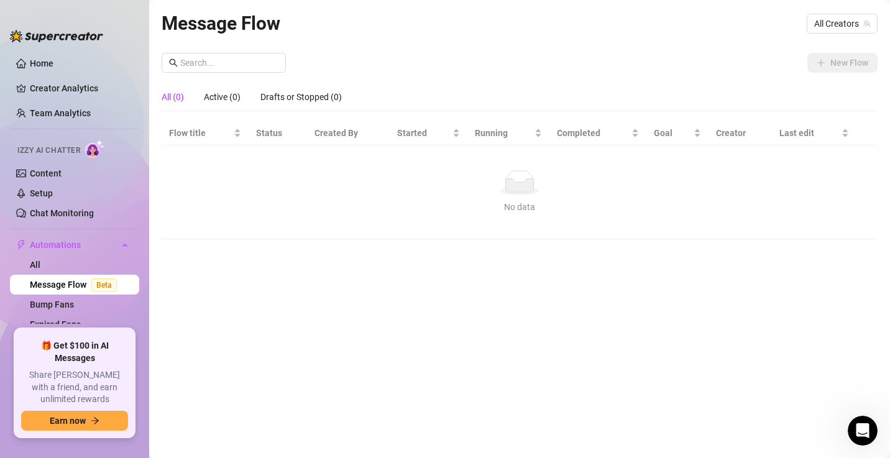
click at [661, 259] on div "Message Flow All Creators New Flow All (0) Active (0) Drafts or Stopped (0) Flo…" at bounding box center [520, 215] width 716 height 412
click at [840, 64] on div "New Flow All (0) Active (0) Drafts or Stopped (0) Flow title Status Created By …" at bounding box center [520, 146] width 716 height 186
click at [40, 260] on link "All" at bounding box center [35, 265] width 11 height 10
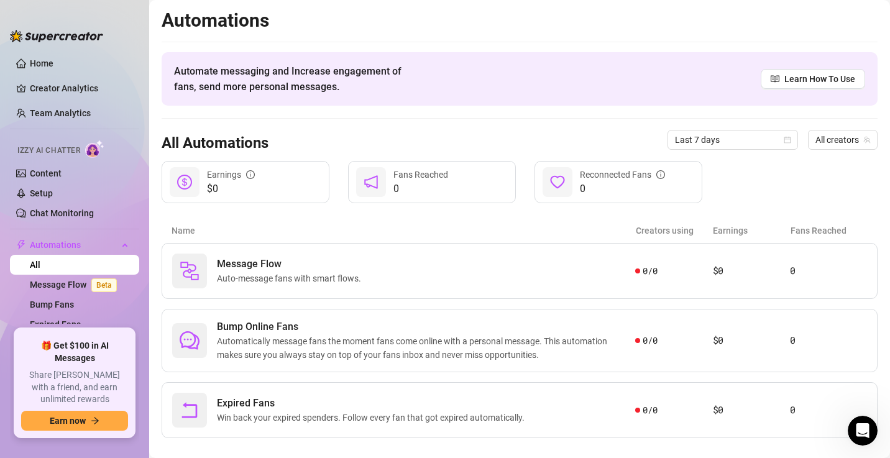
click at [40, 260] on link "All" at bounding box center [35, 265] width 11 height 10
click at [71, 242] on span "Automations" at bounding box center [74, 245] width 88 height 20
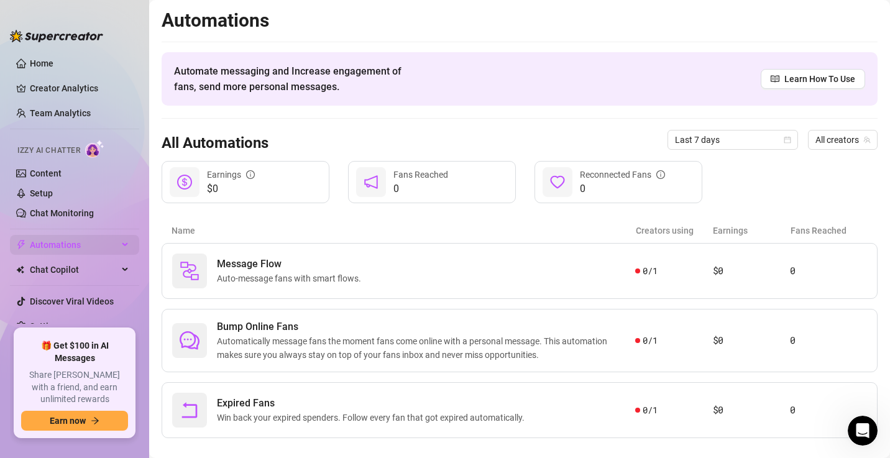
click at [71, 242] on span "Automations" at bounding box center [74, 245] width 88 height 20
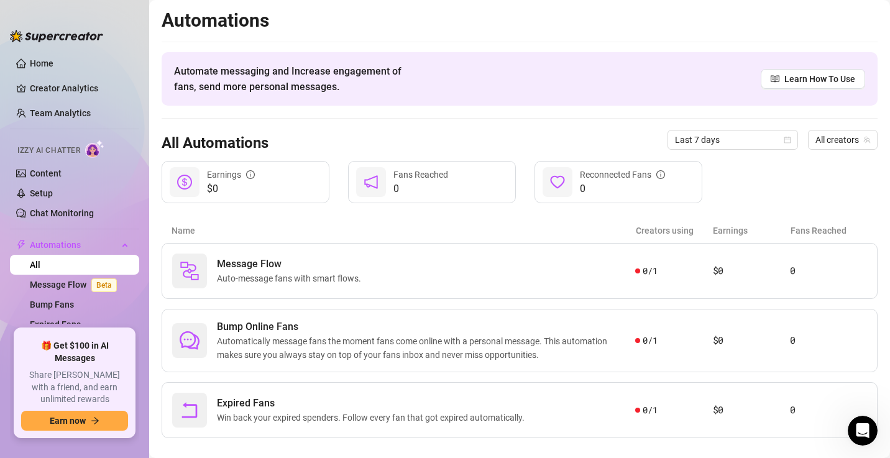
click at [362, 207] on div "Automations Automate messaging and Increase engagement of fans, send more perso…" at bounding box center [520, 223] width 716 height 429
click at [793, 78] on span "Learn How To Use" at bounding box center [819, 79] width 71 height 14
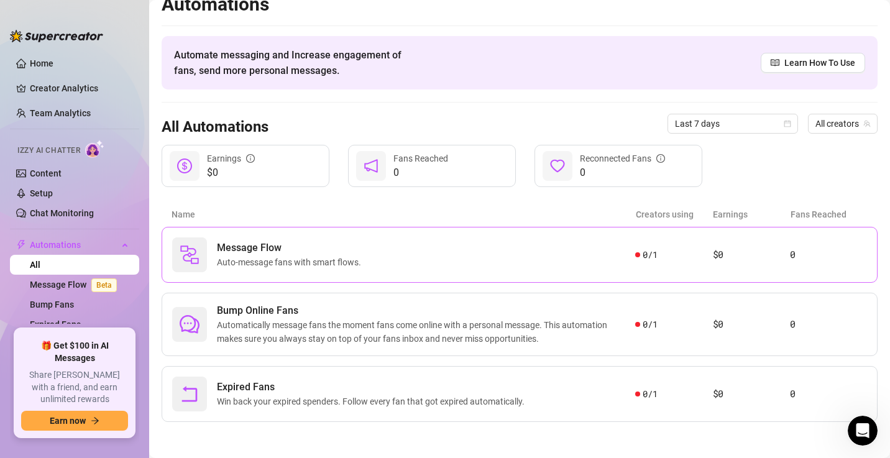
click at [638, 281] on div "Message Flow Auto-message fans with smart flows. 0 / 1 $0 0" at bounding box center [520, 255] width 716 height 56
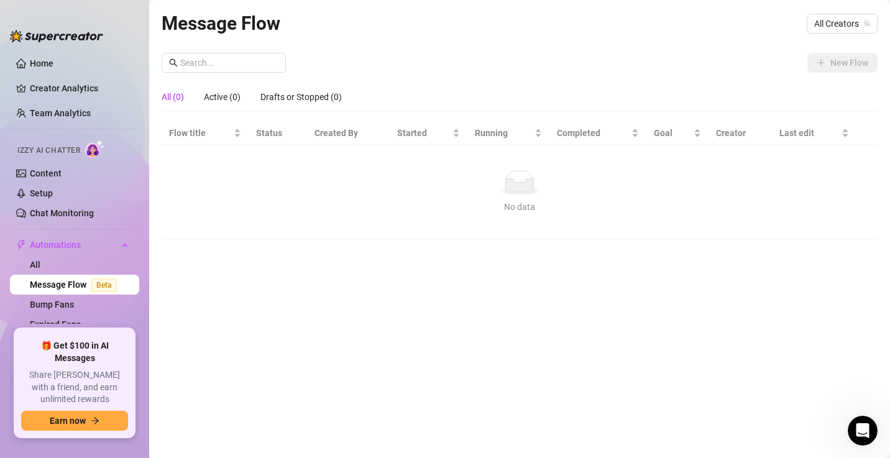
click at [638, 281] on div "Message Flow All Creators New Flow All (0) Active (0) Drafts or Stopped (0) Flo…" at bounding box center [520, 215] width 716 height 412
click at [47, 171] on link "Content" at bounding box center [46, 173] width 32 height 10
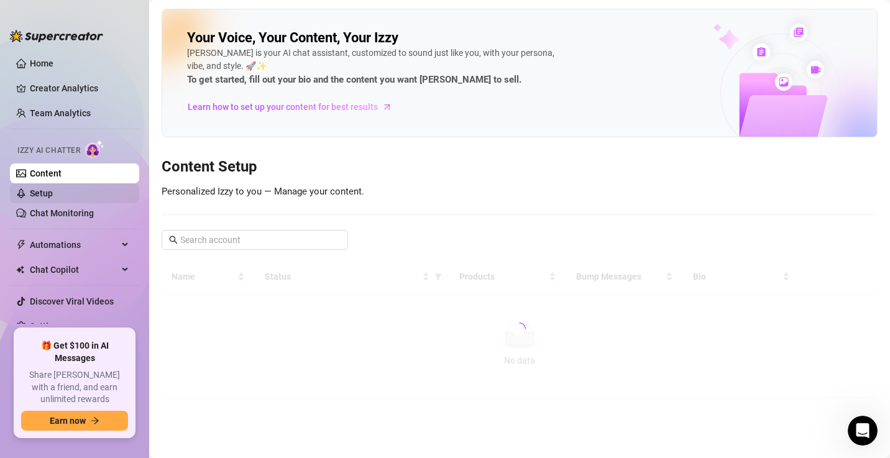
click at [53, 194] on link "Setup" at bounding box center [41, 193] width 23 height 10
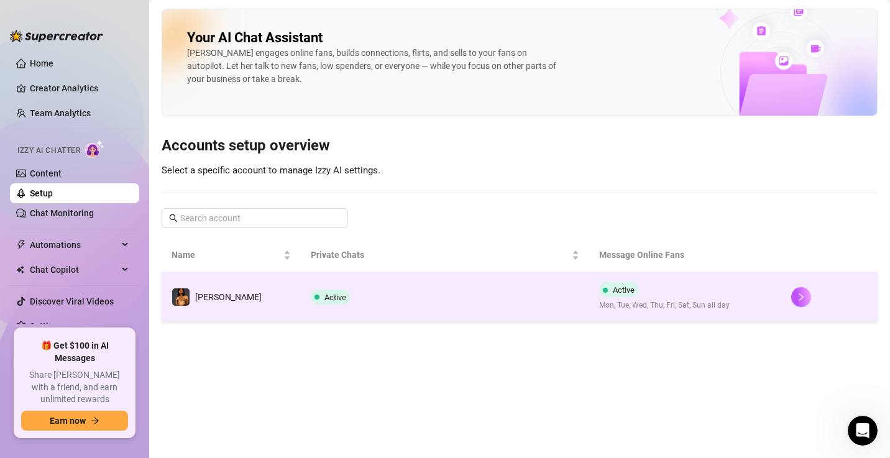
click at [344, 303] on td "Active" at bounding box center [445, 297] width 288 height 50
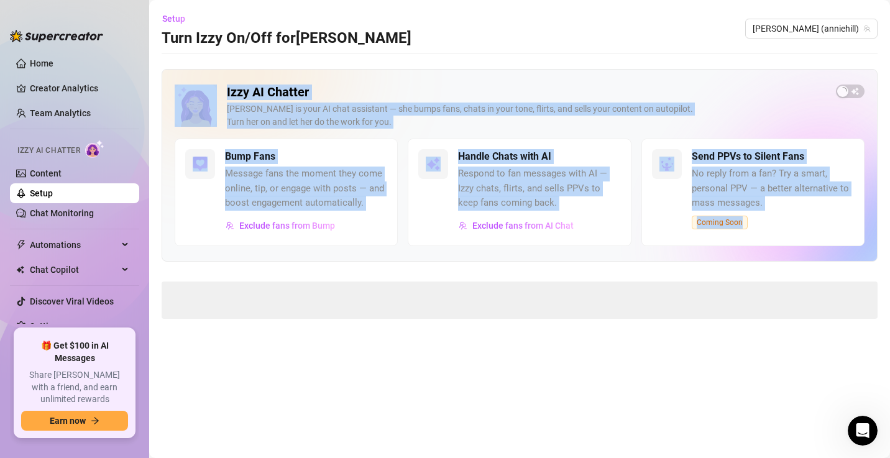
click at [344, 303] on main "Setup Turn Izzy On/Off for Annie Annie (anniehill) Izzy AI Chatter Izzy is your…" at bounding box center [519, 229] width 741 height 458
click at [344, 301] on div "Advanced Settings" at bounding box center [519, 296] width 715 height 29
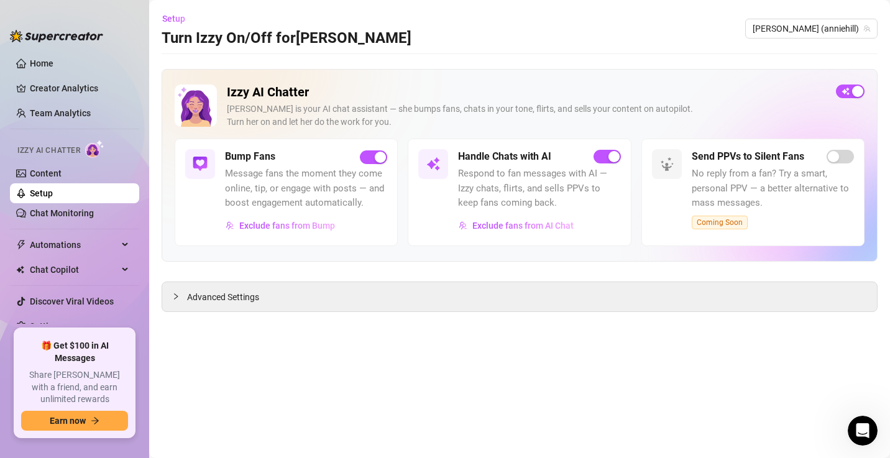
click at [690, 176] on div "Send PPVs to Silent Fans No reply from a fan? Try a smart, personal PPV — a bet…" at bounding box center [752, 193] width 223 height 108
click at [752, 203] on span "No reply from a fan? Try a smart, personal PPV — a better alternative to mass m…" at bounding box center [773, 189] width 162 height 44
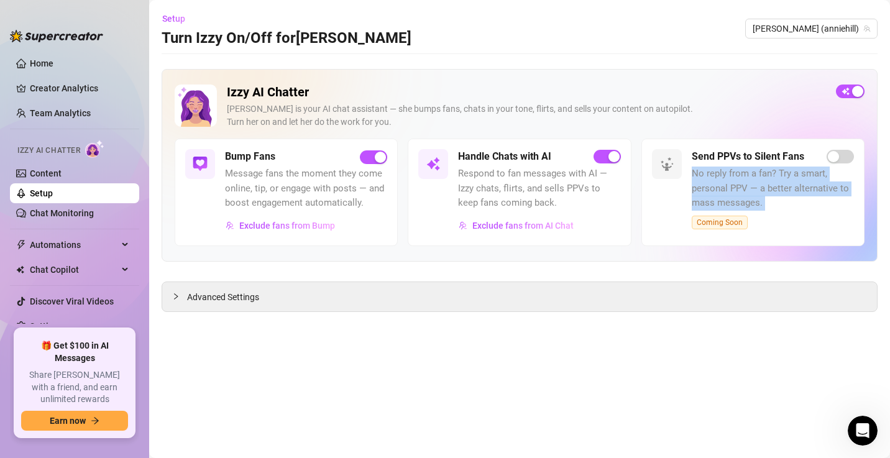
click at [752, 203] on span "No reply from a fan? Try a smart, personal PPV — a better alternative to mass m…" at bounding box center [773, 189] width 162 height 44
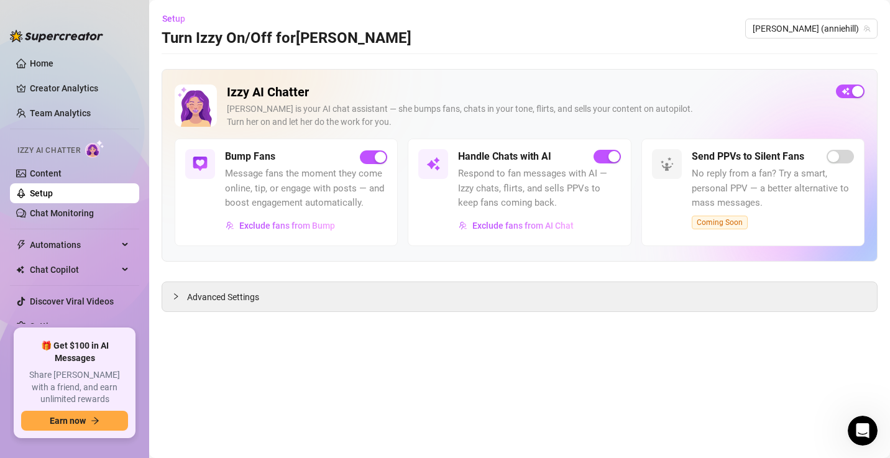
click at [717, 226] on span "Coming Soon" at bounding box center [720, 223] width 56 height 14
click at [60, 277] on span "Chat Copilot" at bounding box center [74, 270] width 88 height 20
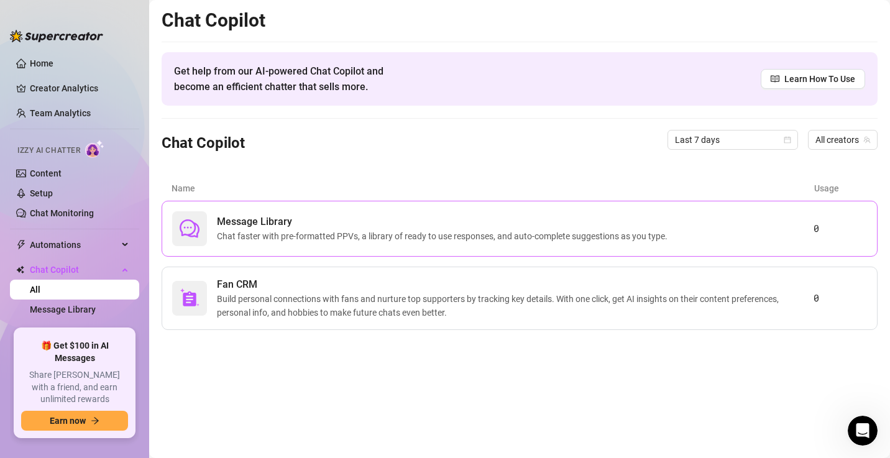
click at [319, 221] on span "Message Library" at bounding box center [445, 221] width 456 height 15
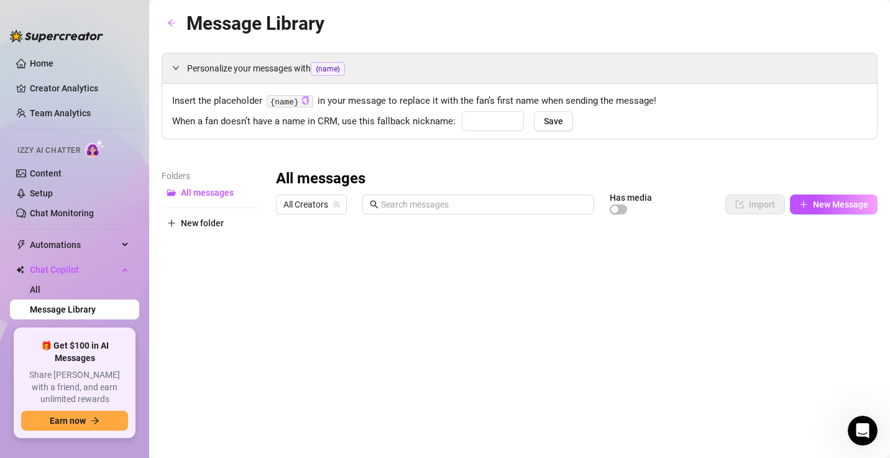
type input "babe"
click at [319, 221] on div "Message Library Personalize your messages with {name} Insert the placeholder {n…" at bounding box center [520, 300] width 716 height 582
click at [167, 19] on icon "arrow-left" at bounding box center [171, 23] width 9 height 9
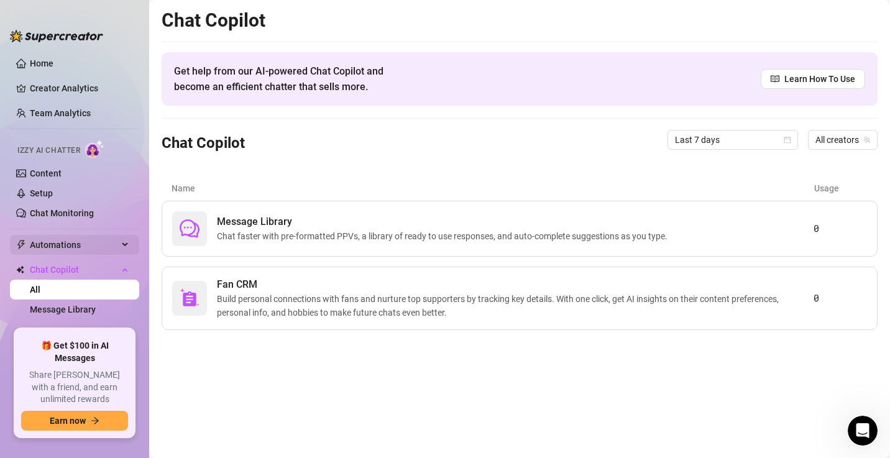
click at [93, 239] on span "Automations" at bounding box center [74, 245] width 88 height 20
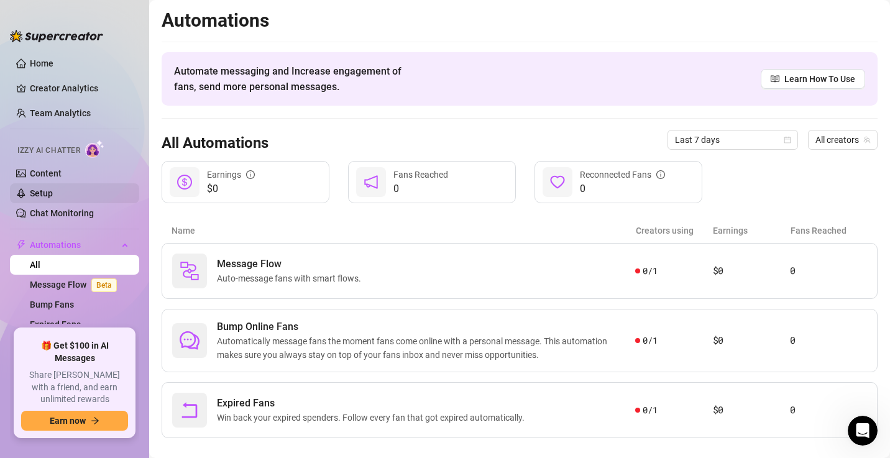
click at [53, 198] on link "Setup" at bounding box center [41, 193] width 23 height 10
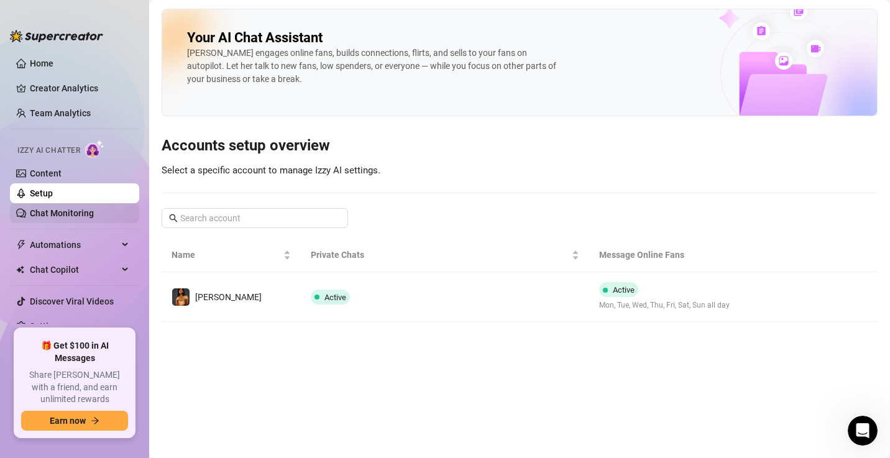
click at [82, 215] on link "Chat Monitoring" at bounding box center [62, 213] width 64 height 10
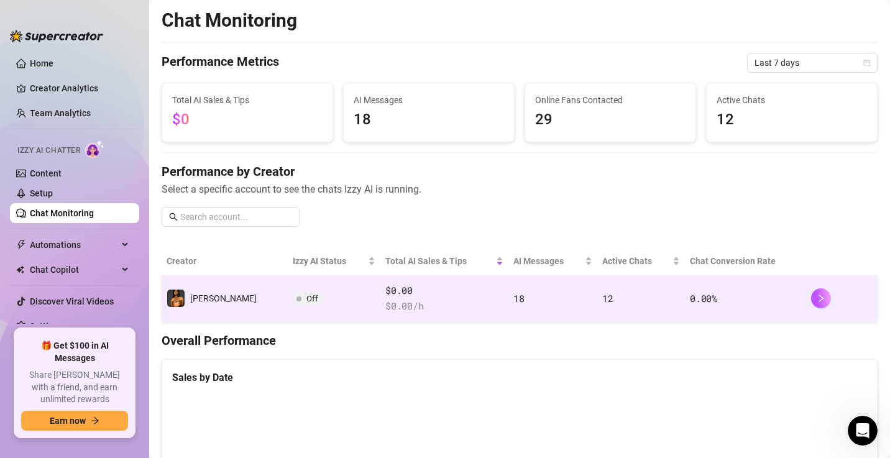
click at [288, 308] on td "Off" at bounding box center [334, 299] width 93 height 46
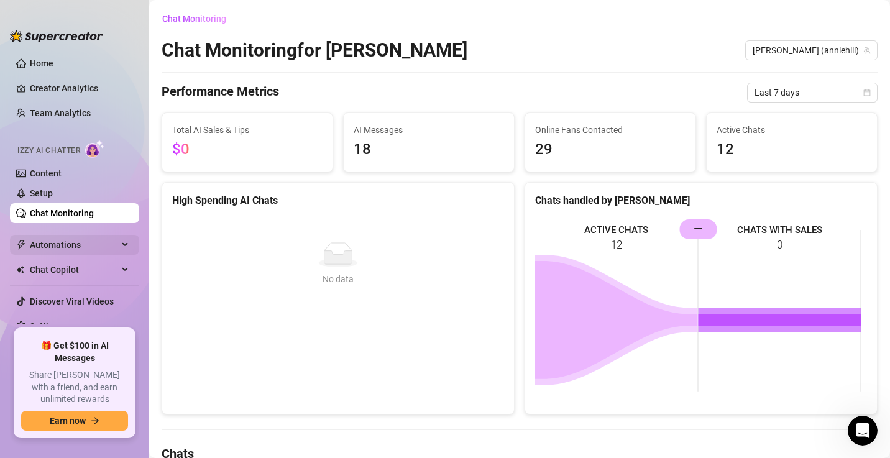
click at [81, 245] on span "Automations" at bounding box center [74, 245] width 88 height 20
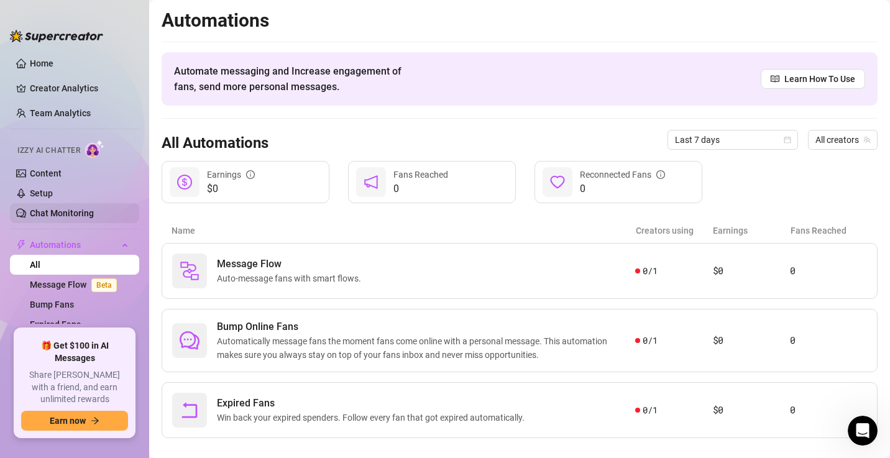
click at [34, 208] on link "Chat Monitoring" at bounding box center [62, 213] width 64 height 10
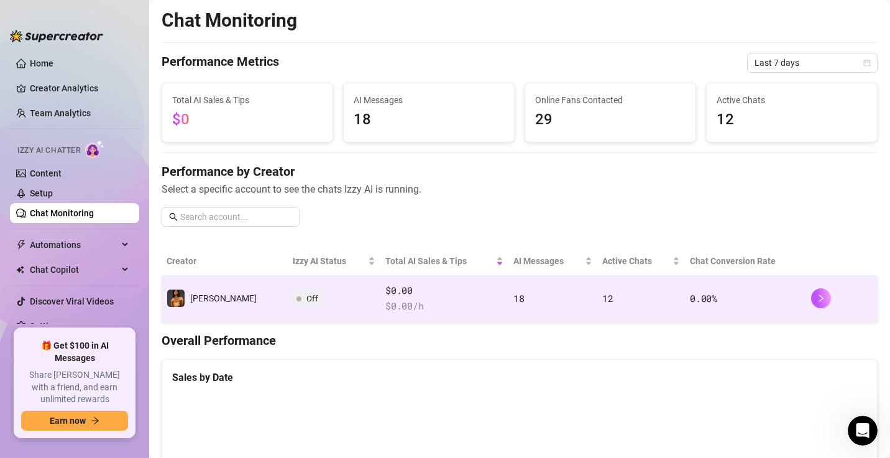
click at [306, 298] on span "Off" at bounding box center [312, 298] width 12 height 9
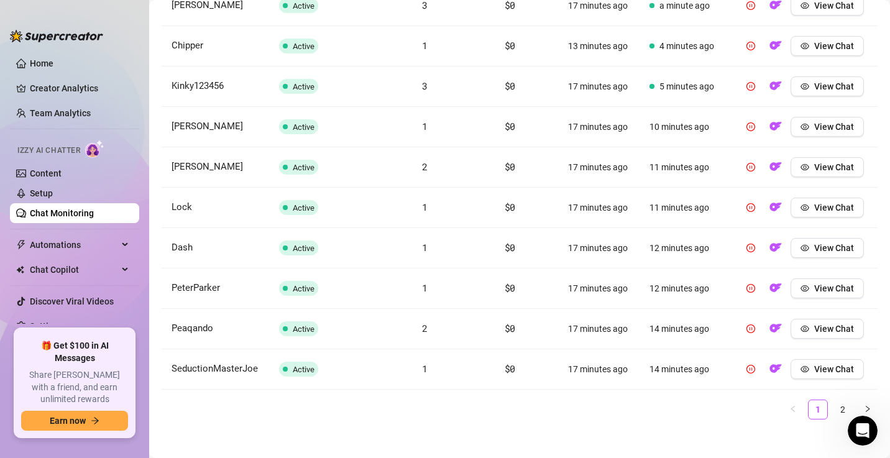
scroll to position [527, 0]
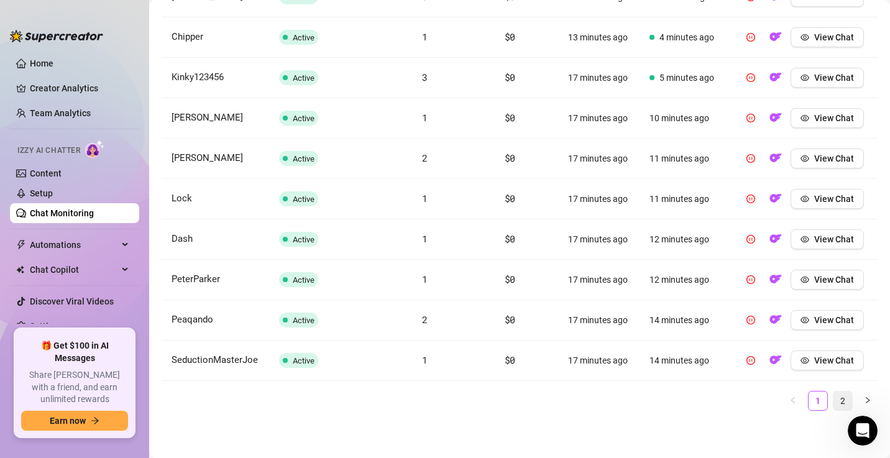
click at [833, 406] on link "2" at bounding box center [842, 401] width 19 height 19
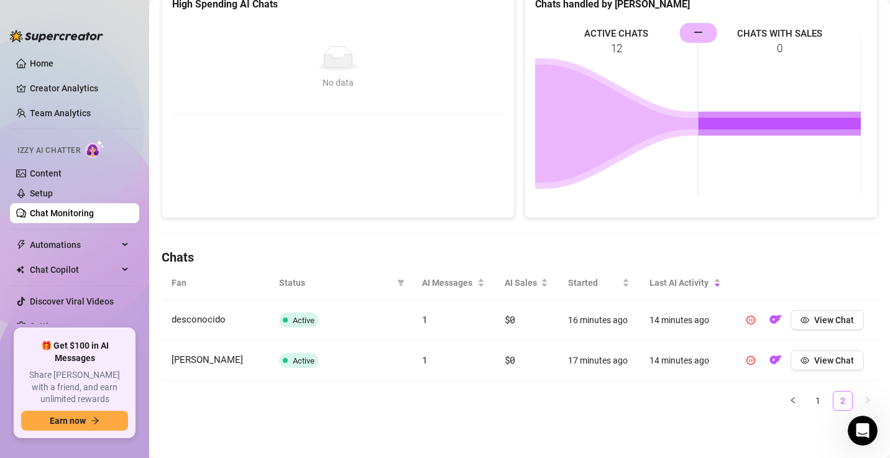
scroll to position [195, 0]
click at [809, 397] on link "1" at bounding box center [818, 402] width 19 height 19
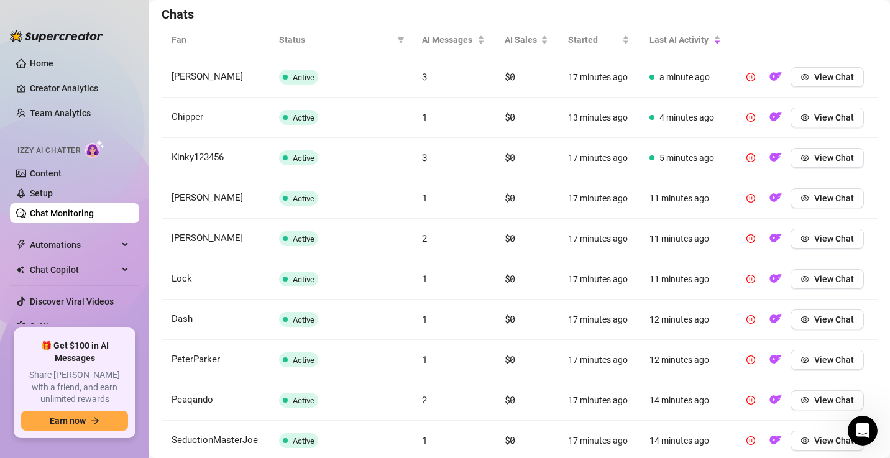
scroll to position [442, 0]
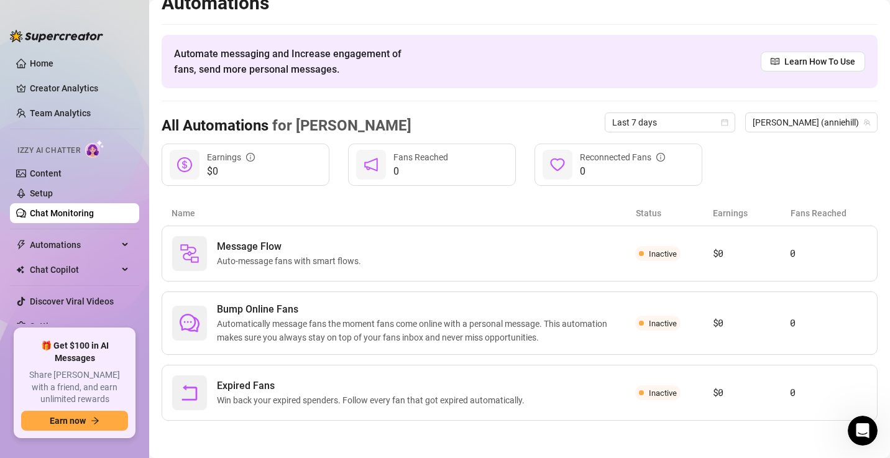
scroll to position [16, 0]
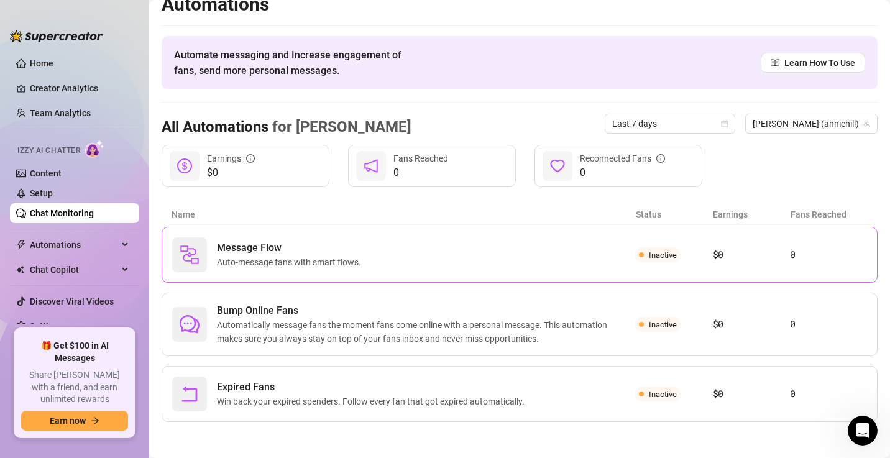
click at [249, 268] on div "Message Flow Auto-message fans with smart flows." at bounding box center [403, 254] width 463 height 35
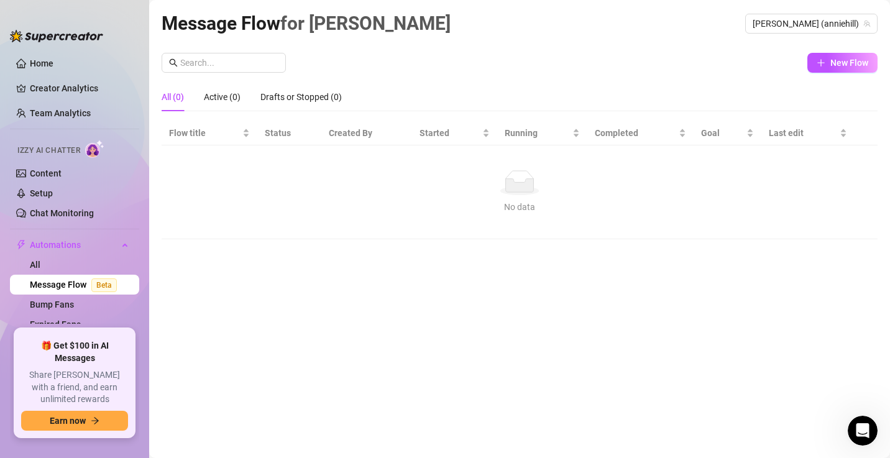
click at [531, 183] on icon at bounding box center [520, 185] width 28 height 13
click at [820, 65] on icon "plus" at bounding box center [821, 62] width 9 height 9
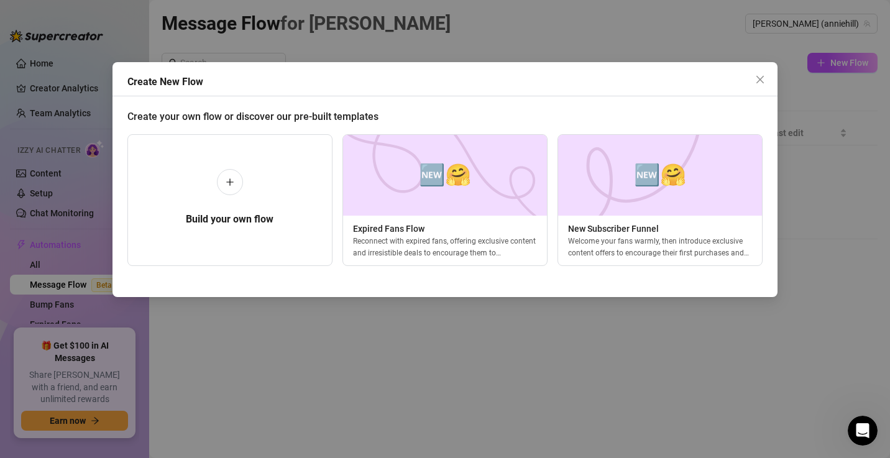
click at [805, 268] on div "Create New Flow Create your own flow or discover our pre-built templates Build …" at bounding box center [445, 229] width 890 height 458
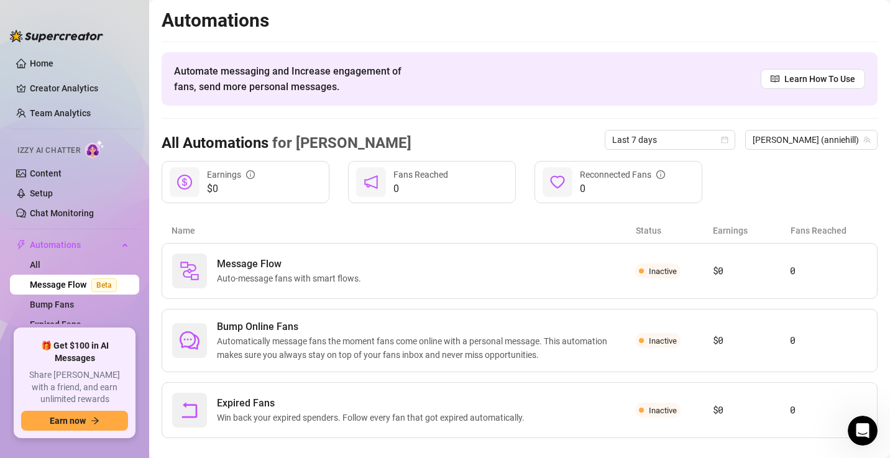
scroll to position [16, 0]
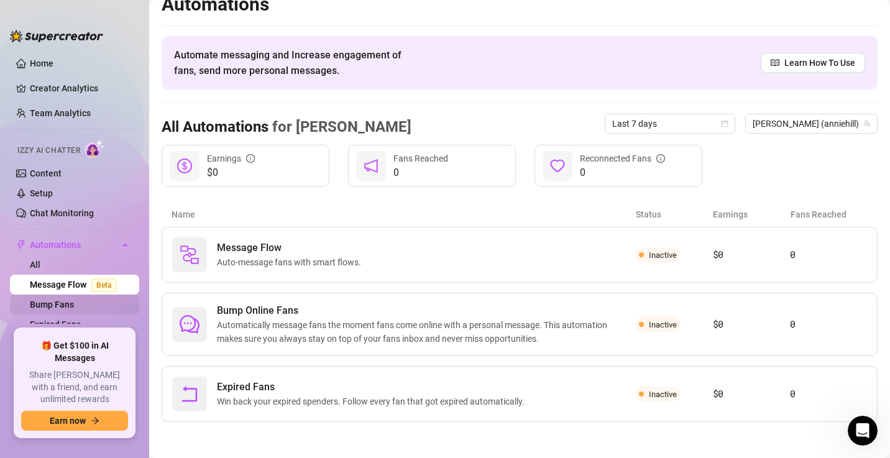
click at [61, 300] on link "Bump Fans" at bounding box center [52, 305] width 44 height 10
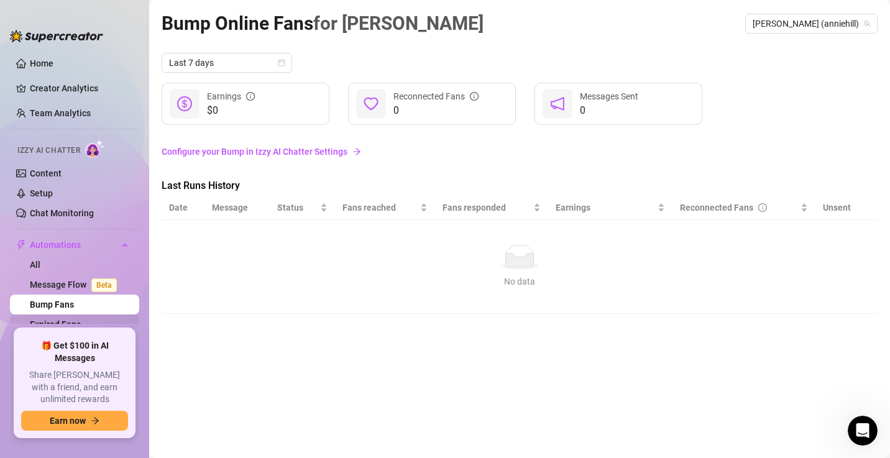
click at [74, 323] on link "Expired Fans" at bounding box center [55, 324] width 51 height 10
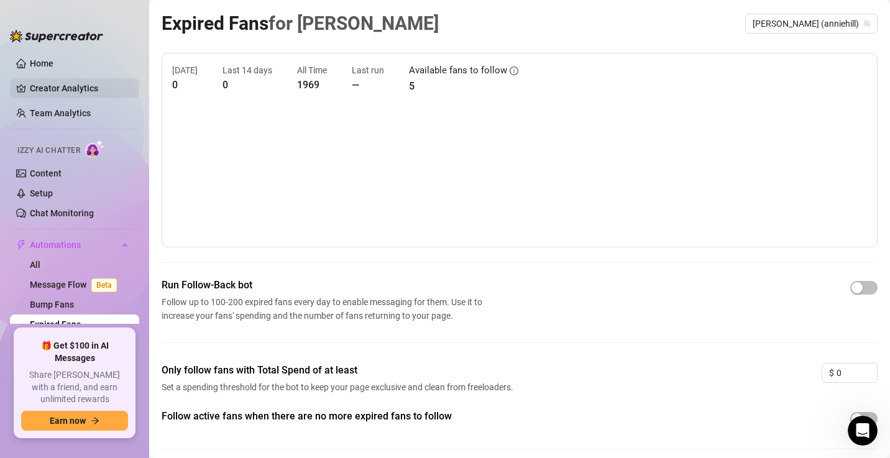
click at [81, 94] on link "Creator Analytics" at bounding box center [79, 88] width 99 height 20
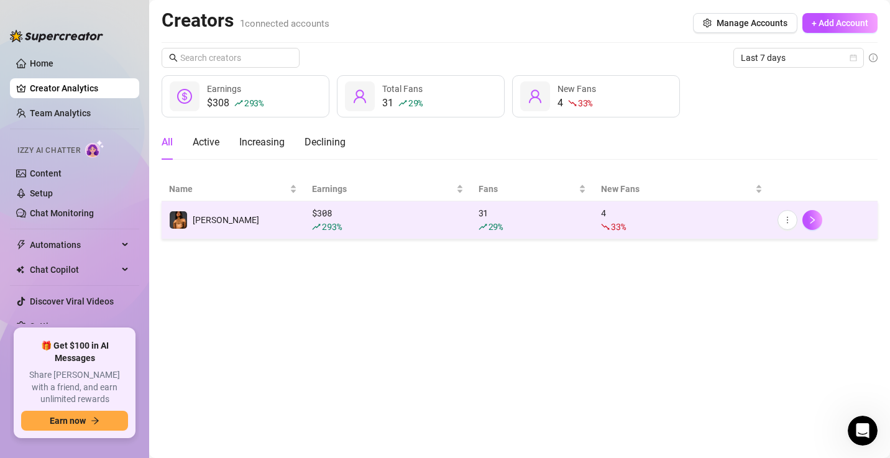
click at [285, 210] on td "[PERSON_NAME]" at bounding box center [233, 220] width 143 height 38
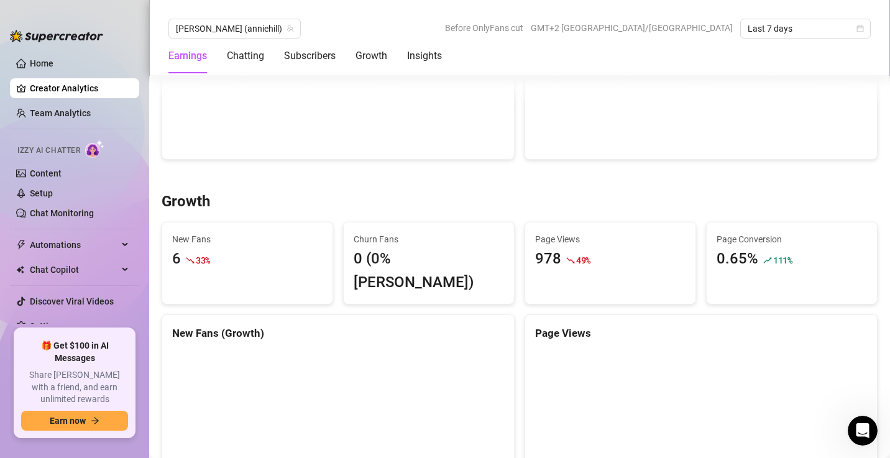
scroll to position [912, 0]
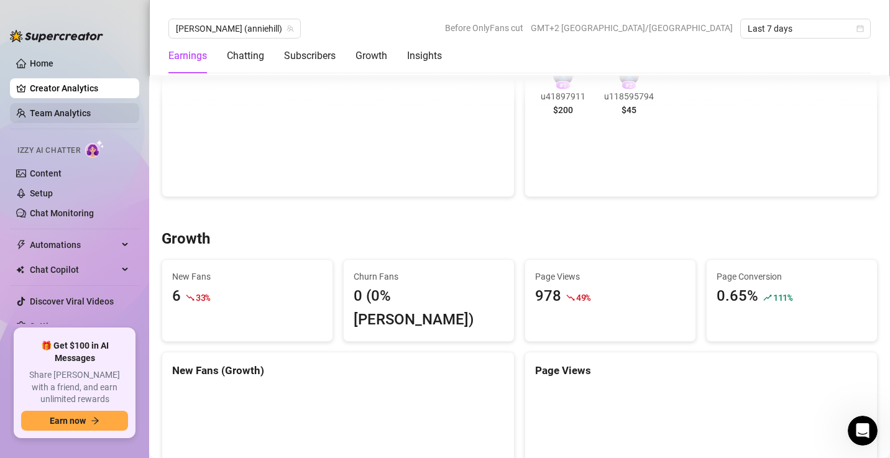
click at [36, 109] on link "Team Analytics" at bounding box center [60, 113] width 61 height 10
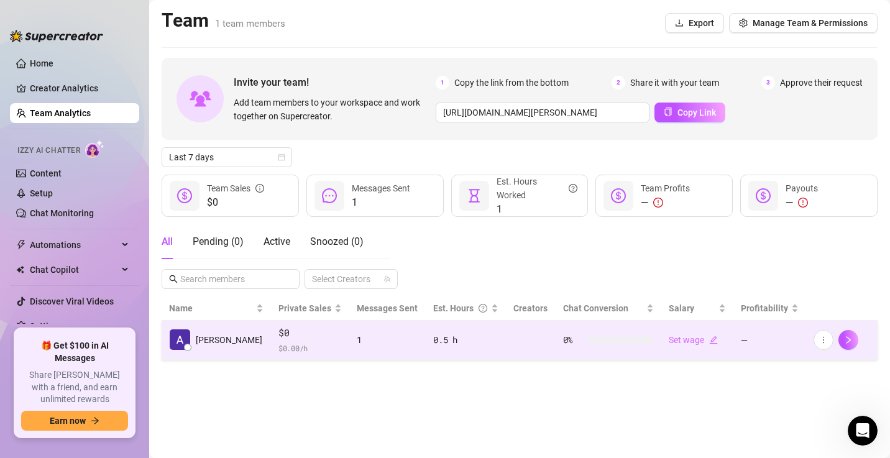
click at [438, 346] on div "0.5 h" at bounding box center [465, 340] width 65 height 14
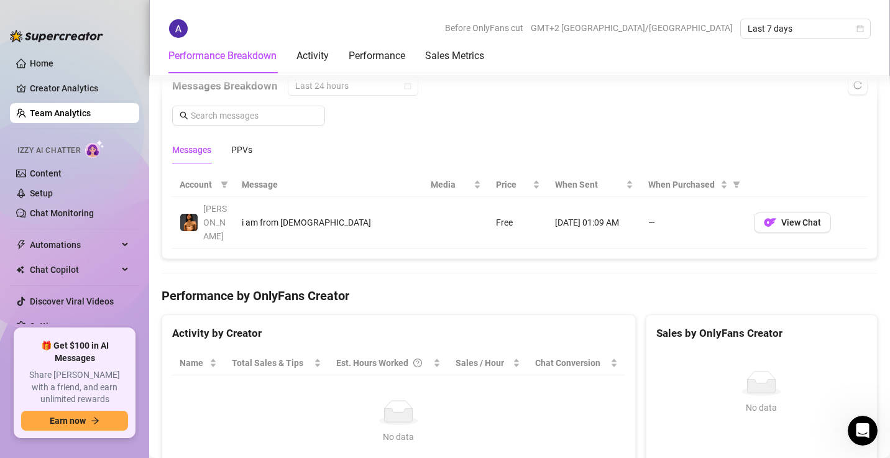
scroll to position [824, 0]
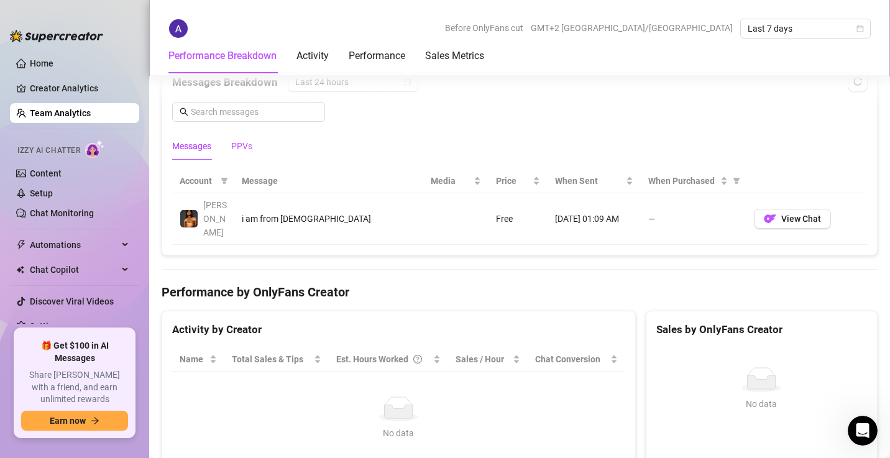
click at [245, 148] on div "PPVs" at bounding box center [241, 146] width 21 height 14
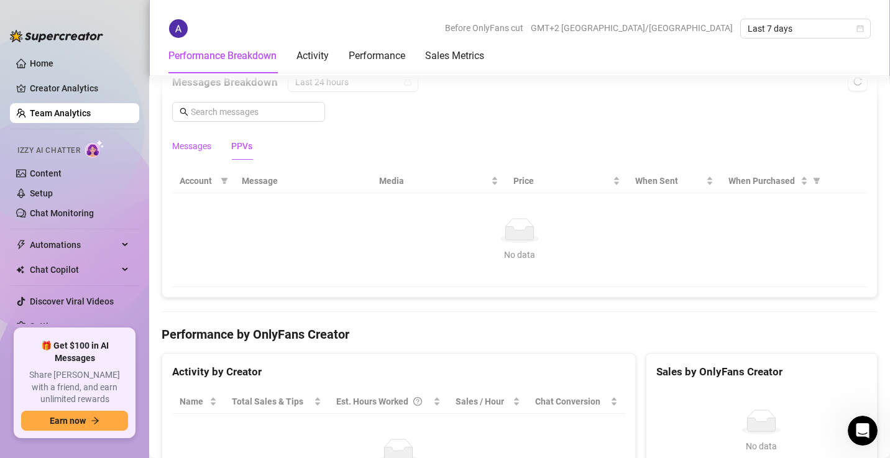
click at [193, 147] on div "Messages" at bounding box center [191, 146] width 39 height 14
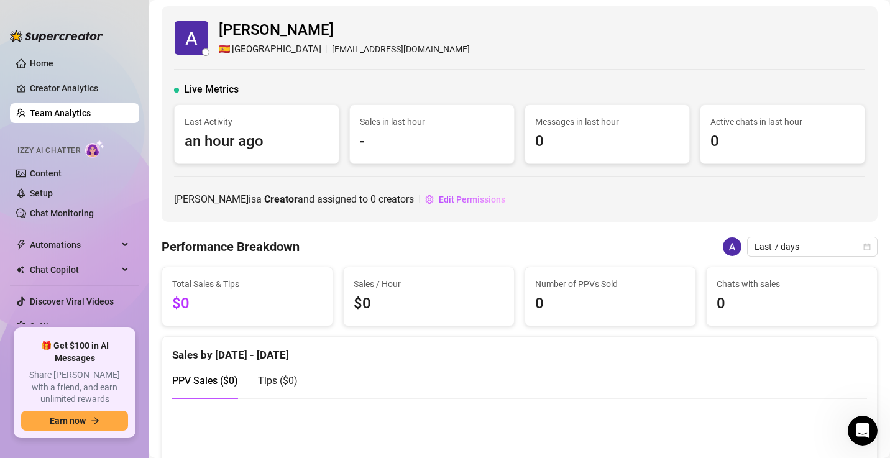
scroll to position [1, 0]
click at [66, 89] on link "Creator Analytics" at bounding box center [79, 88] width 99 height 20
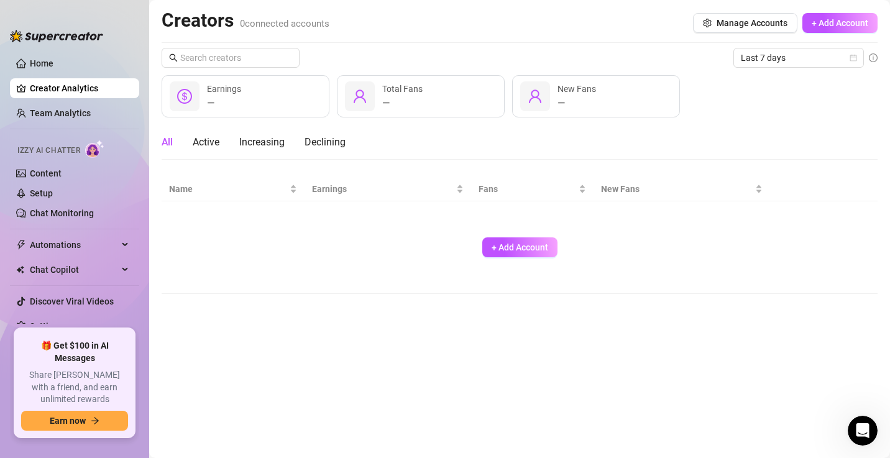
click at [66, 89] on link "Creator Analytics" at bounding box center [79, 88] width 99 height 20
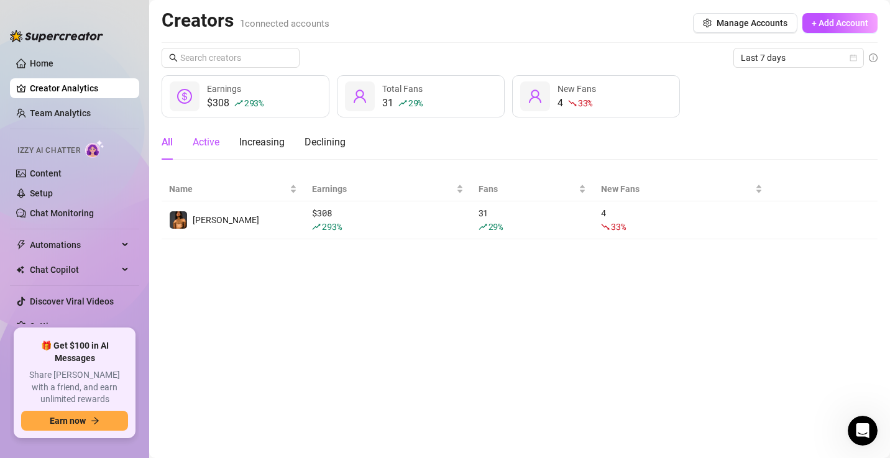
click at [213, 143] on div "Active" at bounding box center [206, 142] width 27 height 15
click at [274, 145] on div "Increasing" at bounding box center [261, 142] width 45 height 15
click at [336, 143] on div "Declining" at bounding box center [325, 142] width 41 height 15
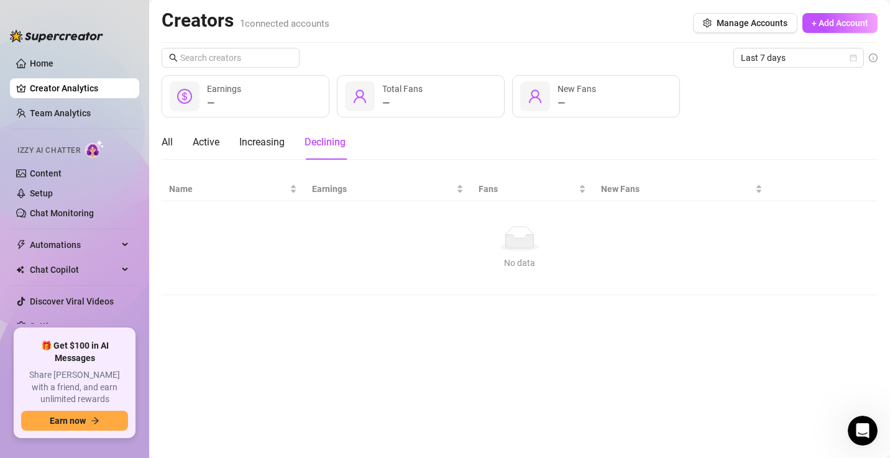
click at [275, 96] on div "— Earnings" at bounding box center [246, 96] width 168 height 42
click at [259, 145] on div "Increasing" at bounding box center [261, 142] width 45 height 15
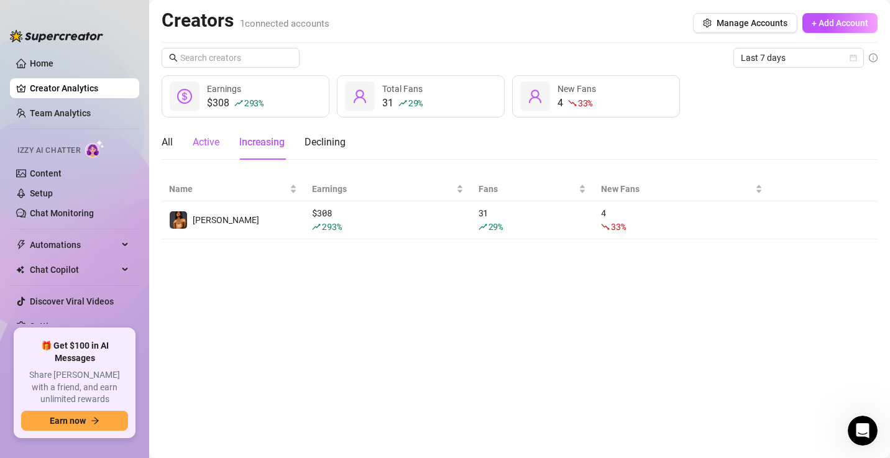
click at [199, 147] on div "Active" at bounding box center [206, 142] width 27 height 15
click at [158, 147] on main "Creators 1 connected accounts Manage Accounts + Add Account Last 7 days $308 29…" at bounding box center [519, 229] width 741 height 458
click at [50, 146] on span "Izzy AI Chatter" at bounding box center [48, 151] width 63 height 12
click at [61, 268] on span "Chat Copilot" at bounding box center [74, 270] width 88 height 20
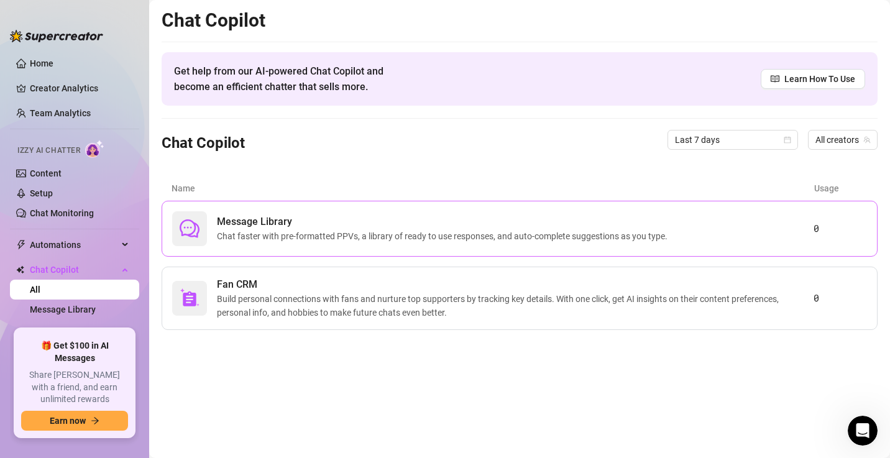
click at [294, 229] on span "Chat faster with pre-formatted PPVs, a library of ready to use responses, and a…" at bounding box center [445, 236] width 456 height 14
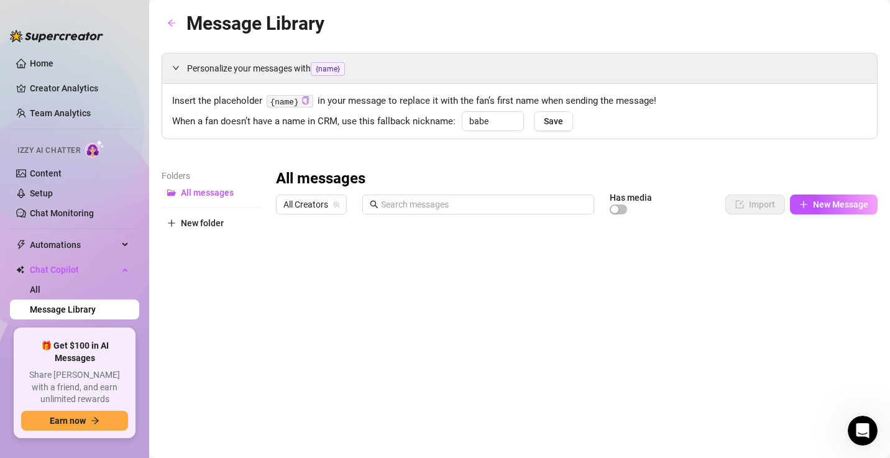
click at [294, 229] on div "Message Library Personalize your messages with {name} Insert the placeholder {n…" at bounding box center [520, 293] width 716 height 569
click at [40, 285] on link "All" at bounding box center [35, 290] width 11 height 10
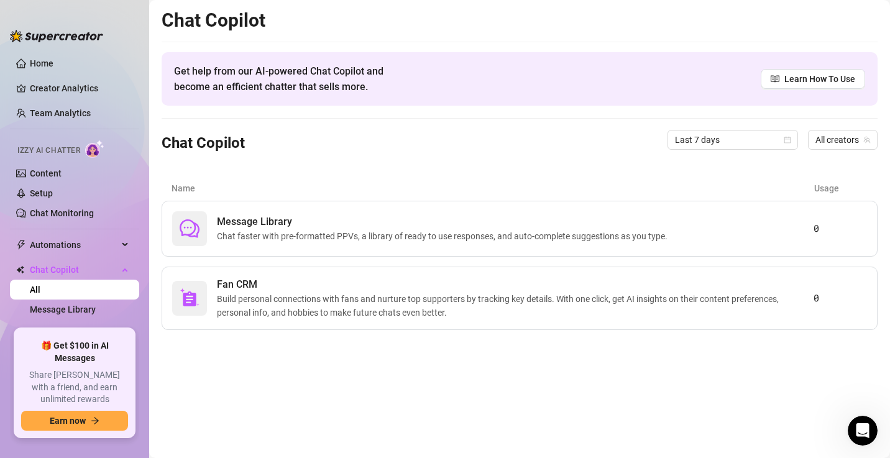
click at [40, 285] on link "All" at bounding box center [35, 290] width 11 height 10
click at [275, 231] on span "Chat faster with pre-formatted PPVs, a library of ready to use responses, and a…" at bounding box center [445, 236] width 456 height 14
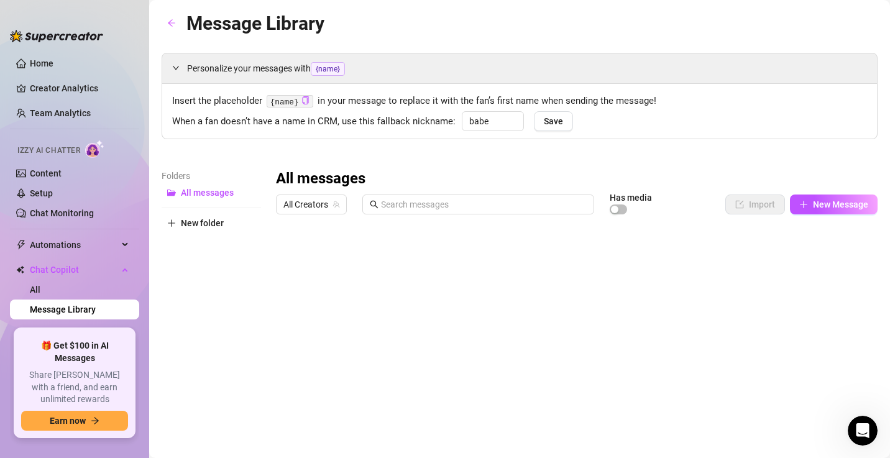
click at [275, 231] on div "Message Library Personalize your messages with {name} Insert the placeholder {n…" at bounding box center [520, 293] width 716 height 569
click at [65, 328] on link "Fan CRM" at bounding box center [47, 329] width 35 height 10
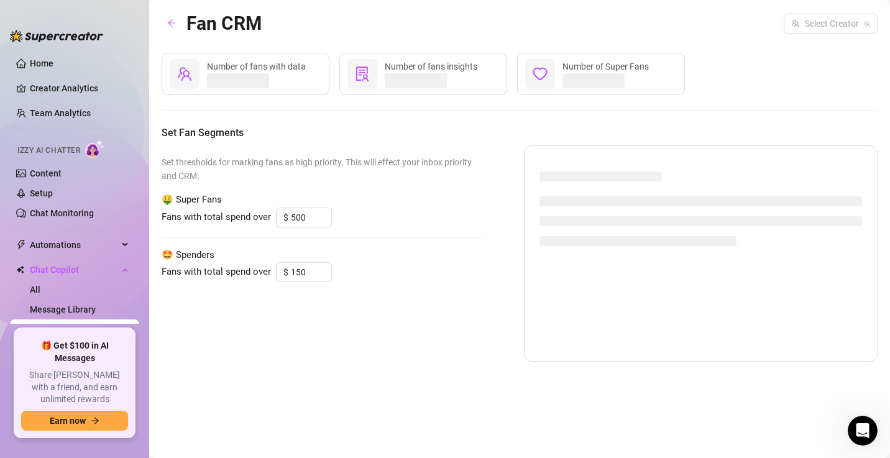
click at [65, 328] on link "Fan CRM" at bounding box center [47, 329] width 35 height 10
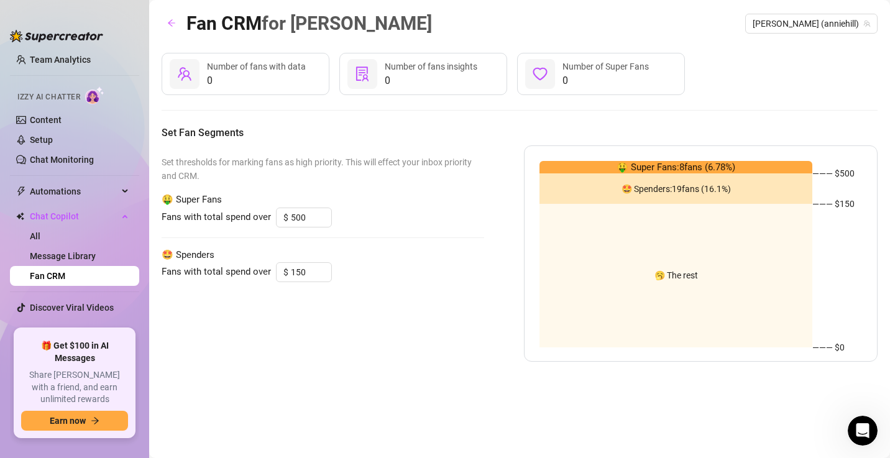
scroll to position [65, 0]
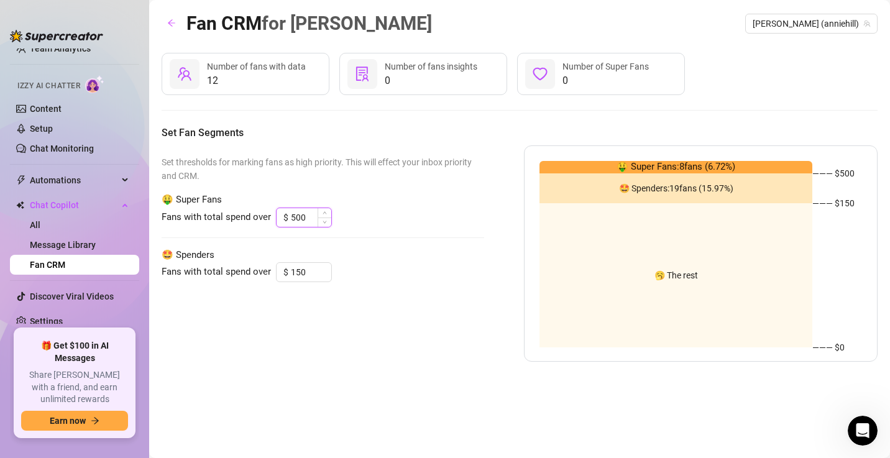
click at [305, 220] on input "500" at bounding box center [311, 217] width 40 height 19
click at [295, 217] on input "500" at bounding box center [311, 217] width 40 height 19
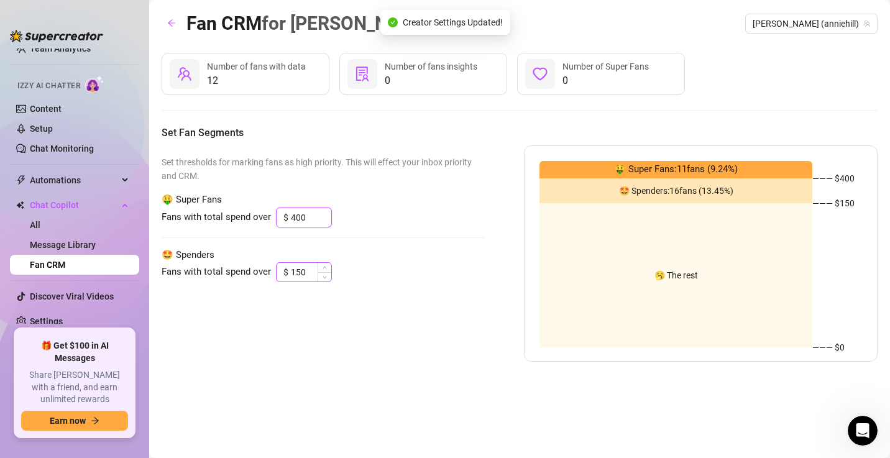
type input "400"
click at [308, 268] on input "150" at bounding box center [311, 272] width 40 height 19
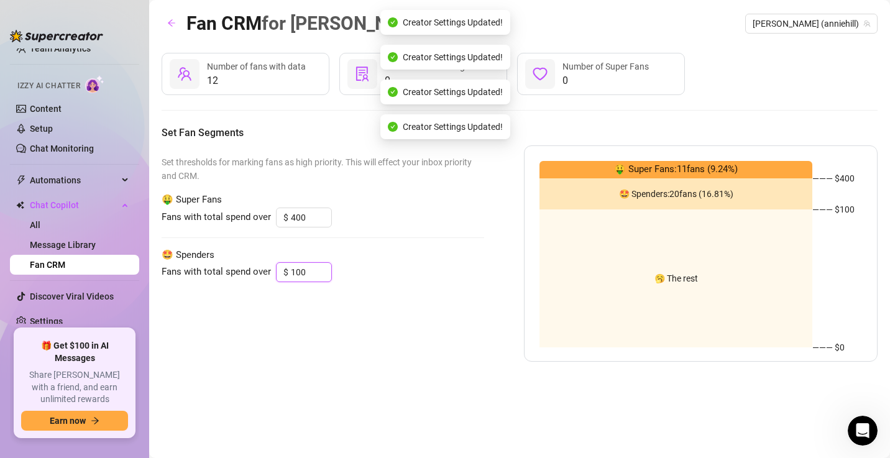
type input "100"
click at [257, 332] on div "Set thresholds for marking fans as high priority. This will effect your inbox p…" at bounding box center [323, 253] width 323 height 216
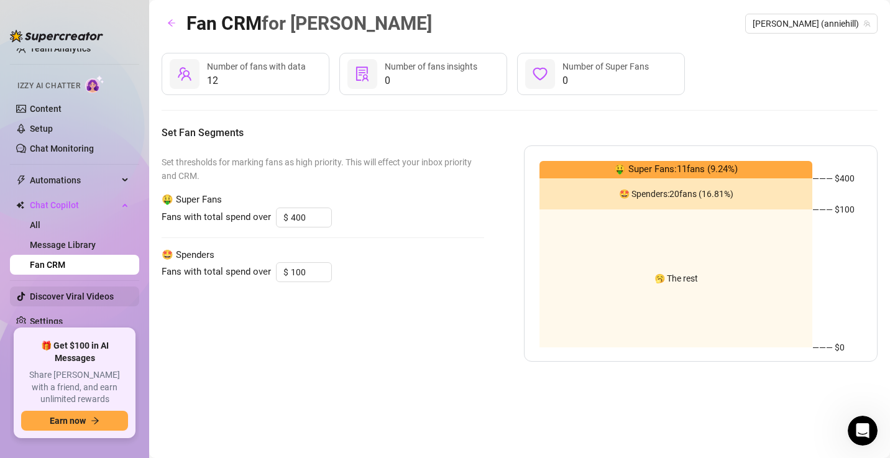
click at [46, 293] on link "Discover Viral Videos" at bounding box center [72, 296] width 84 height 10
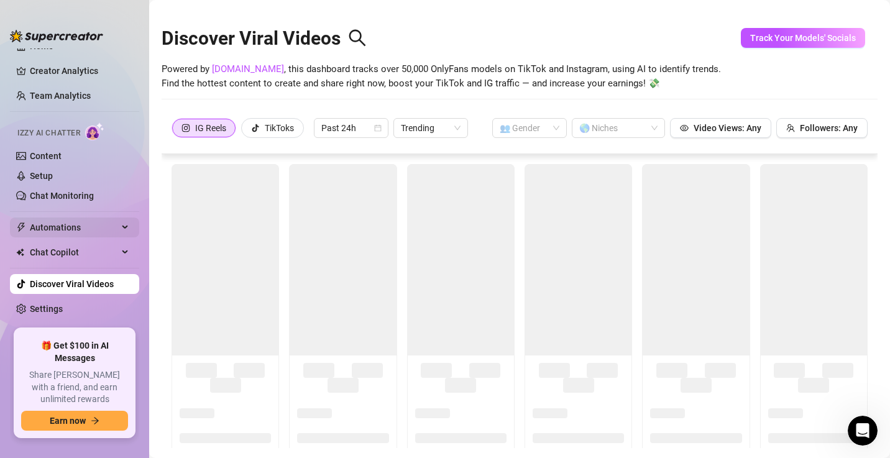
scroll to position [5, 0]
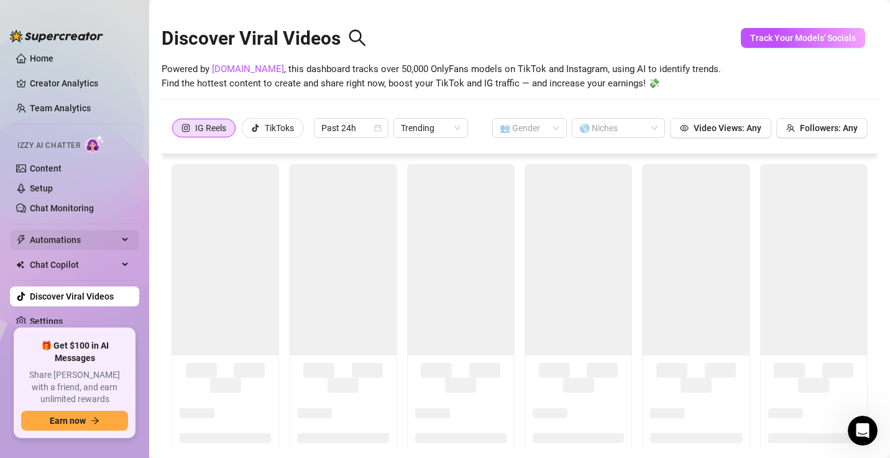
click at [44, 246] on span "Automations" at bounding box center [74, 240] width 88 height 20
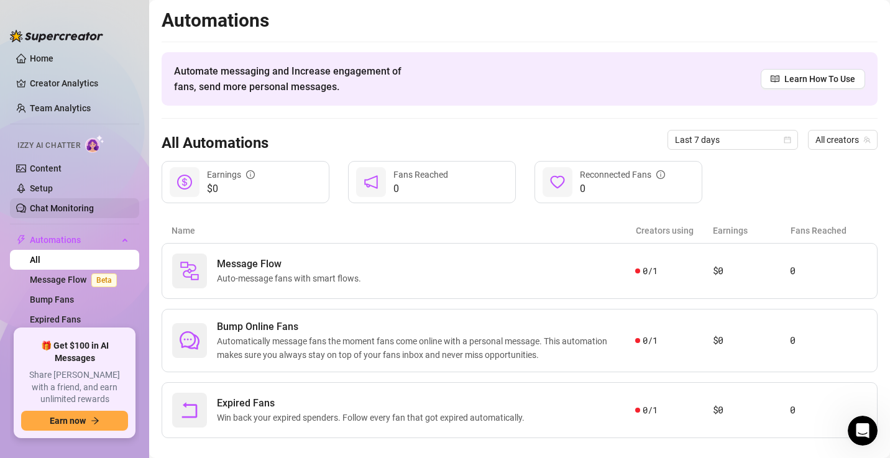
click at [67, 203] on link "Chat Monitoring" at bounding box center [62, 208] width 64 height 10
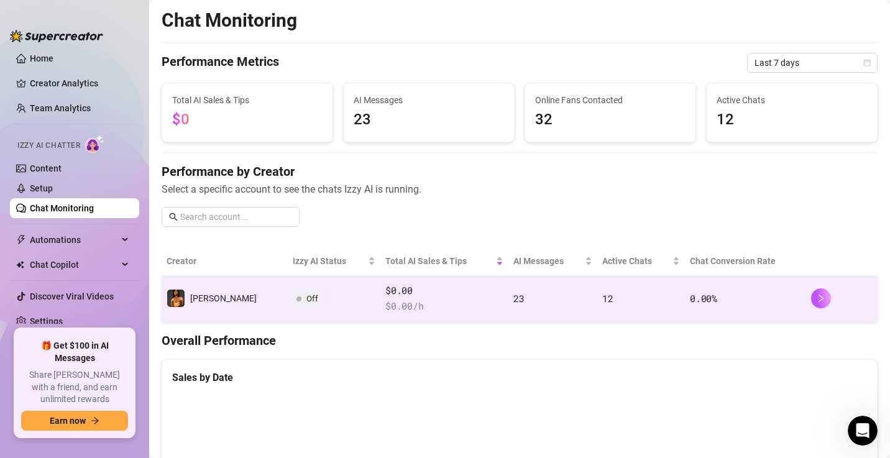
click at [229, 298] on td "[PERSON_NAME]" at bounding box center [225, 299] width 126 height 46
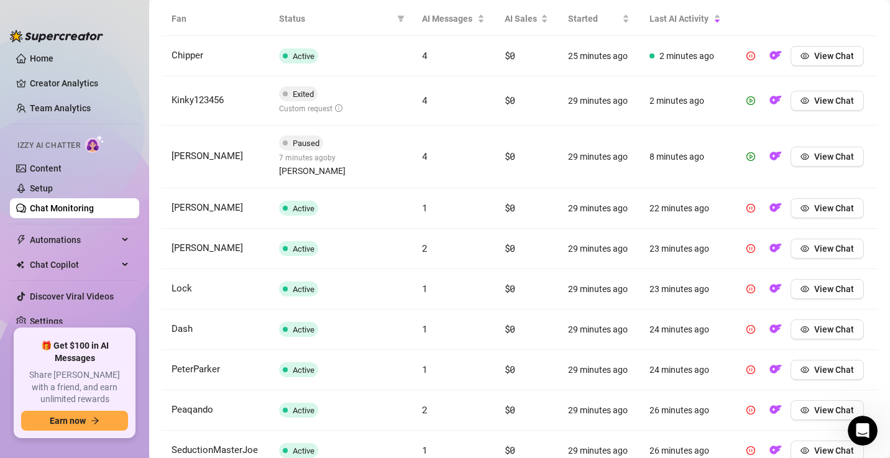
scroll to position [462, 0]
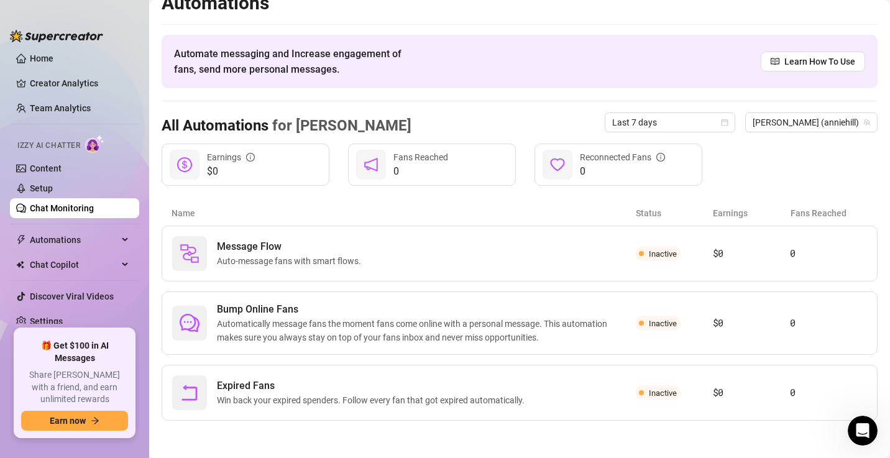
scroll to position [16, 0]
click at [68, 270] on span "Chat Copilot" at bounding box center [74, 265] width 88 height 20
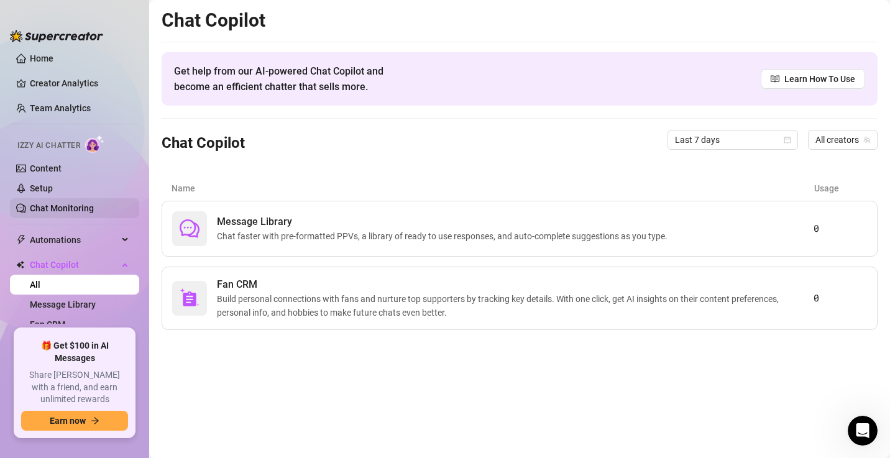
click at [84, 208] on link "Chat Monitoring" at bounding box center [62, 208] width 64 height 10
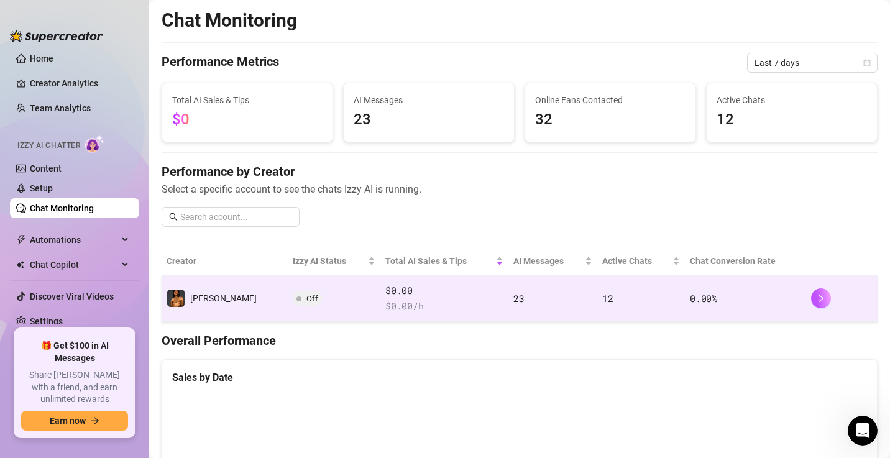
click at [306, 298] on span "Off" at bounding box center [312, 298] width 12 height 9
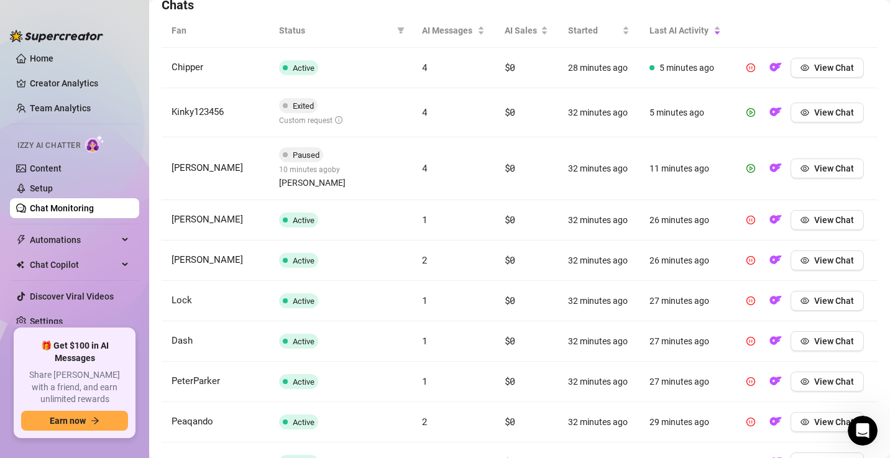
scroll to position [544, 0]
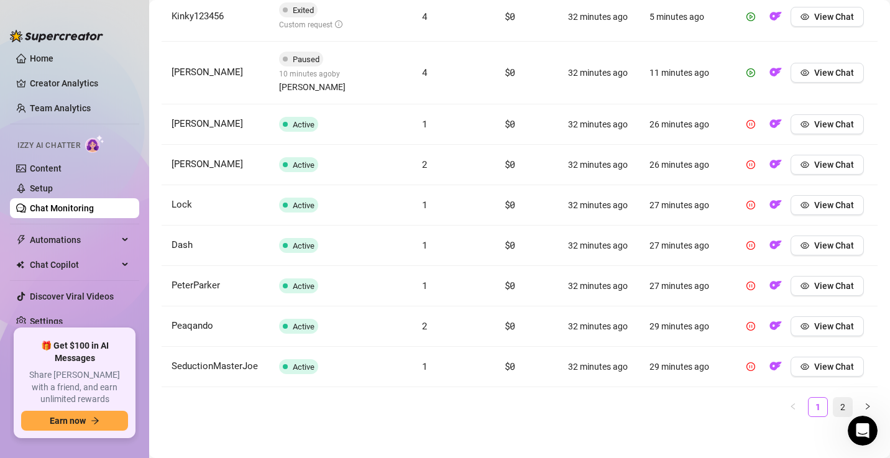
click at [834, 399] on link "2" at bounding box center [842, 407] width 19 height 19
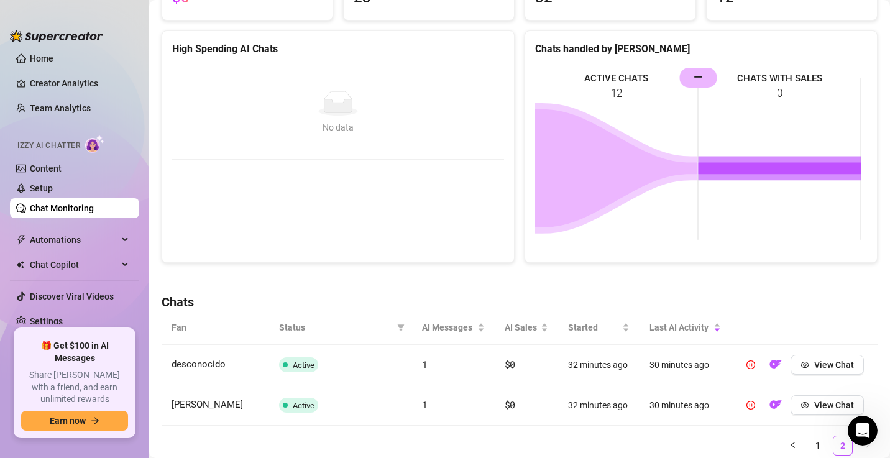
scroll to position [195, 0]
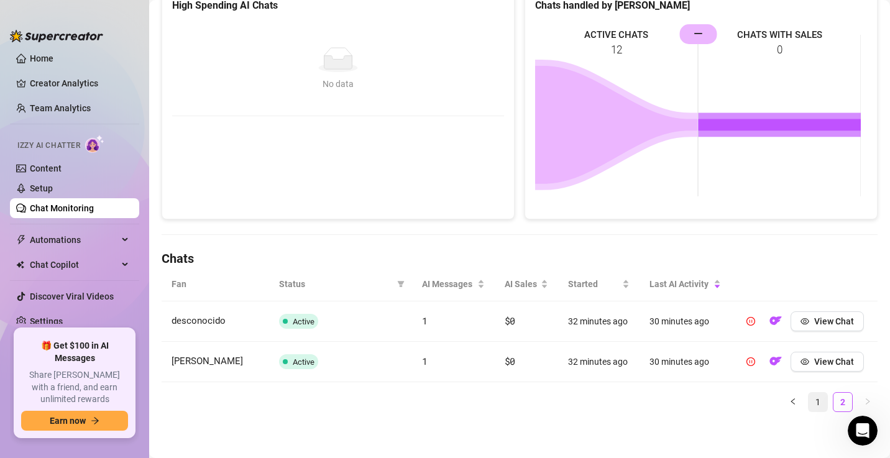
click at [809, 405] on link "1" at bounding box center [818, 402] width 19 height 19
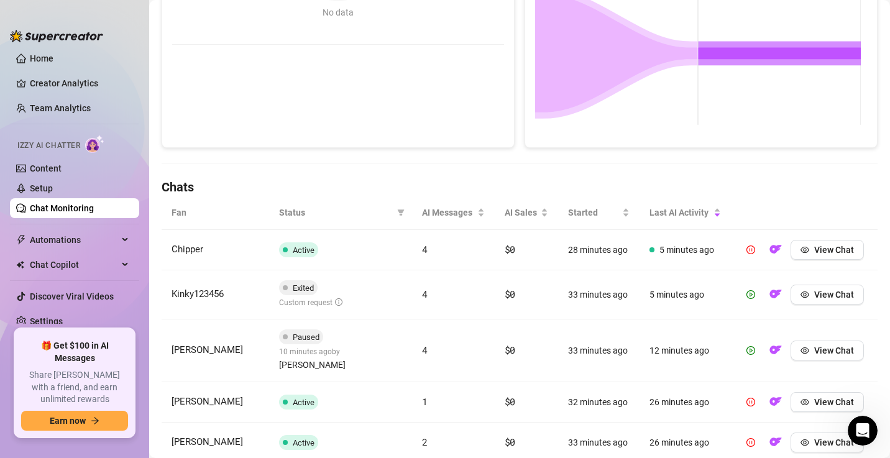
scroll to position [0, 0]
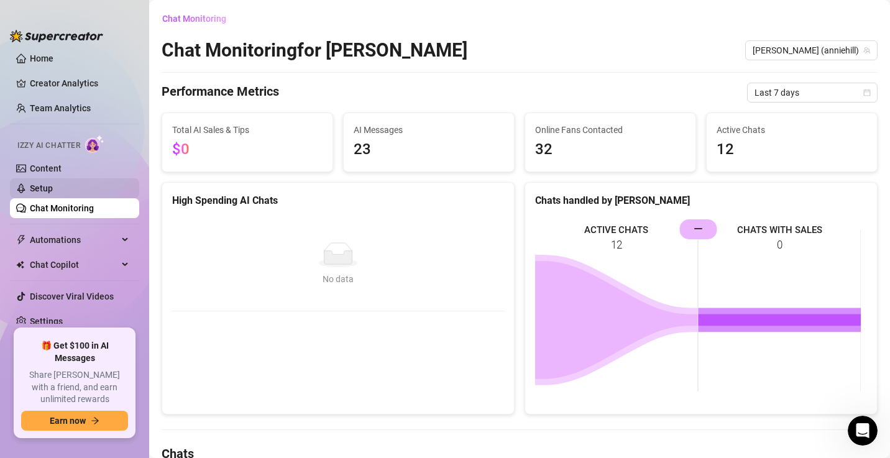
click at [53, 190] on link "Setup" at bounding box center [41, 188] width 23 height 10
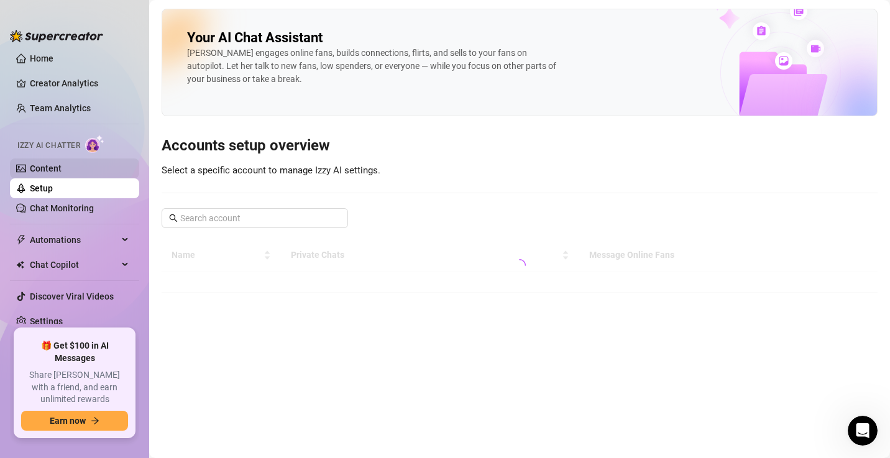
click at [51, 167] on link "Content" at bounding box center [46, 168] width 32 height 10
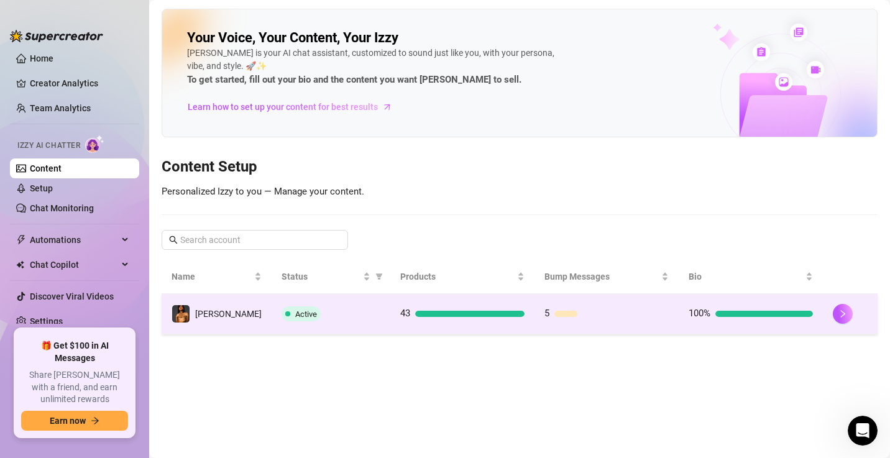
click at [227, 297] on td "[PERSON_NAME]" at bounding box center [217, 314] width 110 height 40
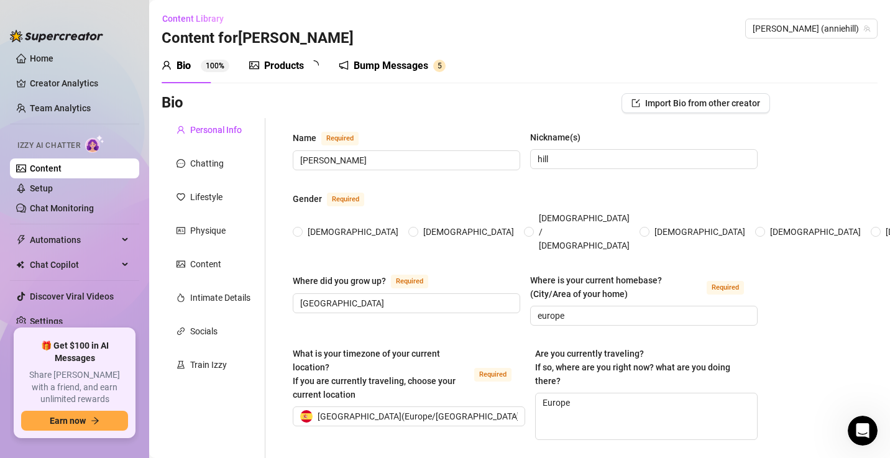
radio input "true"
type input "[DATE]"
click at [58, 80] on link "Creator Analytics" at bounding box center [79, 83] width 99 height 20
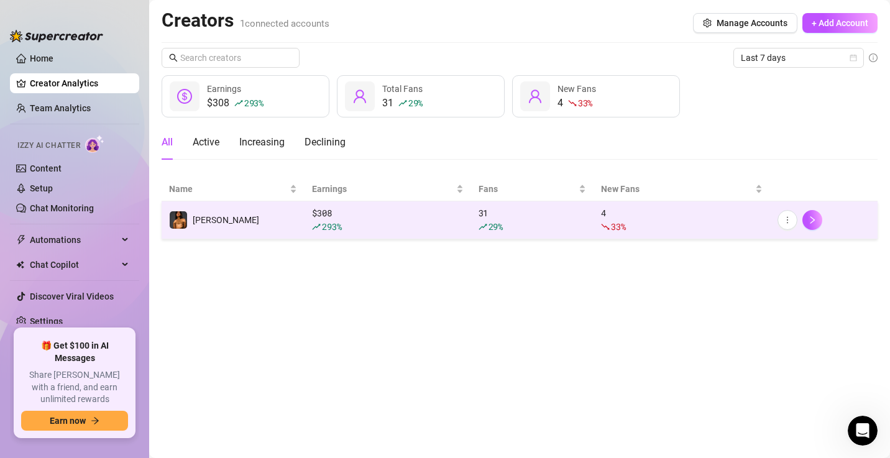
click at [222, 219] on td "[PERSON_NAME]" at bounding box center [233, 220] width 143 height 38
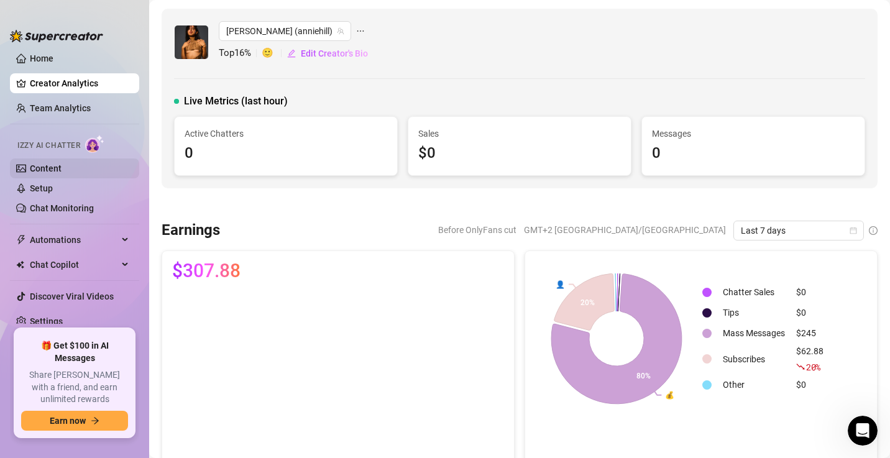
click at [62, 163] on link "Content" at bounding box center [46, 168] width 32 height 10
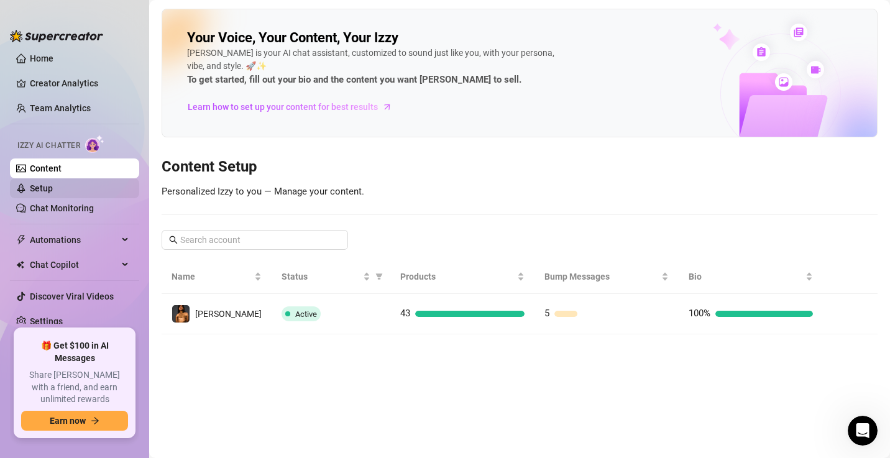
click at [35, 186] on link "Setup" at bounding box center [41, 188] width 23 height 10
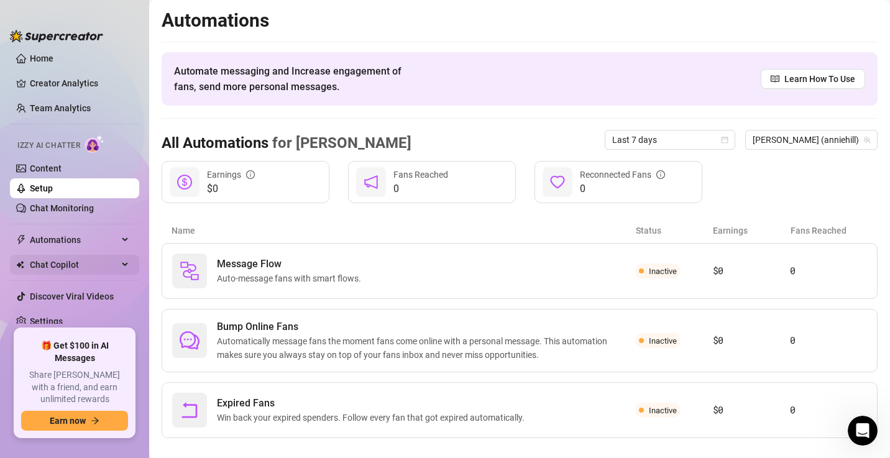
click at [83, 270] on span "Chat Copilot" at bounding box center [74, 265] width 88 height 20
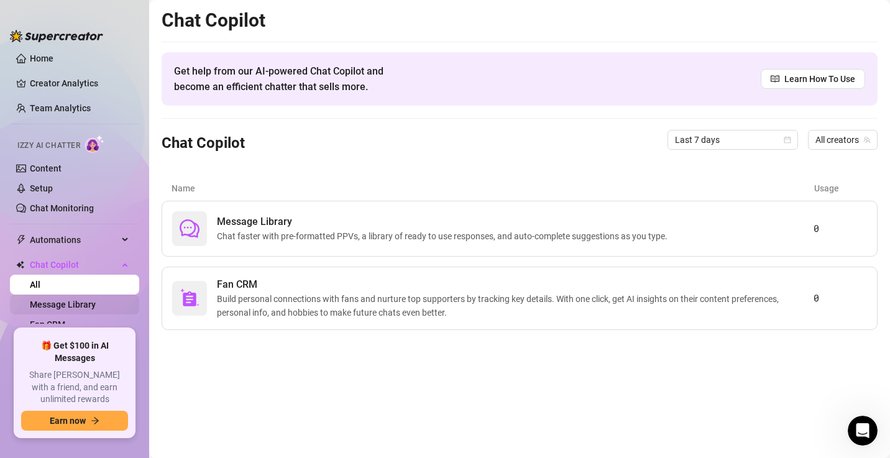
click at [86, 303] on link "Message Library" at bounding box center [63, 305] width 66 height 10
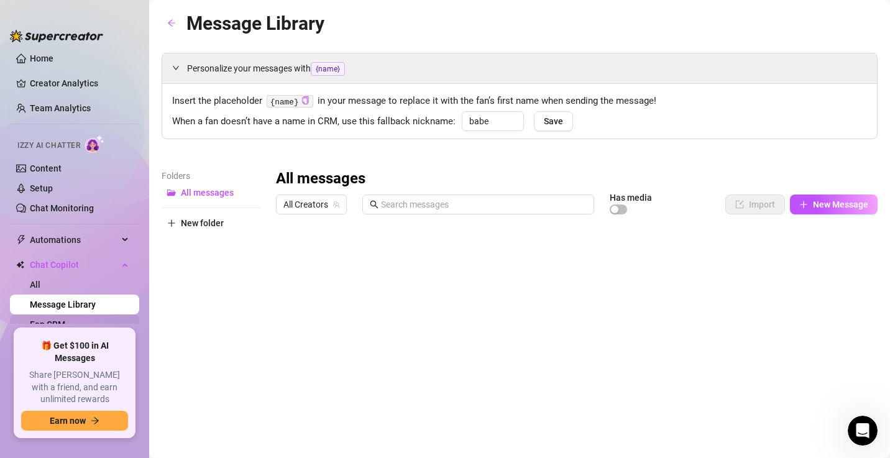
click at [65, 319] on link "Fan CRM" at bounding box center [47, 324] width 35 height 10
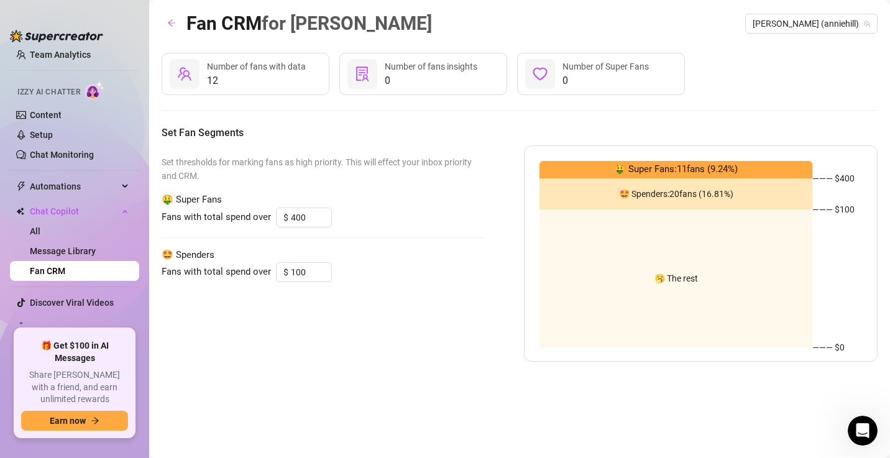
scroll to position [65, 0]
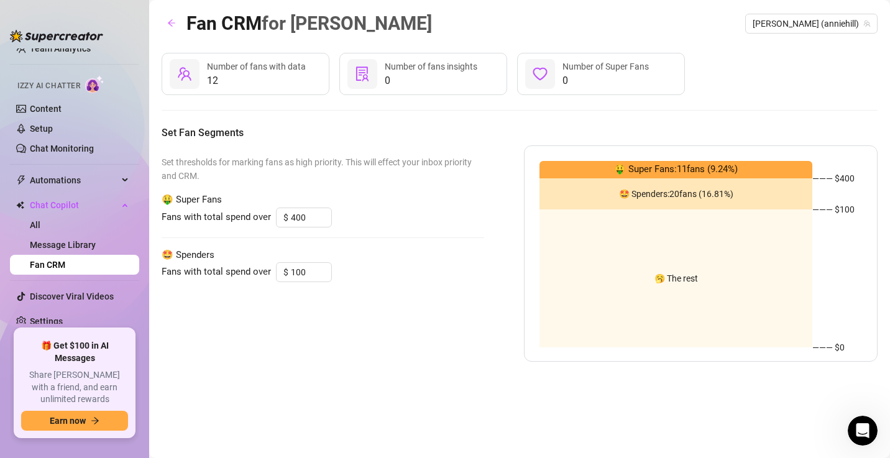
click at [459, 79] on span "0" at bounding box center [431, 80] width 93 height 15
click at [267, 72] on div "Number of fans with data" at bounding box center [256, 67] width 99 height 14
click at [575, 81] on span "0" at bounding box center [605, 80] width 86 height 15
click at [193, 68] on div at bounding box center [185, 74] width 30 height 30
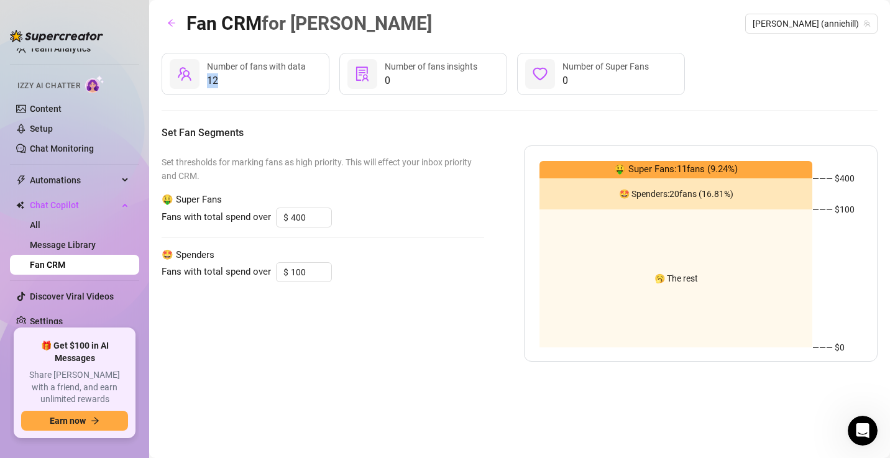
click at [193, 68] on div at bounding box center [185, 74] width 30 height 30
click at [275, 124] on div "12 Number of fans with data 0 Number of fans insights 0 Number of Super Fans Se…" at bounding box center [520, 207] width 716 height 309
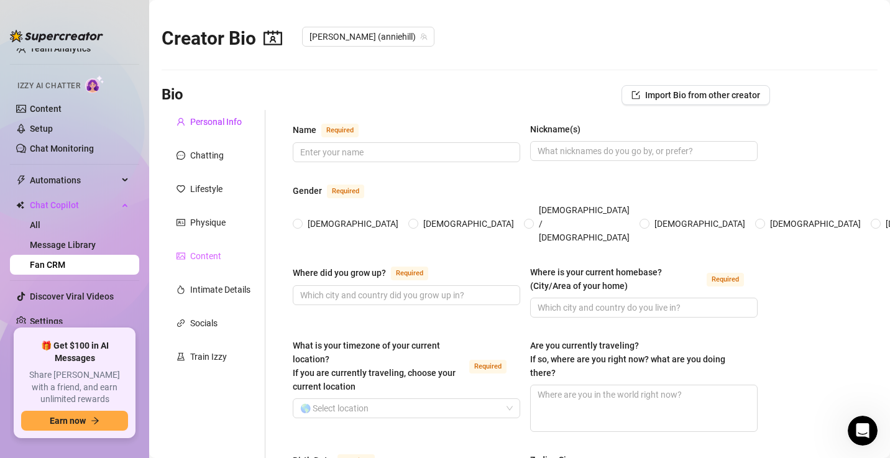
type input "[PERSON_NAME]"
type input "hill"
type input "[GEOGRAPHIC_DATA]"
type input "europe"
type textarea "Europe"
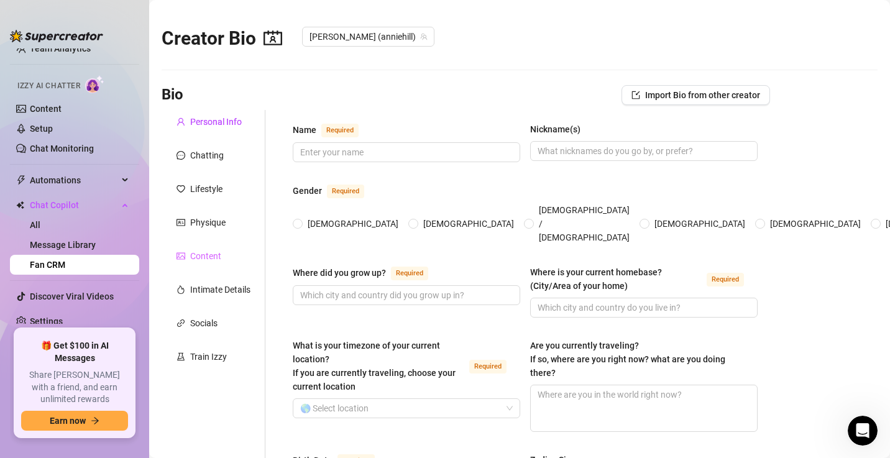
type input "straight"
type input "single"
type input "3"
type input "no"
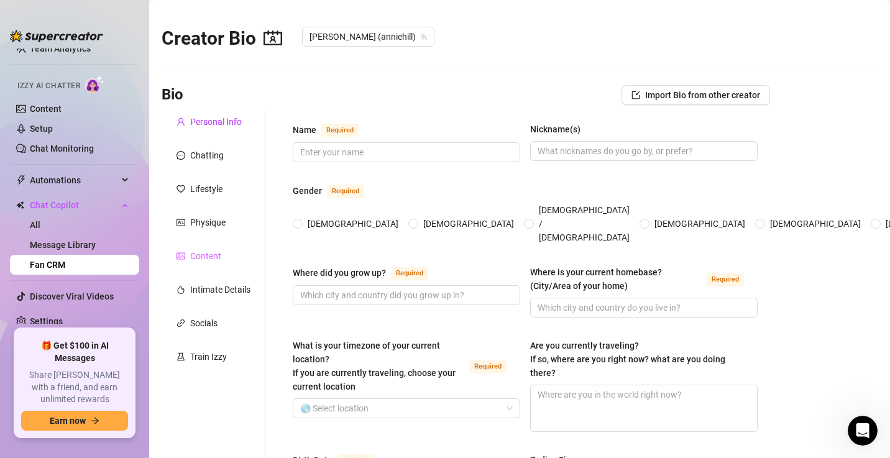
type input "I’m a sensual content creator and model. I mix art, fantasy and desire in every…"
type input "Worked in hospitality & tourism (receptionist, waitress), sales, and as an inde…"
type input "Hospitality & Tourism (Technical University Certificate)."
type input "I believe in energy, attraction and the power of connection."
type input "Freedom, pleasure, creativity and living life without limits."
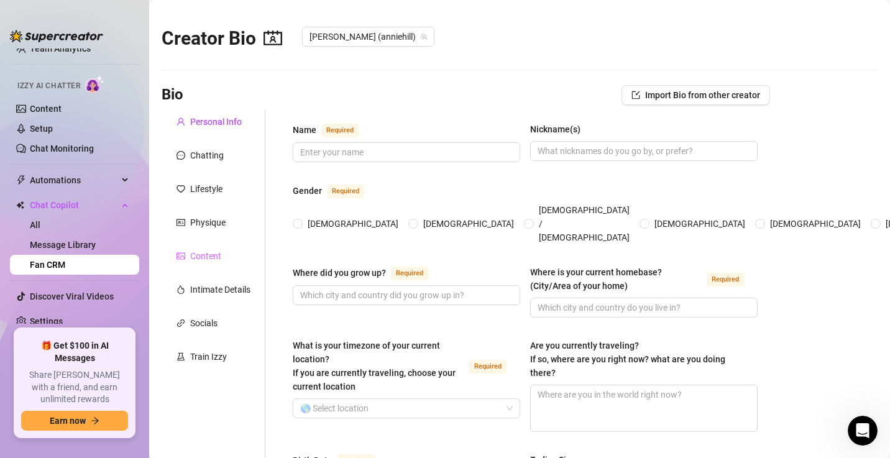
type textarea "Grow my personal brand, grow as an entrepreneur, invest, and enjoy a life of fr…"
type textarea "One time my friends set me up on a blind date… I was so distracted that I sat d…"
type textarea "I can be super sensual online but in real life I’m actually very shy at first. …"
type textarea "I’m adventurous, curious, and love connecting with new people and cultures. I’m…"
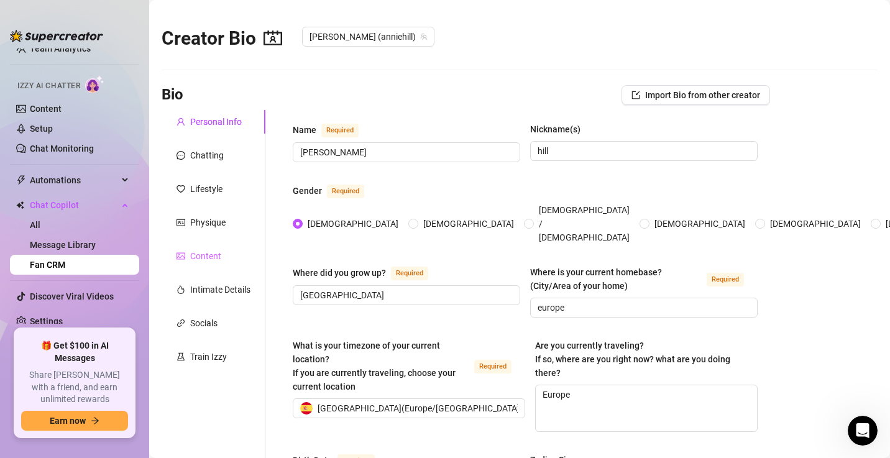
radio input "true"
type input "[DATE]"
click at [40, 222] on link "All" at bounding box center [35, 225] width 11 height 10
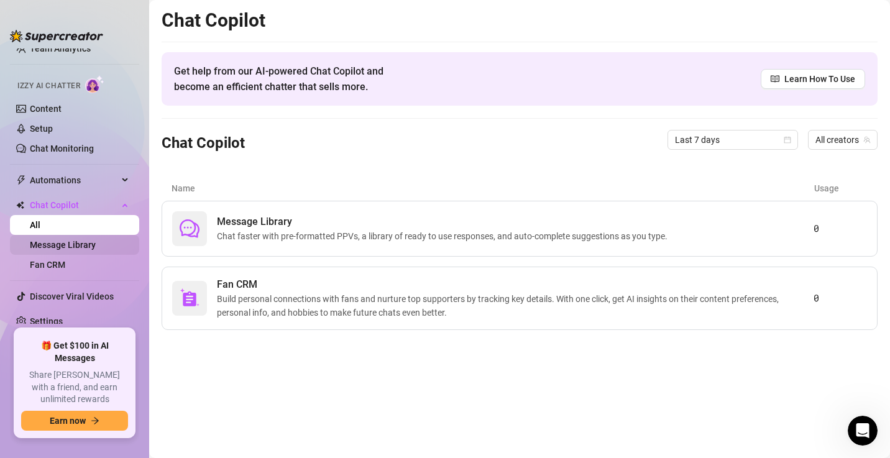
click at [47, 249] on link "Message Library" at bounding box center [63, 245] width 66 height 10
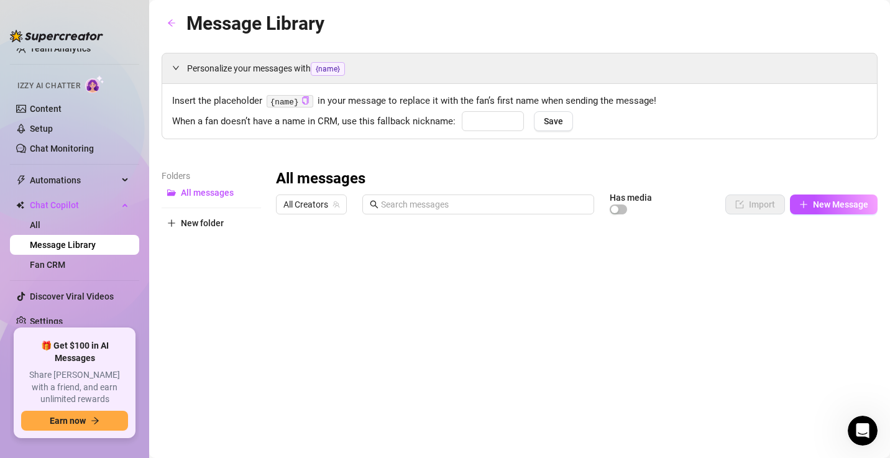
type input "babe"
click at [57, 265] on link "Fan CRM" at bounding box center [47, 265] width 35 height 10
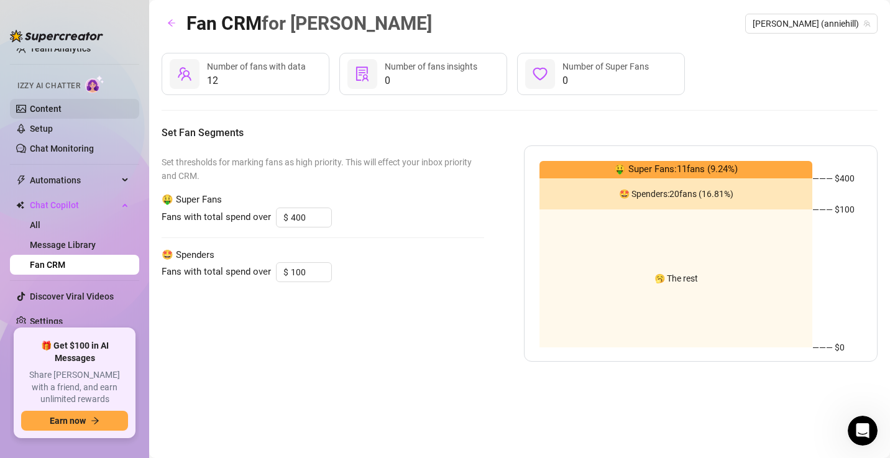
click at [62, 104] on link "Content" at bounding box center [46, 109] width 32 height 10
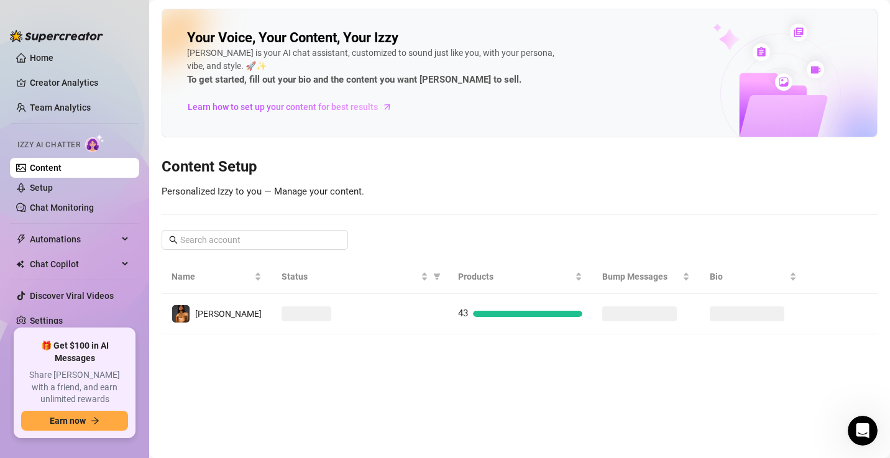
scroll to position [5, 0]
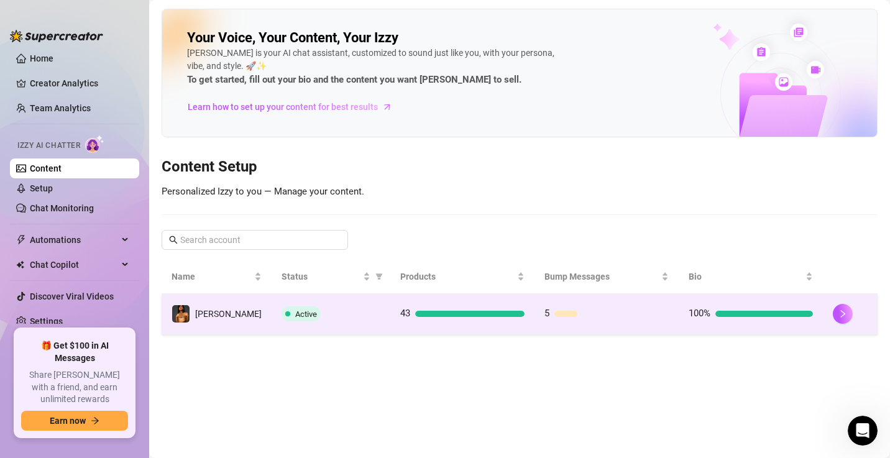
click at [370, 321] on td "Active" at bounding box center [331, 314] width 119 height 40
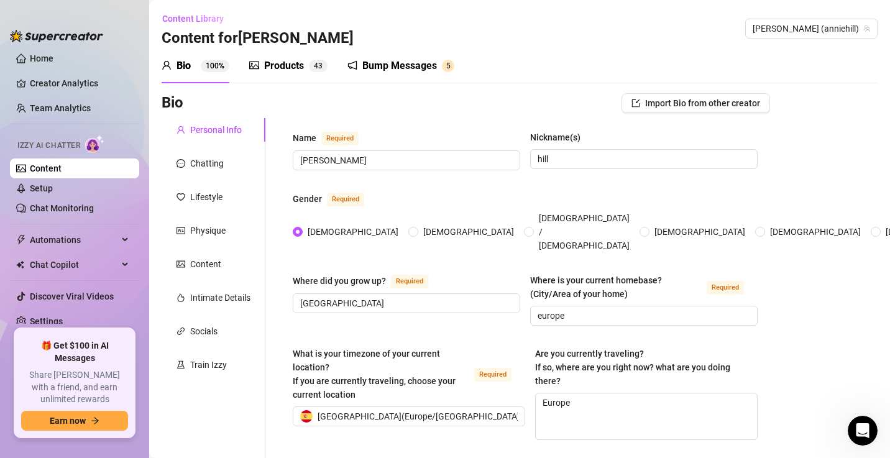
click at [300, 62] on div "Products" at bounding box center [284, 65] width 40 height 15
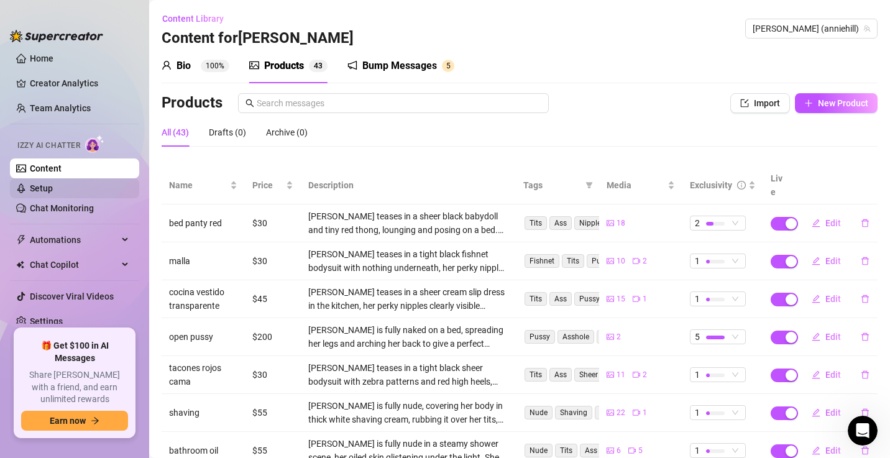
click at [41, 191] on link "Setup" at bounding box center [41, 188] width 23 height 10
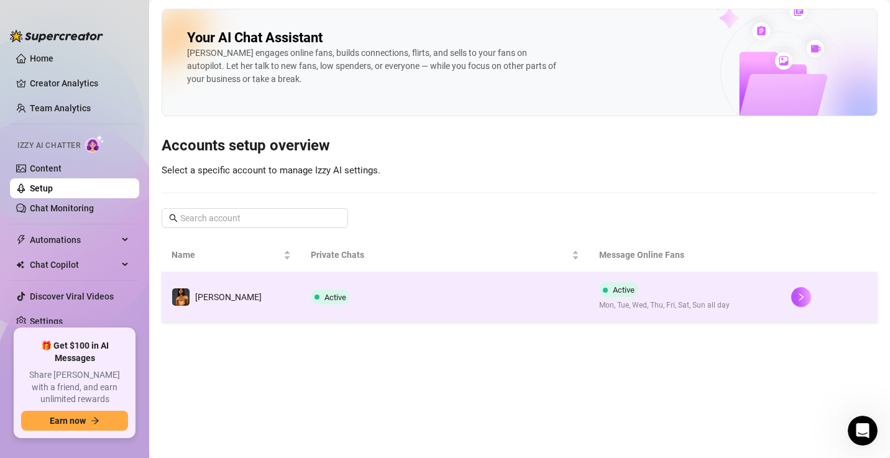
click at [599, 300] on span "Mon, Tue, Wed, Thu, Fri, Sat, Sun all day" at bounding box center [664, 306] width 131 height 12
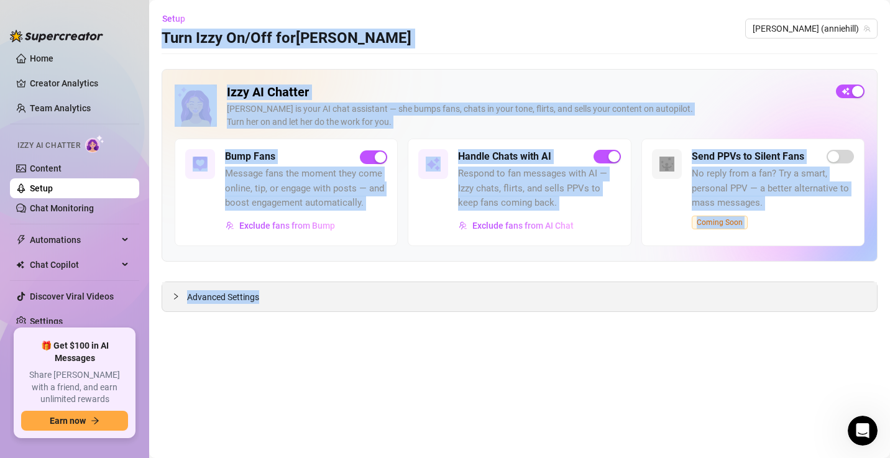
click at [482, 298] on div "Advanced Settings" at bounding box center [519, 296] width 715 height 29
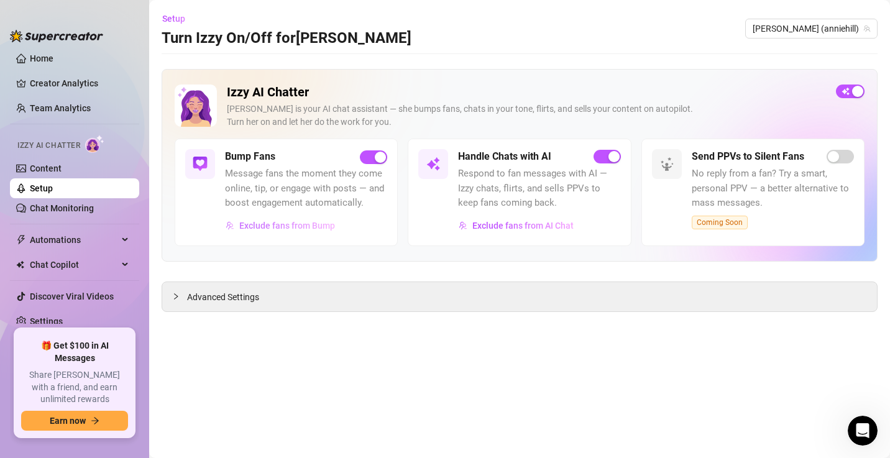
click at [280, 231] on button "Exclude fans from Bump" at bounding box center [280, 226] width 111 height 20
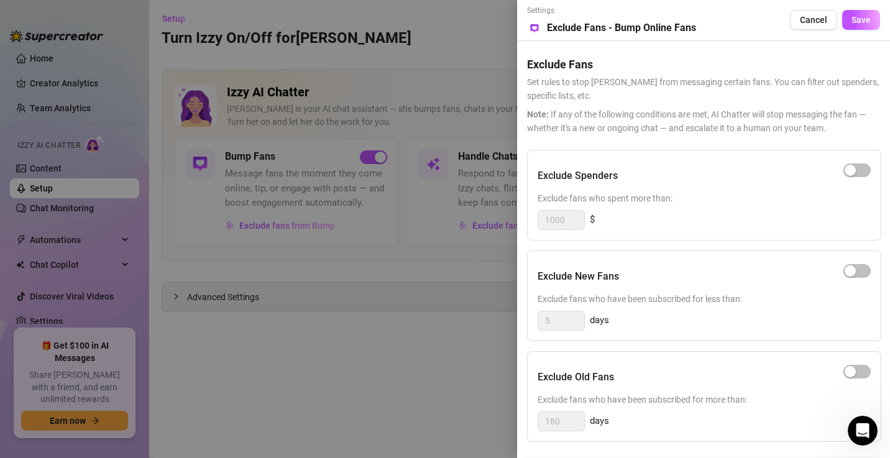
click at [362, 350] on div at bounding box center [445, 229] width 890 height 458
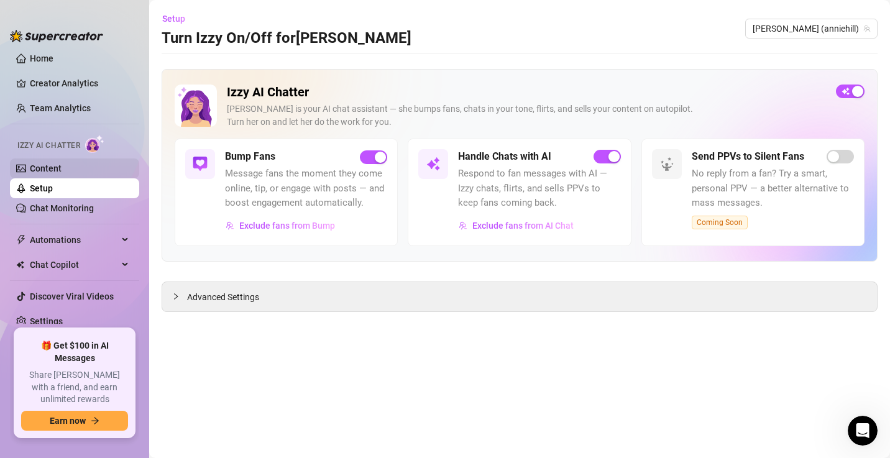
click at [58, 170] on link "Content" at bounding box center [46, 168] width 32 height 10
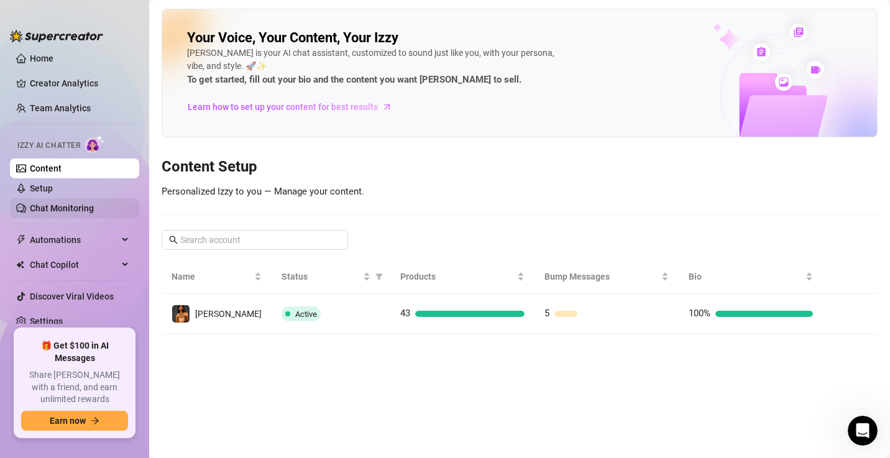
click at [69, 204] on link "Chat Monitoring" at bounding box center [62, 208] width 64 height 10
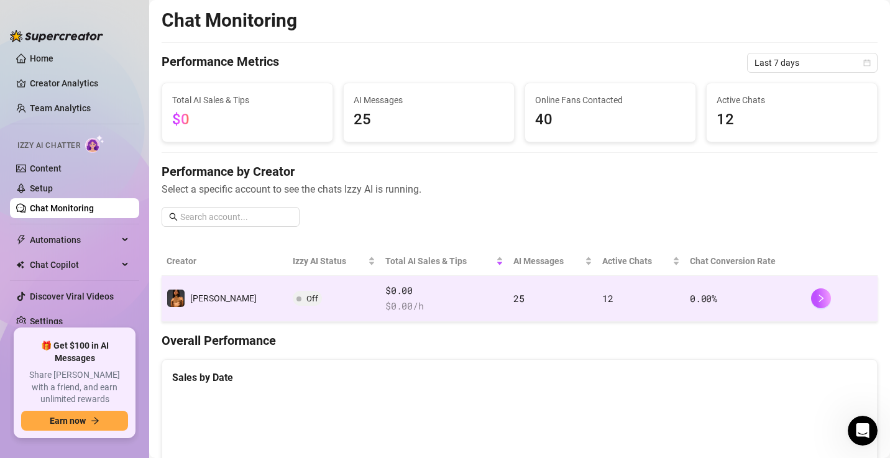
click at [288, 303] on td "Off" at bounding box center [334, 299] width 93 height 46
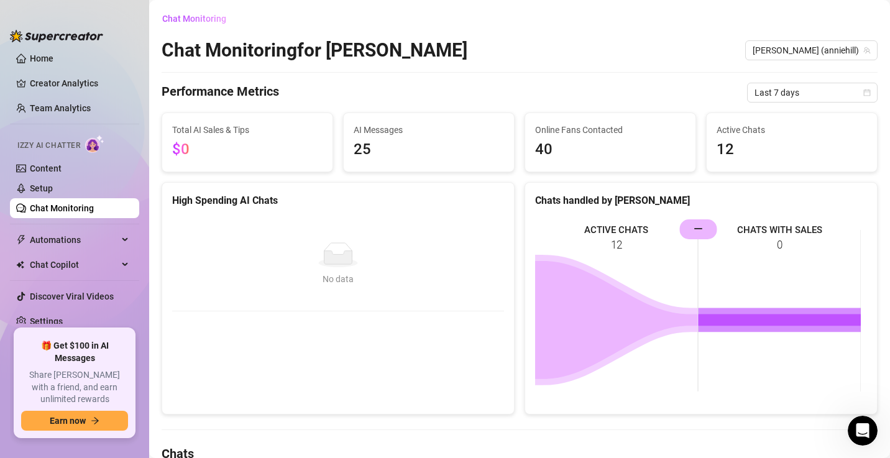
click at [75, 209] on link "Chat Monitoring" at bounding box center [62, 208] width 64 height 10
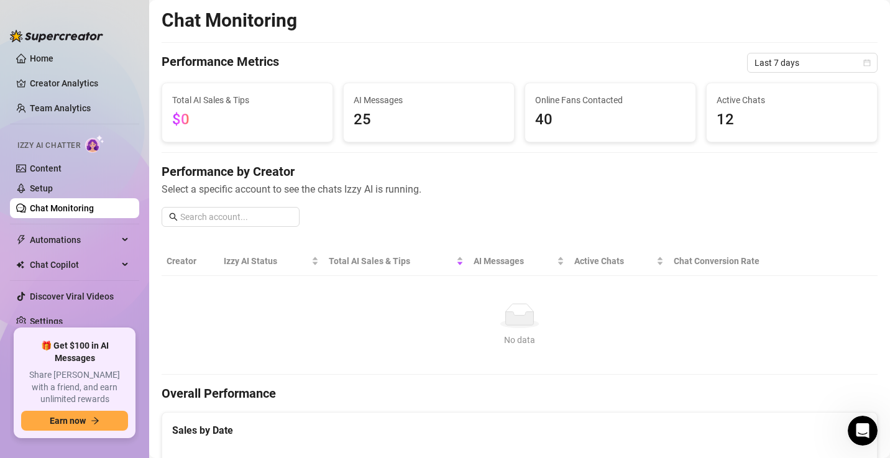
click at [75, 209] on link "Chat Monitoring" at bounding box center [62, 208] width 64 height 10
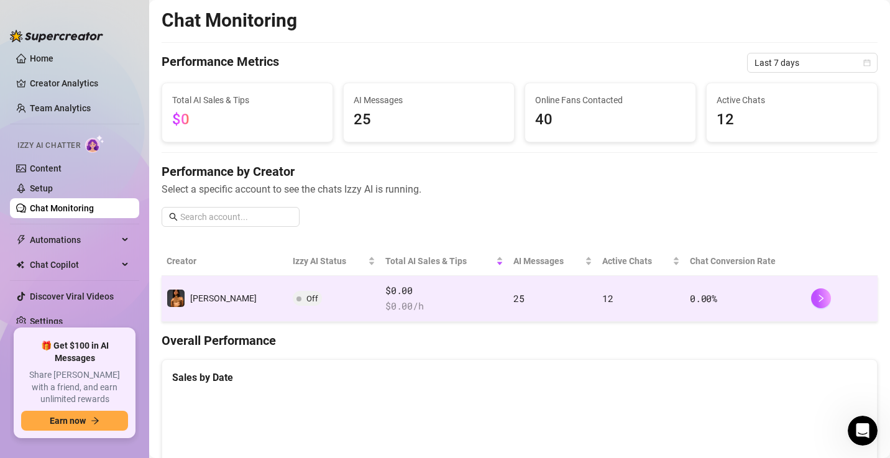
click at [293, 296] on span "Off" at bounding box center [307, 298] width 29 height 15
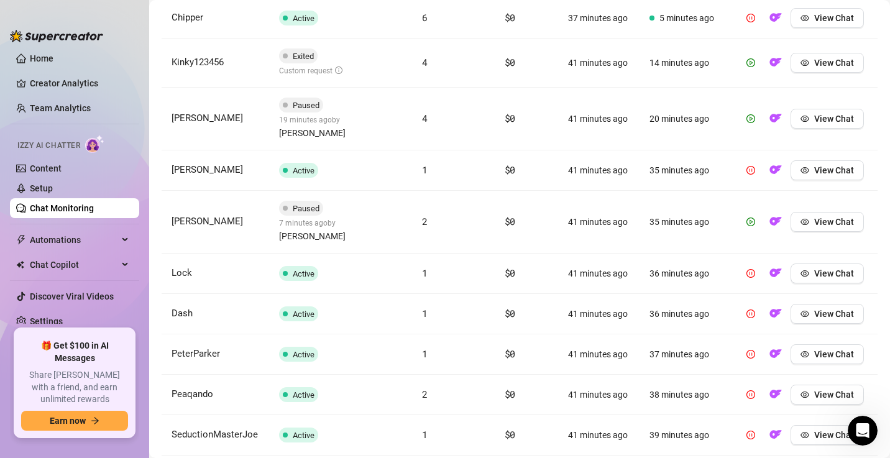
scroll to position [552, 0]
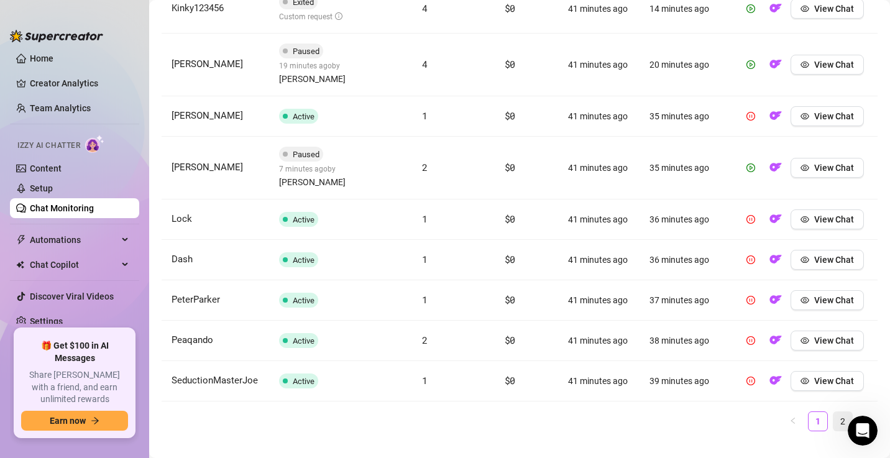
click at [833, 412] on link "2" at bounding box center [842, 421] width 19 height 19
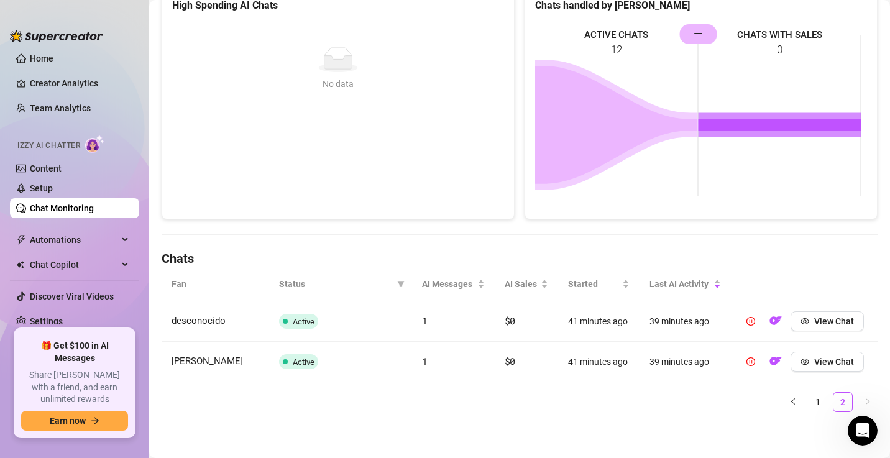
scroll to position [0, 0]
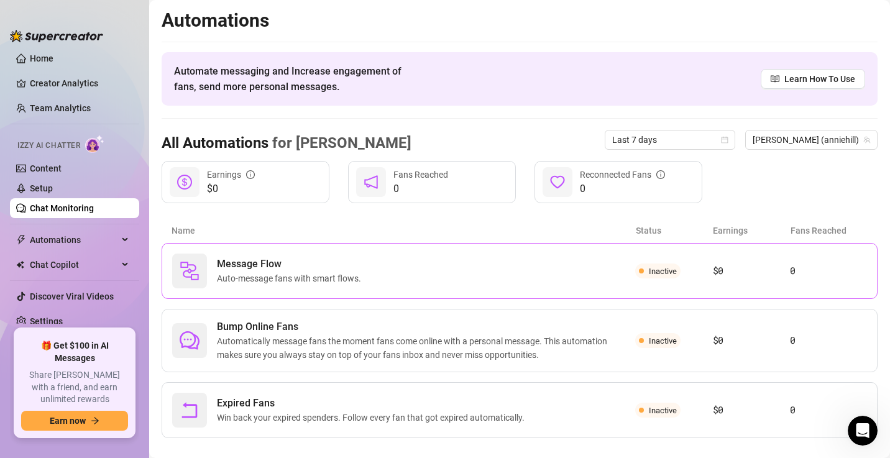
scroll to position [16, 0]
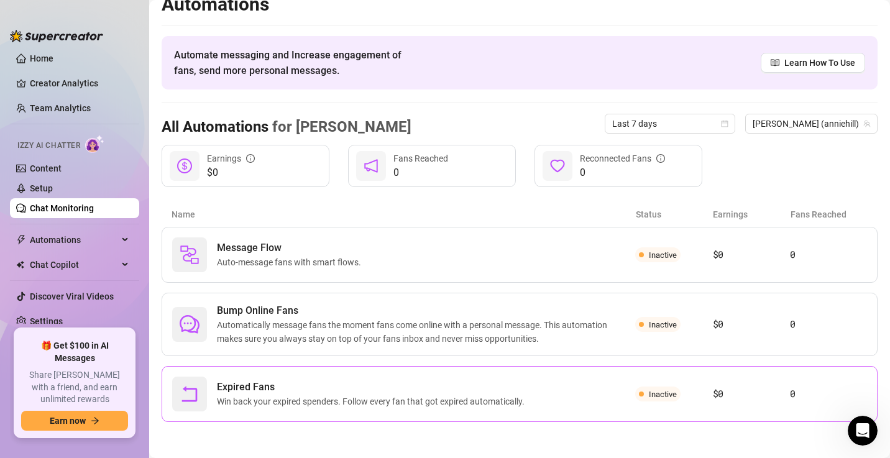
click at [370, 383] on span "Expired Fans" at bounding box center [373, 387] width 313 height 15
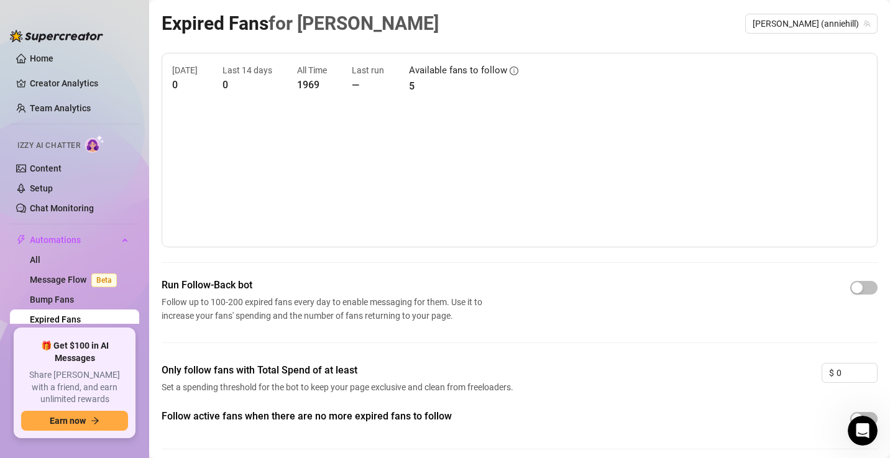
scroll to position [47, 0]
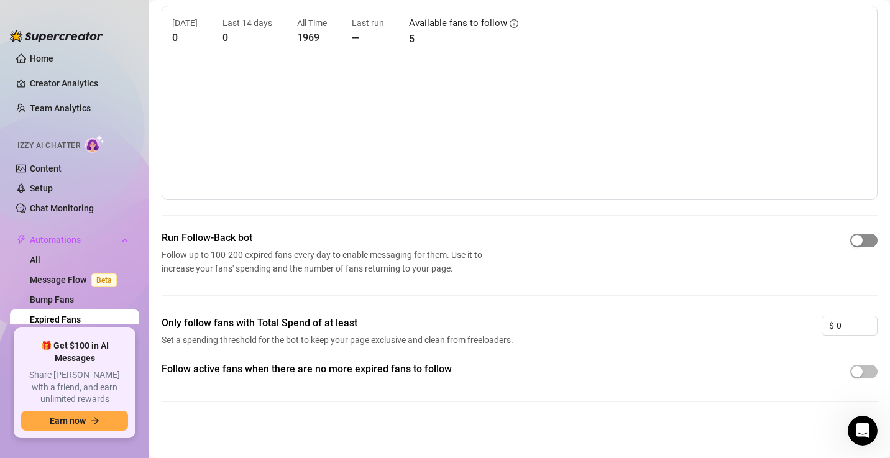
click at [851, 239] on div "button" at bounding box center [856, 240] width 11 height 11
click at [838, 324] on input "0" at bounding box center [856, 325] width 40 height 19
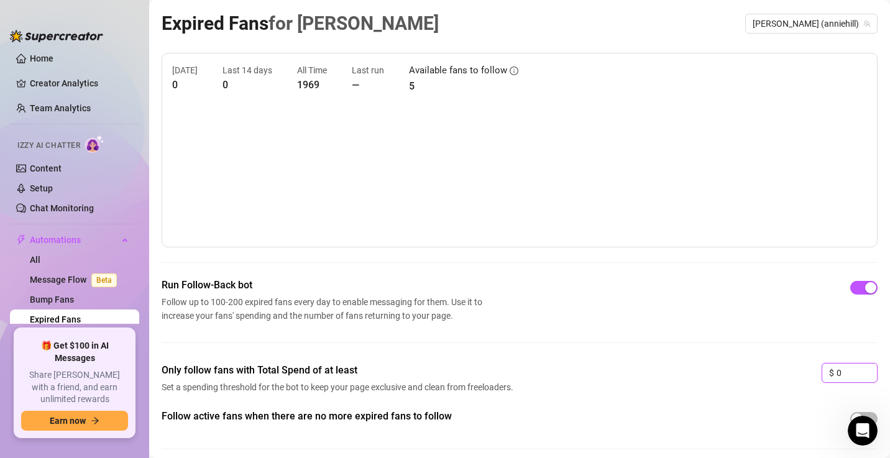
scroll to position [0, 0]
click at [603, 405] on div "Only follow fans with Total Spend of at least Set a spending threshold for the …" at bounding box center [520, 386] width 716 height 46
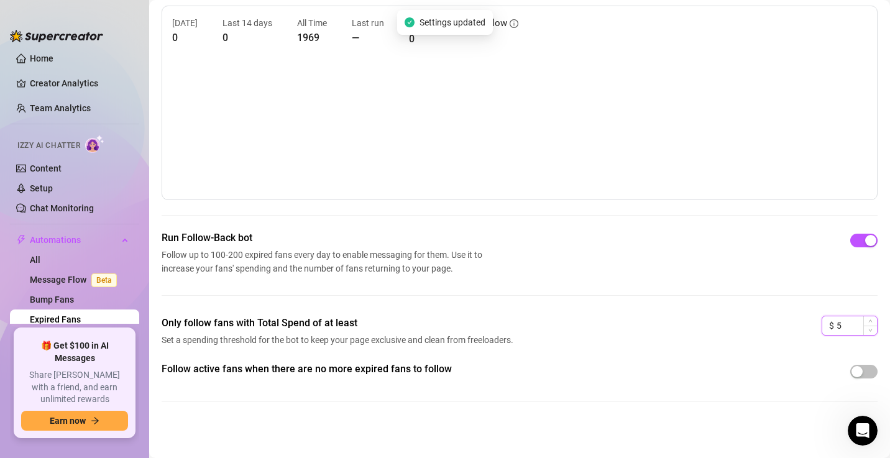
click at [836, 329] on input "5" at bounding box center [856, 325] width 40 height 19
type input "15"
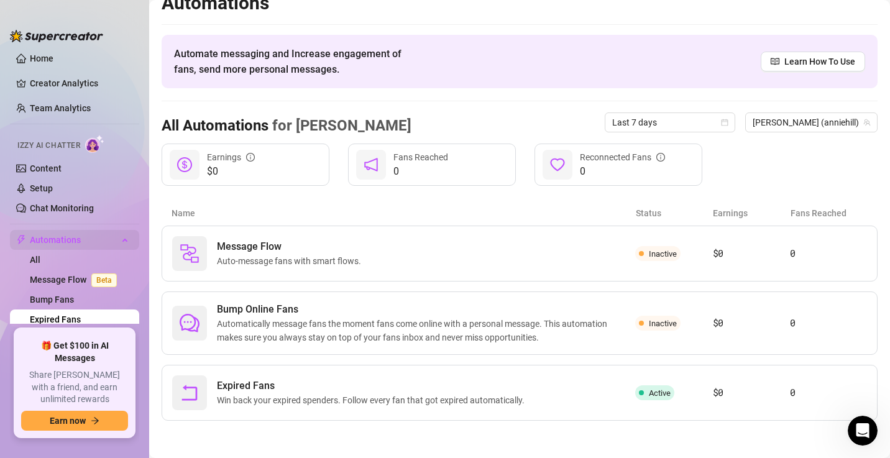
scroll to position [16, 0]
click at [376, 328] on span "Automatically message fans the moment fans come online with a personal message.…" at bounding box center [426, 331] width 418 height 27
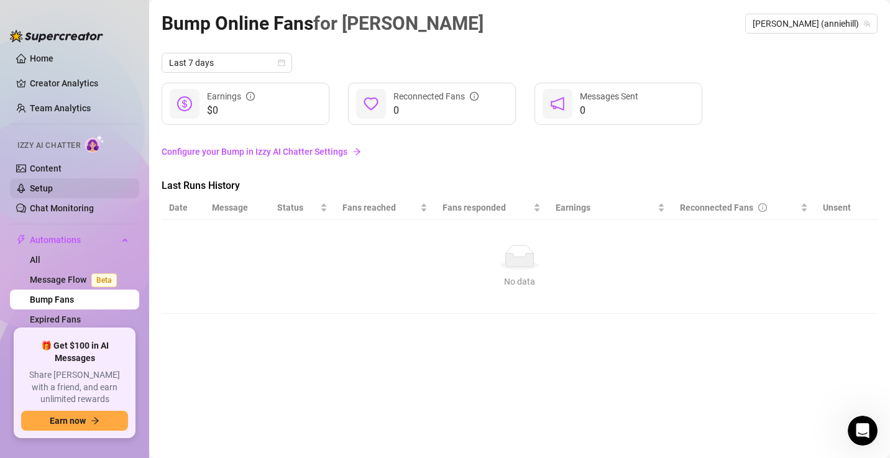
click at [30, 186] on link "Setup" at bounding box center [41, 188] width 23 height 10
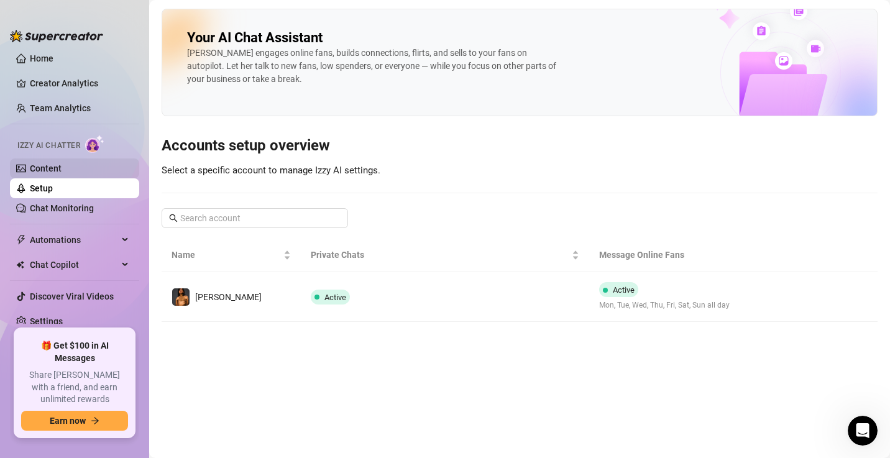
click at [34, 171] on link "Content" at bounding box center [46, 168] width 32 height 10
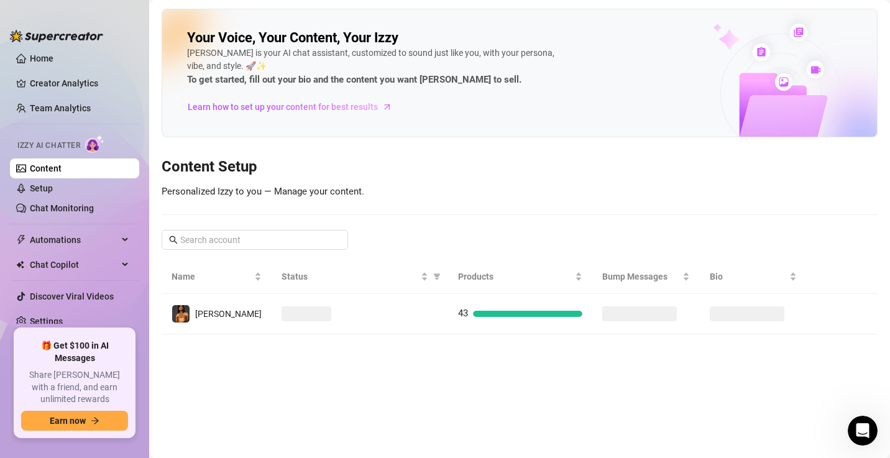
click at [34, 171] on link "Content" at bounding box center [46, 168] width 32 height 10
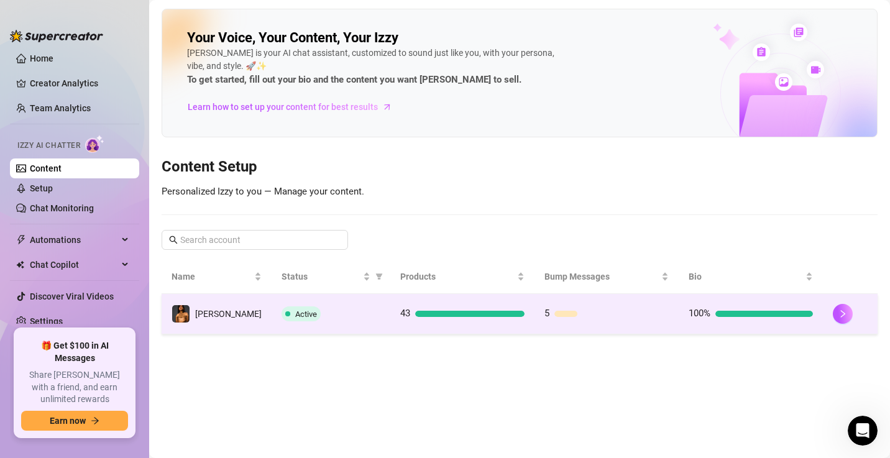
click at [293, 319] on div "Active" at bounding box center [331, 313] width 99 height 15
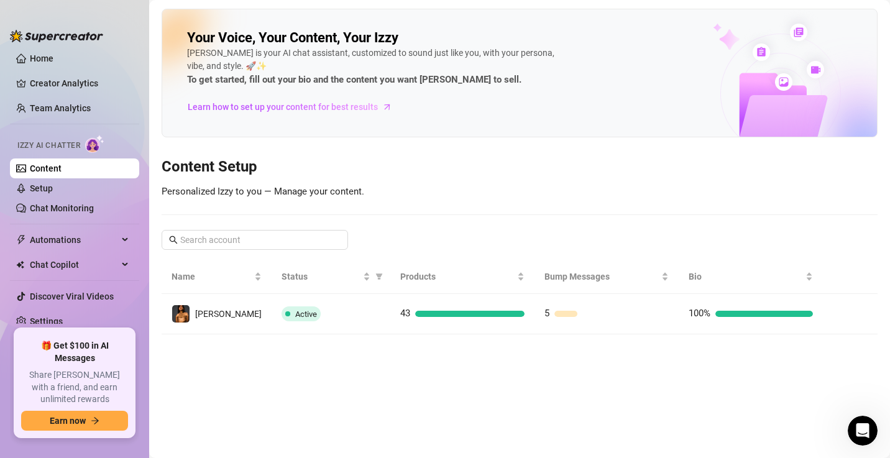
click at [293, 319] on main "Your Voice, Your Content, Your Izzy Izzy is your AI chat assistant, customized …" at bounding box center [519, 229] width 741 height 458
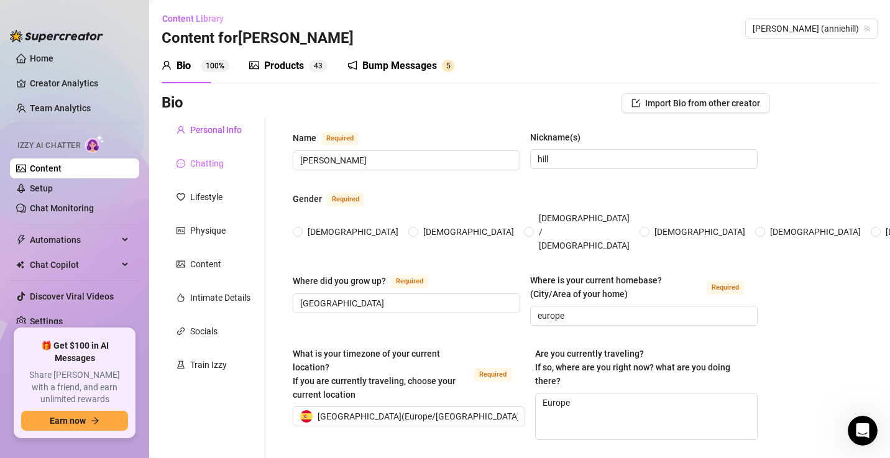
radio input "true"
type input "[DATE]"
click at [281, 73] on div "Products 4 3" at bounding box center [288, 65] width 78 height 35
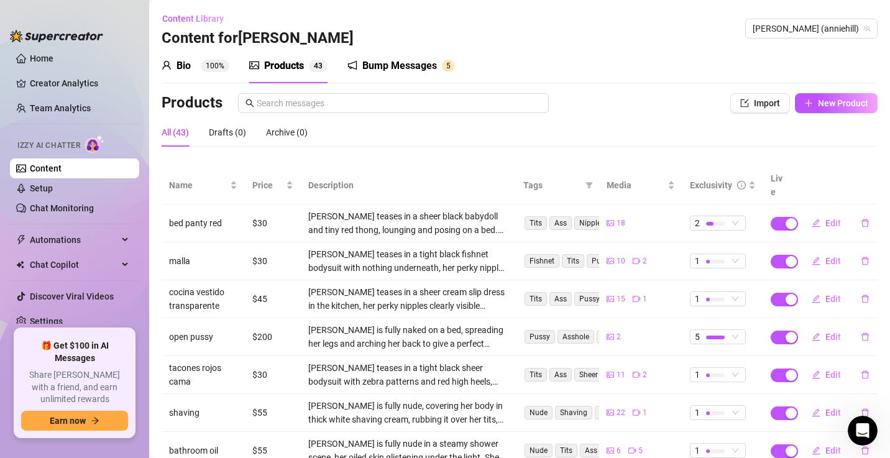
click at [208, 62] on sup "100%" at bounding box center [215, 66] width 29 height 12
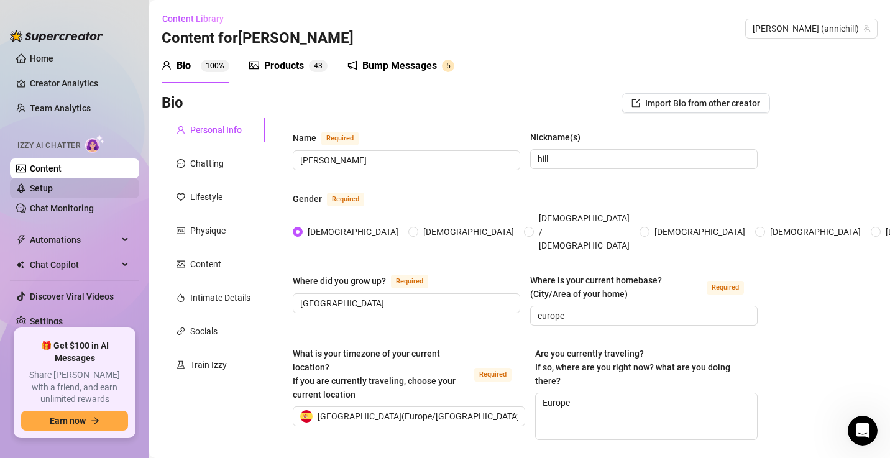
click at [53, 183] on link "Setup" at bounding box center [41, 188] width 23 height 10
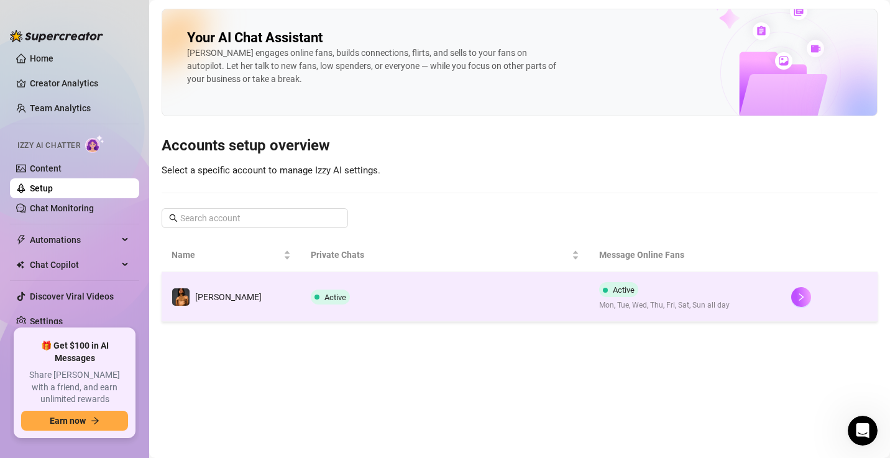
click at [257, 299] on td "[PERSON_NAME]" at bounding box center [231, 297] width 139 height 50
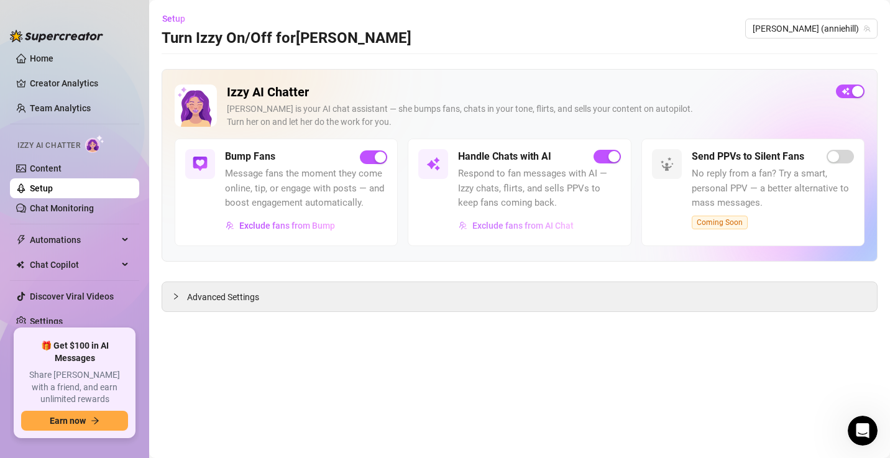
click at [507, 221] on span "Exclude fans from AI Chat" at bounding box center [522, 226] width 101 height 10
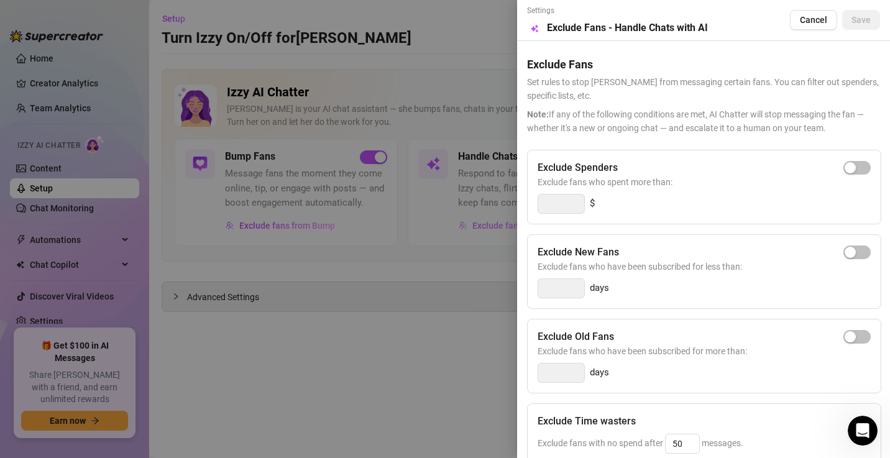
click at [507, 220] on div at bounding box center [445, 229] width 890 height 458
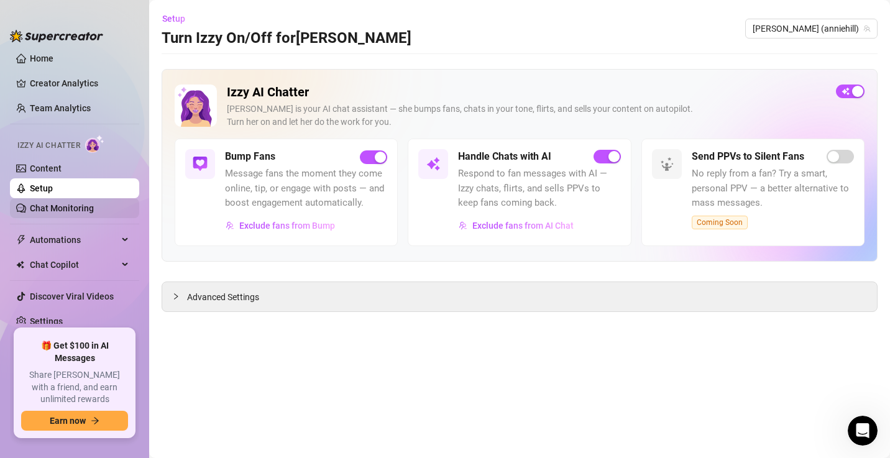
click at [66, 208] on link "Chat Monitoring" at bounding box center [62, 208] width 64 height 10
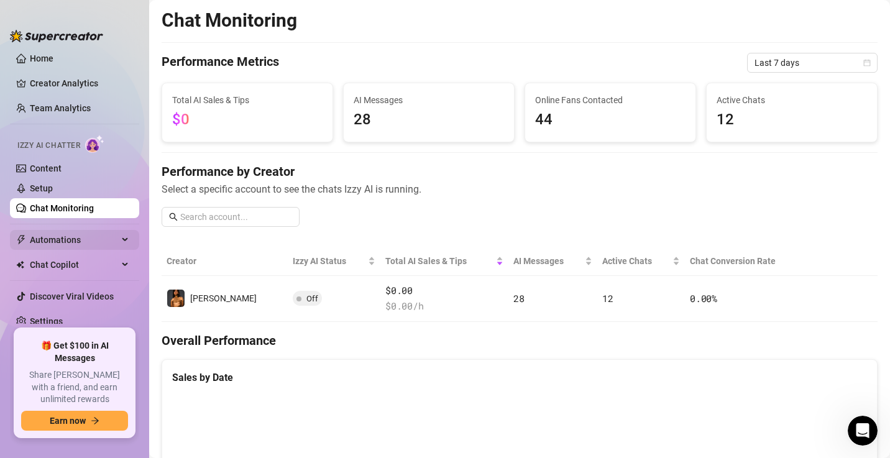
click at [73, 242] on span "Automations" at bounding box center [74, 240] width 88 height 20
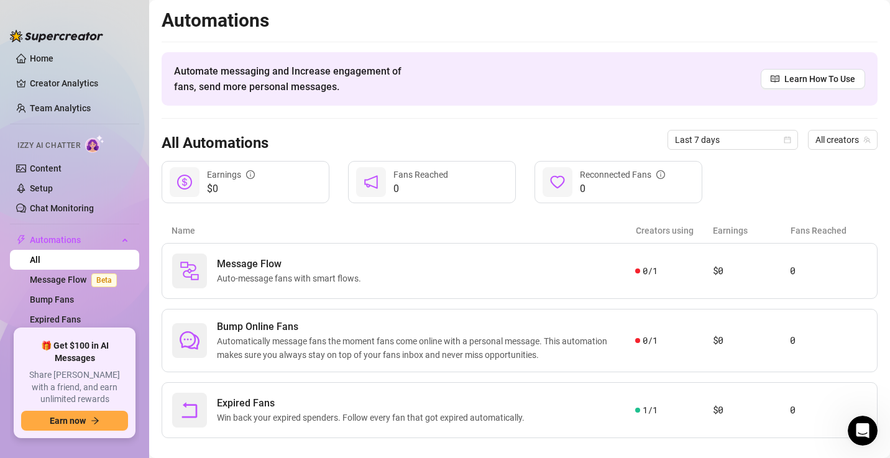
scroll to position [16, 0]
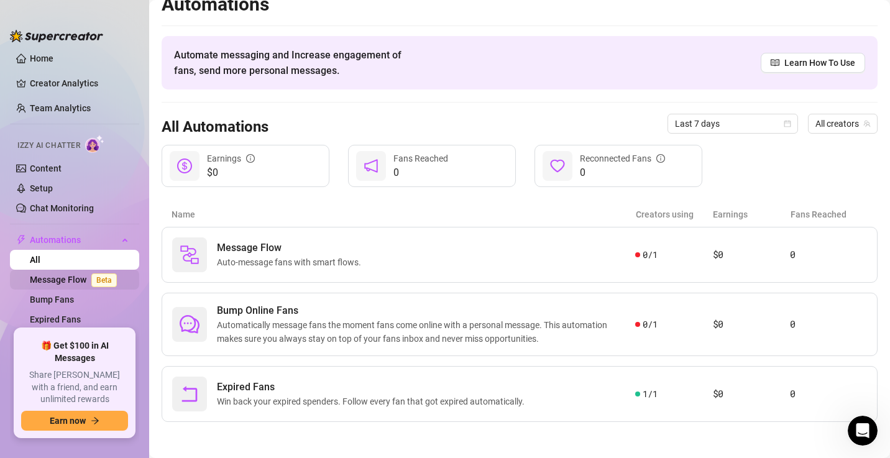
click at [60, 276] on link "Message Flow Beta" at bounding box center [76, 280] width 92 height 10
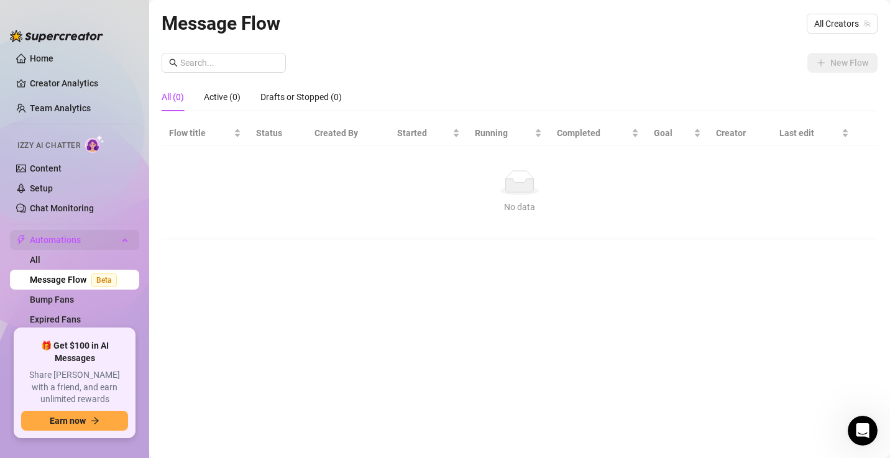
click at [32, 232] on span "Automations" at bounding box center [74, 240] width 88 height 20
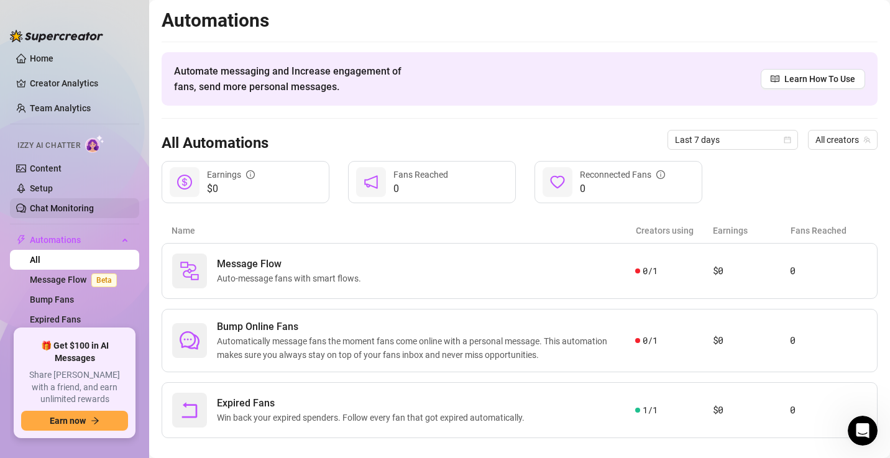
click at [44, 208] on link "Chat Monitoring" at bounding box center [62, 208] width 64 height 10
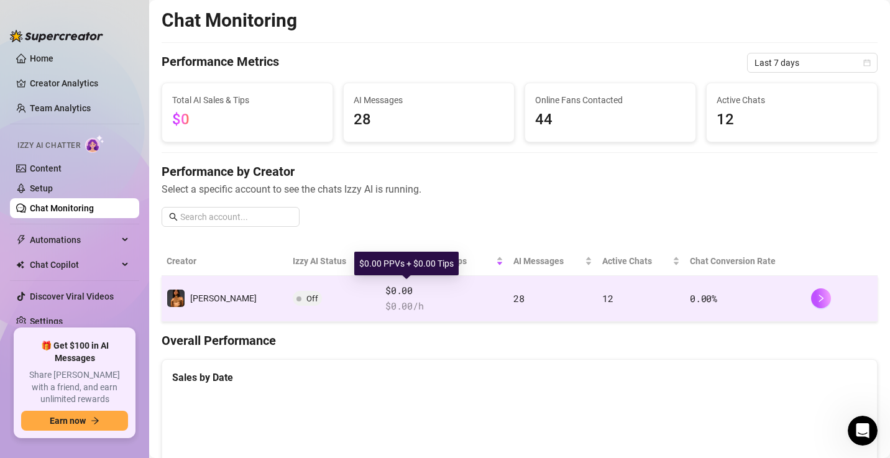
click at [385, 293] on span "$0.00" at bounding box center [444, 290] width 118 height 15
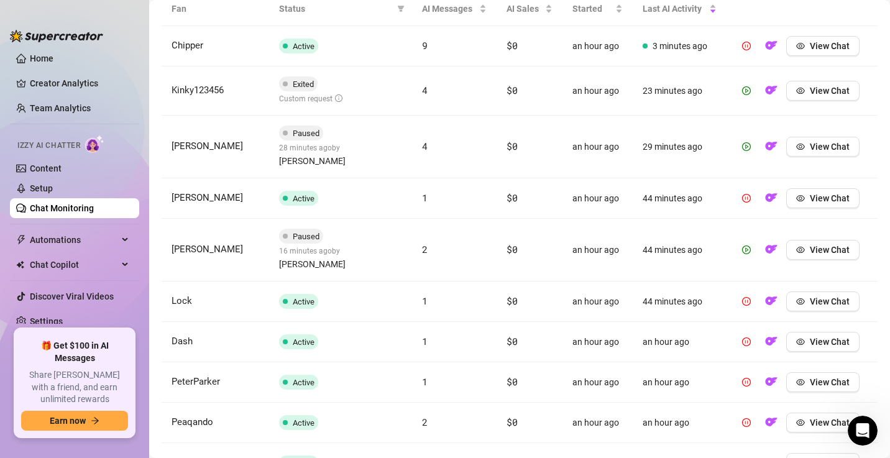
scroll to position [470, 0]
click at [173, 89] on span "Kinky123456" at bounding box center [198, 90] width 52 height 11
click at [186, 132] on td "Matthew" at bounding box center [216, 147] width 108 height 63
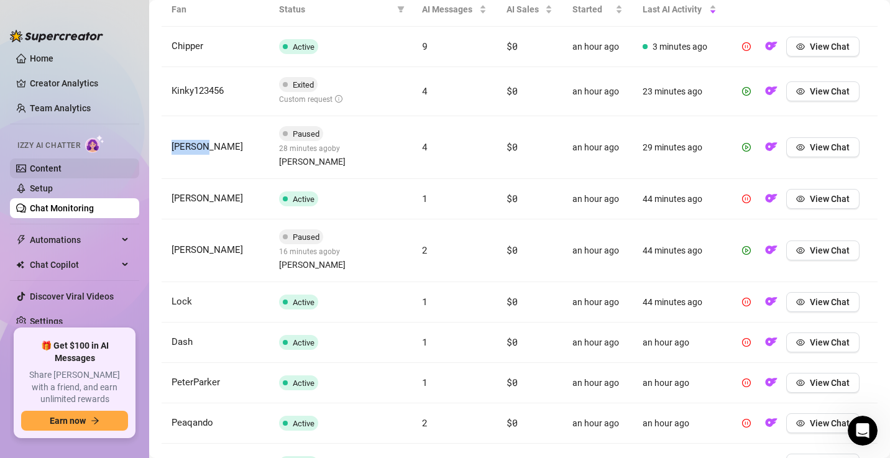
click at [31, 169] on link "Content" at bounding box center [46, 168] width 32 height 10
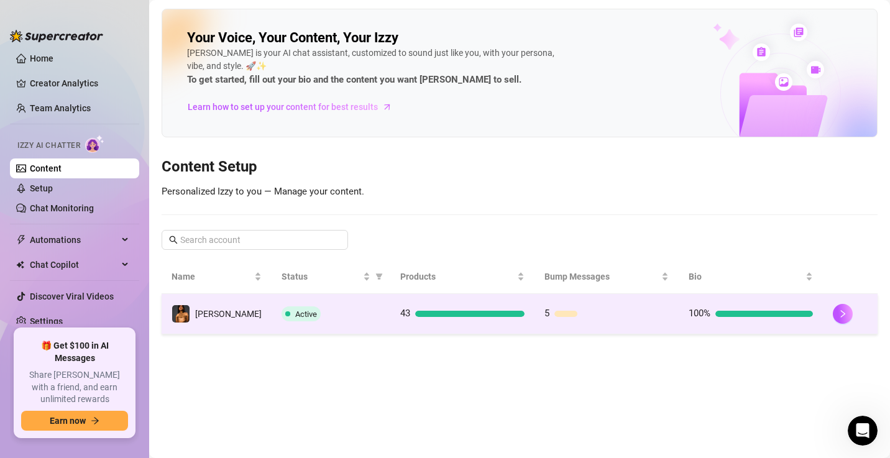
click at [296, 317] on div "Active" at bounding box center [331, 313] width 99 height 15
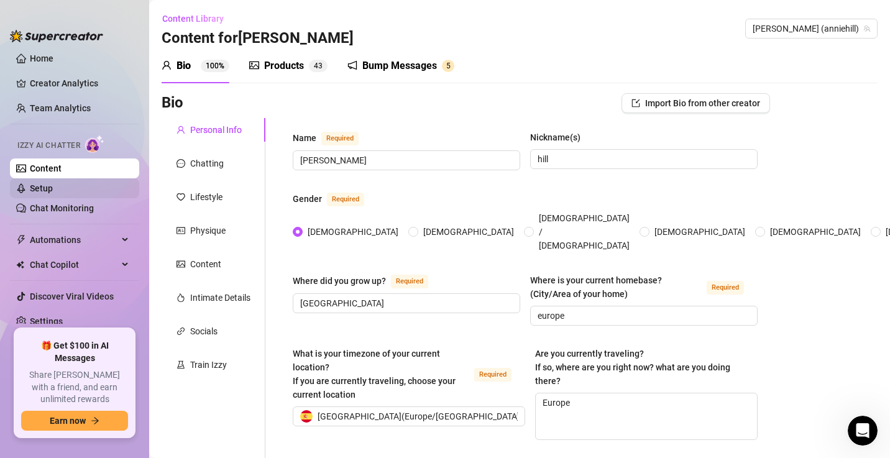
click at [42, 189] on link "Setup" at bounding box center [41, 188] width 23 height 10
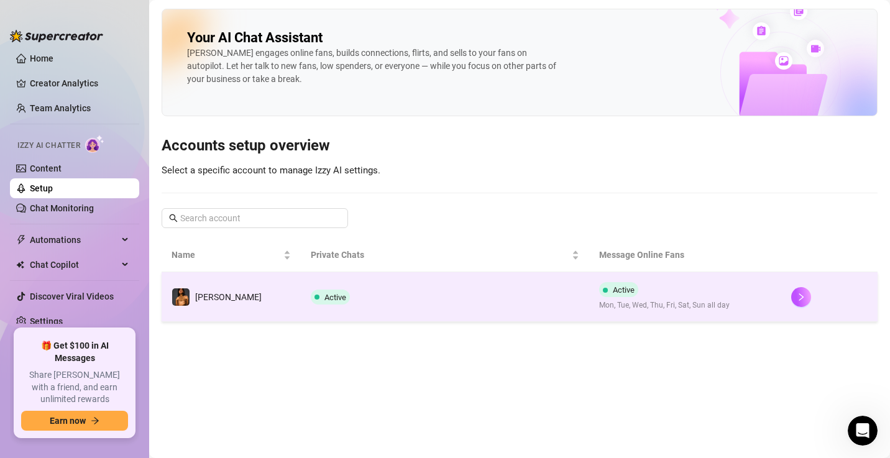
click at [269, 291] on td "[PERSON_NAME]" at bounding box center [231, 297] width 139 height 50
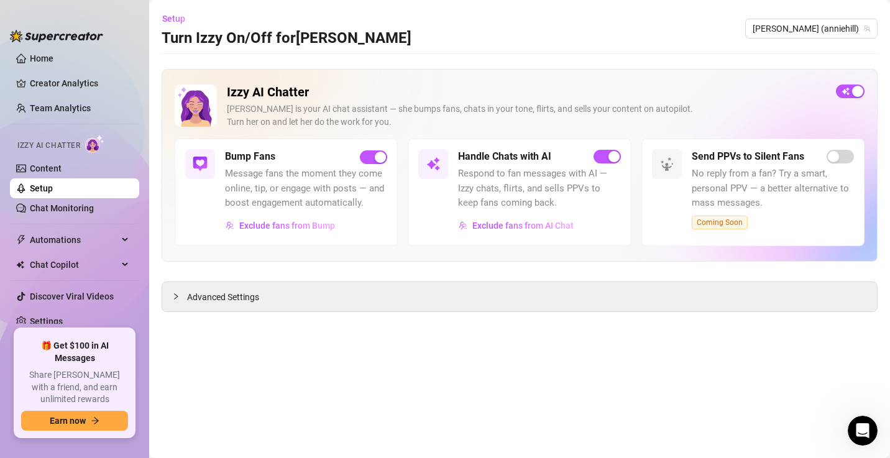
click at [269, 291] on div "Advanced Settings" at bounding box center [519, 296] width 715 height 29
click at [484, 159] on h5 "Handle Chats with AI" at bounding box center [504, 156] width 93 height 15
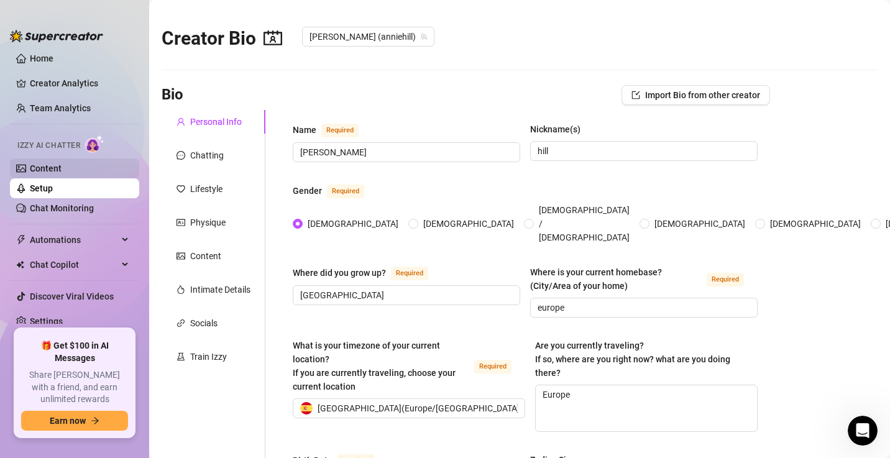
click at [62, 165] on link "Content" at bounding box center [46, 168] width 32 height 10
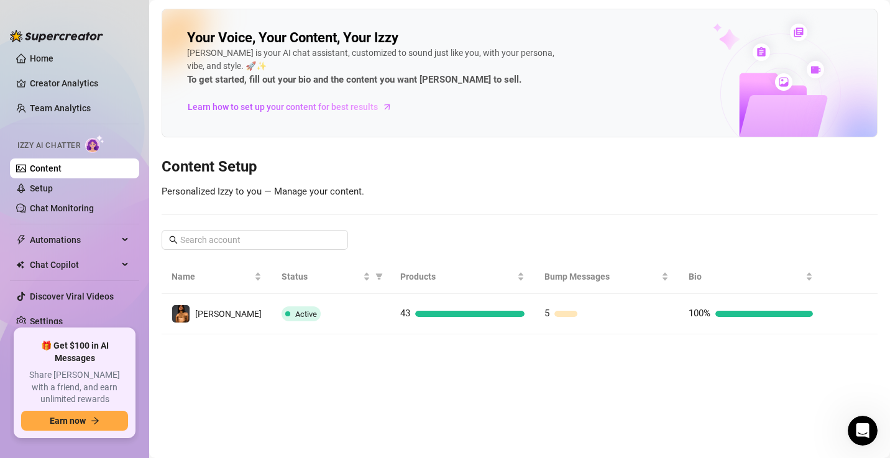
click at [322, 309] on div "Active" at bounding box center [331, 313] width 99 height 15
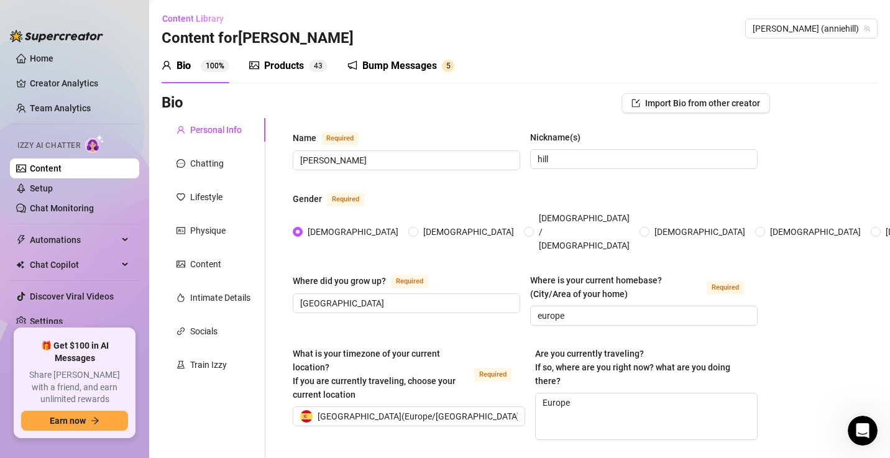
click at [268, 74] on div "Products 4 3" at bounding box center [288, 65] width 78 height 35
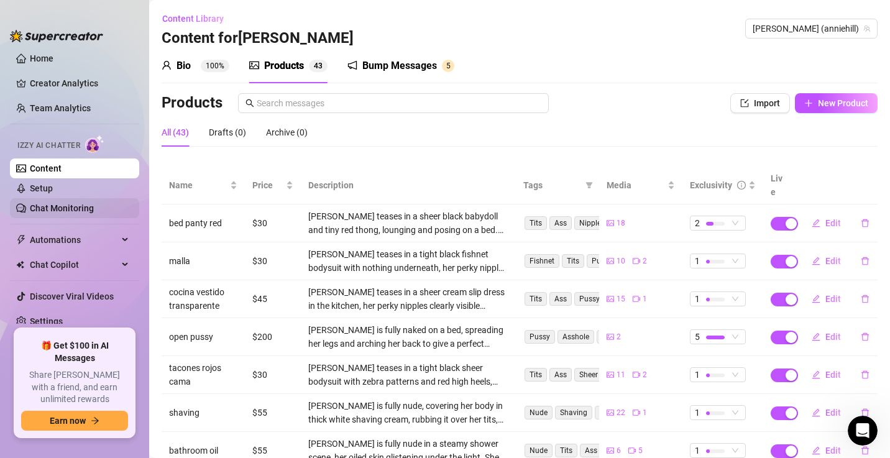
click at [66, 208] on link "Chat Monitoring" at bounding box center [62, 208] width 64 height 10
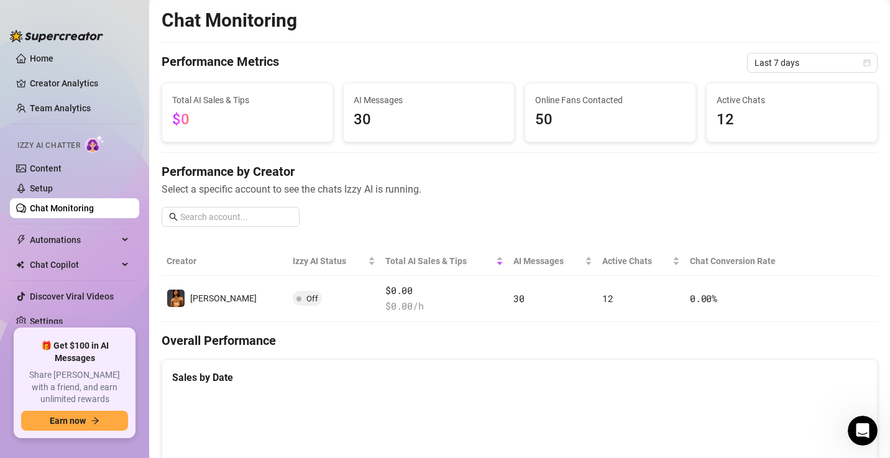
click at [66, 208] on link "Chat Monitoring" at bounding box center [62, 208] width 64 height 10
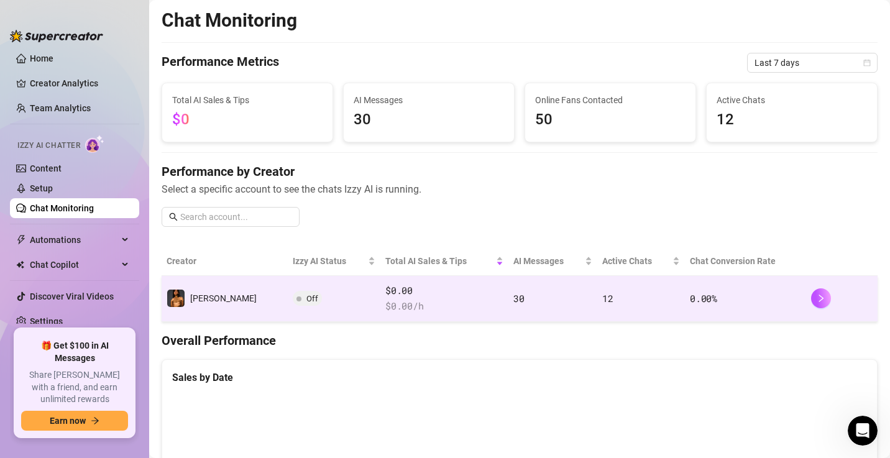
click at [301, 319] on td "Off" at bounding box center [334, 299] width 93 height 46
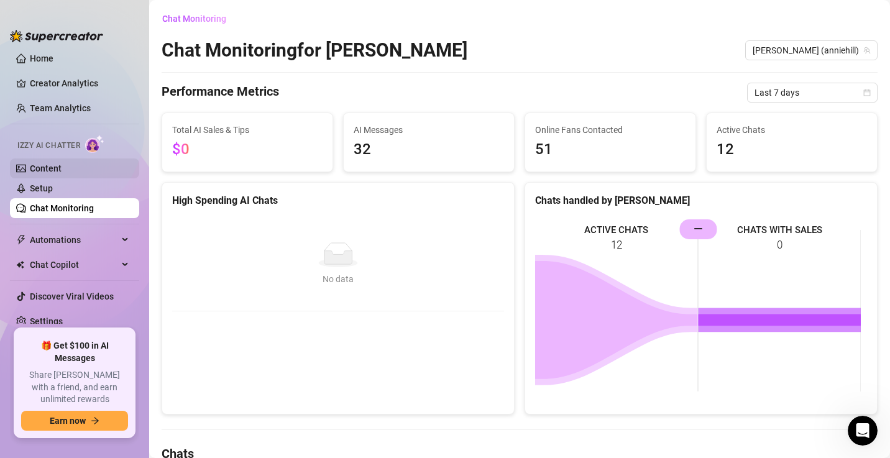
click at [61, 173] on link "Content" at bounding box center [46, 168] width 32 height 10
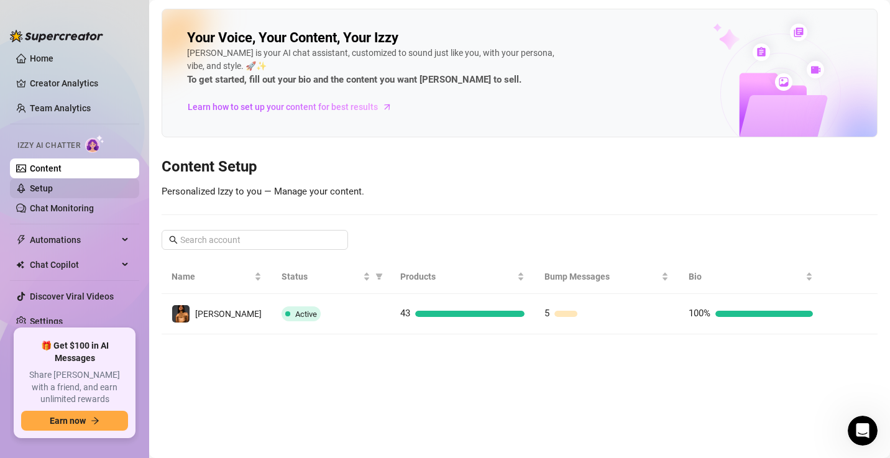
click at [53, 186] on link "Setup" at bounding box center [41, 188] width 23 height 10
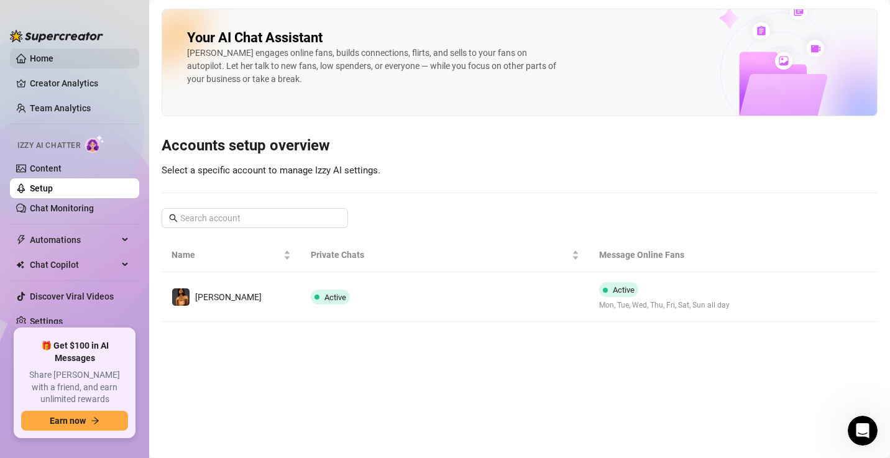
click at [53, 63] on link "Home" at bounding box center [42, 58] width 24 height 10
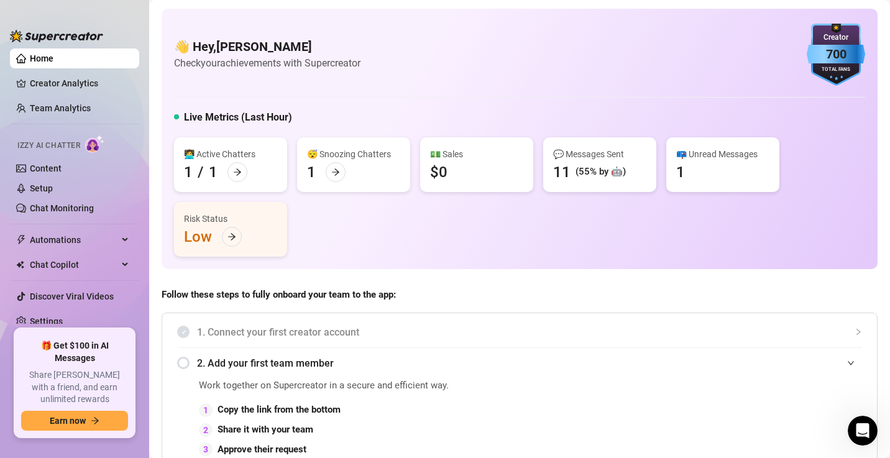
click at [583, 175] on div "(55% by 🤖)" at bounding box center [600, 172] width 50 height 15
click at [558, 185] on div "💬 Messages Sent 11 (55% by 🤖)" at bounding box center [599, 164] width 113 height 55
click at [57, 173] on link "Content" at bounding box center [46, 168] width 32 height 10
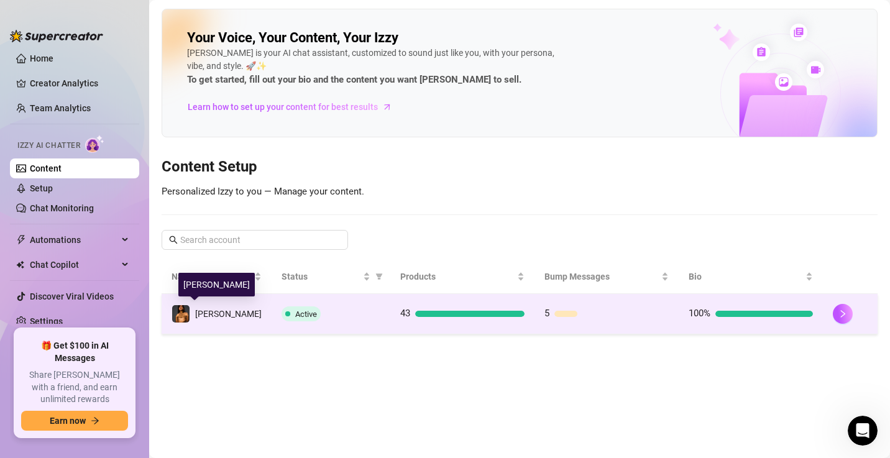
click at [214, 321] on div "[PERSON_NAME]" at bounding box center [217, 314] width 90 height 19
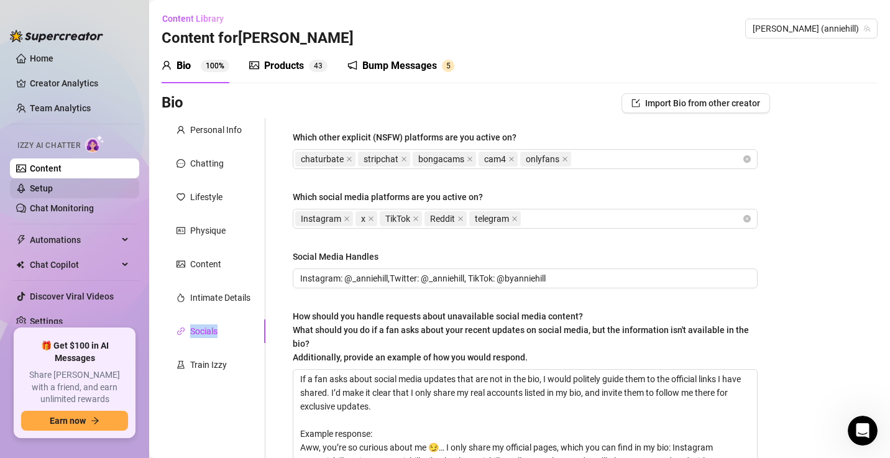
click at [53, 183] on link "Setup" at bounding box center [41, 188] width 23 height 10
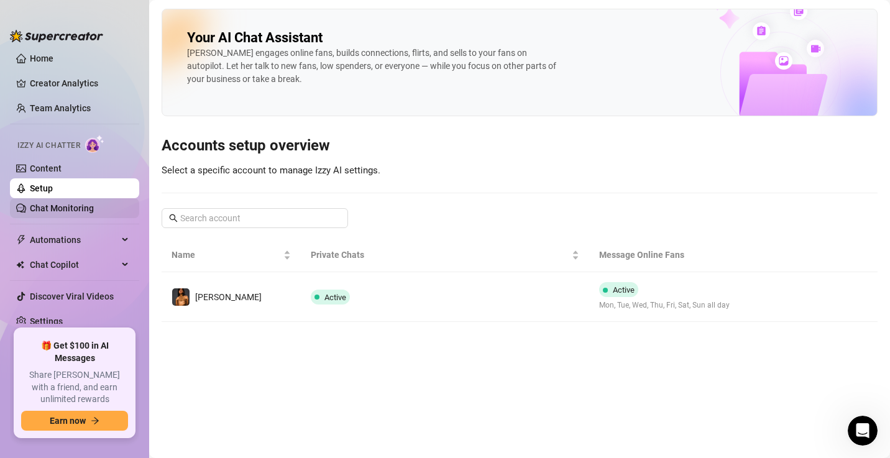
click at [78, 205] on link "Chat Monitoring" at bounding box center [62, 208] width 64 height 10
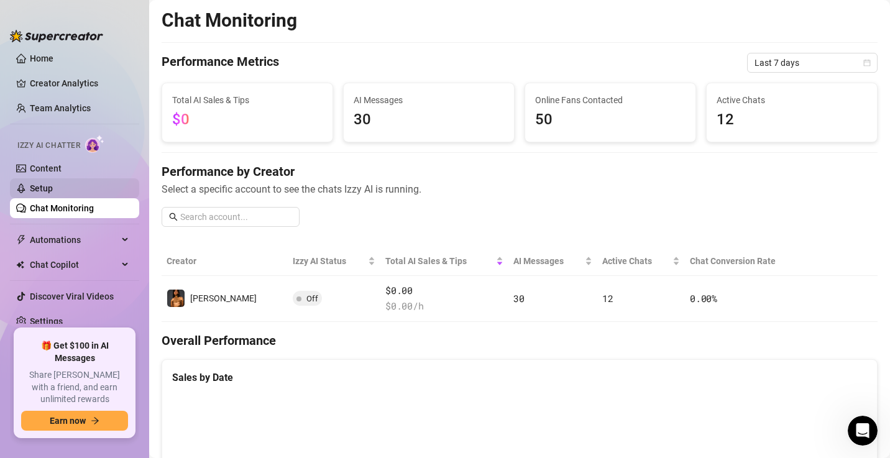
click at [53, 183] on link "Setup" at bounding box center [41, 188] width 23 height 10
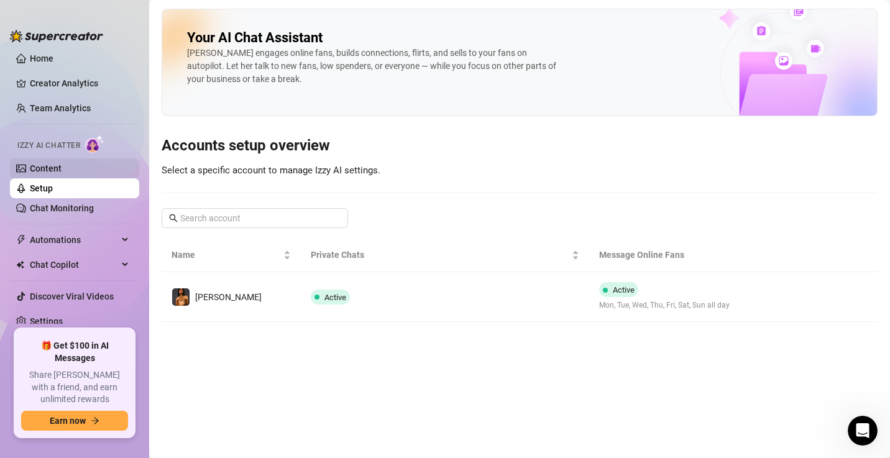
click at [62, 170] on link "Content" at bounding box center [46, 168] width 32 height 10
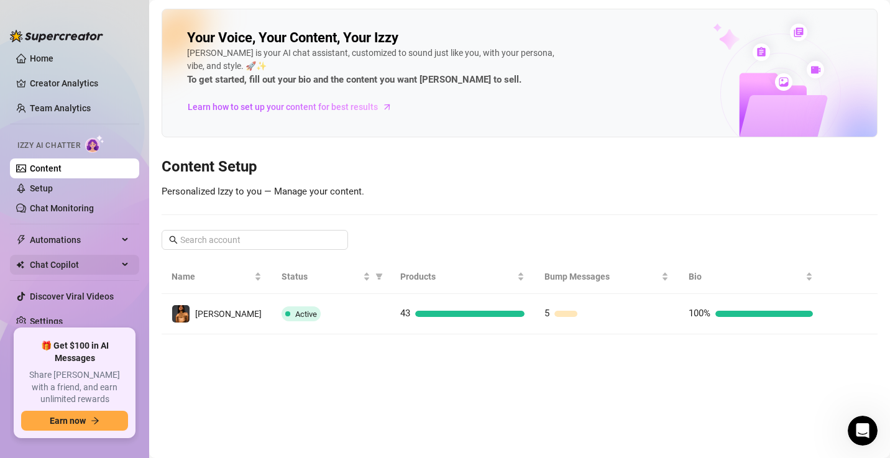
click at [58, 255] on span "Chat Copilot" at bounding box center [74, 265] width 88 height 20
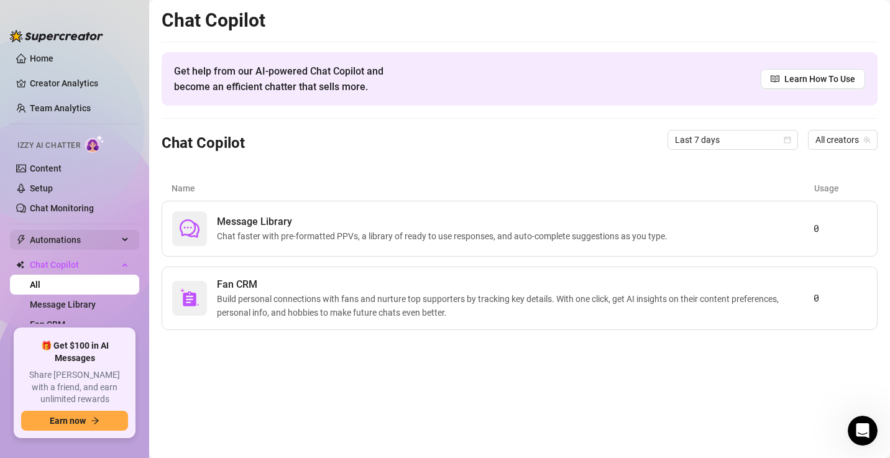
click at [58, 241] on span "Automations" at bounding box center [74, 240] width 88 height 20
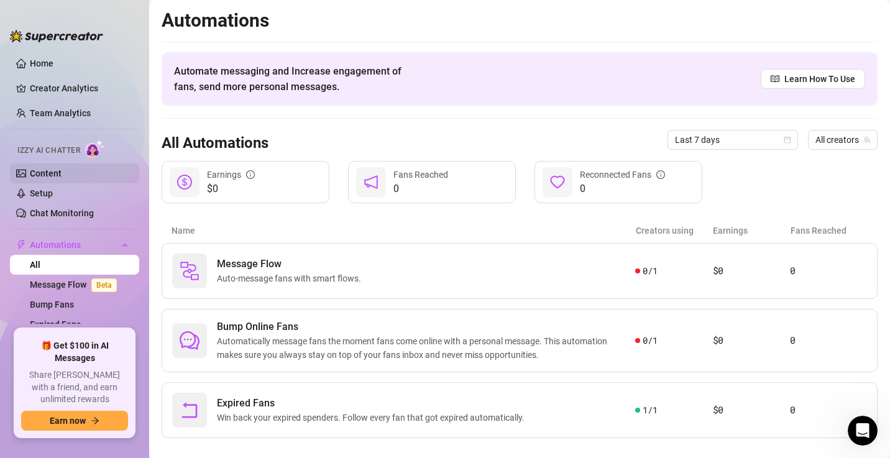
scroll to position [2, 0]
